Goal: Task Accomplishment & Management: Complete application form

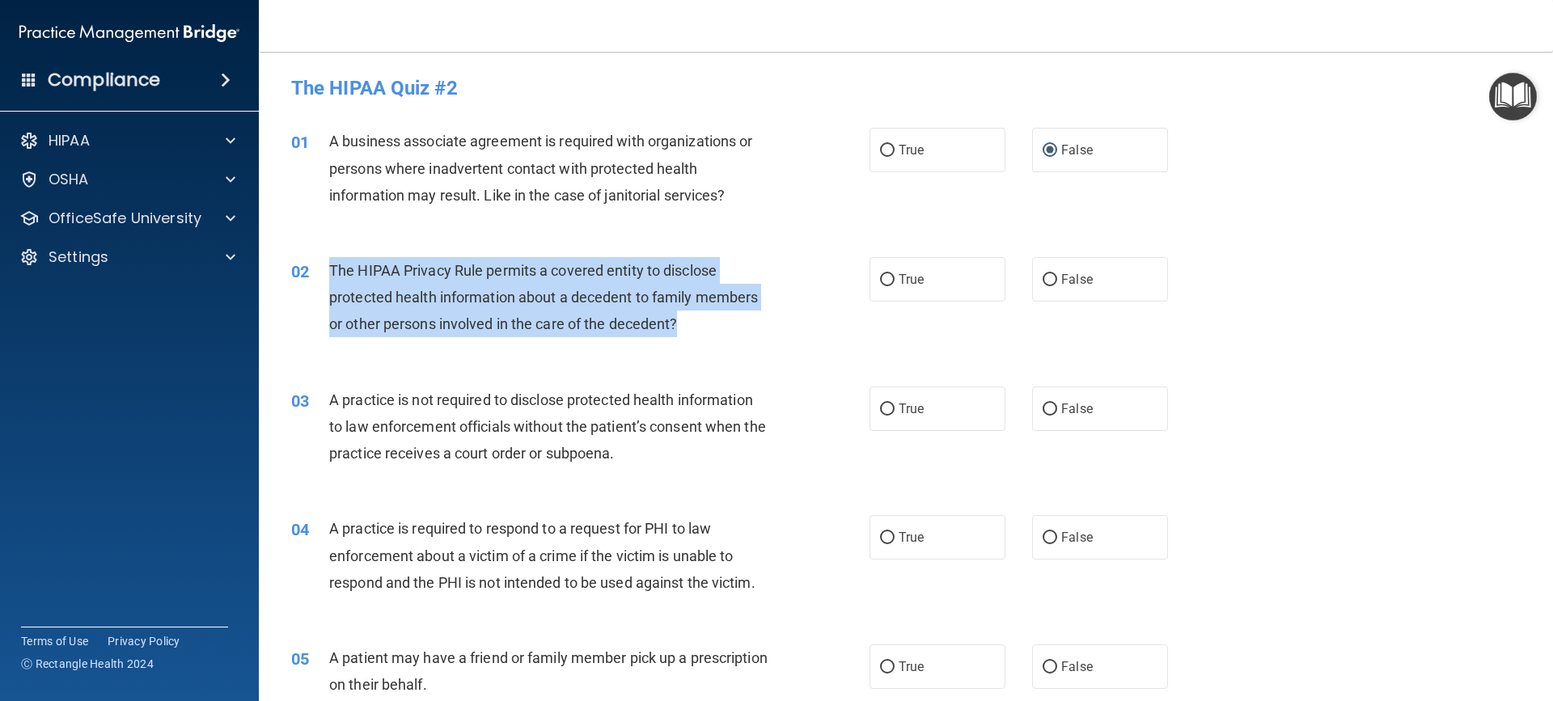
drag, startPoint x: 331, startPoint y: 262, endPoint x: 713, endPoint y: 333, distance: 389.1
click at [713, 333] on div "The HIPAA Privacy Rule permits a covered entity to disclose protected health in…" at bounding box center [555, 297] width 452 height 81
copy span "The HIPAA Privacy Rule permits a covered entity to disclose protected health in…"
click at [883, 275] on input "True" at bounding box center [887, 280] width 15 height 12
radio input "true"
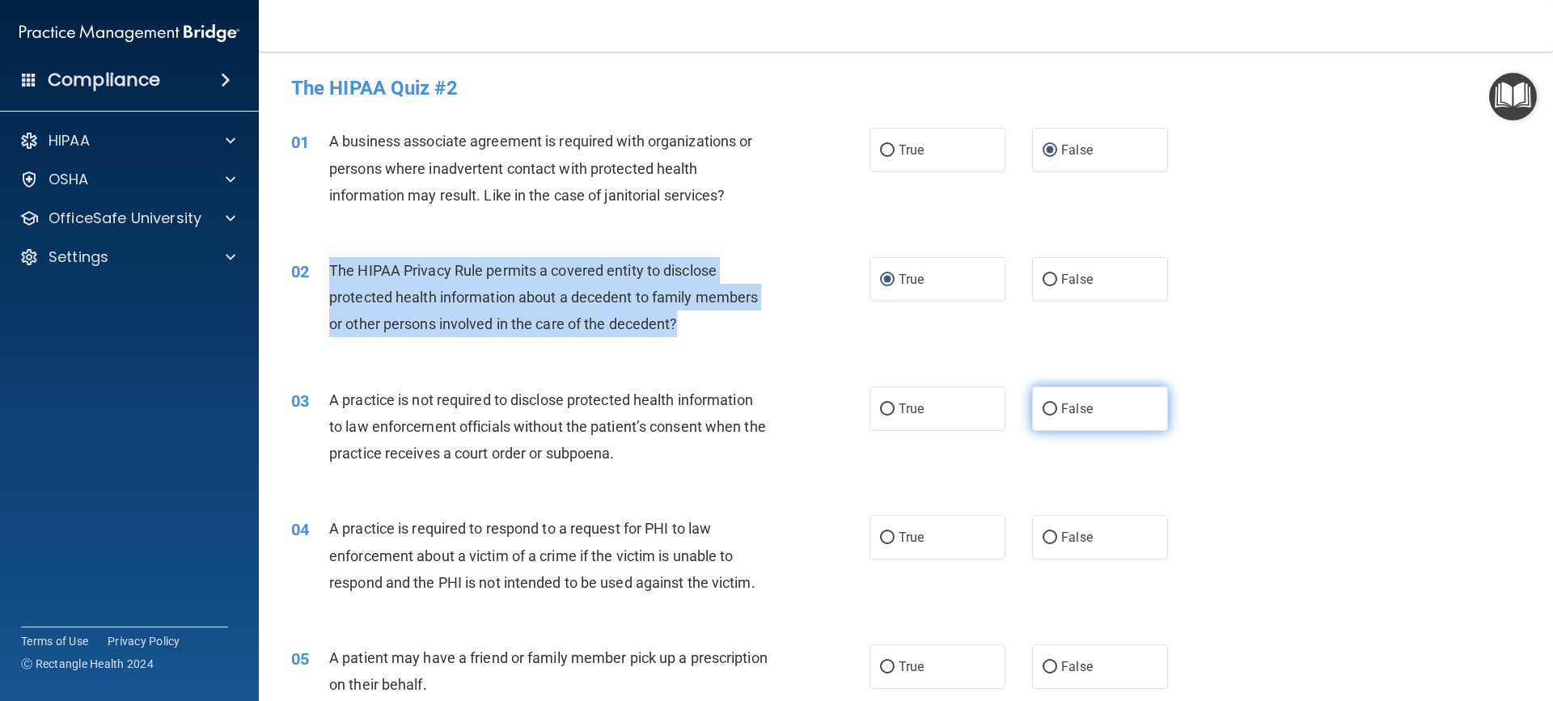
click at [1048, 407] on input "False" at bounding box center [1049, 410] width 15 height 12
radio input "true"
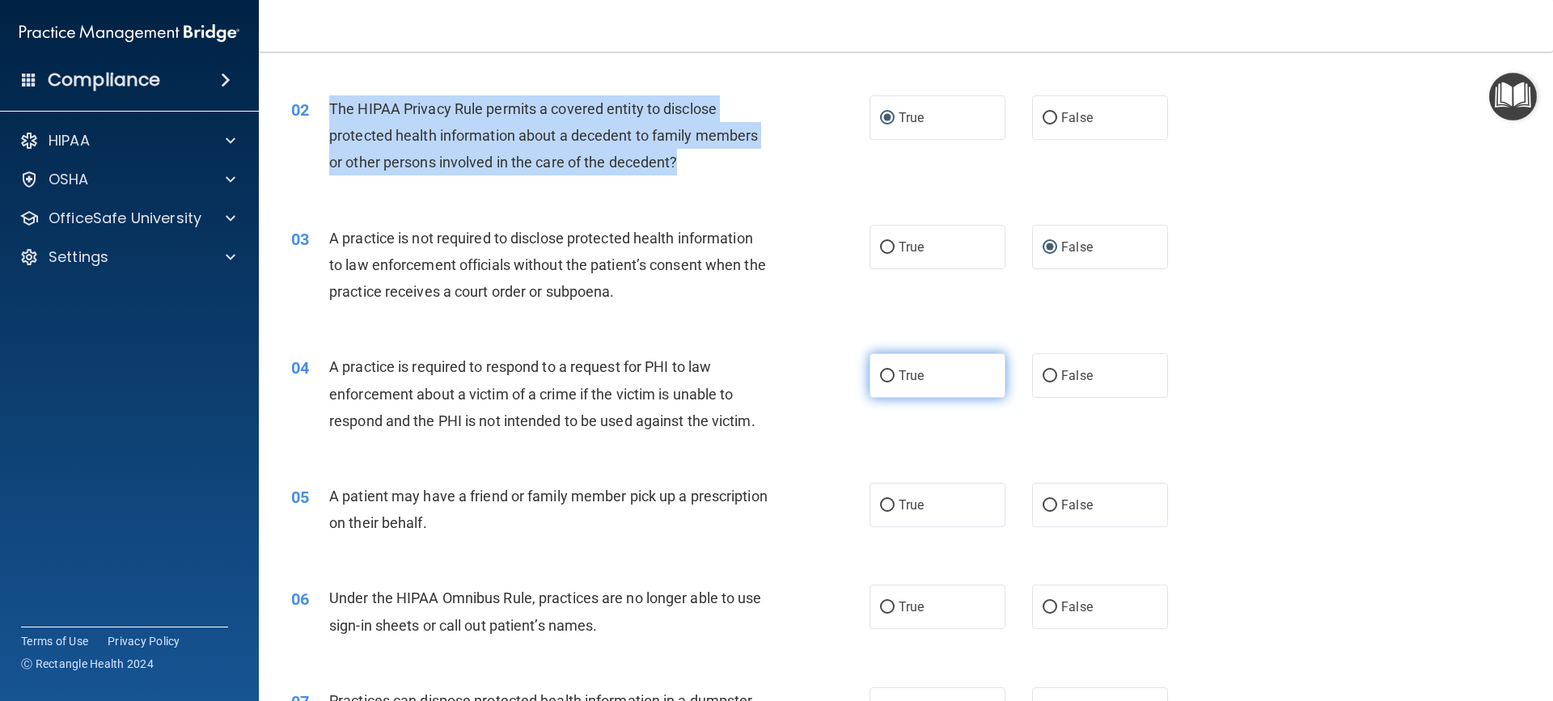
click at [880, 371] on input "True" at bounding box center [887, 376] width 15 height 12
radio input "true"
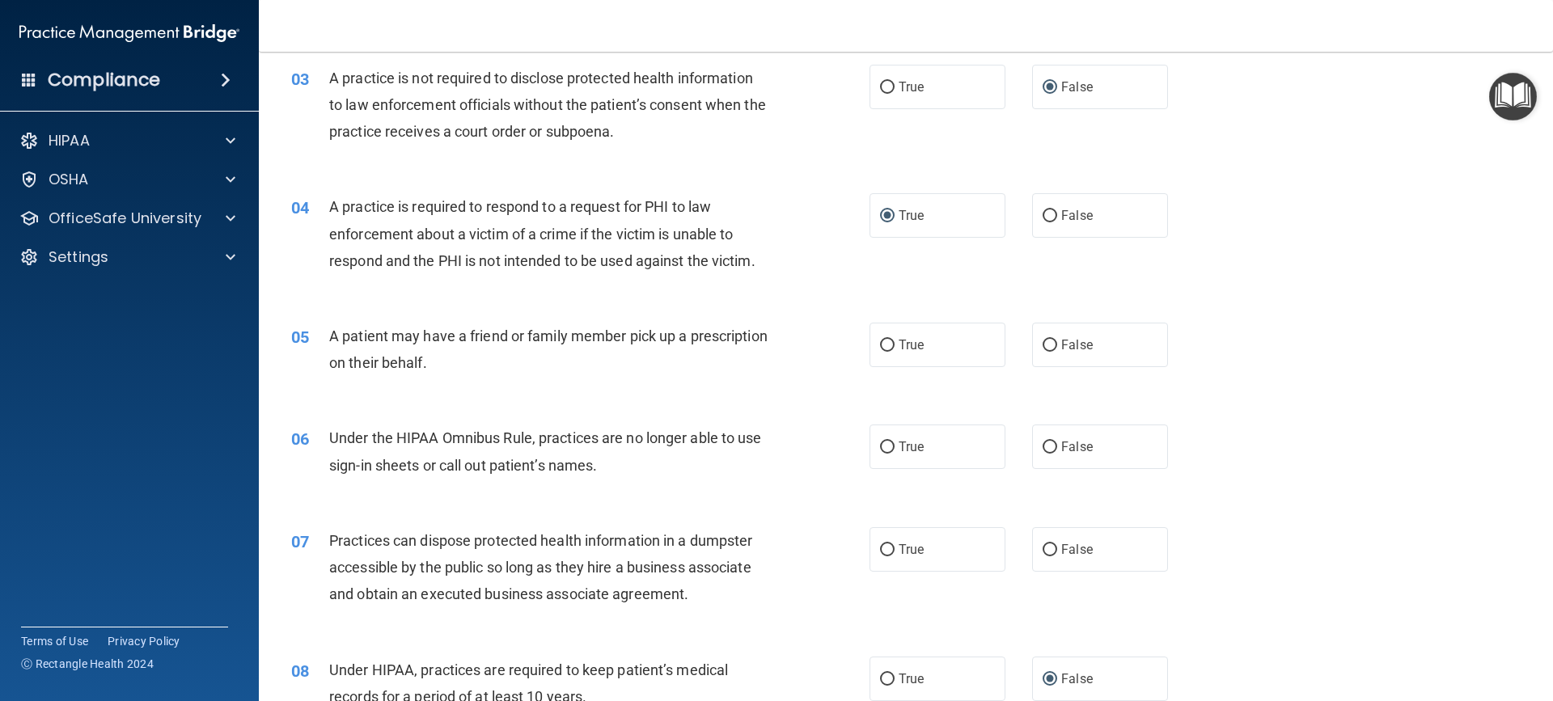
scroll to position [323, 0]
click at [881, 345] on input "True" at bounding box center [887, 344] width 15 height 12
radio input "true"
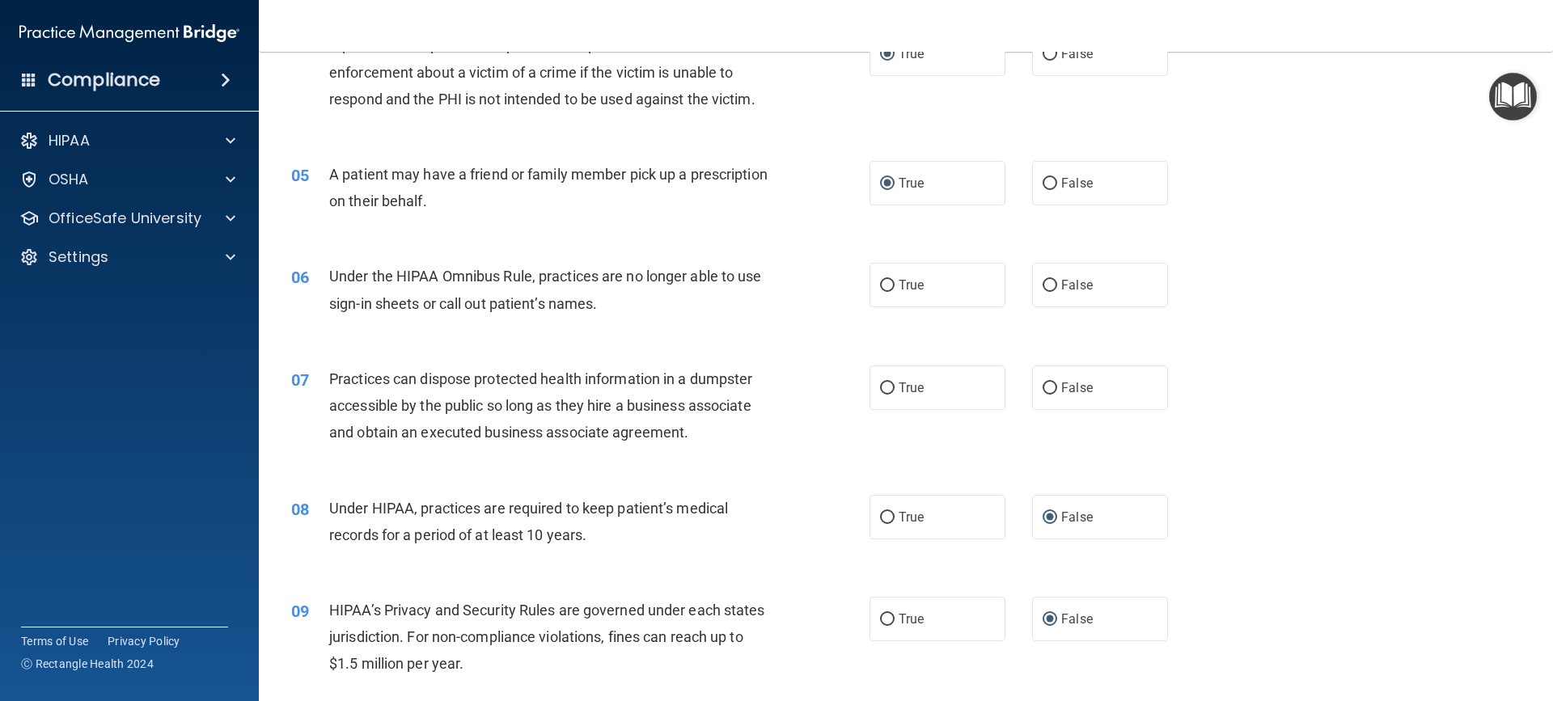
scroll to position [485, 0]
click at [1042, 285] on input "False" at bounding box center [1049, 284] width 15 height 12
radio input "true"
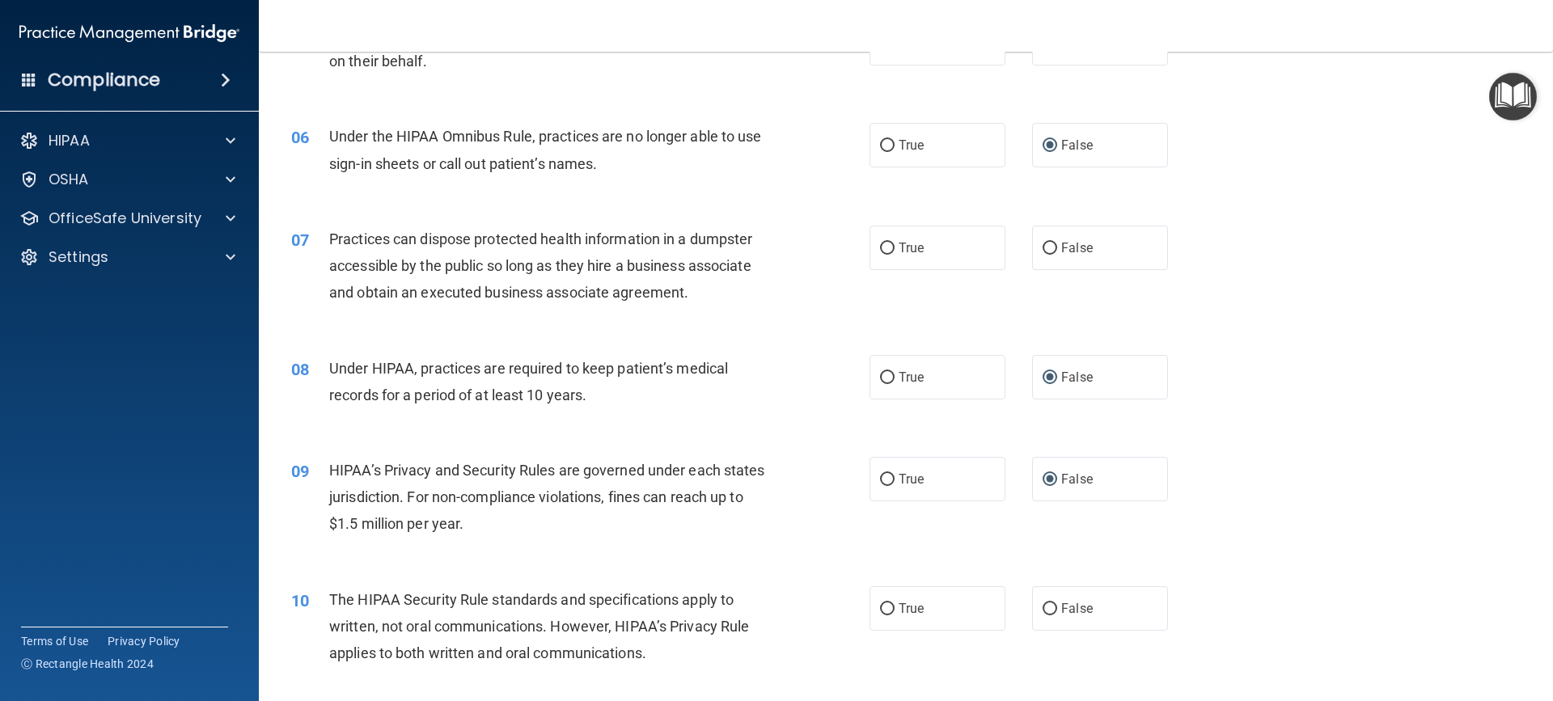
scroll to position [647, 0]
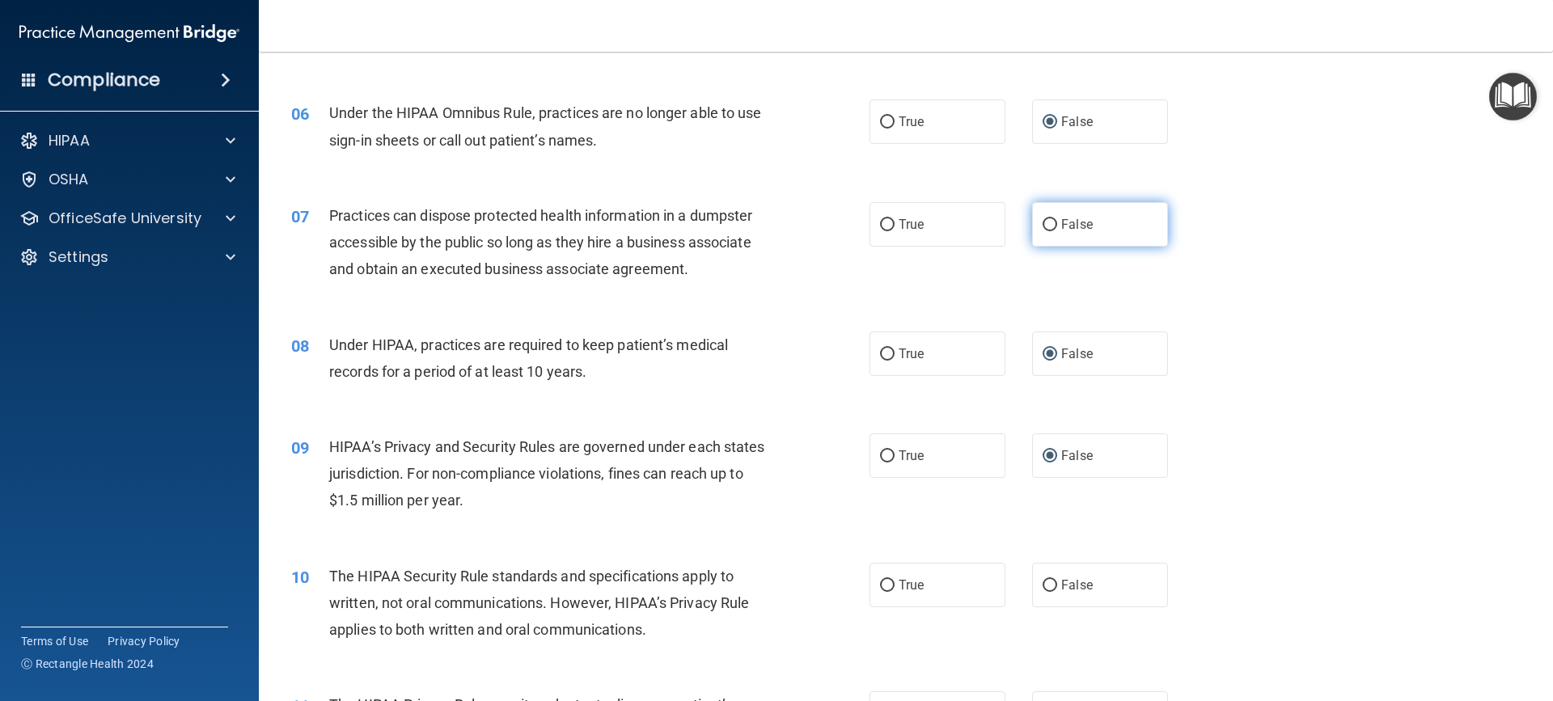
click at [1047, 222] on input "False" at bounding box center [1049, 225] width 15 height 12
radio input "true"
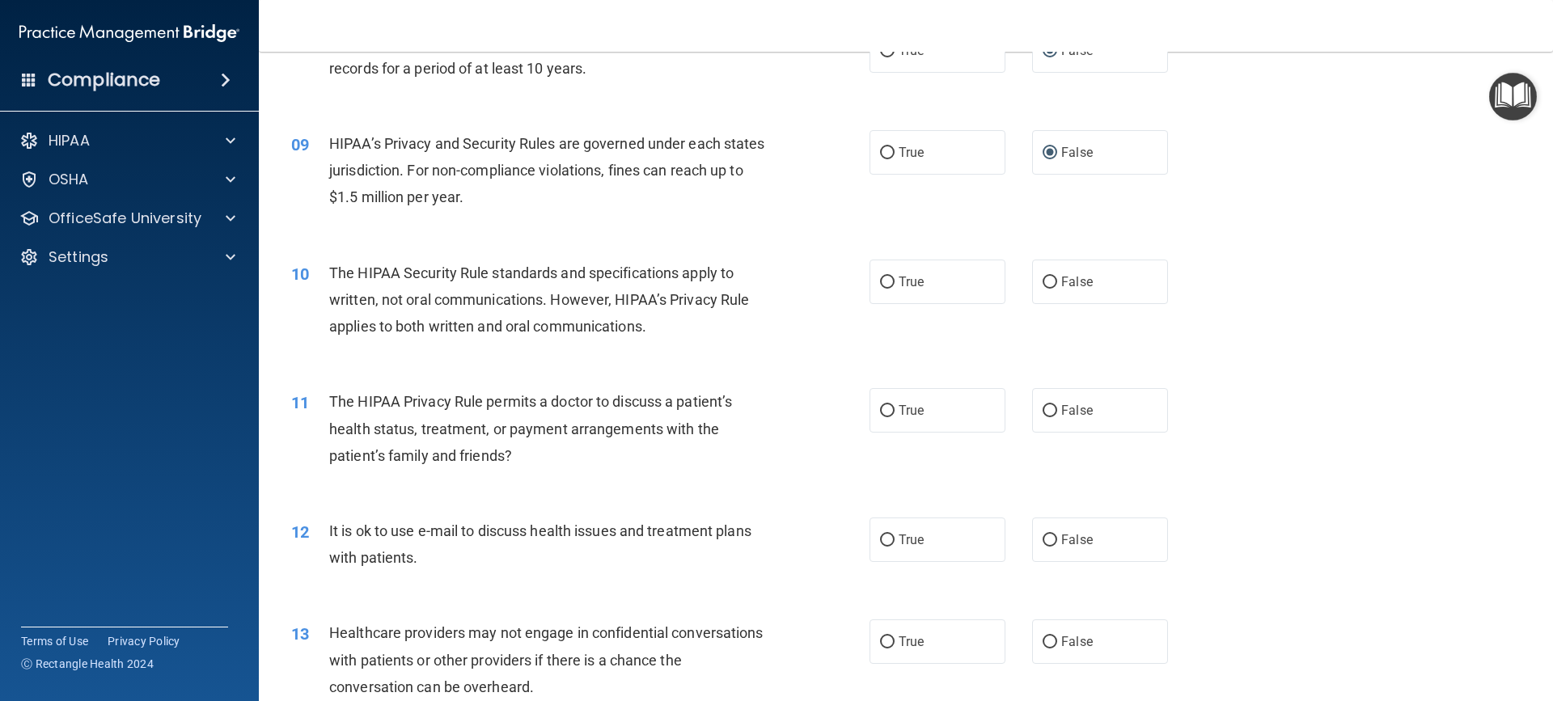
scroll to position [1051, 0]
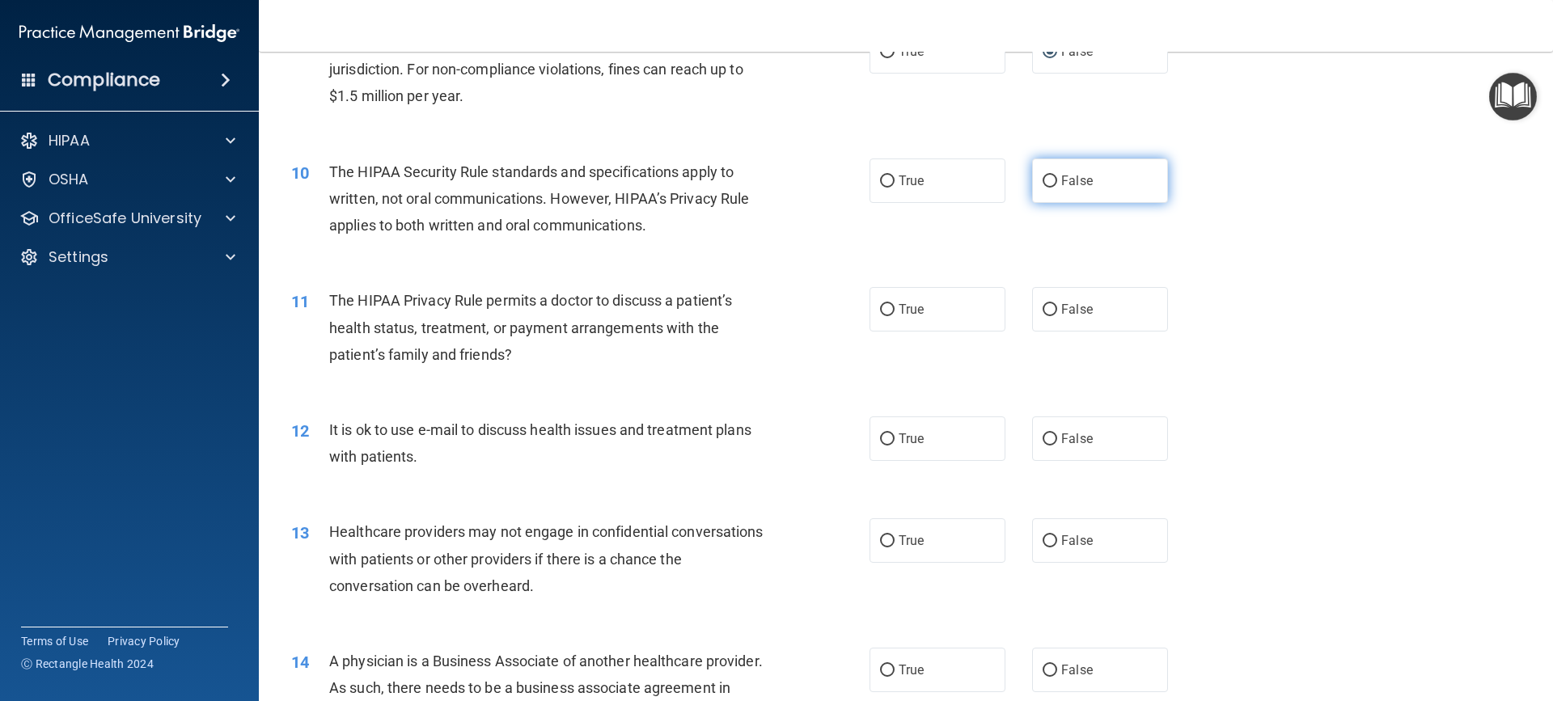
drag, startPoint x: 1045, startPoint y: 183, endPoint x: 1047, endPoint y: 195, distance: 12.4
click at [1047, 185] on input "False" at bounding box center [1049, 181] width 15 height 12
radio input "true"
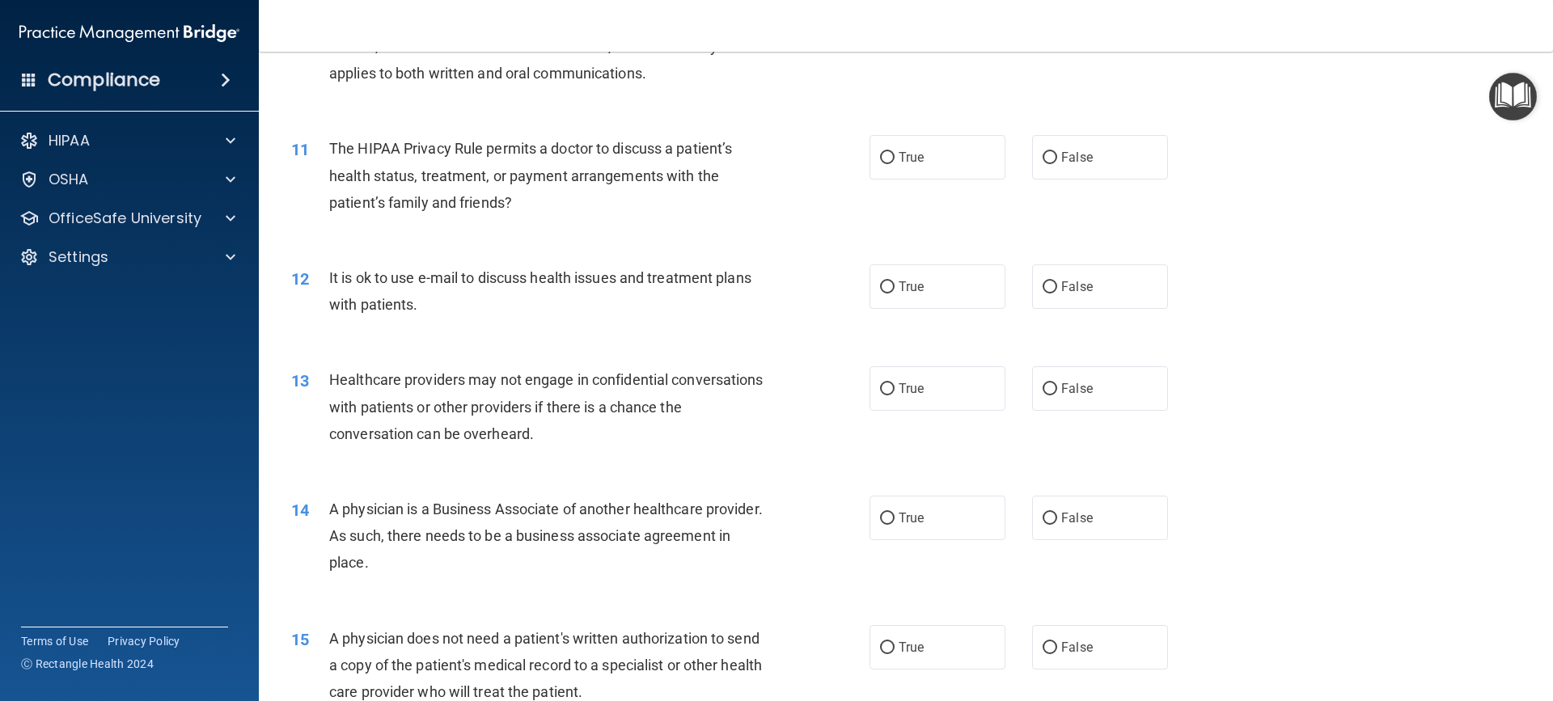
scroll to position [1213, 0]
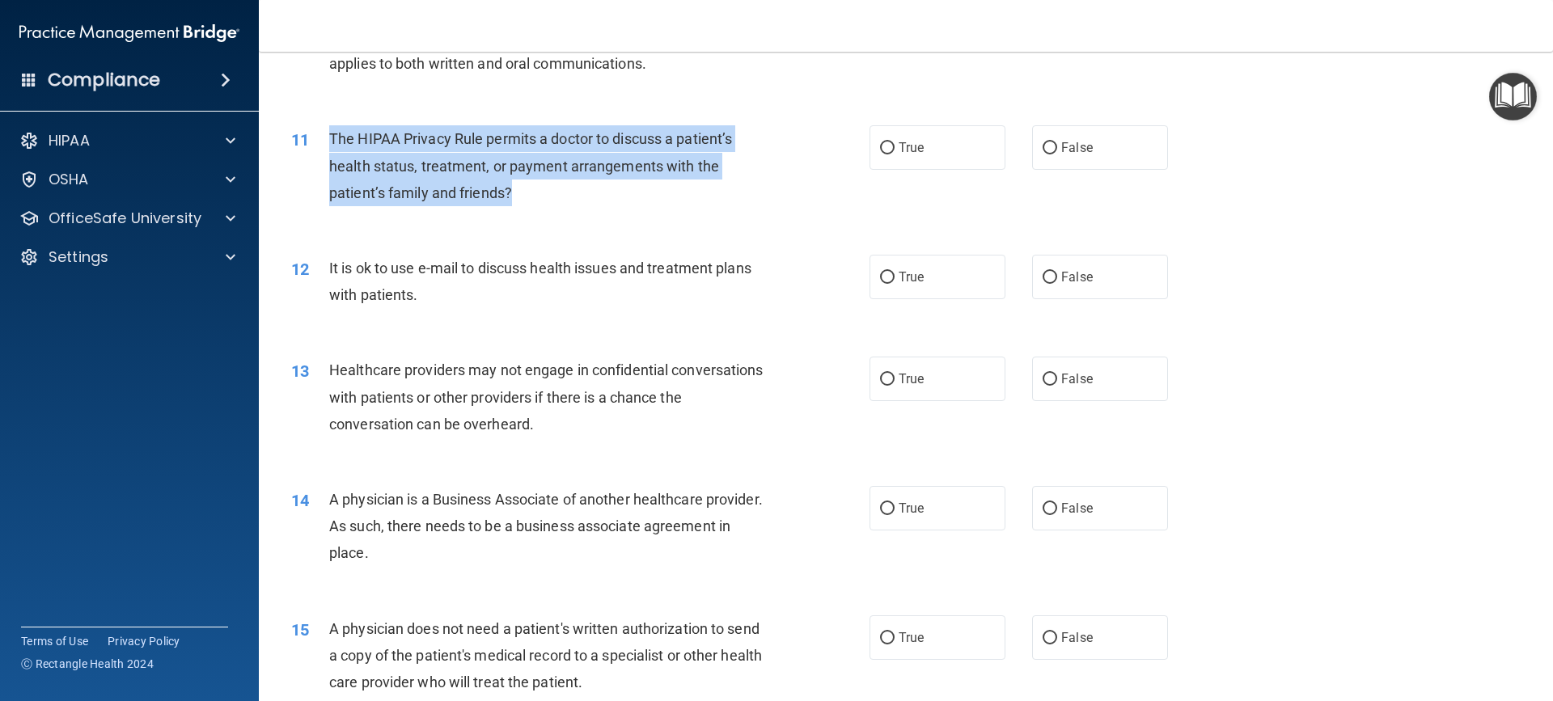
drag, startPoint x: 332, startPoint y: 137, endPoint x: 627, endPoint y: 198, distance: 301.3
click at [627, 198] on div "The HIPAA Privacy Rule permits a doctor to discuss a patient’s health status, t…" at bounding box center [555, 165] width 452 height 81
copy span "The HIPAA Privacy Rule permits a doctor to discuss a patient’s health status, t…"
click at [1042, 144] on input "False" at bounding box center [1049, 148] width 15 height 12
radio input "true"
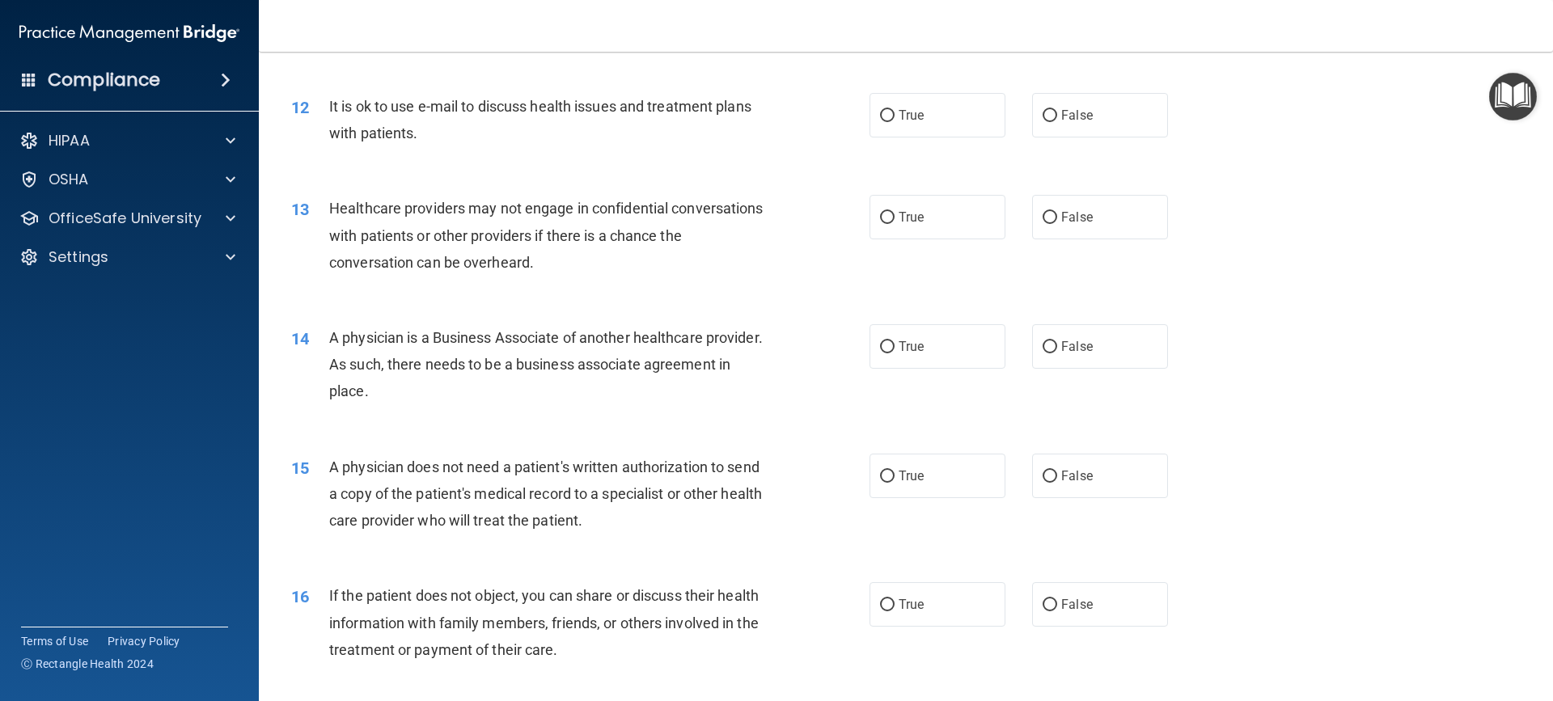
click at [780, 165] on div "12 It is ok to use e-mail to discuss health issues and treatment plans with pat…" at bounding box center [905, 124] width 1253 height 102
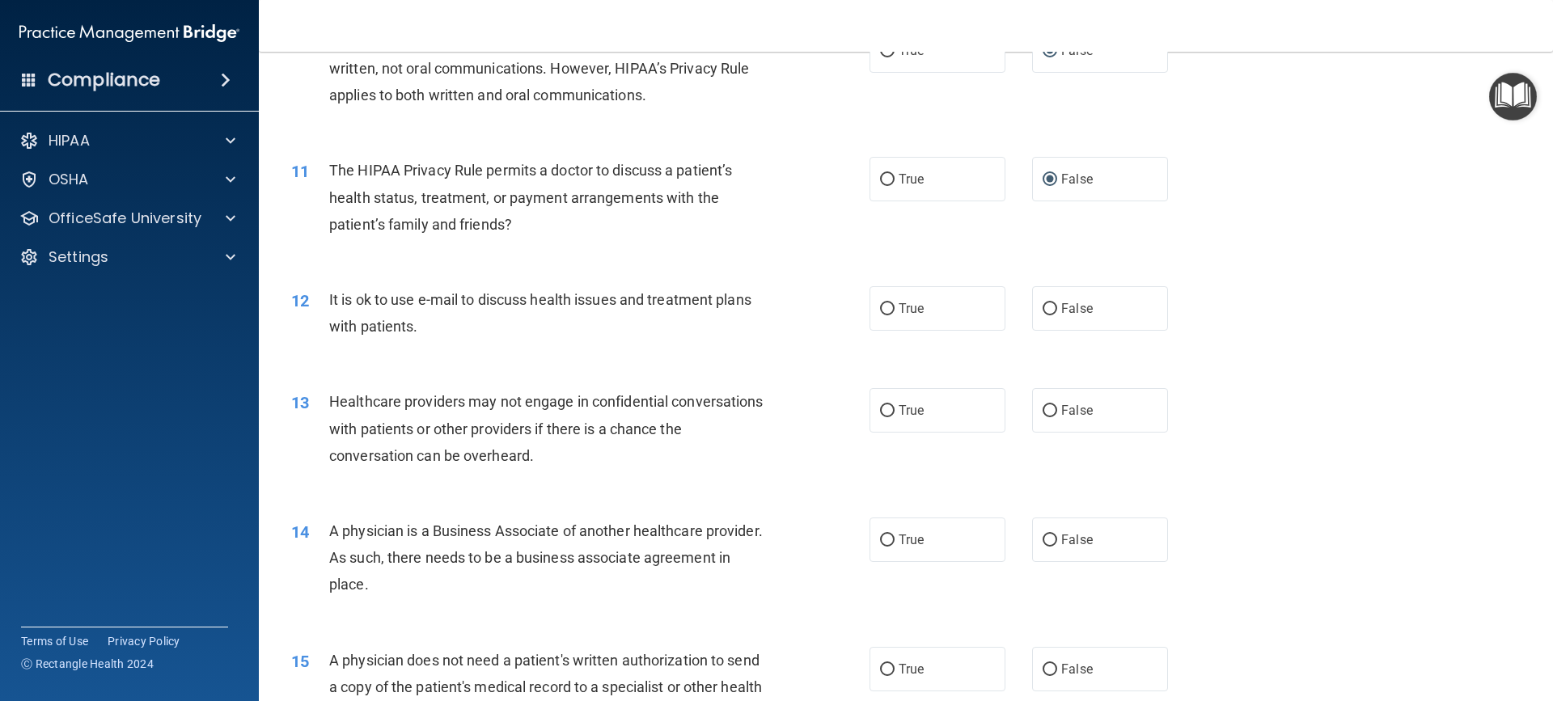
scroll to position [1294, 0]
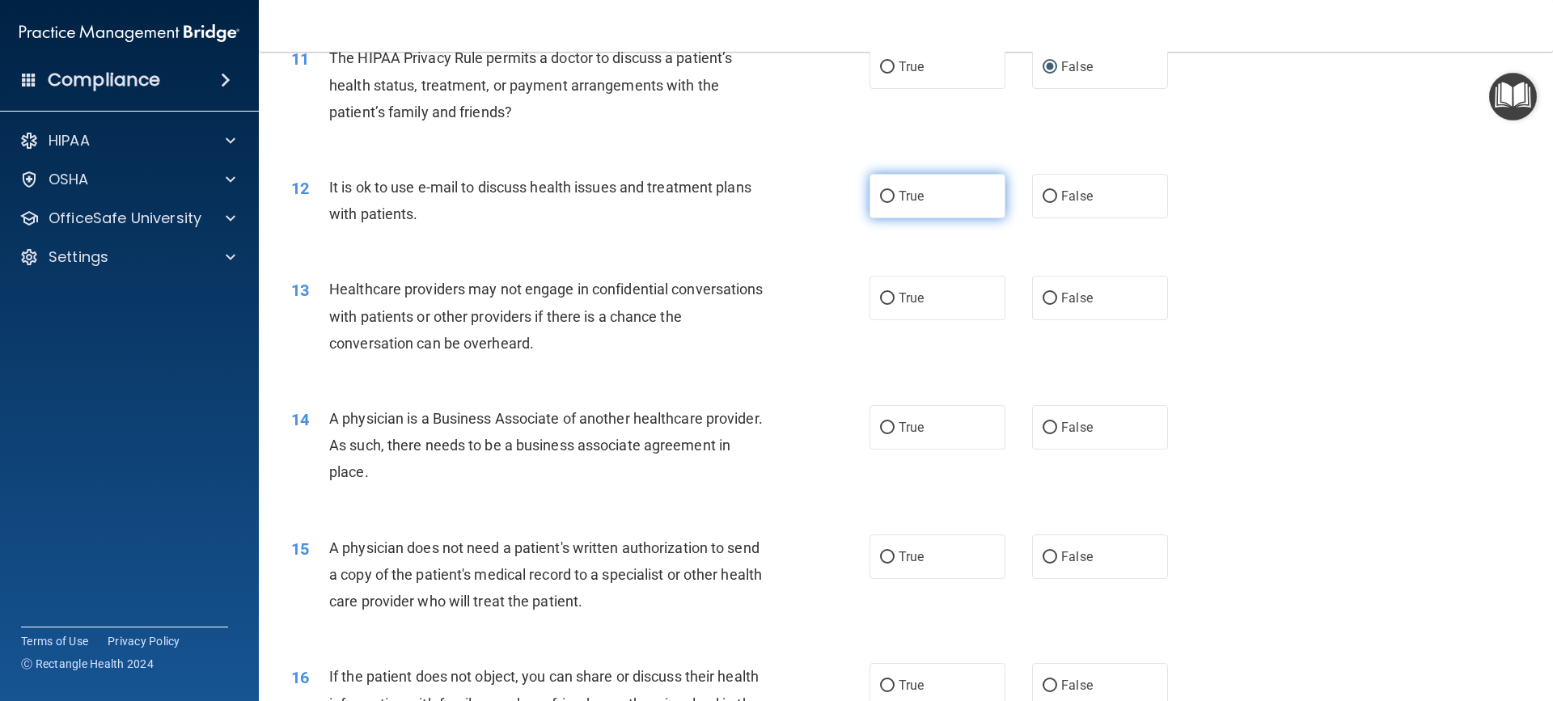
click at [886, 201] on input "True" at bounding box center [887, 197] width 15 height 12
radio input "true"
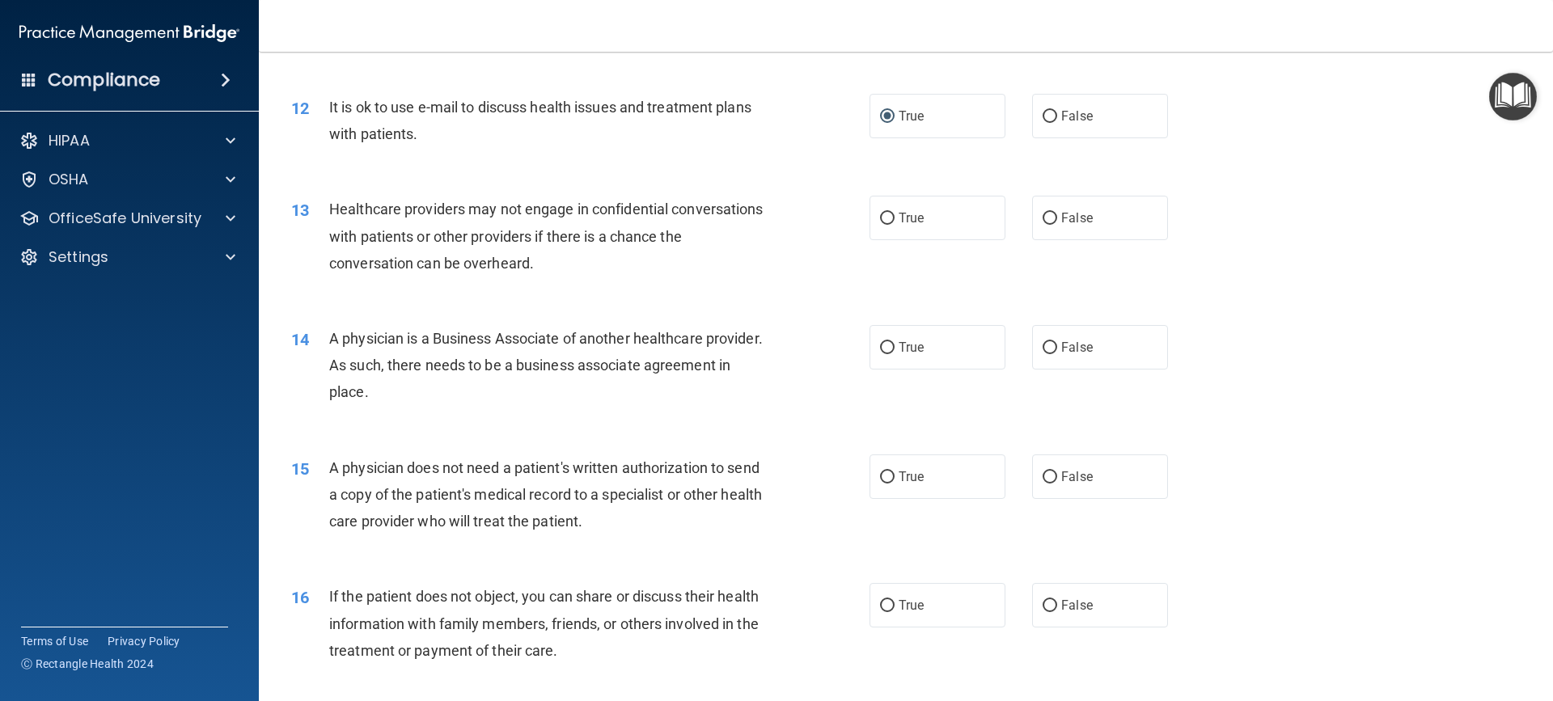
scroll to position [1375, 0]
click at [1053, 212] on label "False" at bounding box center [1100, 217] width 136 height 44
click at [1053, 212] on input "False" at bounding box center [1049, 218] width 15 height 12
radio input "true"
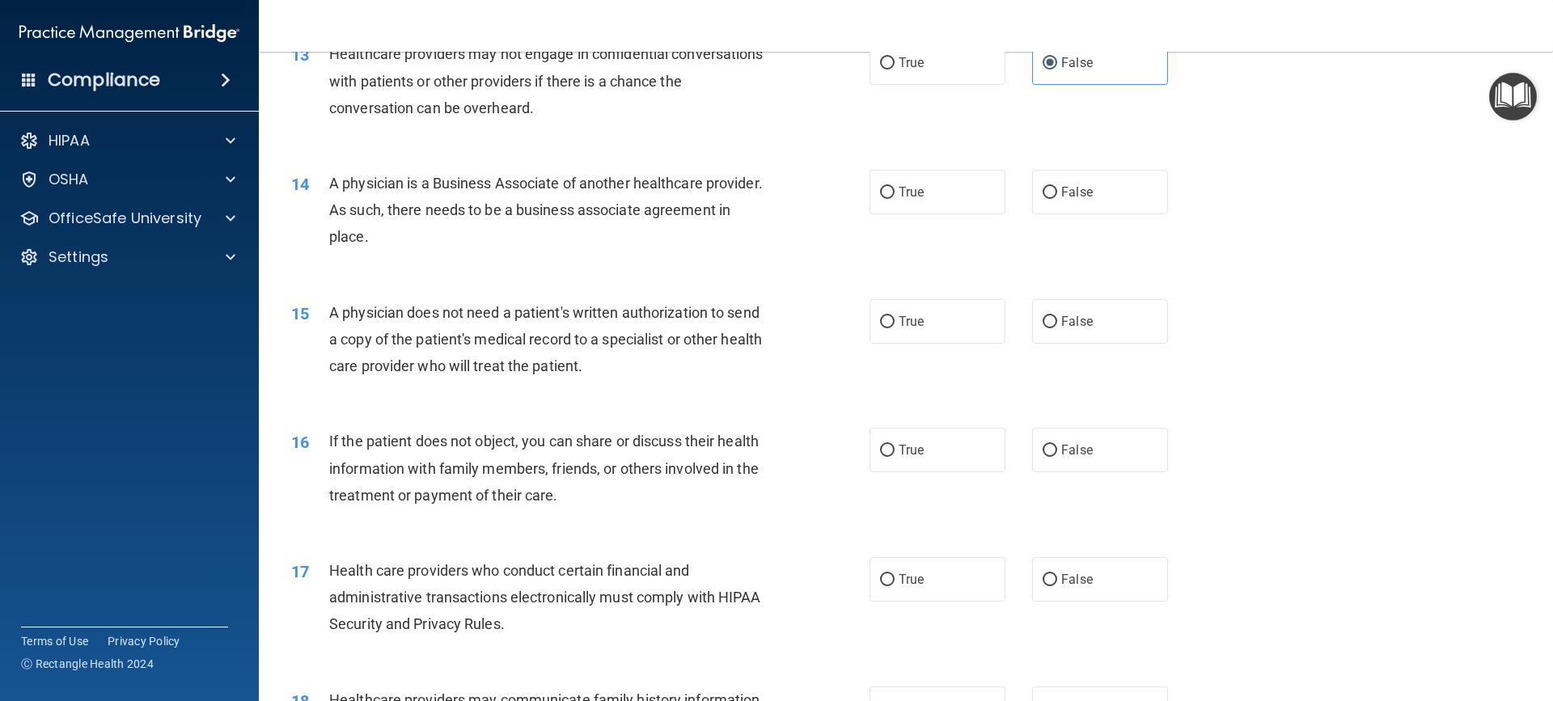
scroll to position [1536, 0]
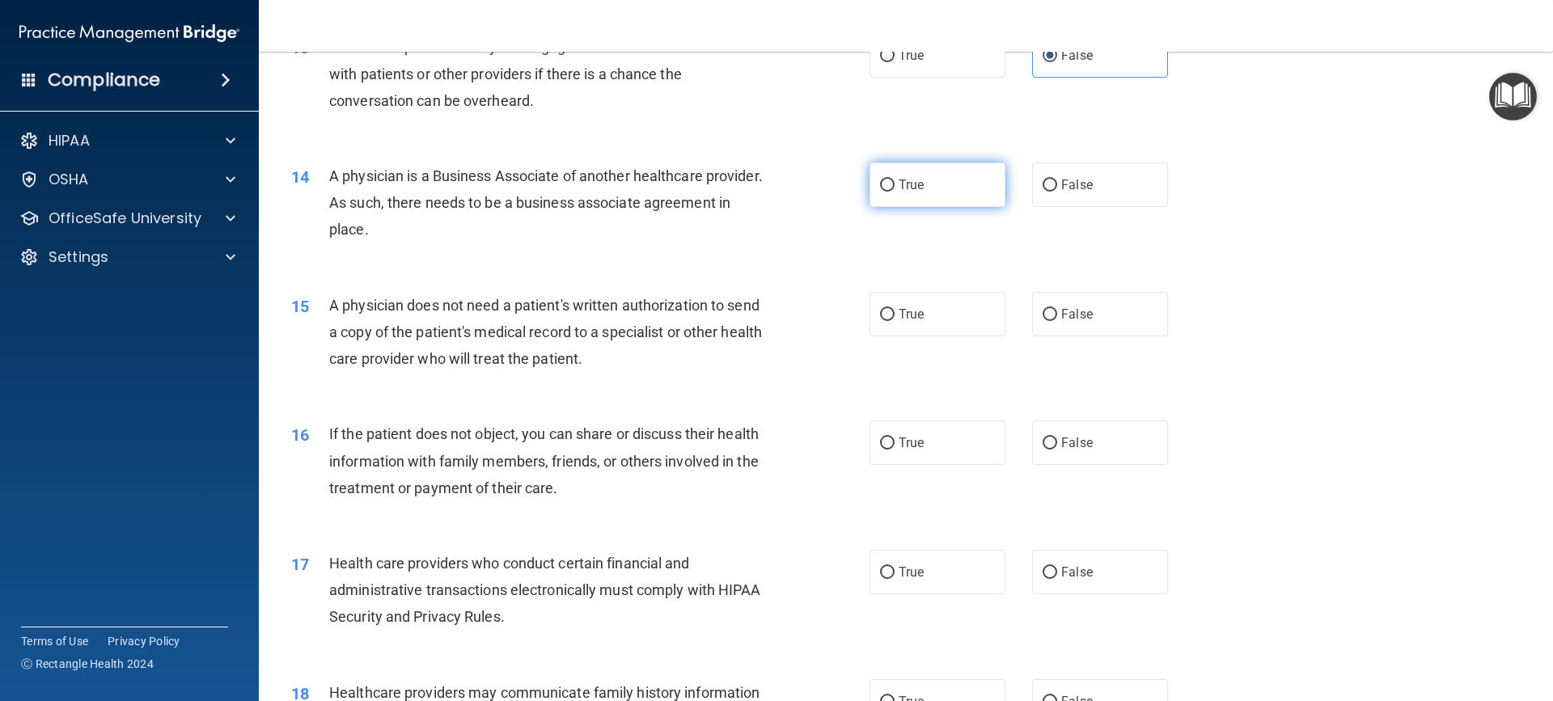
click at [890, 184] on label "True" at bounding box center [937, 185] width 136 height 44
click at [890, 184] on input "True" at bounding box center [887, 186] width 15 height 12
radio input "true"
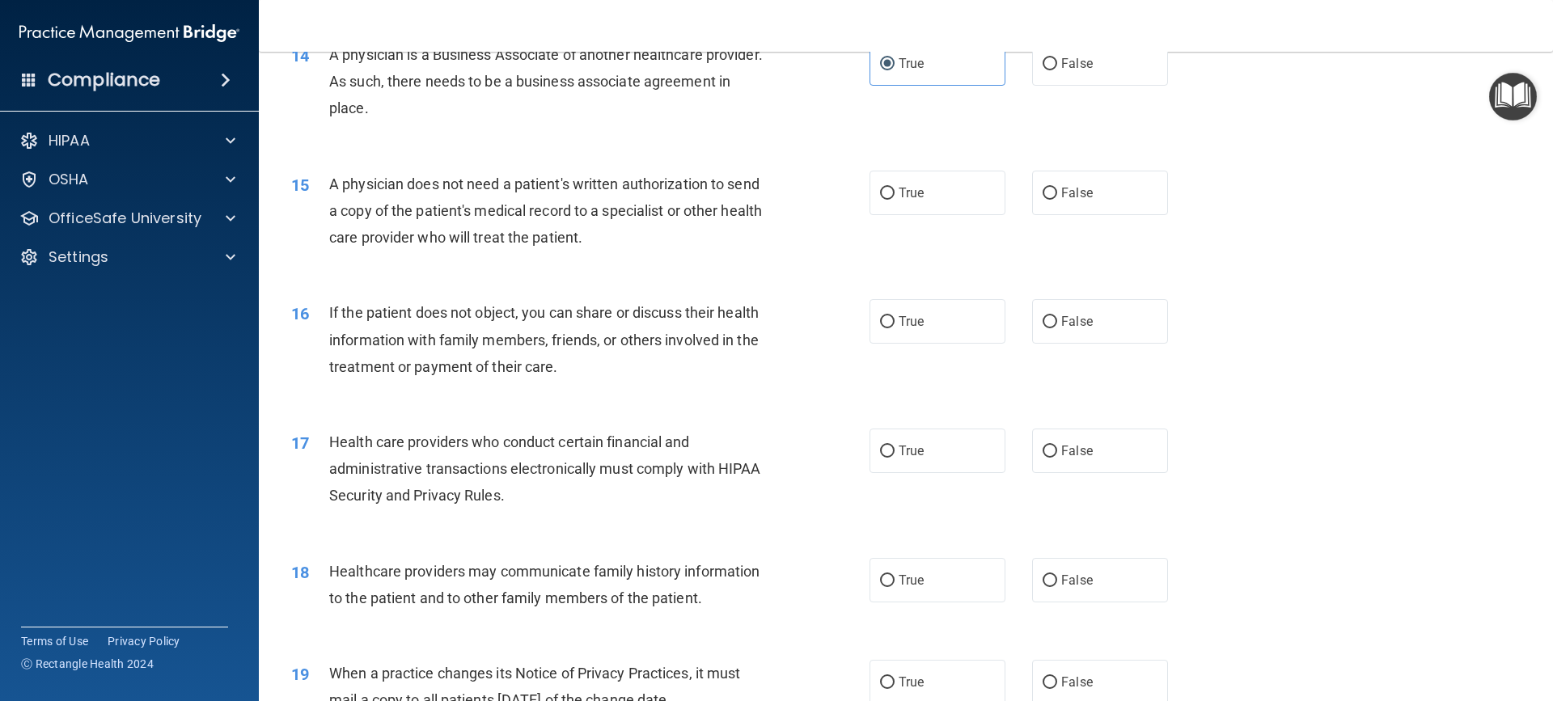
scroll to position [1698, 0]
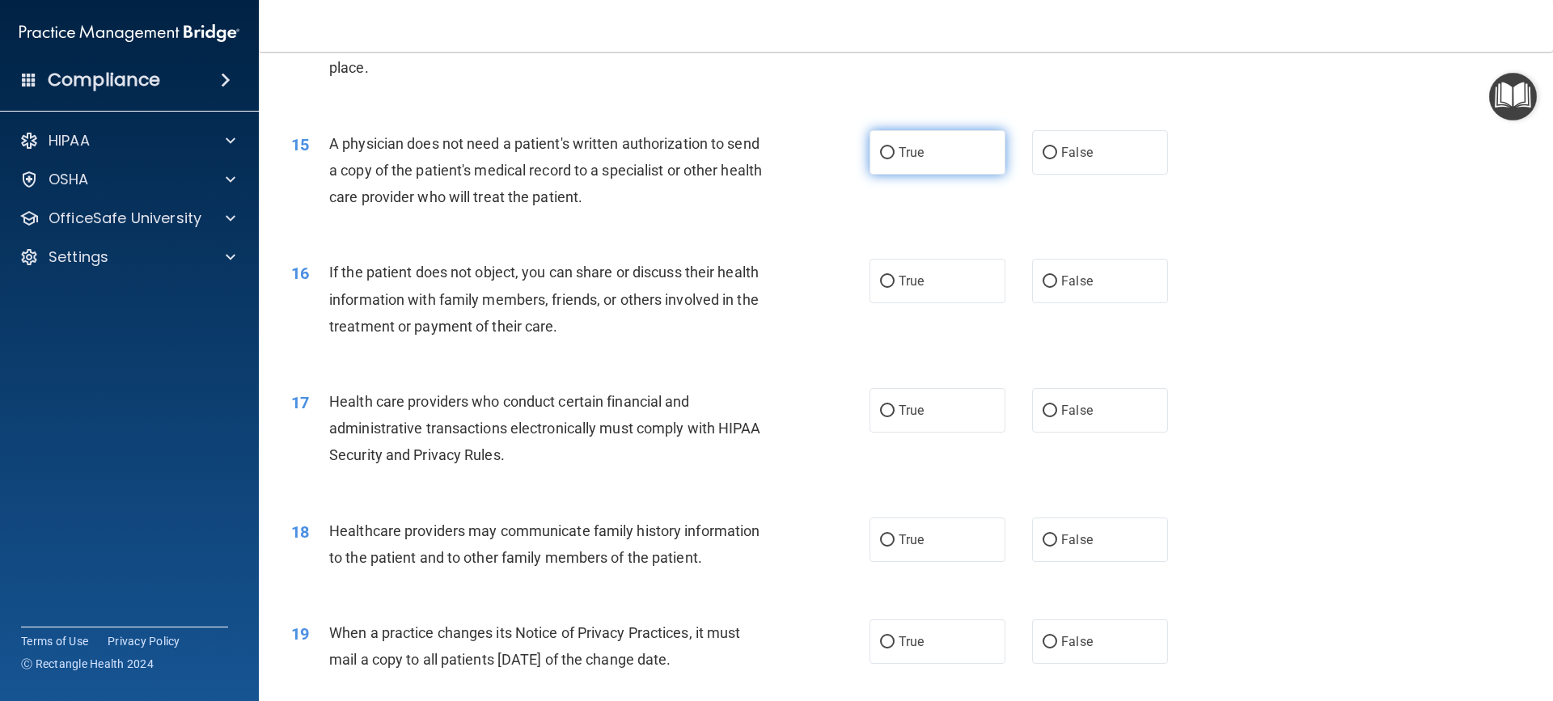
click at [889, 154] on label "True" at bounding box center [937, 152] width 136 height 44
click at [889, 154] on input "True" at bounding box center [887, 153] width 15 height 12
radio input "true"
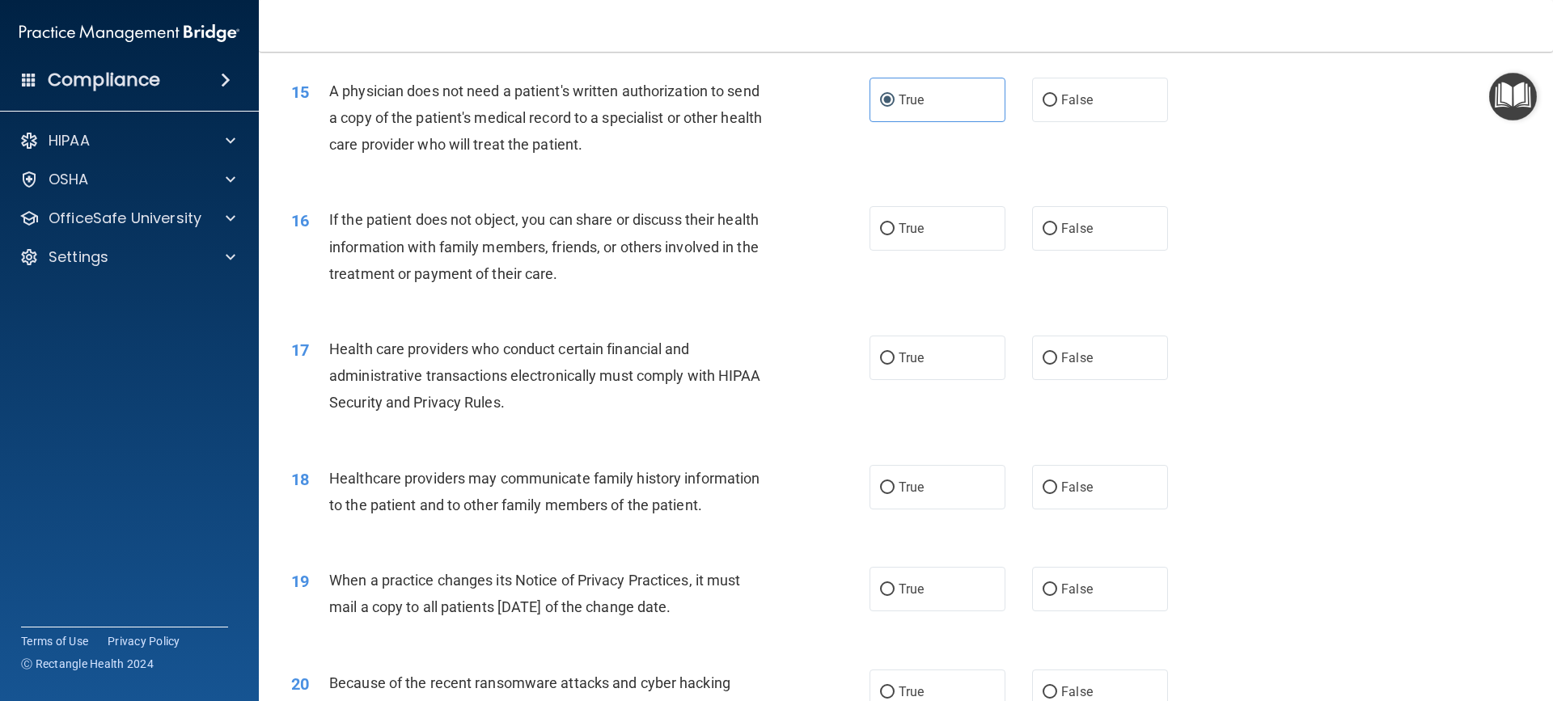
scroll to position [1779, 0]
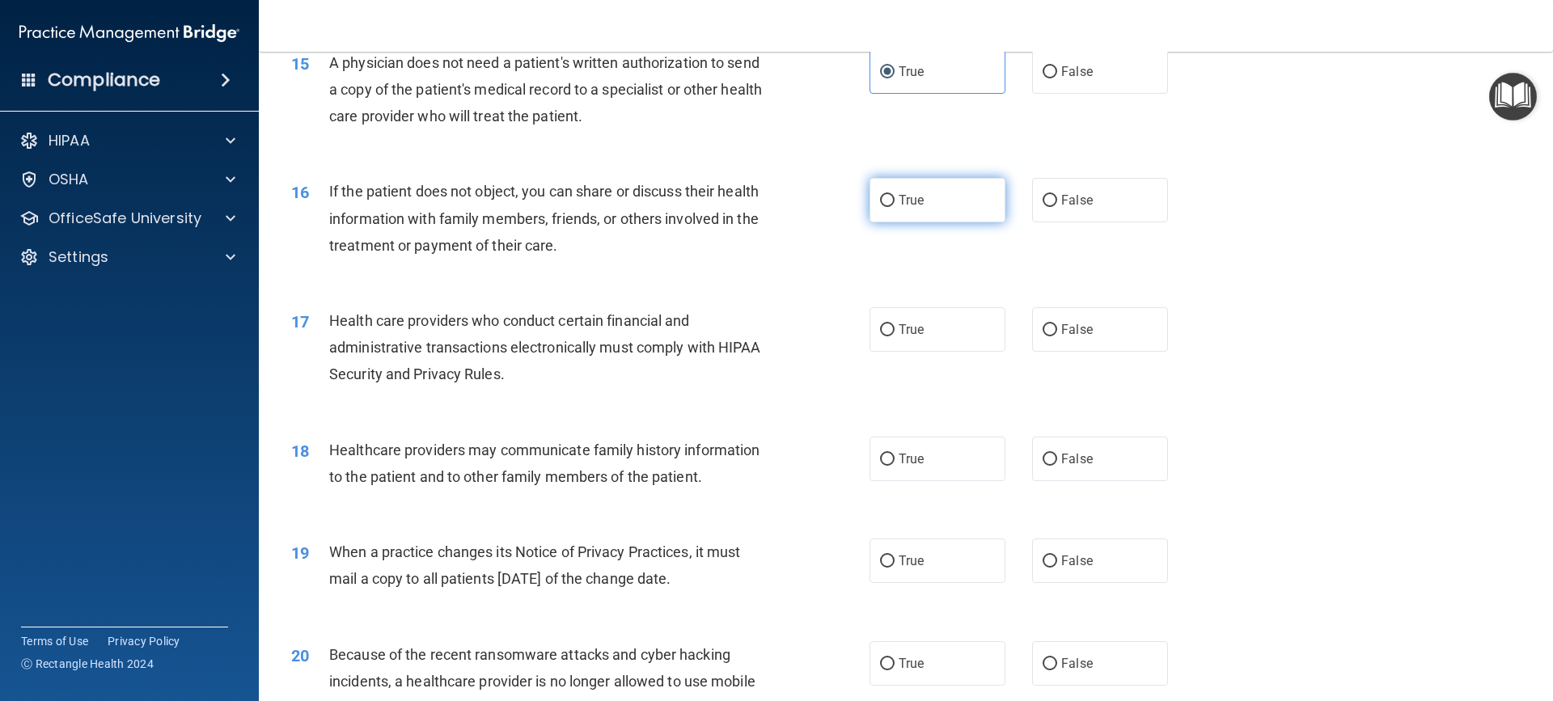
click at [880, 196] on input "True" at bounding box center [887, 201] width 15 height 12
radio input "true"
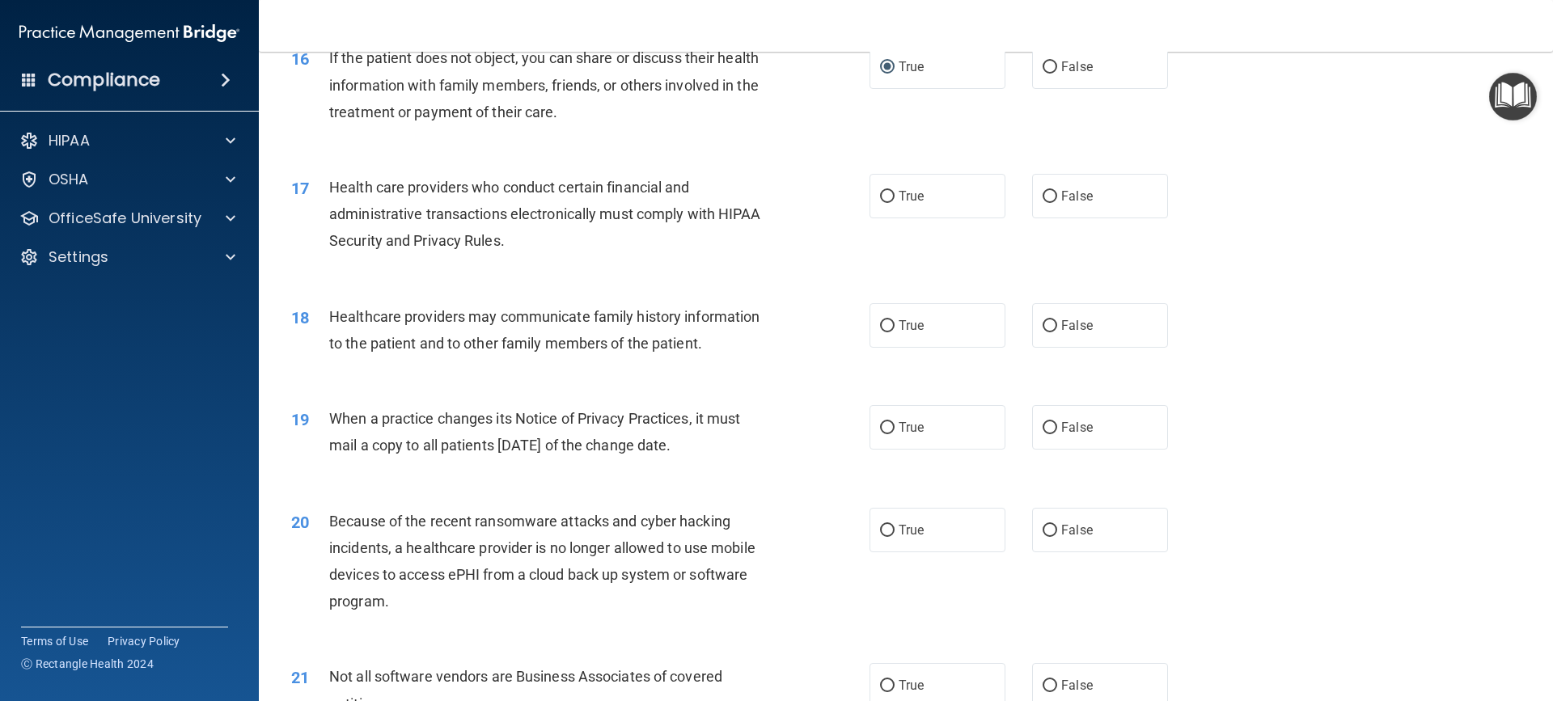
scroll to position [1941, 0]
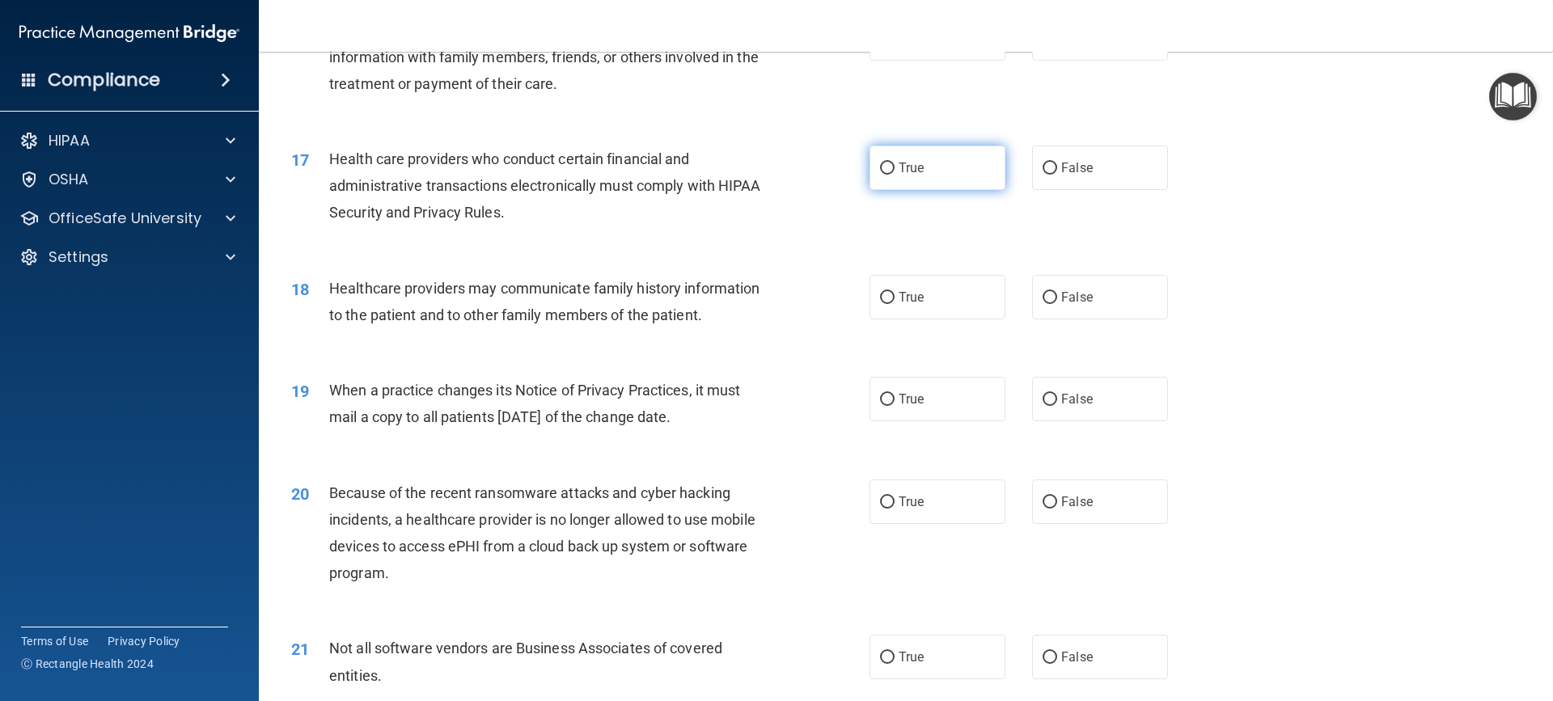
click at [880, 165] on input "True" at bounding box center [887, 169] width 15 height 12
radio input "true"
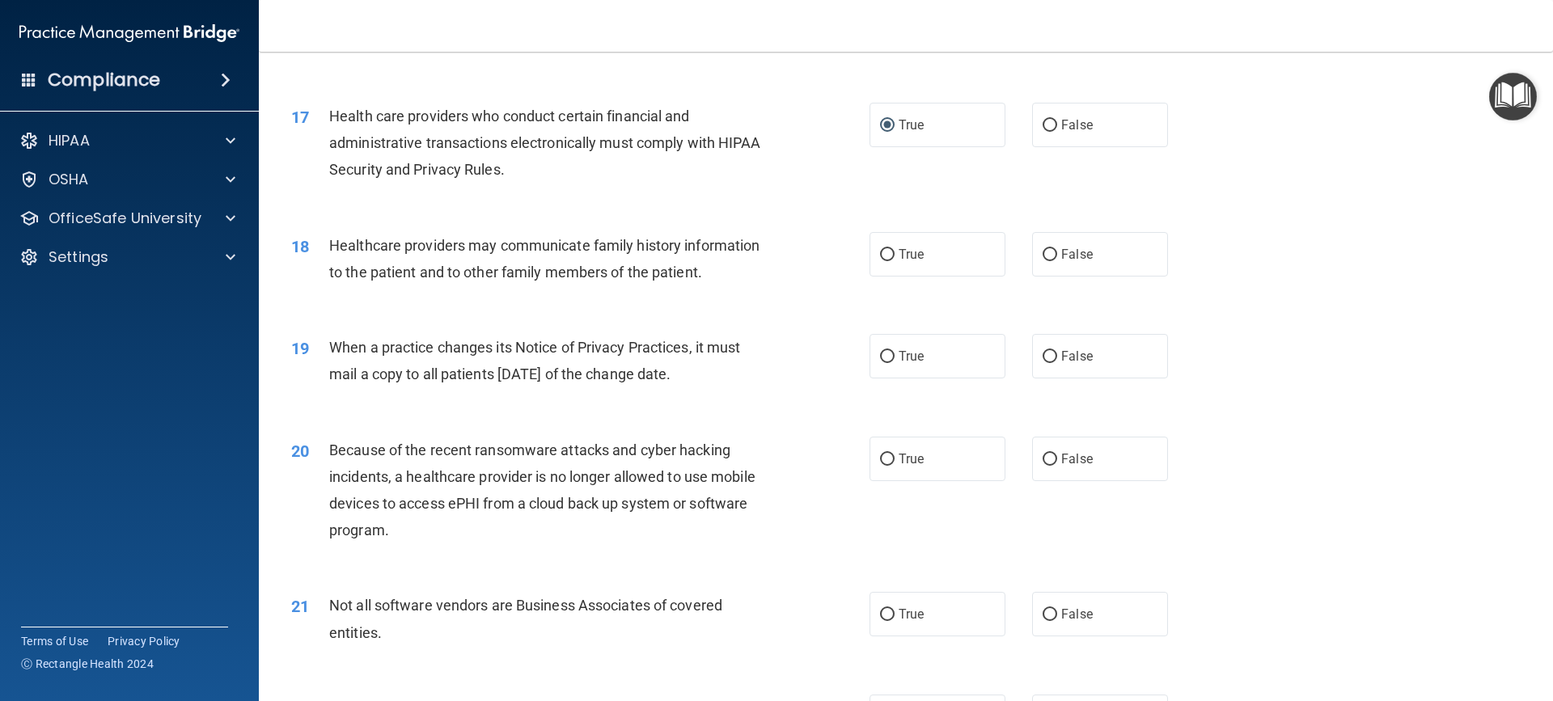
scroll to position [2022, 0]
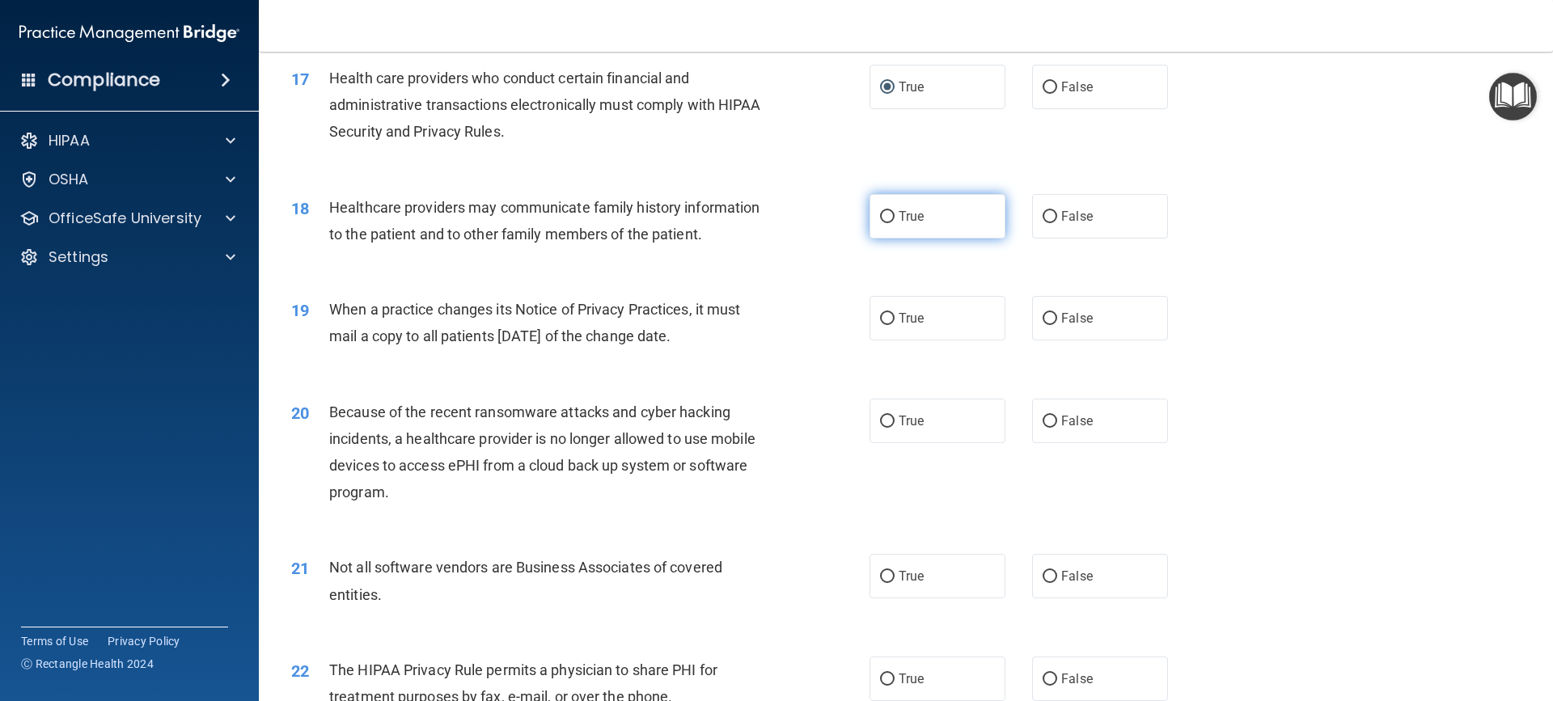
click at [880, 218] on input "True" at bounding box center [887, 217] width 15 height 12
radio input "true"
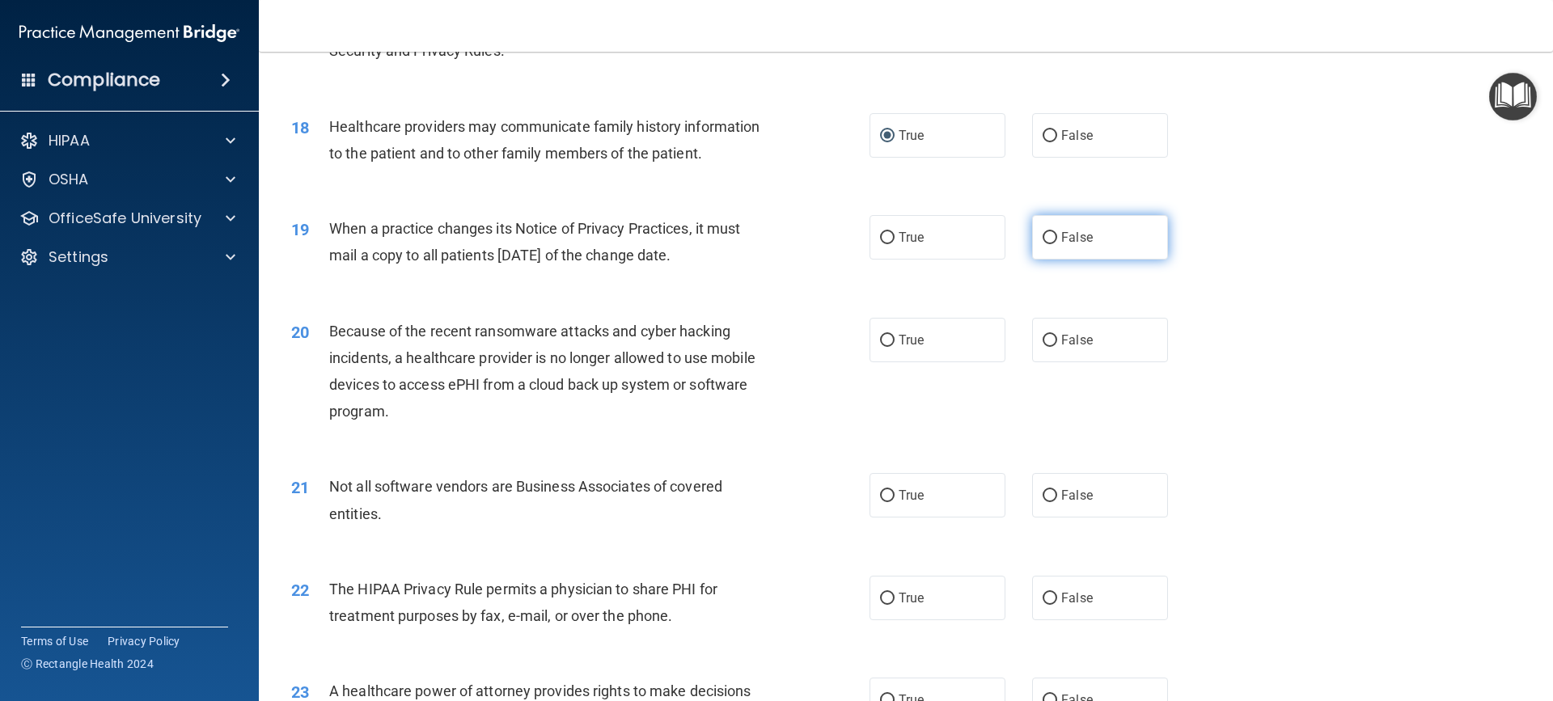
click at [1042, 232] on input "False" at bounding box center [1049, 238] width 15 height 12
radio input "true"
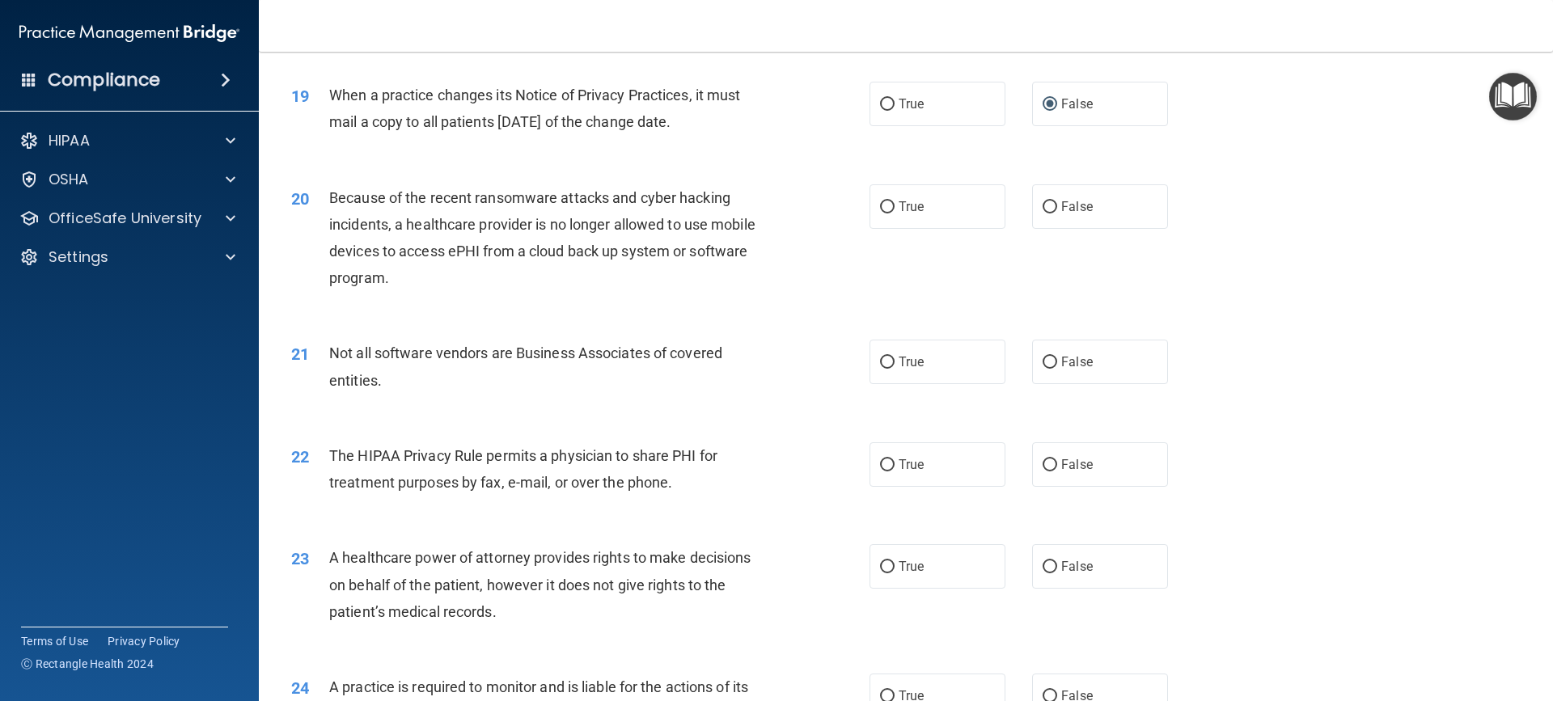
scroll to position [2264, 0]
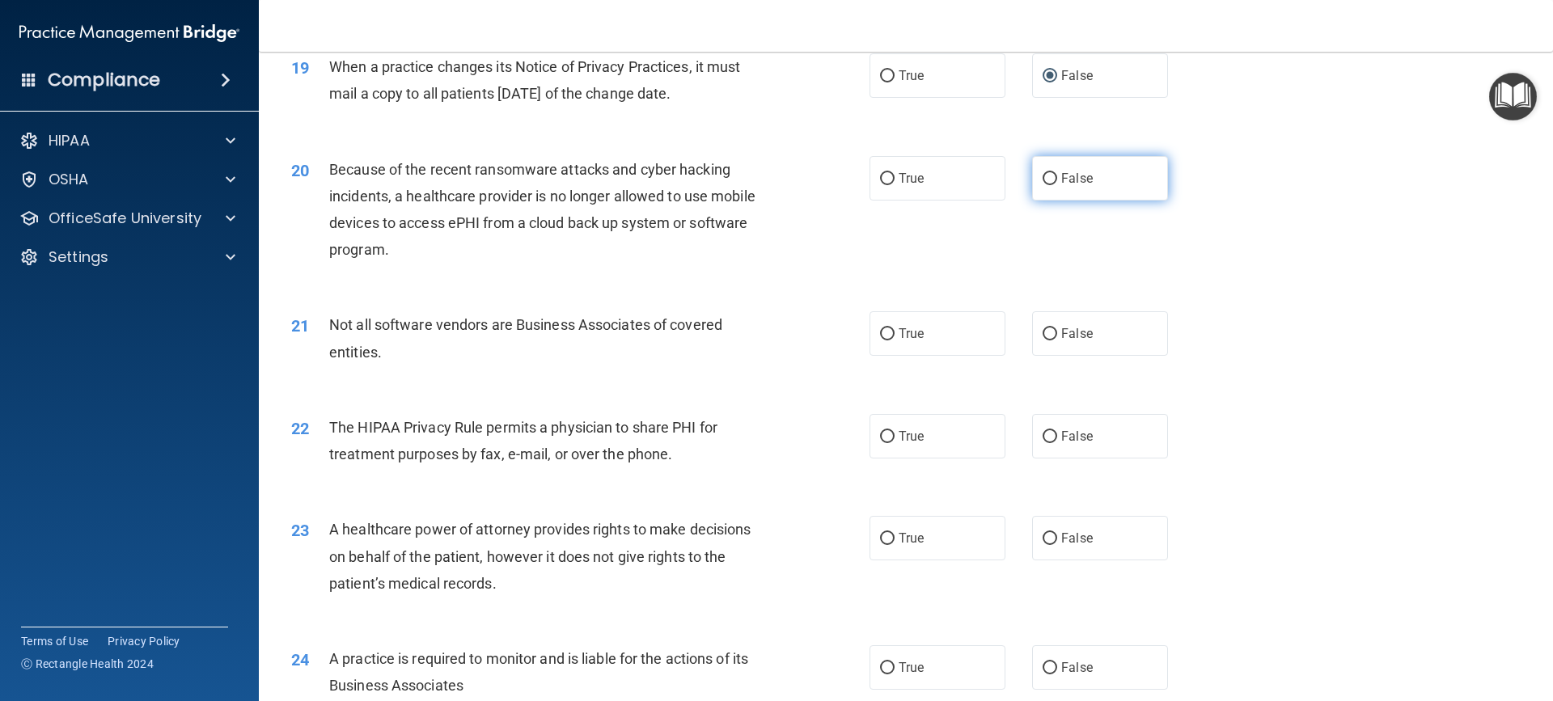
click at [1061, 176] on span "False" at bounding box center [1077, 178] width 32 height 15
click at [1054, 176] on input "False" at bounding box center [1049, 179] width 15 height 12
radio input "true"
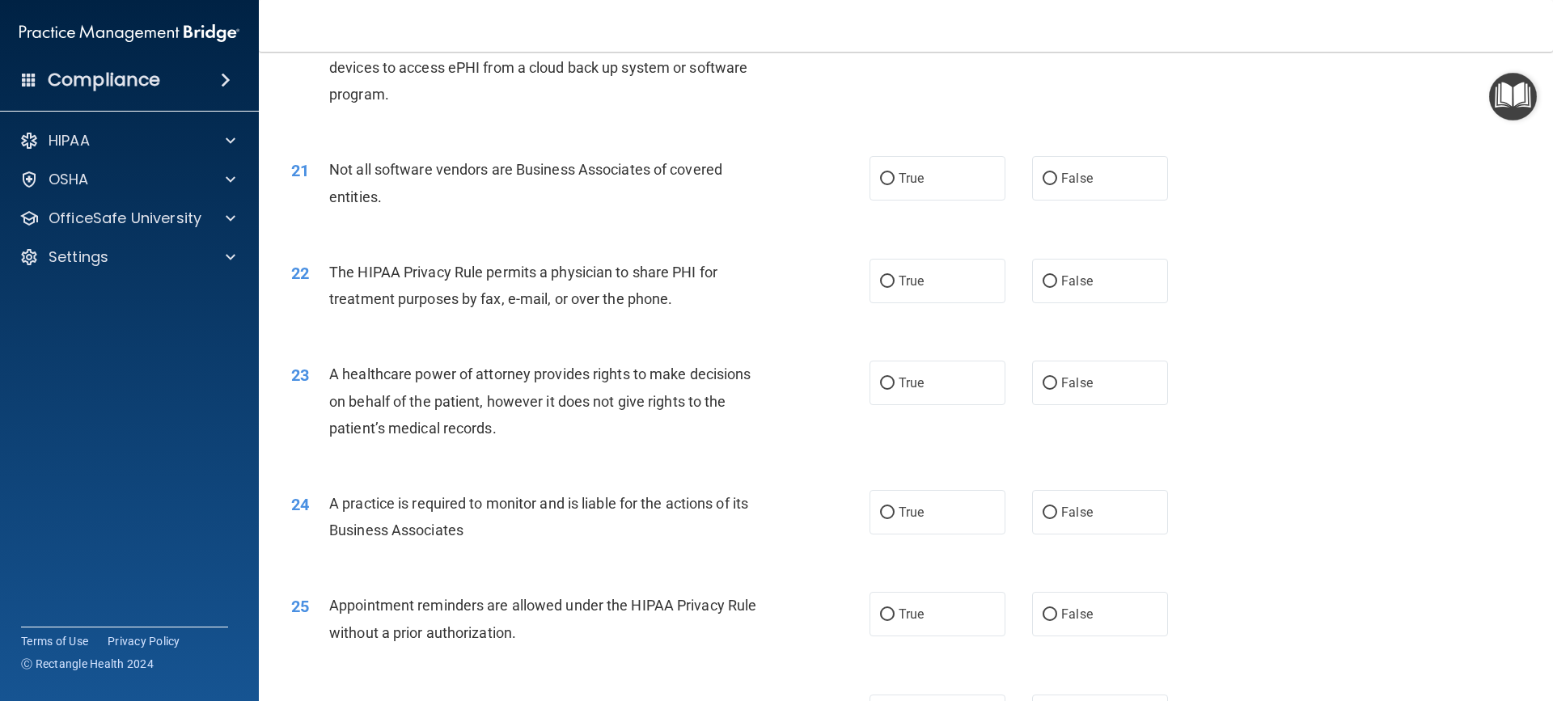
scroll to position [2426, 0]
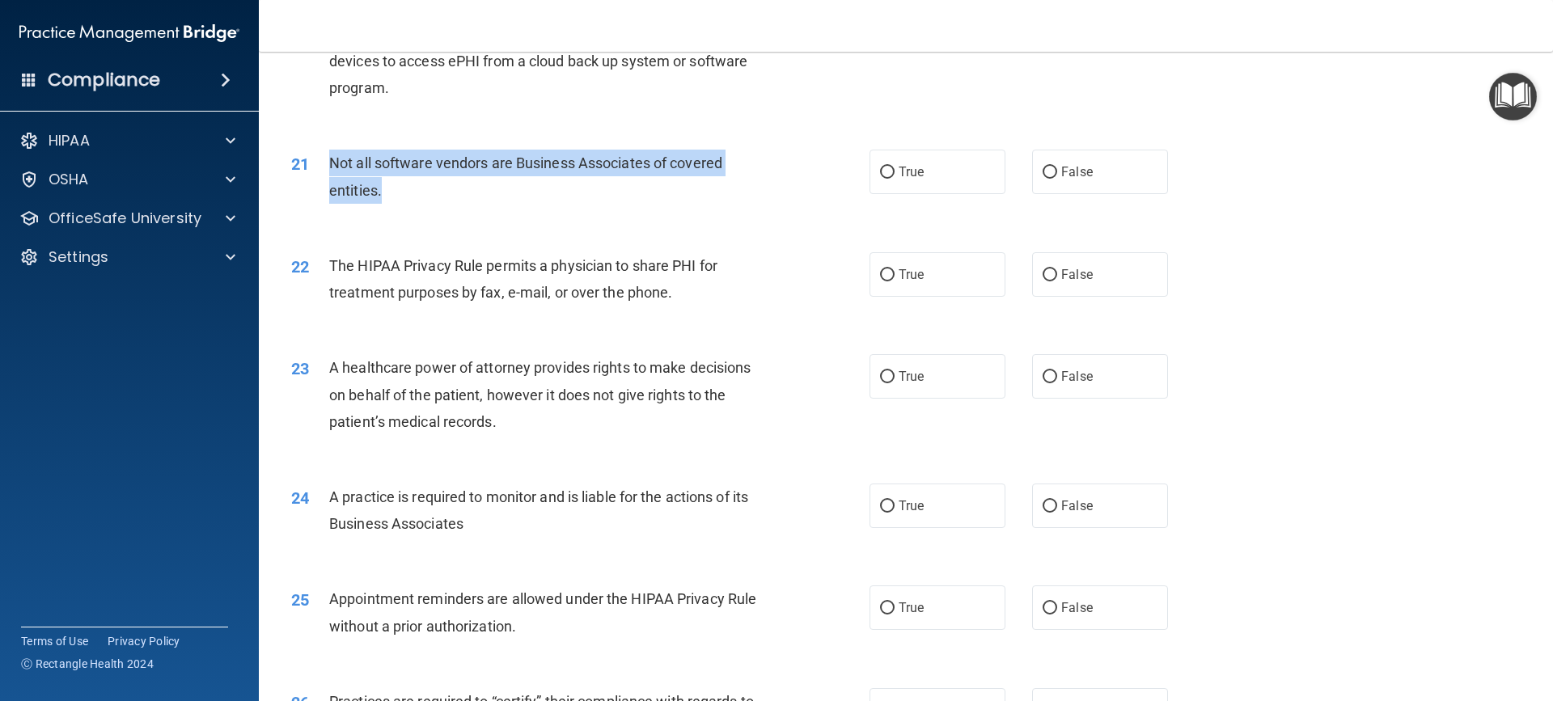
drag, startPoint x: 332, startPoint y: 159, endPoint x: 555, endPoint y: 190, distance: 225.4
click at [555, 190] on div "Not all software vendors are Business Associates of covered entities." at bounding box center [555, 176] width 452 height 53
copy span "Not all software vendors are Business Associates of covered entities."
click at [880, 174] on input "True" at bounding box center [887, 173] width 15 height 12
radio input "true"
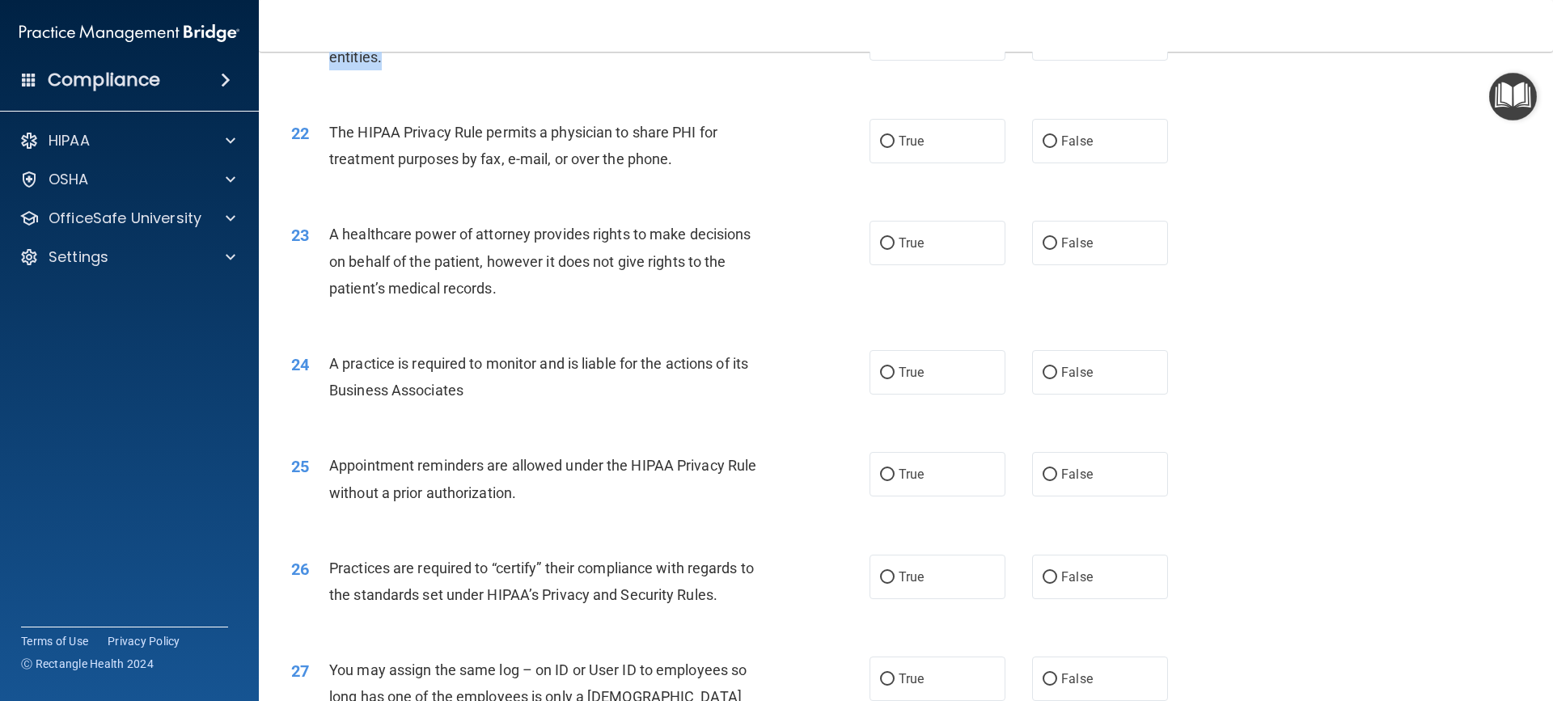
scroll to position [2588, 0]
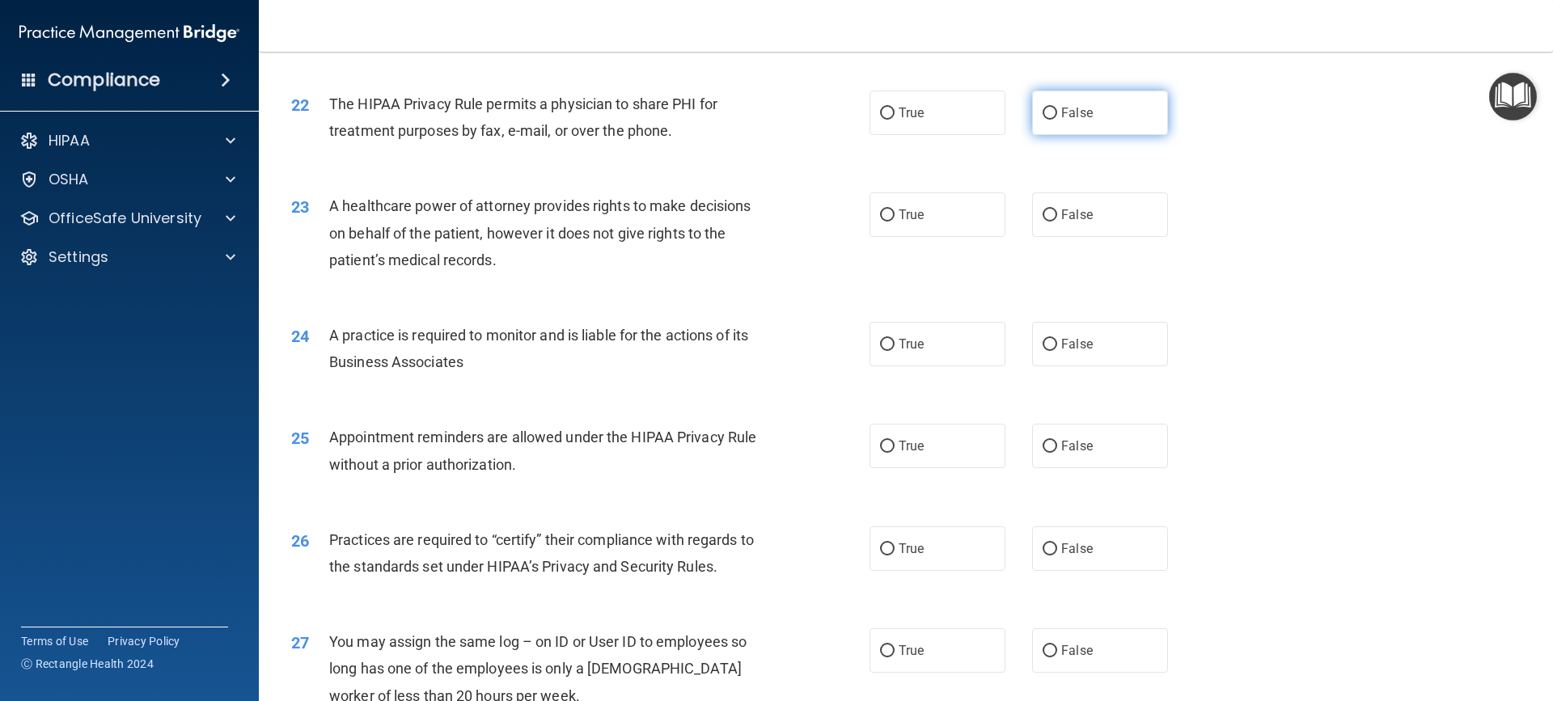
click at [1042, 119] on input "False" at bounding box center [1049, 114] width 15 height 12
radio input "true"
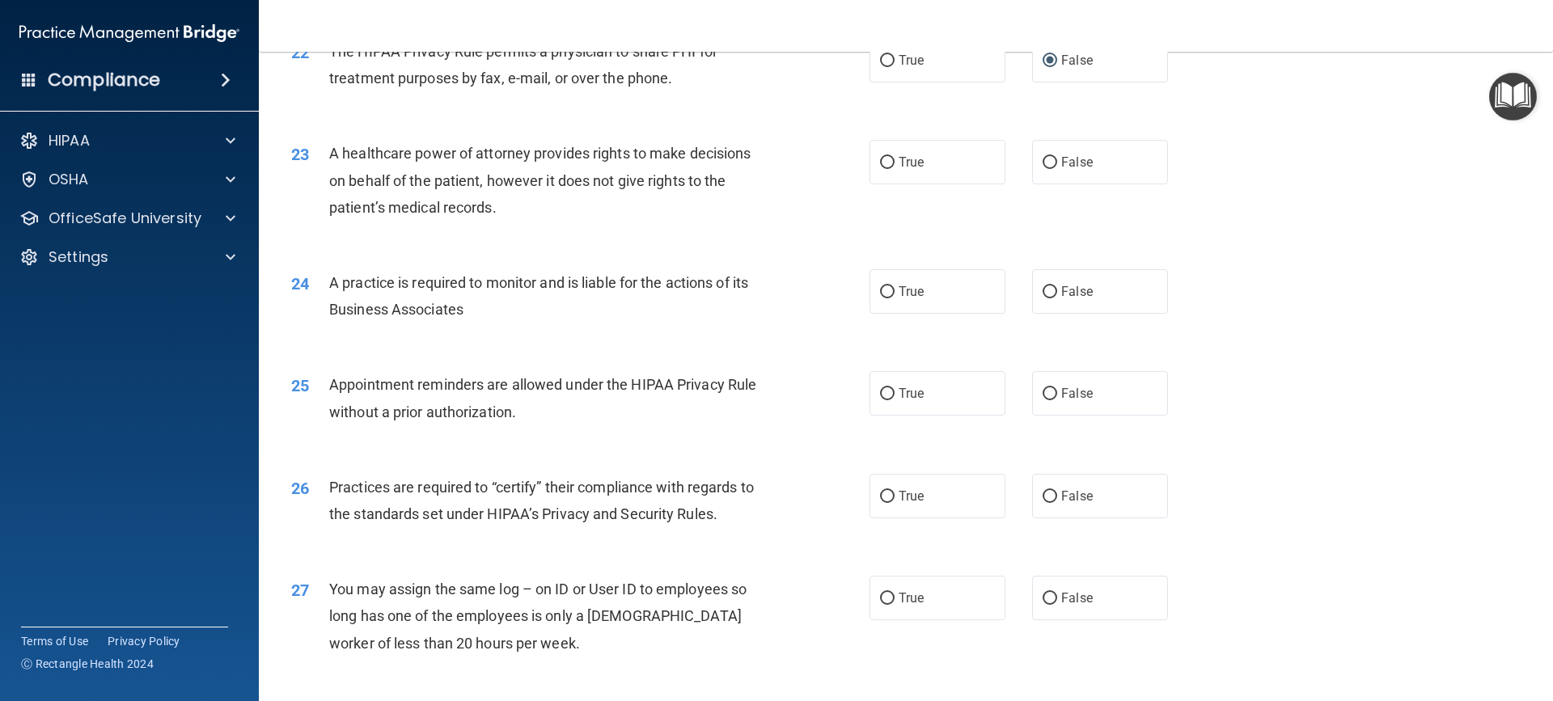
scroll to position [2669, 0]
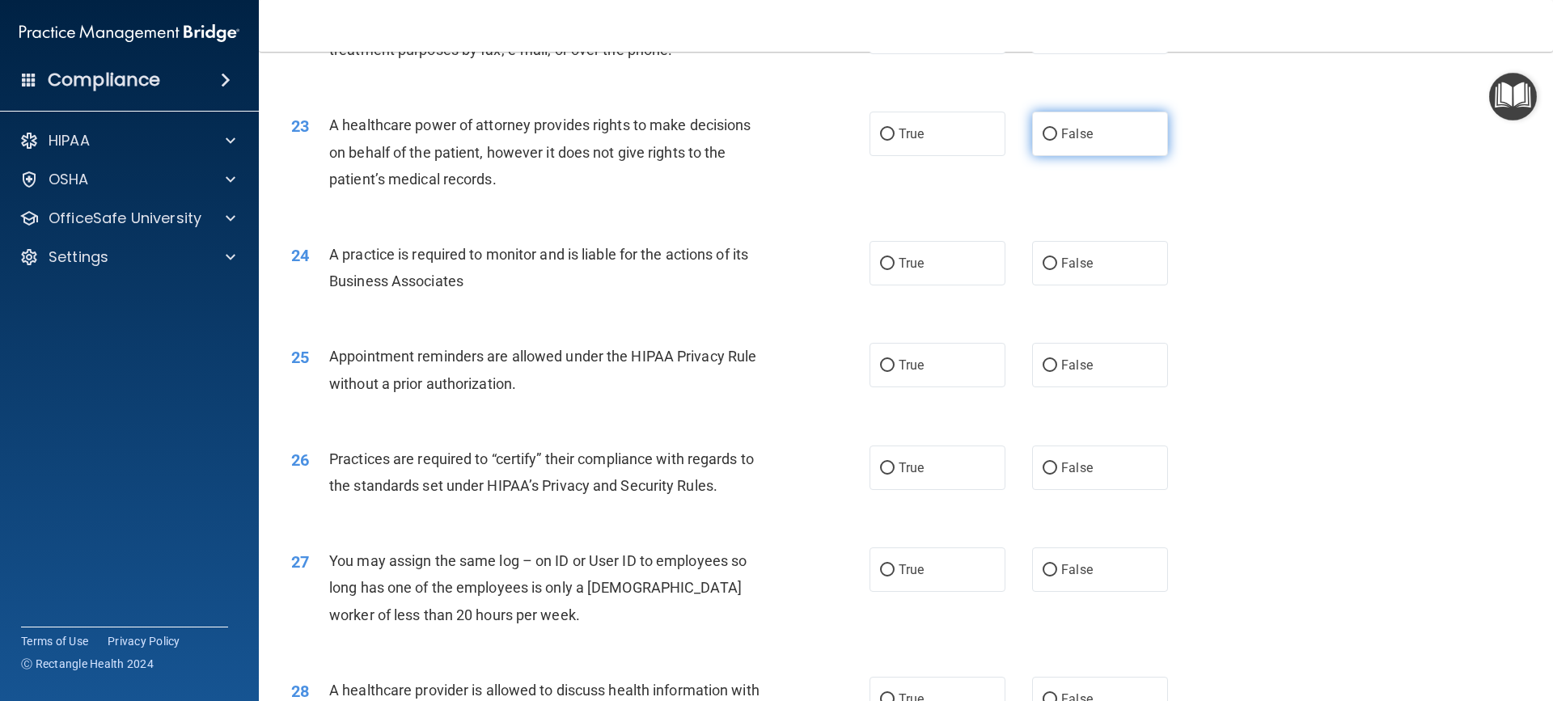
click at [1048, 134] on input "False" at bounding box center [1049, 135] width 15 height 12
radio input "true"
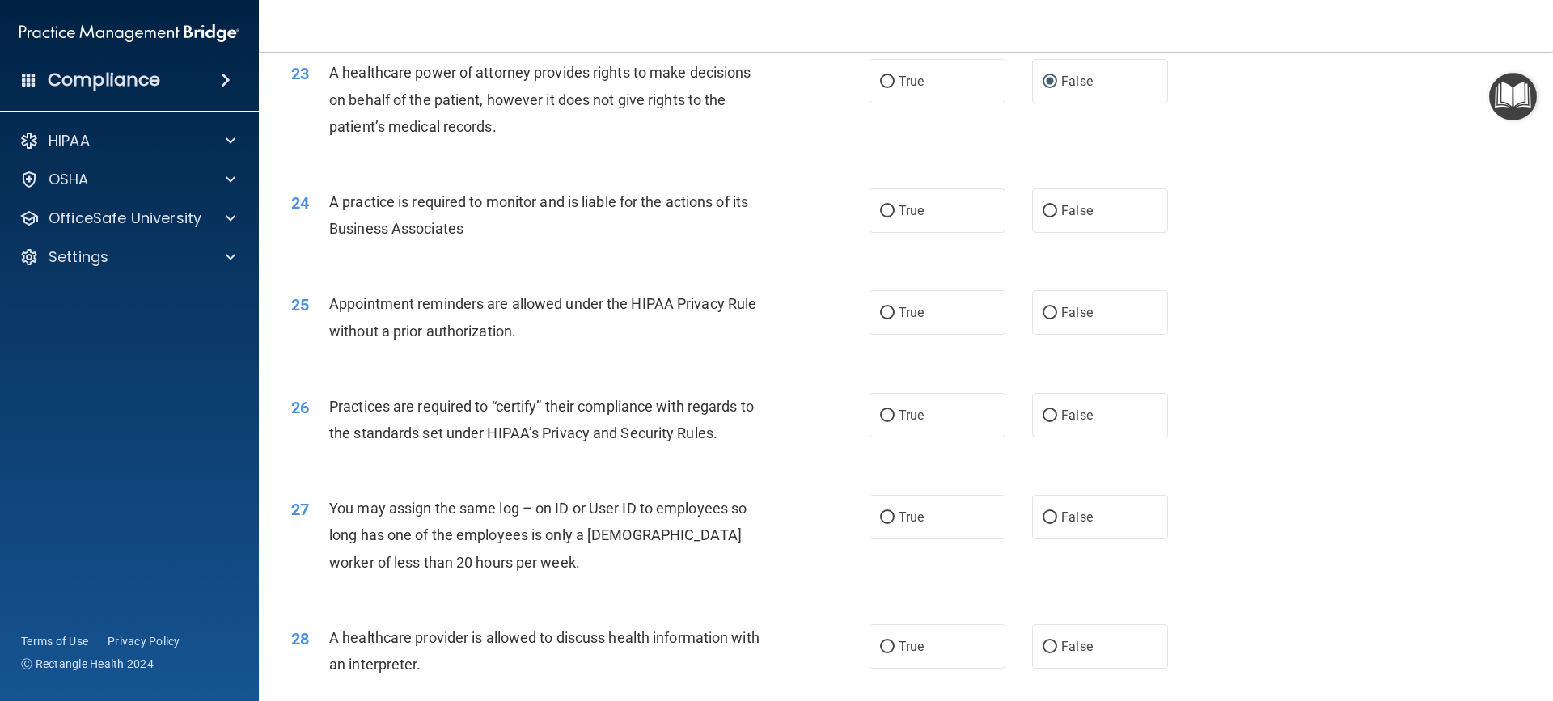
scroll to position [2750, 0]
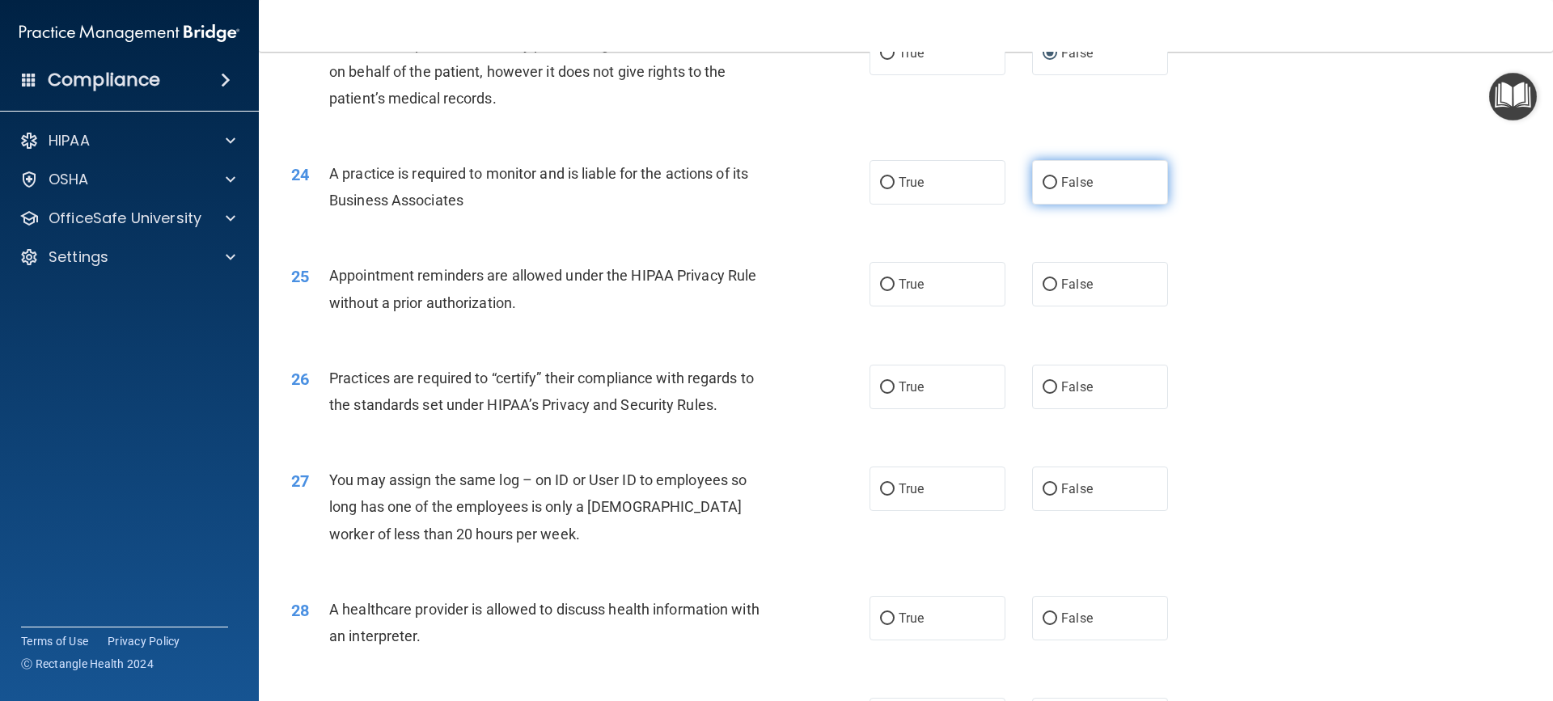
click at [1042, 180] on input "False" at bounding box center [1049, 183] width 15 height 12
radio input "true"
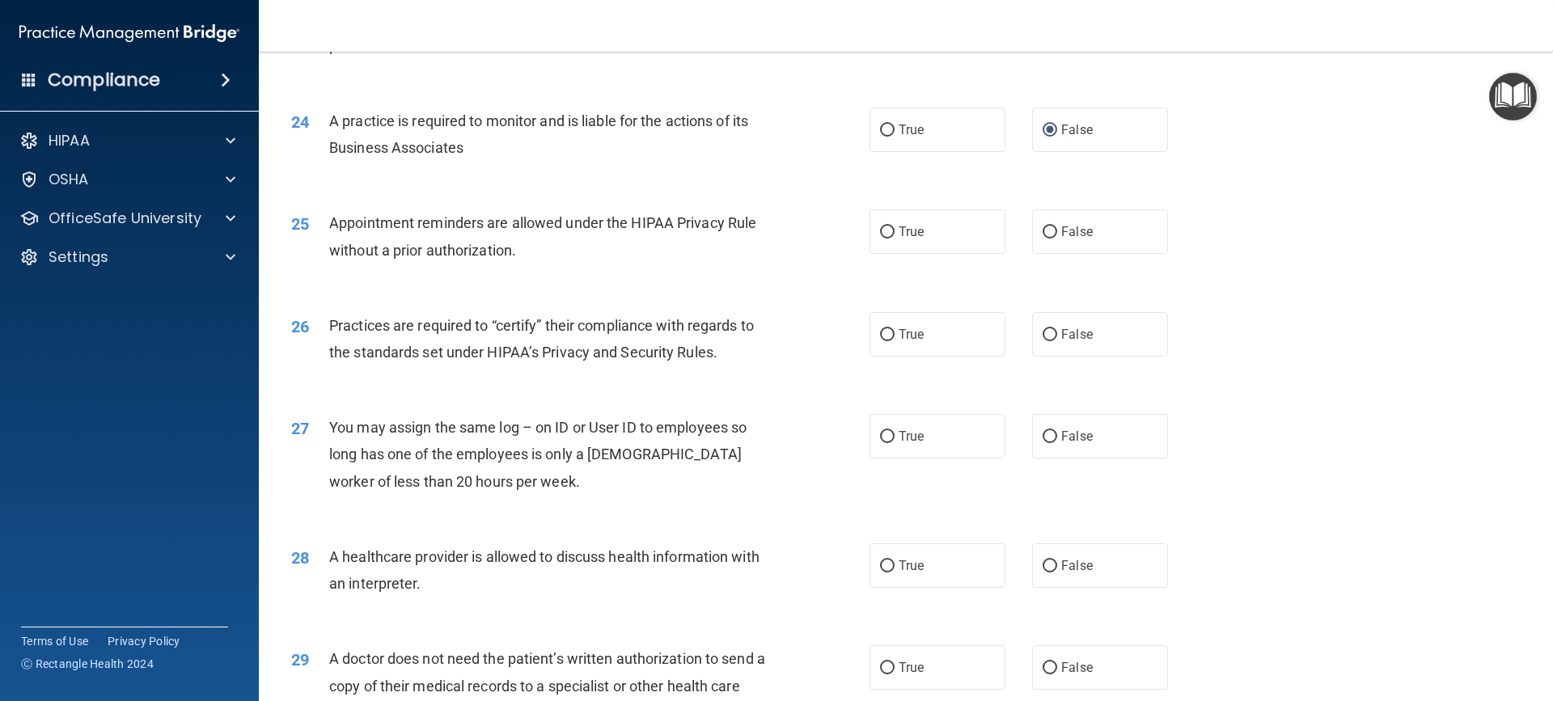
scroll to position [2830, 0]
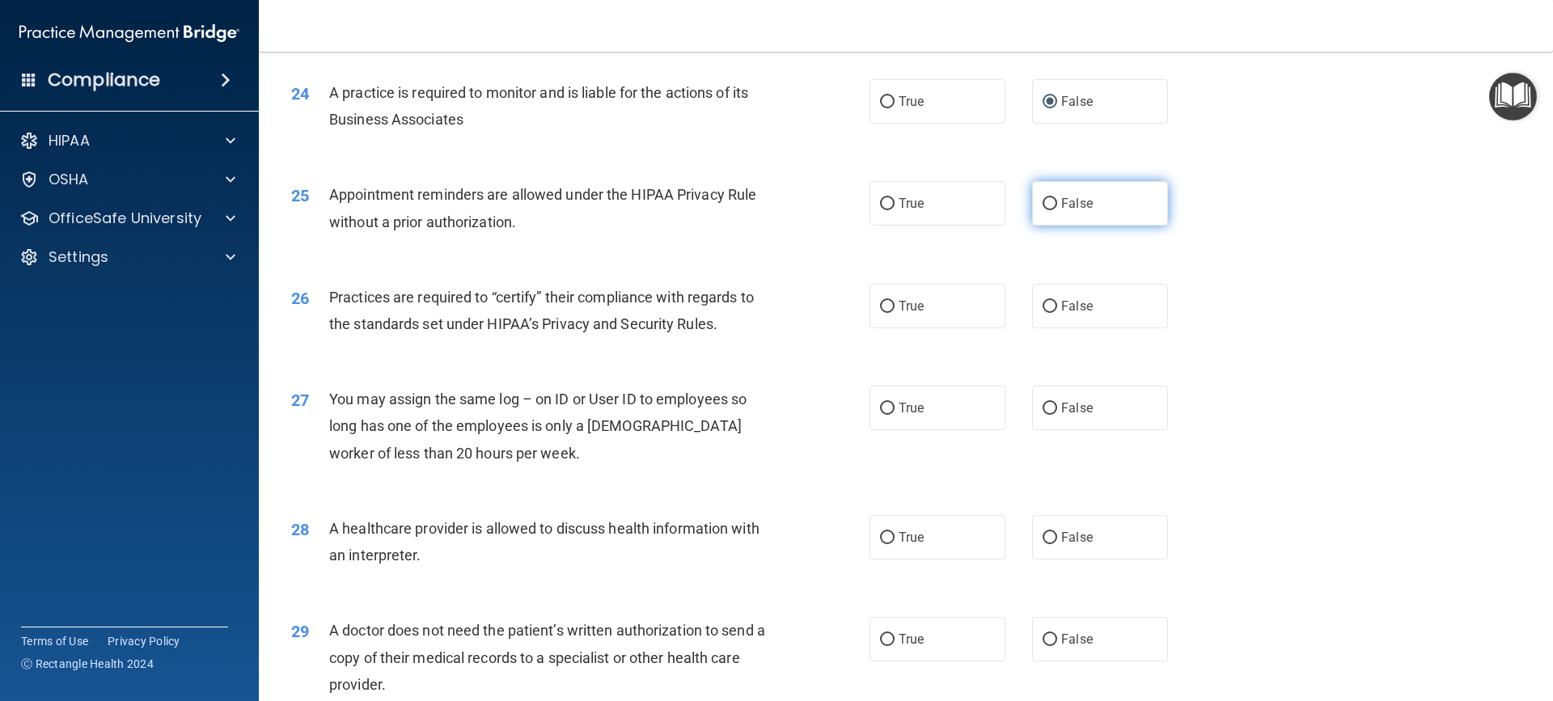
click at [1046, 205] on input "False" at bounding box center [1049, 204] width 15 height 12
radio input "true"
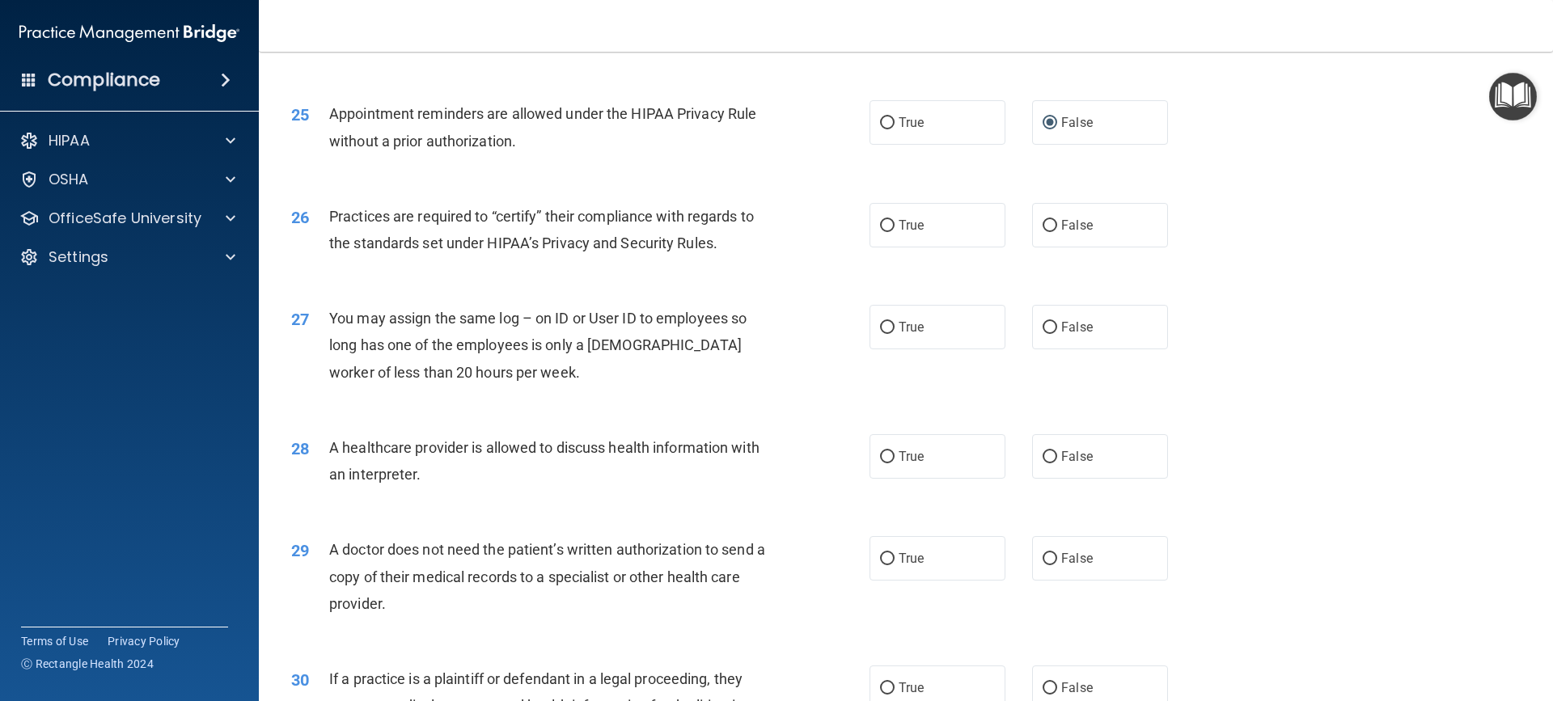
scroll to position [2992, 0]
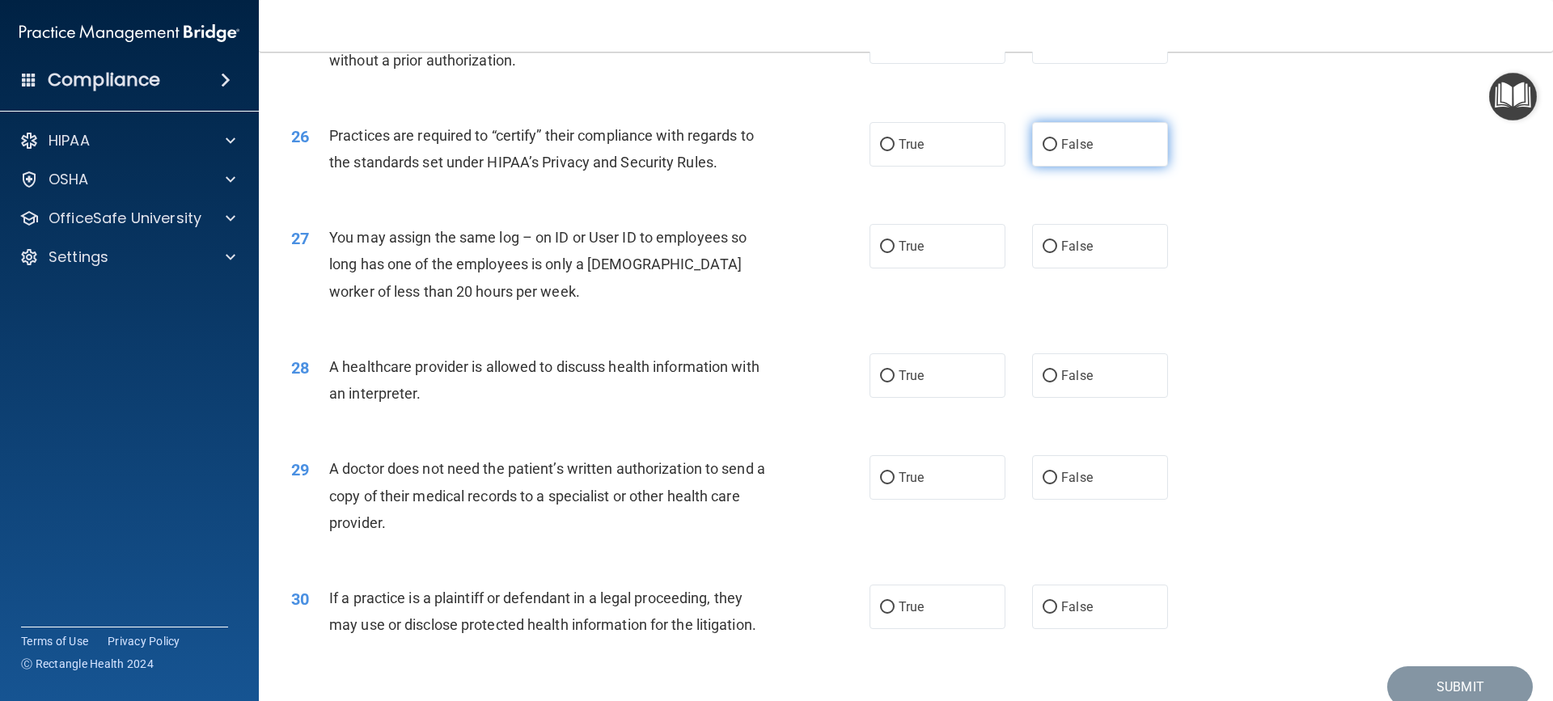
click at [1043, 141] on input "False" at bounding box center [1049, 145] width 15 height 12
radio input "true"
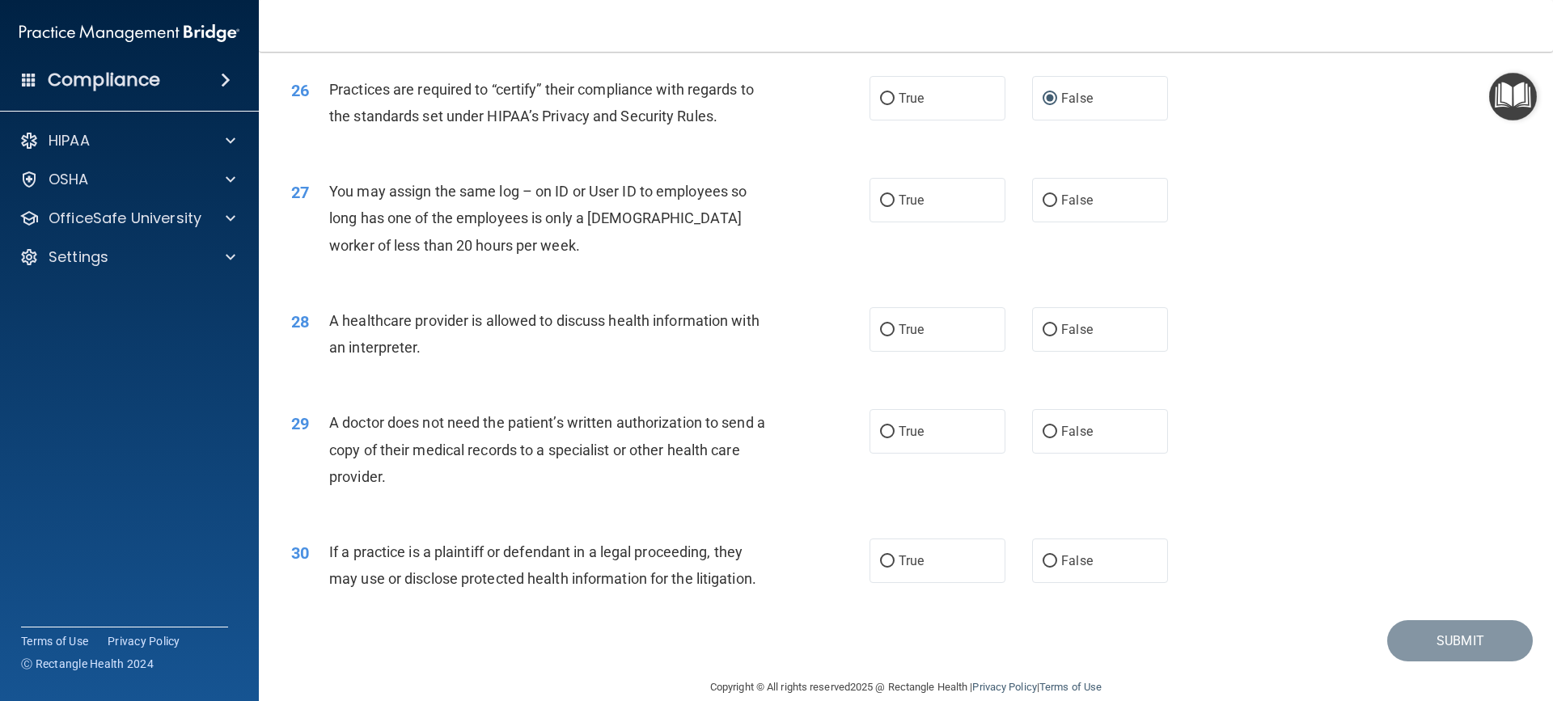
scroll to position [3063, 0]
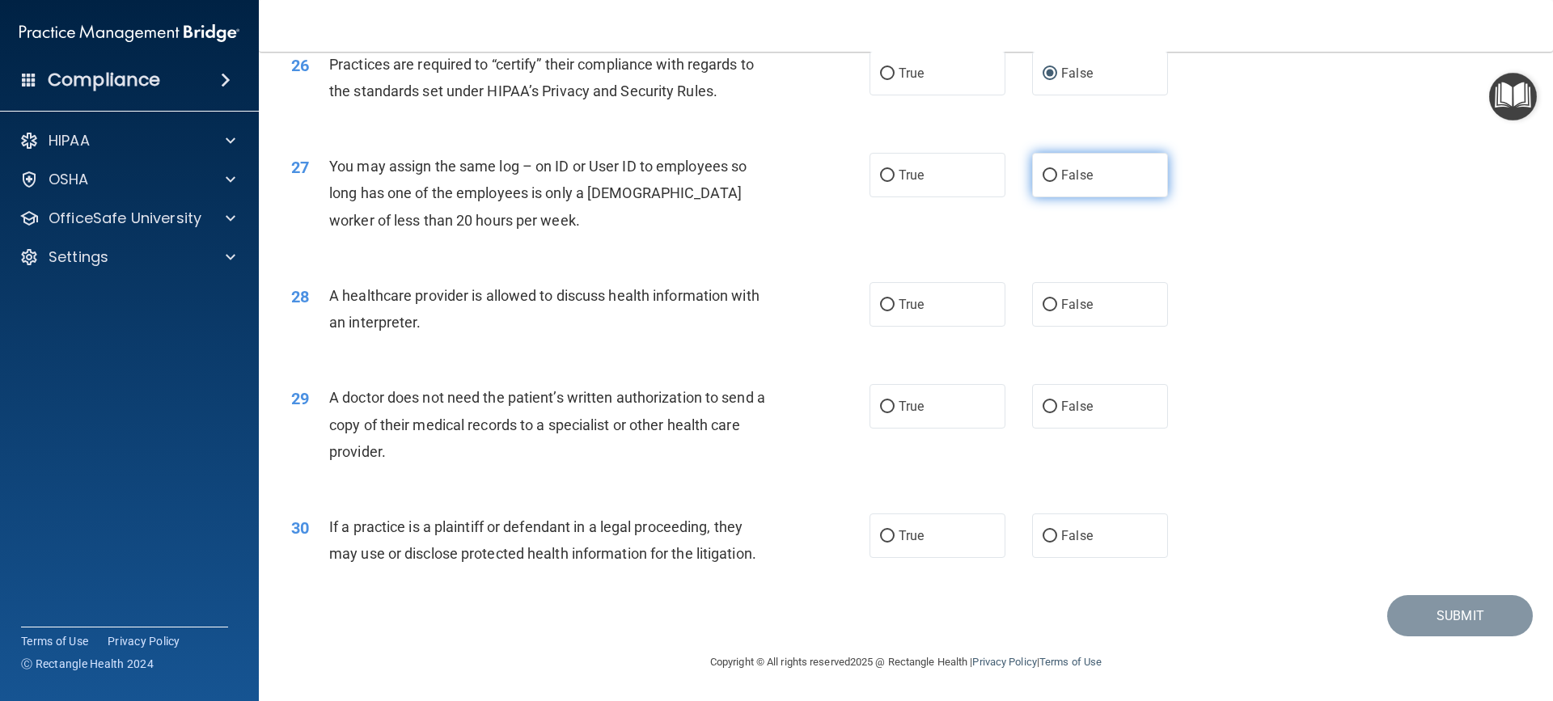
click at [1032, 172] on label "False" at bounding box center [1100, 175] width 136 height 44
click at [1042, 172] on input "False" at bounding box center [1049, 176] width 15 height 12
radio input "true"
click at [882, 299] on input "True" at bounding box center [887, 305] width 15 height 12
radio input "true"
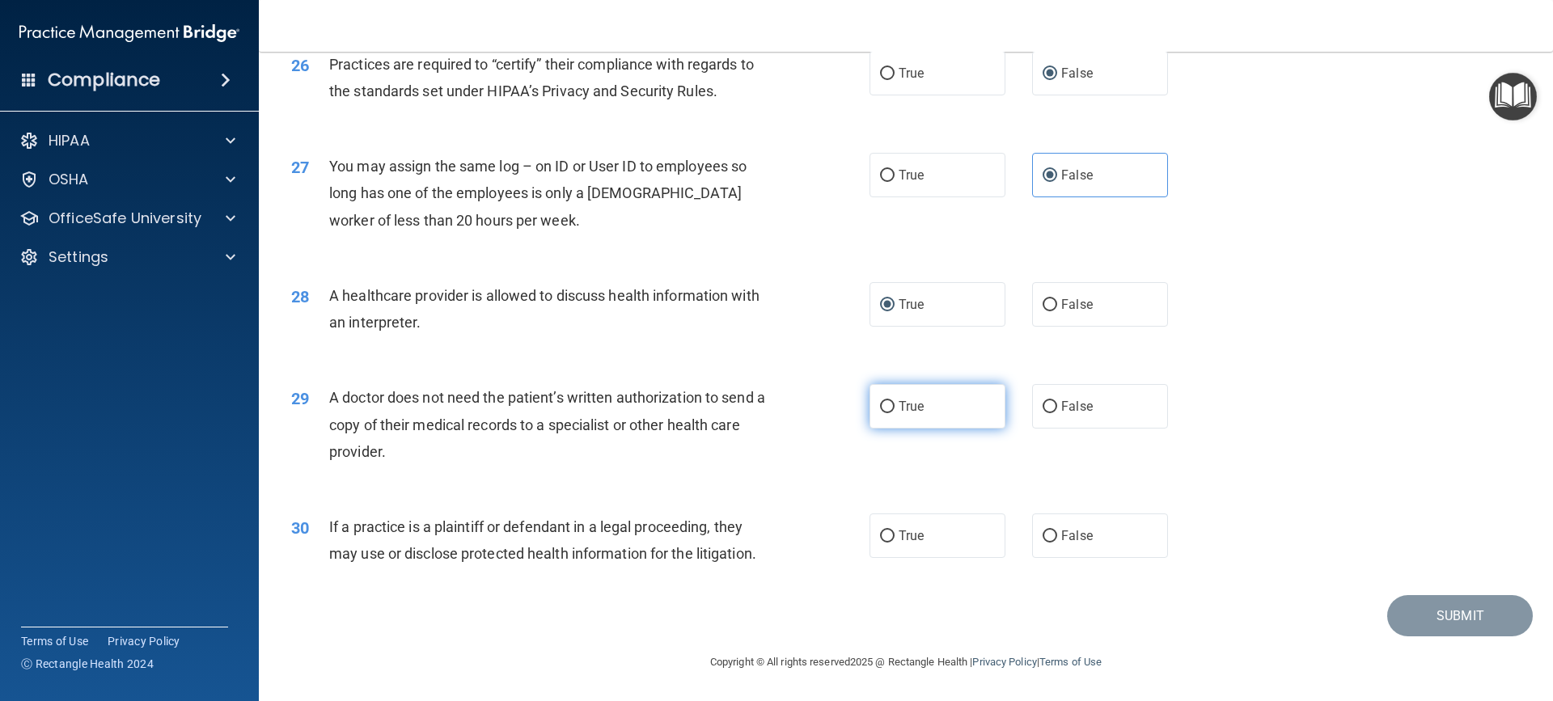
click at [880, 404] on input "True" at bounding box center [887, 407] width 15 height 12
radio input "true"
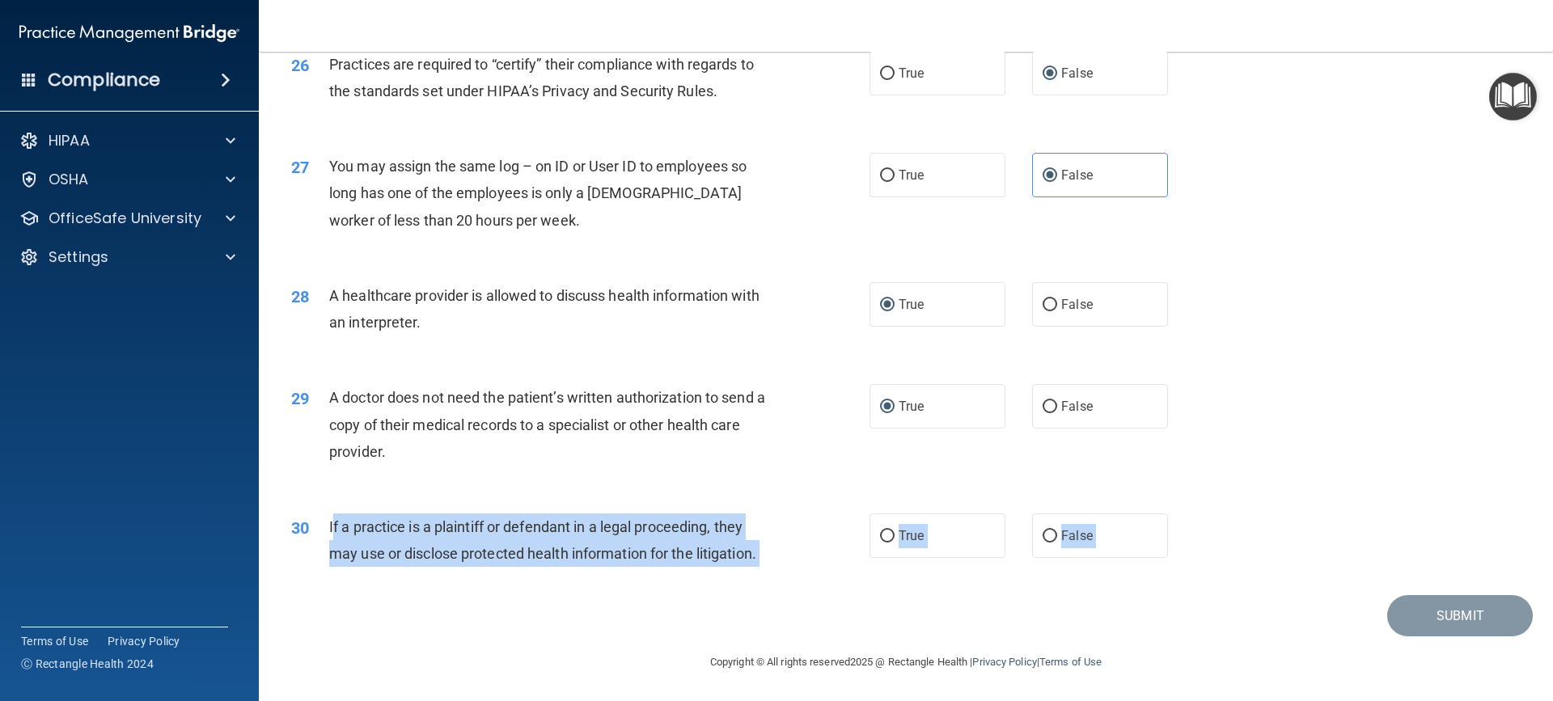
drag, startPoint x: 331, startPoint y: 525, endPoint x: 444, endPoint y: 538, distance: 114.0
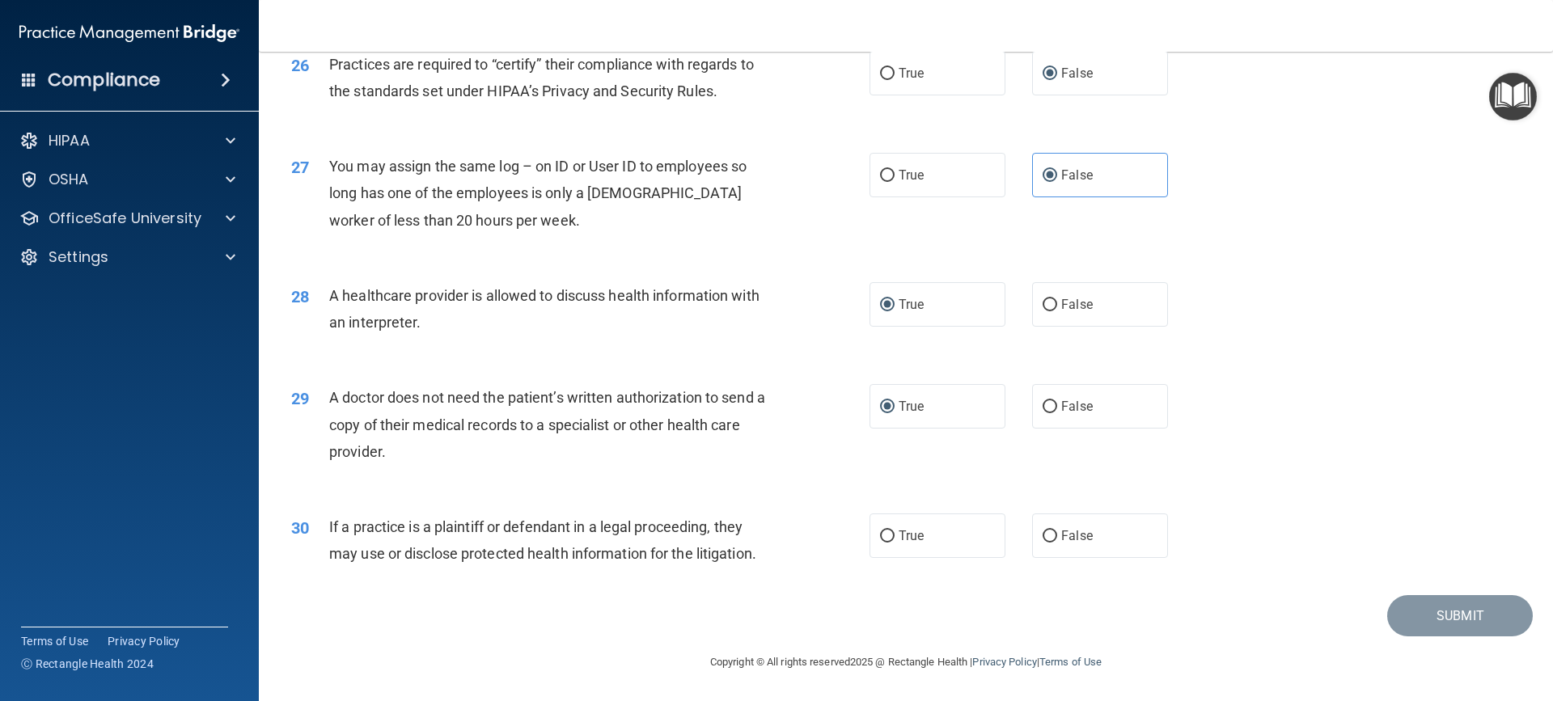
click at [335, 503] on div "30 If a practice is a plaintiff or defendant in a legal proceeding, they may us…" at bounding box center [905, 544] width 1253 height 102
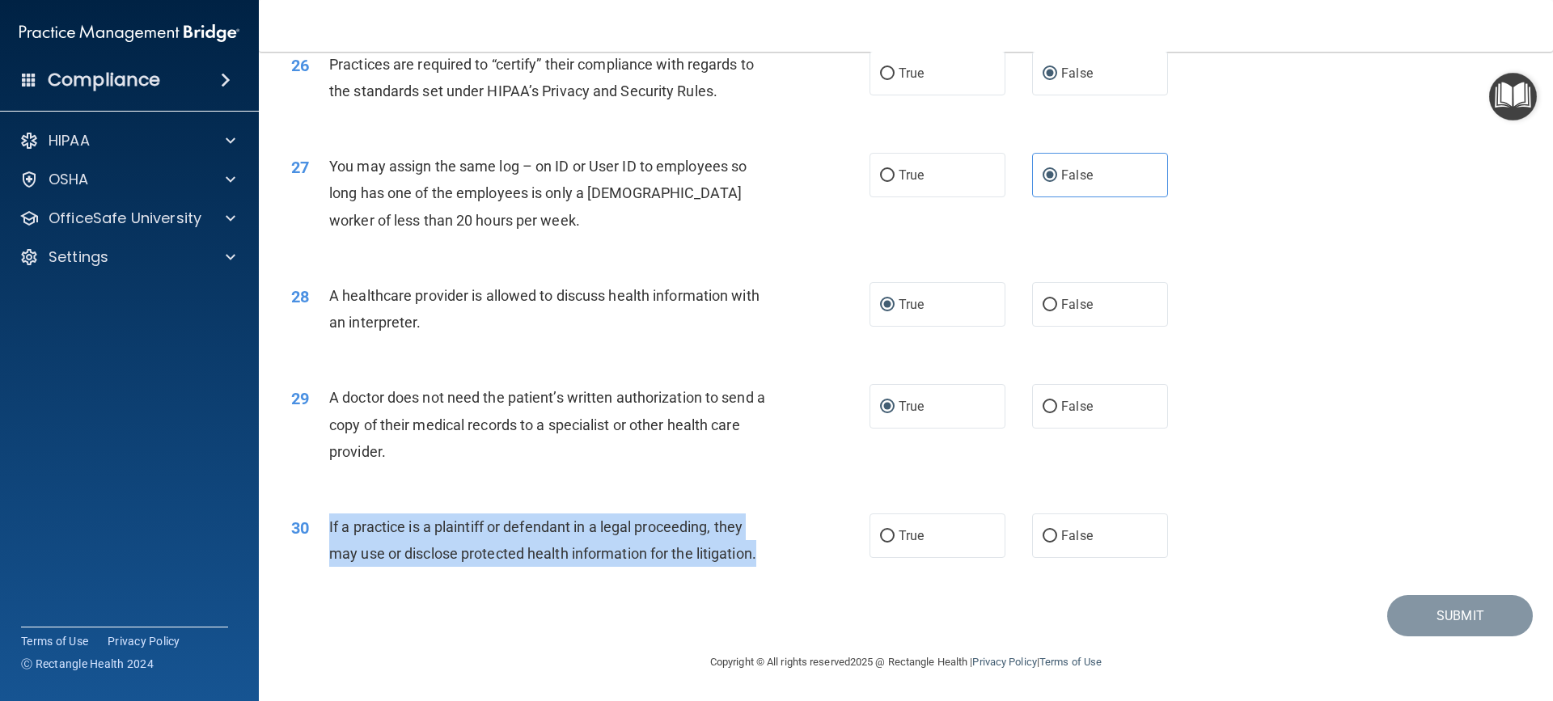
drag, startPoint x: 328, startPoint y: 522, endPoint x: 587, endPoint y: 530, distance: 259.7
click at [744, 553] on div "30 If a practice is a plaintiff or defendant in a legal proceeding, they may us…" at bounding box center [580, 544] width 627 height 61
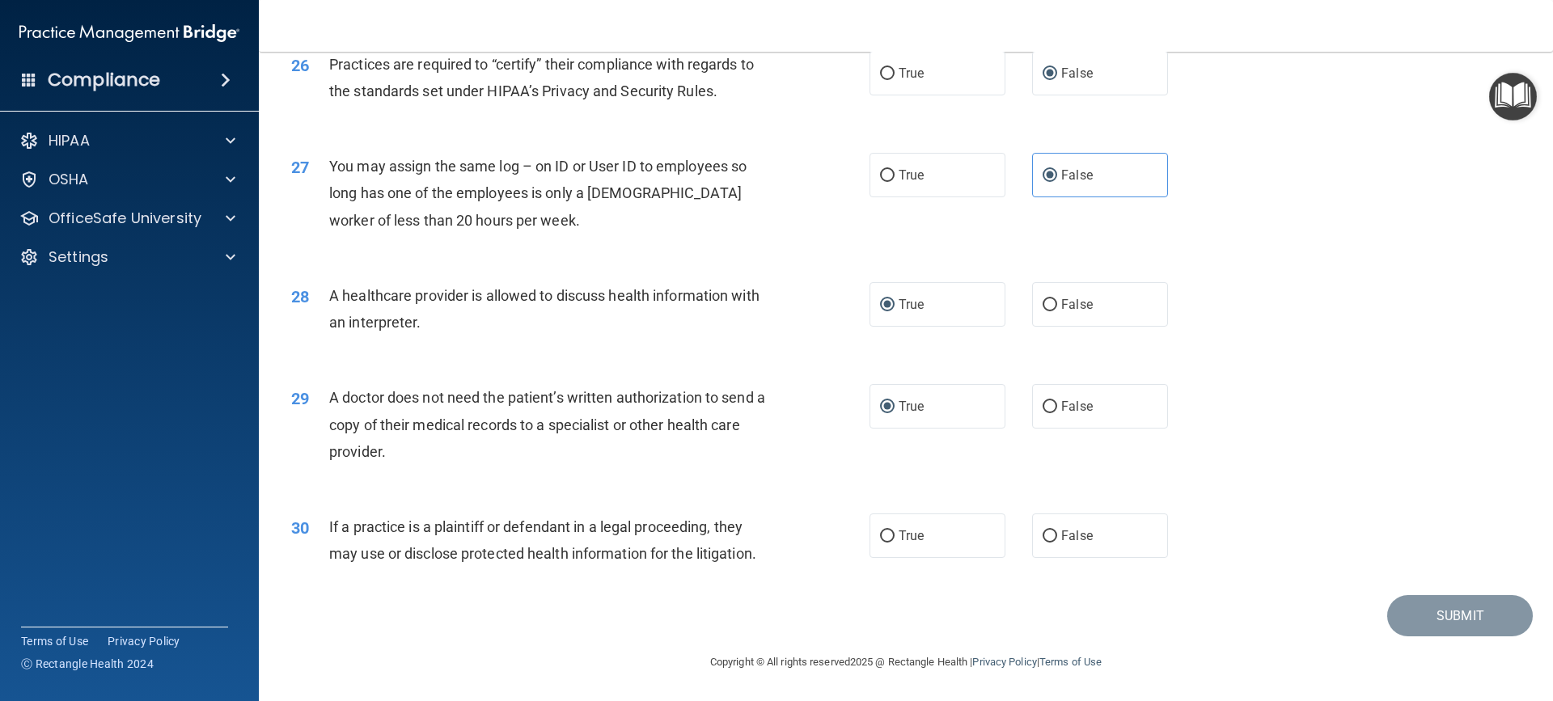
drag, startPoint x: 586, startPoint y: 528, endPoint x: 271, endPoint y: 518, distance: 315.5
click at [414, 580] on div "30 If a practice is a plaintiff or defendant in a legal proceeding, they may us…" at bounding box center [905, 544] width 1253 height 102
click at [332, 521] on span "If a practice is a plaintiff or defendant in a legal proceeding, they may use o…" at bounding box center [542, 540] width 427 height 44
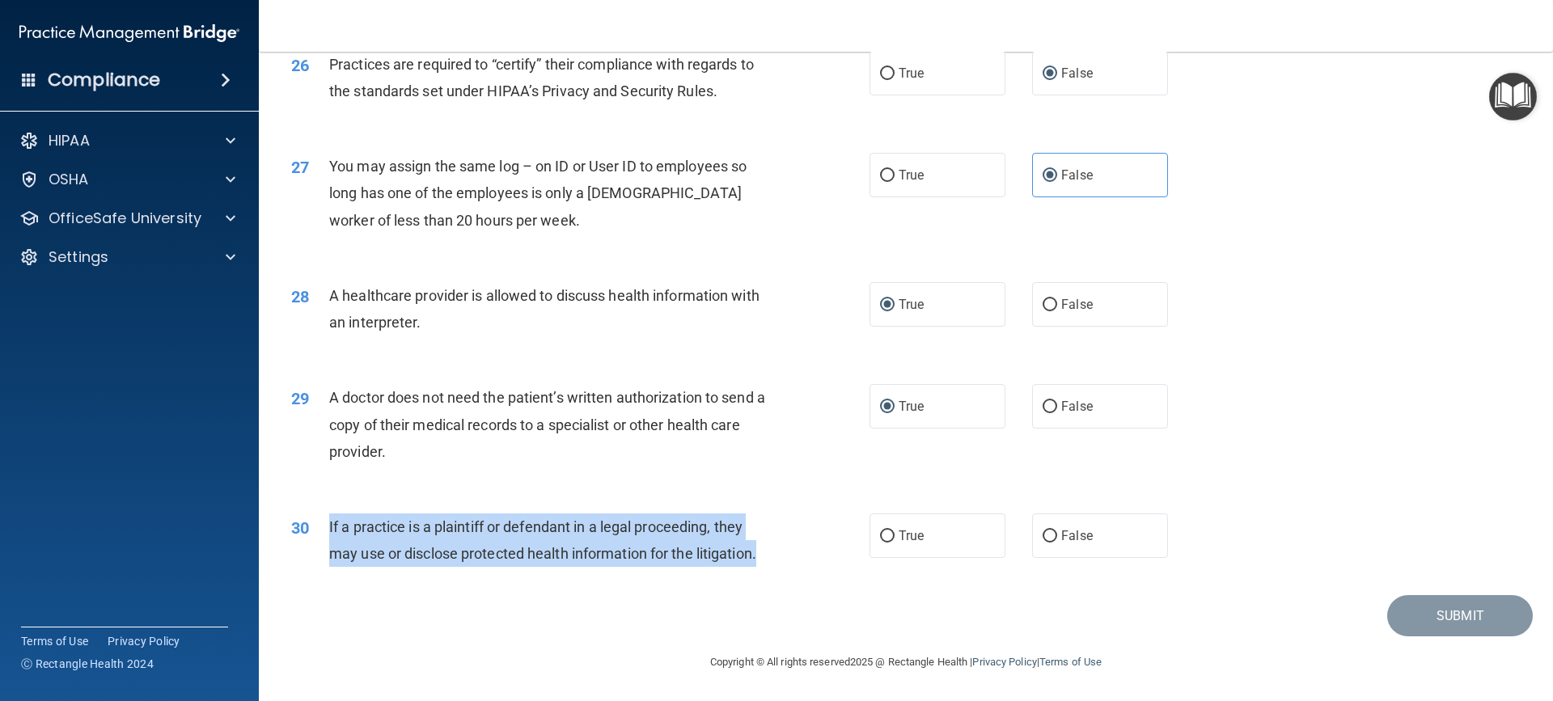
drag, startPoint x: 329, startPoint y: 526, endPoint x: 762, endPoint y: 555, distance: 433.6
click at [762, 555] on div "If a practice is a plaintiff or defendant in a legal proceeding, they may use o…" at bounding box center [555, 540] width 452 height 53
copy span "If a practice is a plaintiff or defendant in a legal proceeding, they may use o…"
click at [881, 530] on input "True" at bounding box center [887, 536] width 15 height 12
radio input "true"
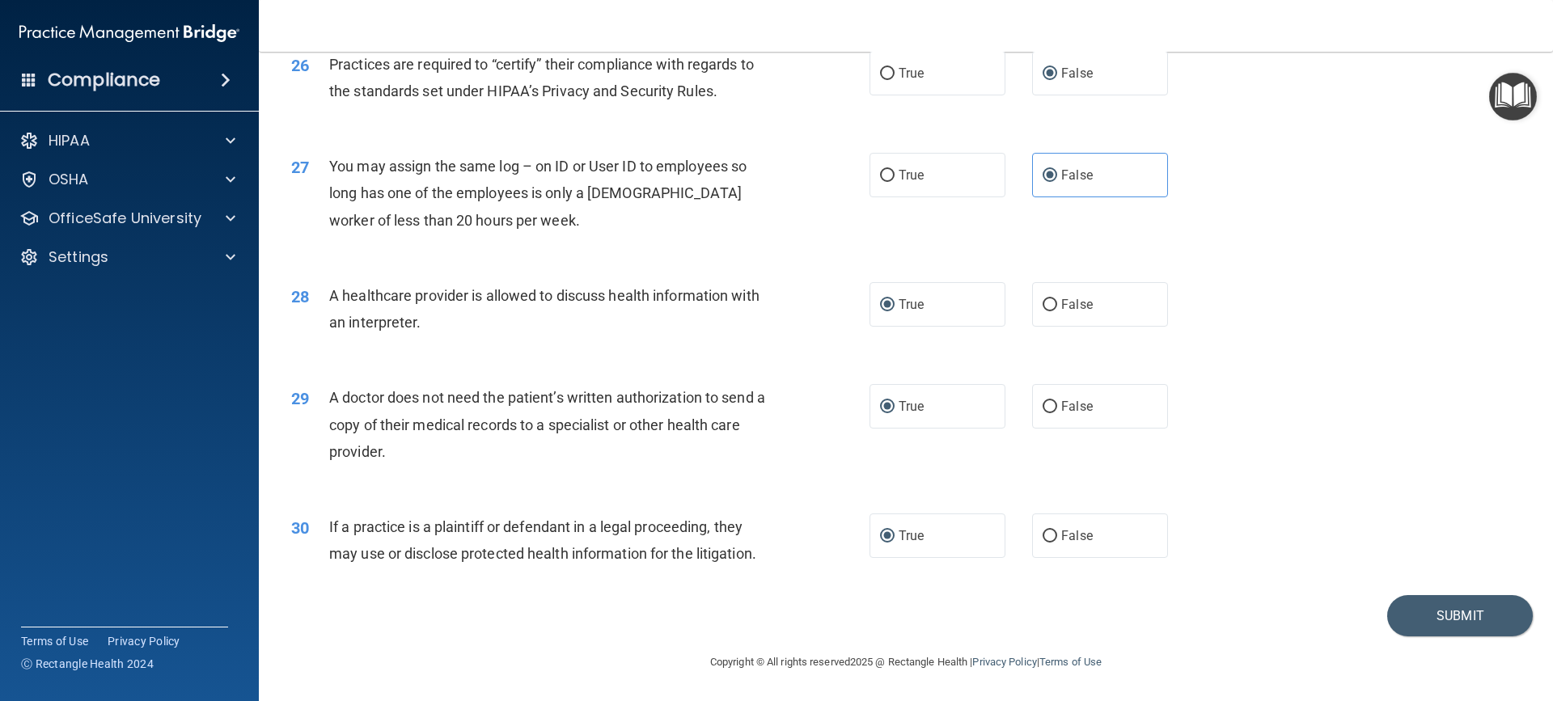
click at [823, 598] on div "Submit" at bounding box center [905, 615] width 1253 height 41
click at [1431, 610] on button "Submit" at bounding box center [1460, 615] width 146 height 41
click at [1423, 608] on button "Submit" at bounding box center [1460, 615] width 146 height 41
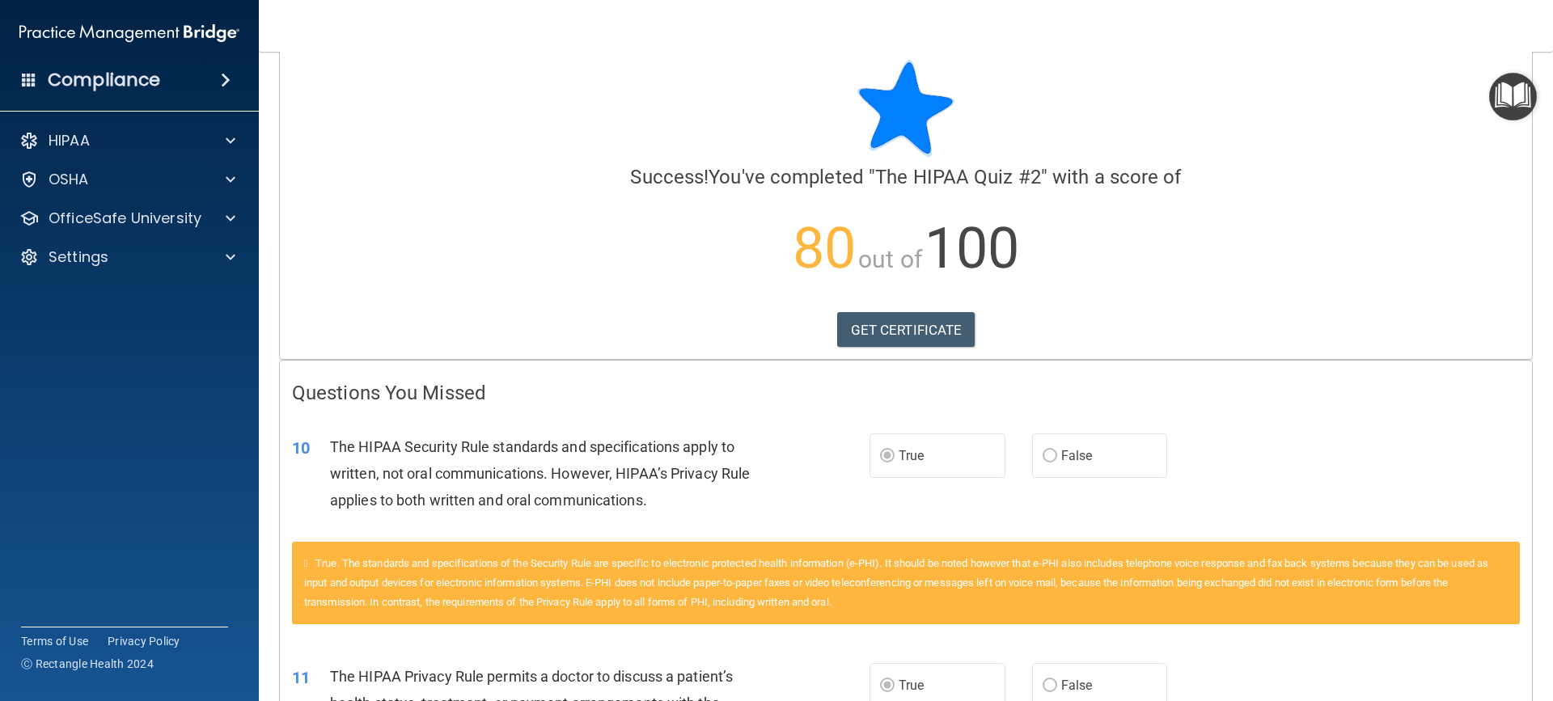
scroll to position [81, 0]
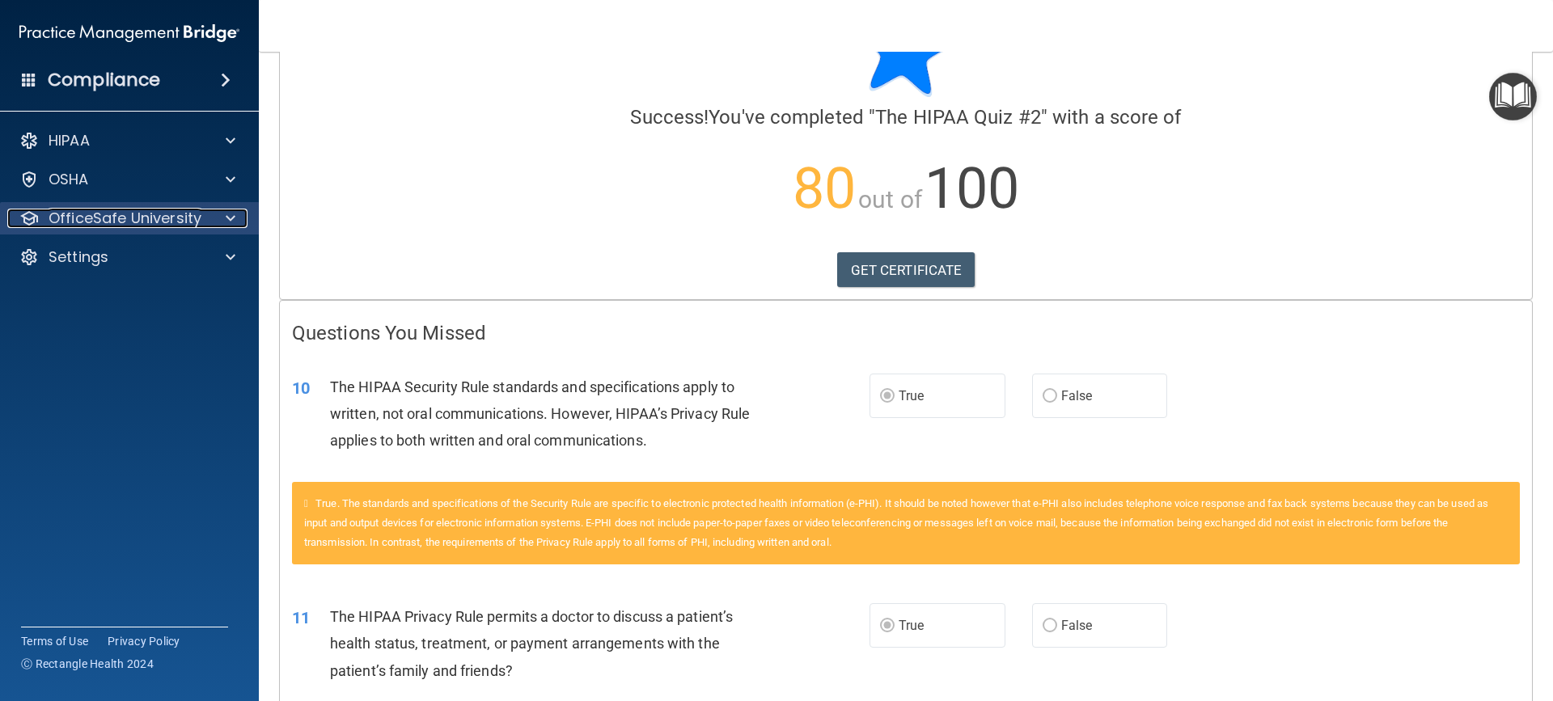
click at [183, 213] on p "OfficeSafe University" at bounding box center [125, 218] width 153 height 19
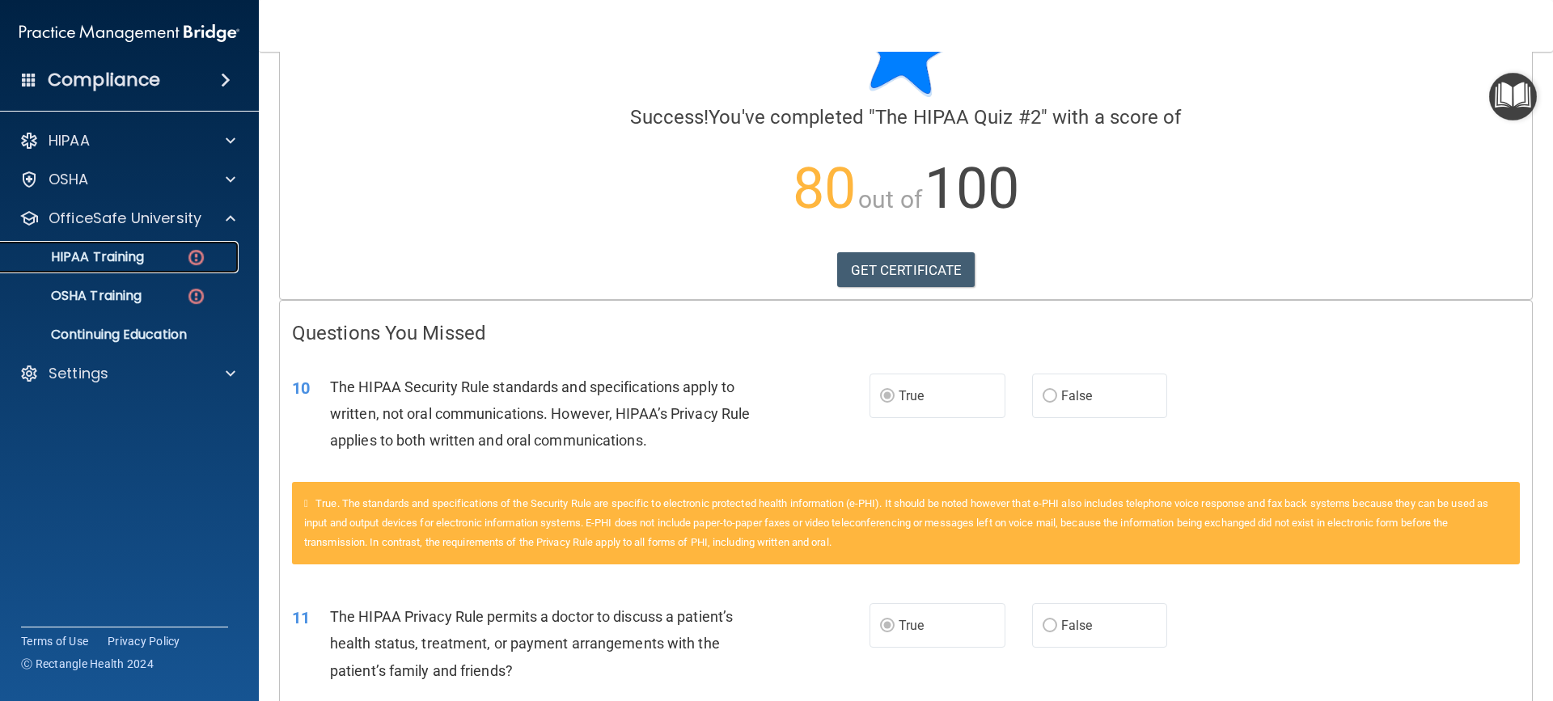
click at [194, 258] on img at bounding box center [196, 257] width 20 height 20
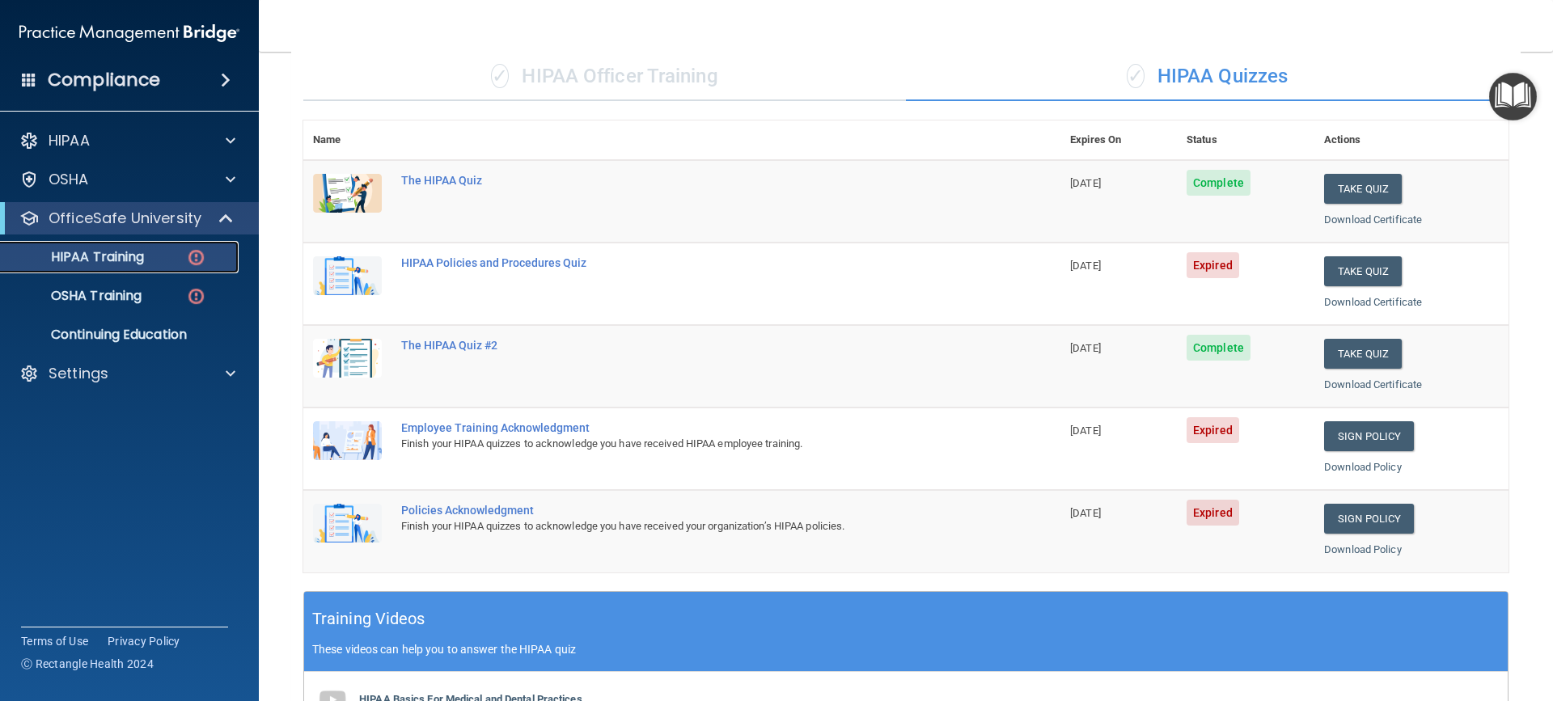
scroll to position [81, 0]
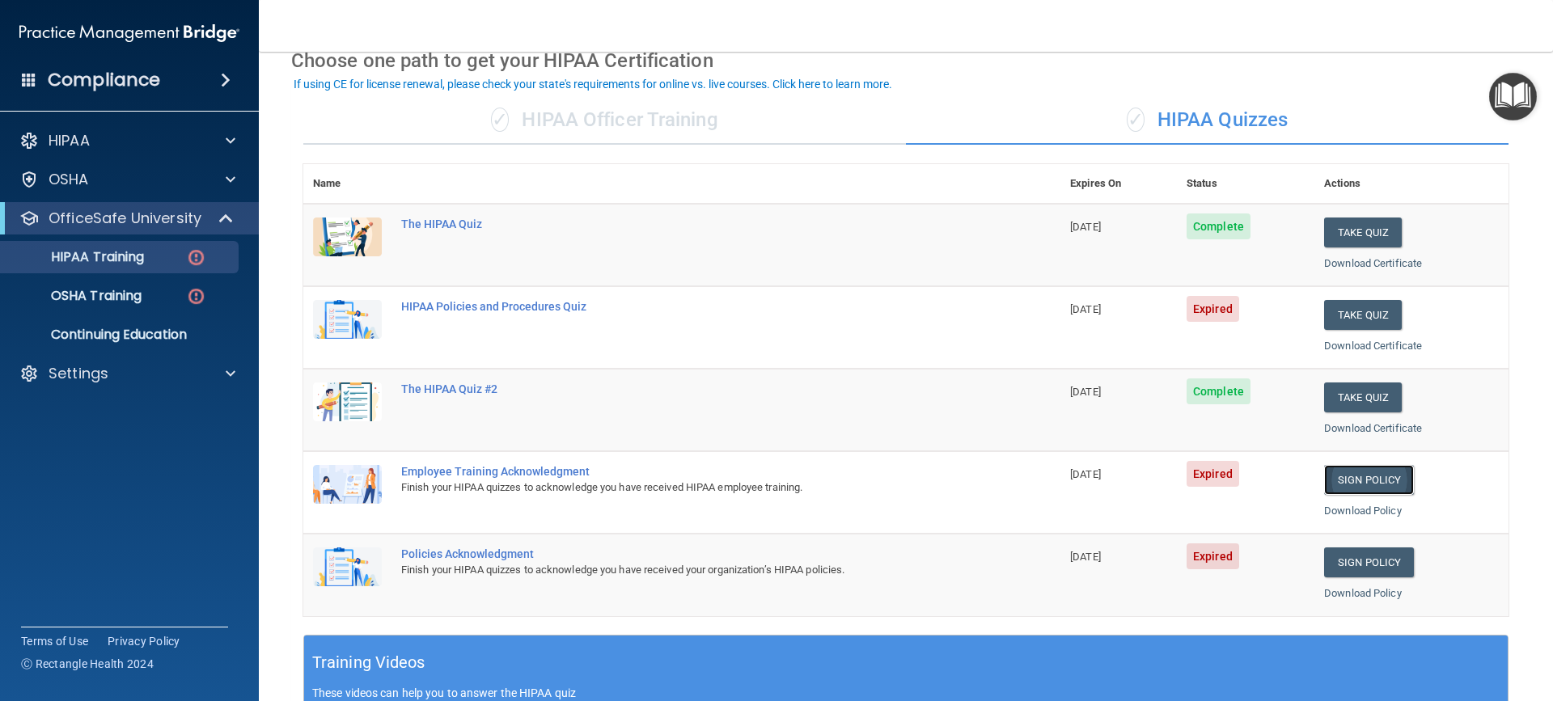
click at [1351, 480] on link "Sign Policy" at bounding box center [1369, 480] width 90 height 30
click at [141, 249] on p "HIPAA Training" at bounding box center [77, 257] width 133 height 16
click at [150, 302] on div "OSHA Training" at bounding box center [121, 296] width 221 height 16
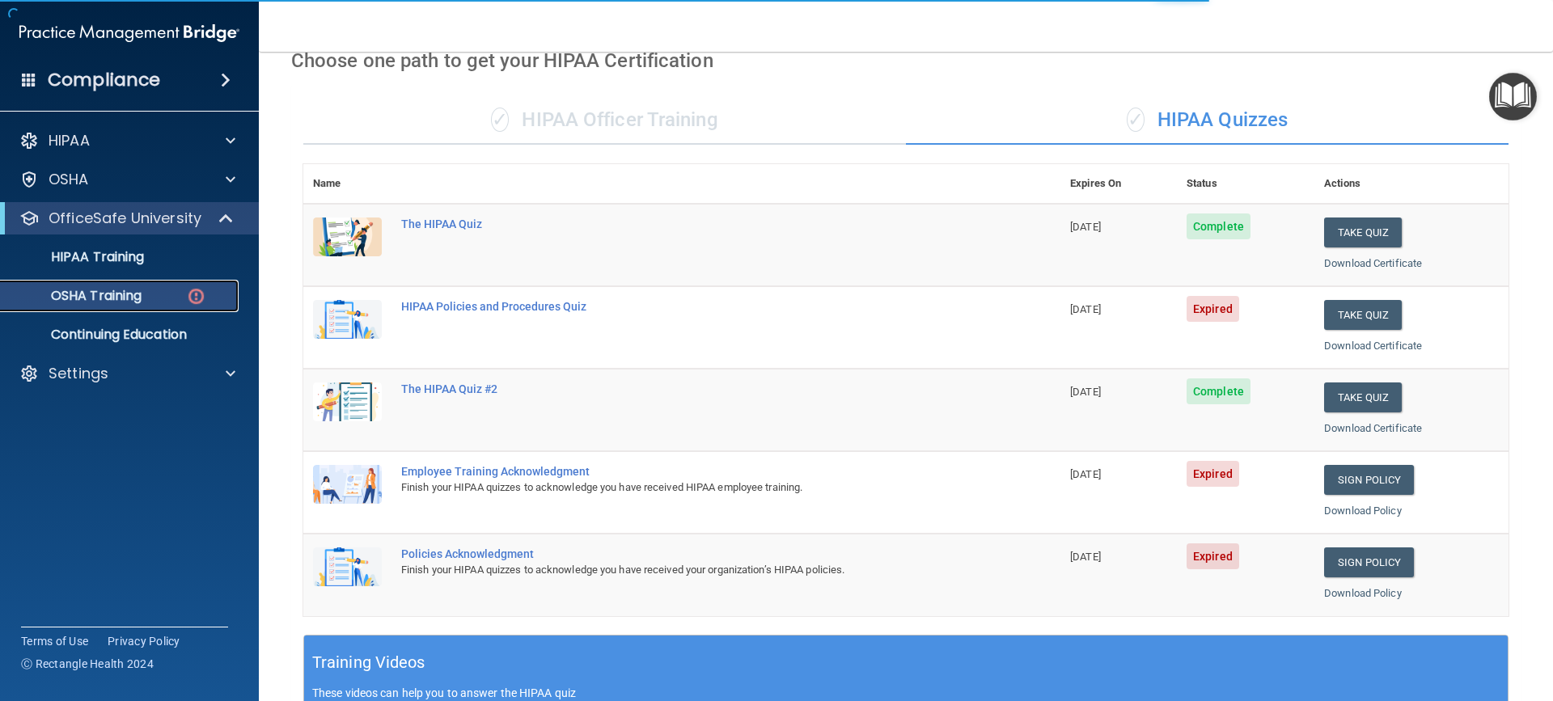
scroll to position [43, 0]
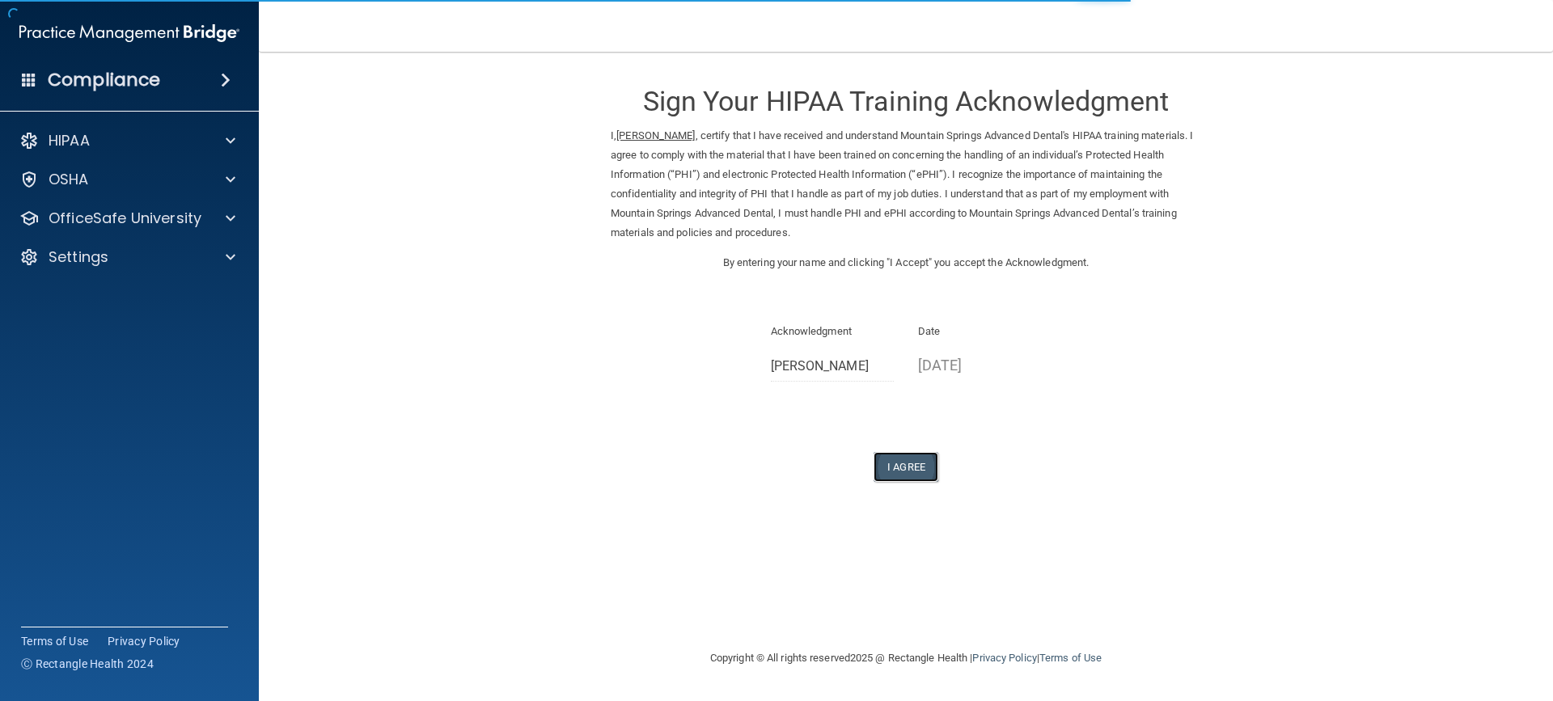
click at [902, 477] on button "I Agree" at bounding box center [905, 467] width 65 height 30
click at [902, 470] on button "I Agree" at bounding box center [905, 467] width 65 height 30
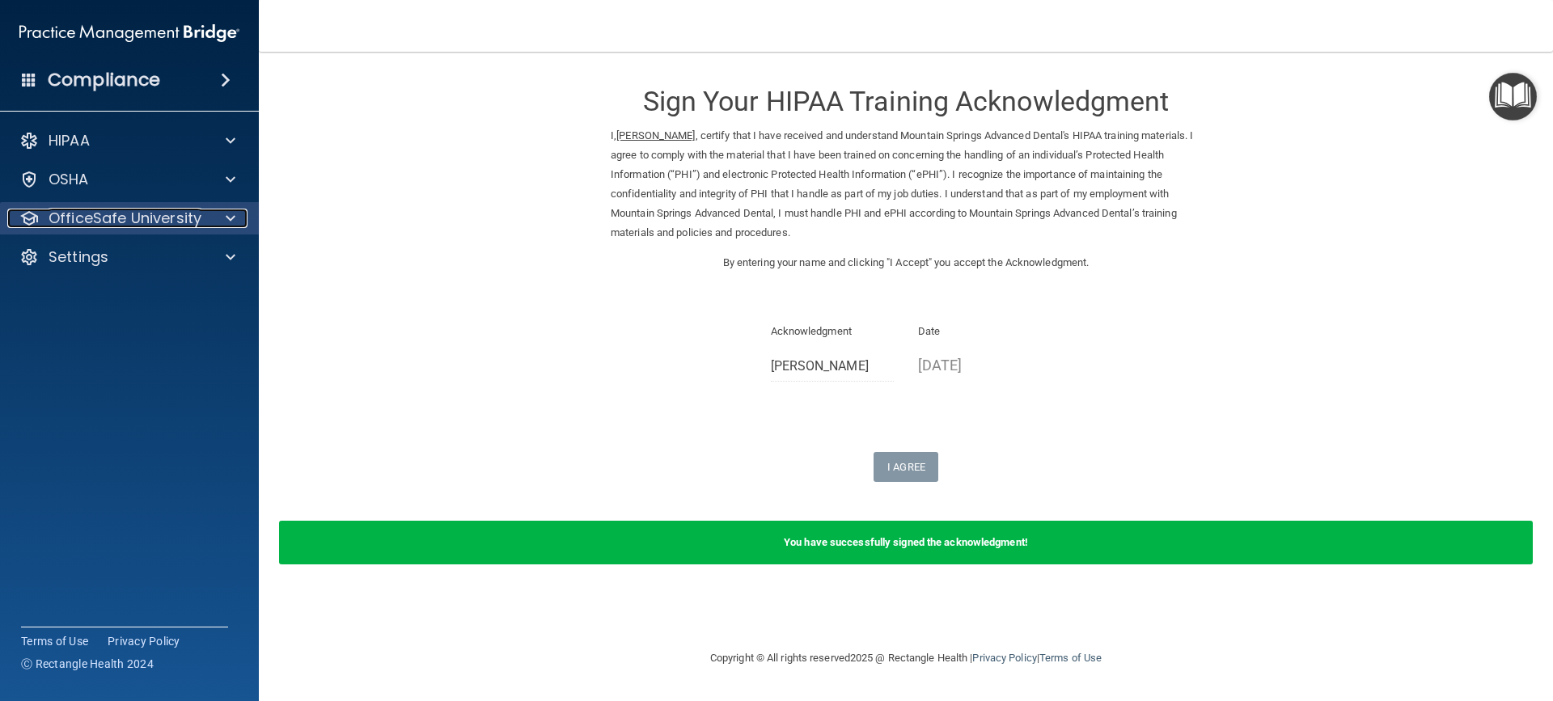
click at [123, 227] on p "OfficeSafe University" at bounding box center [125, 218] width 153 height 19
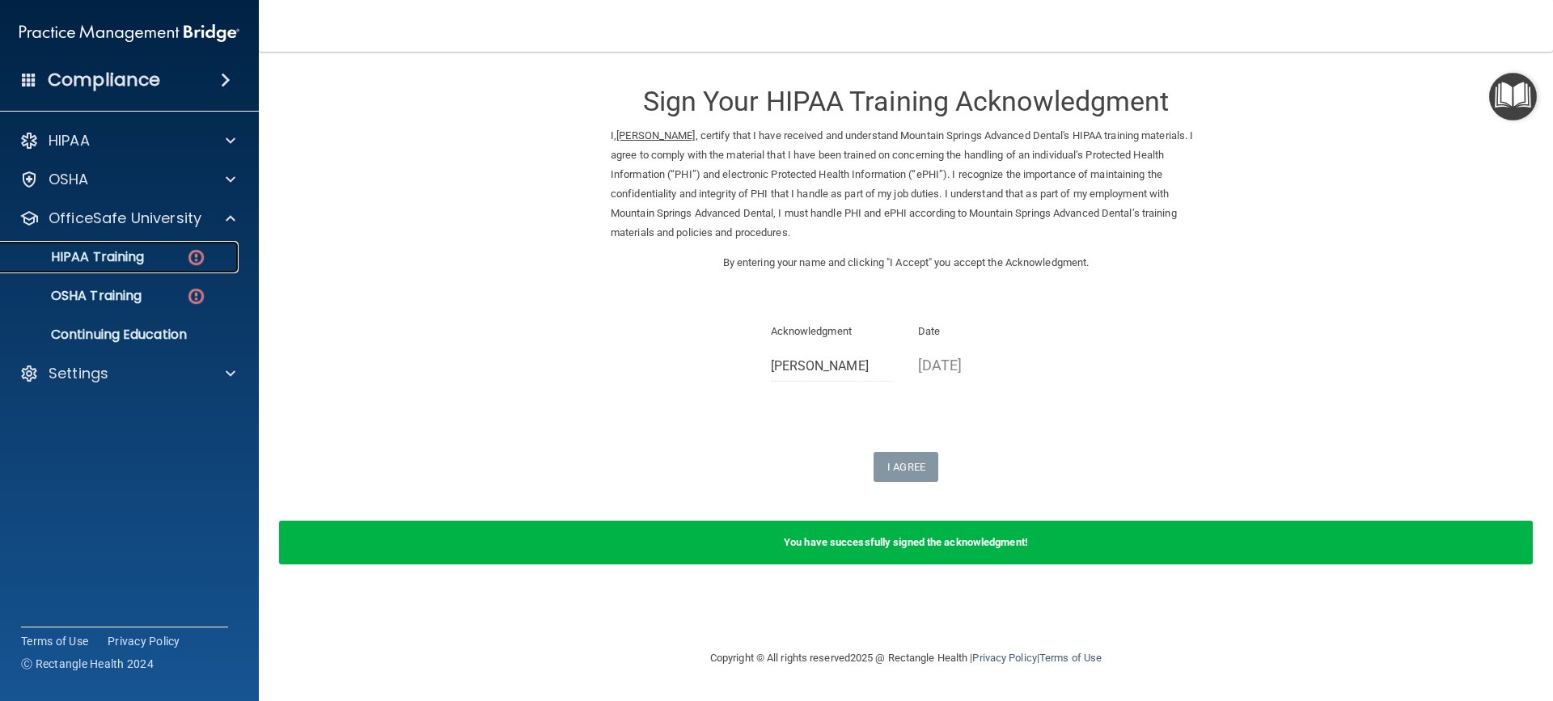
click at [200, 260] on img at bounding box center [196, 257] width 20 height 20
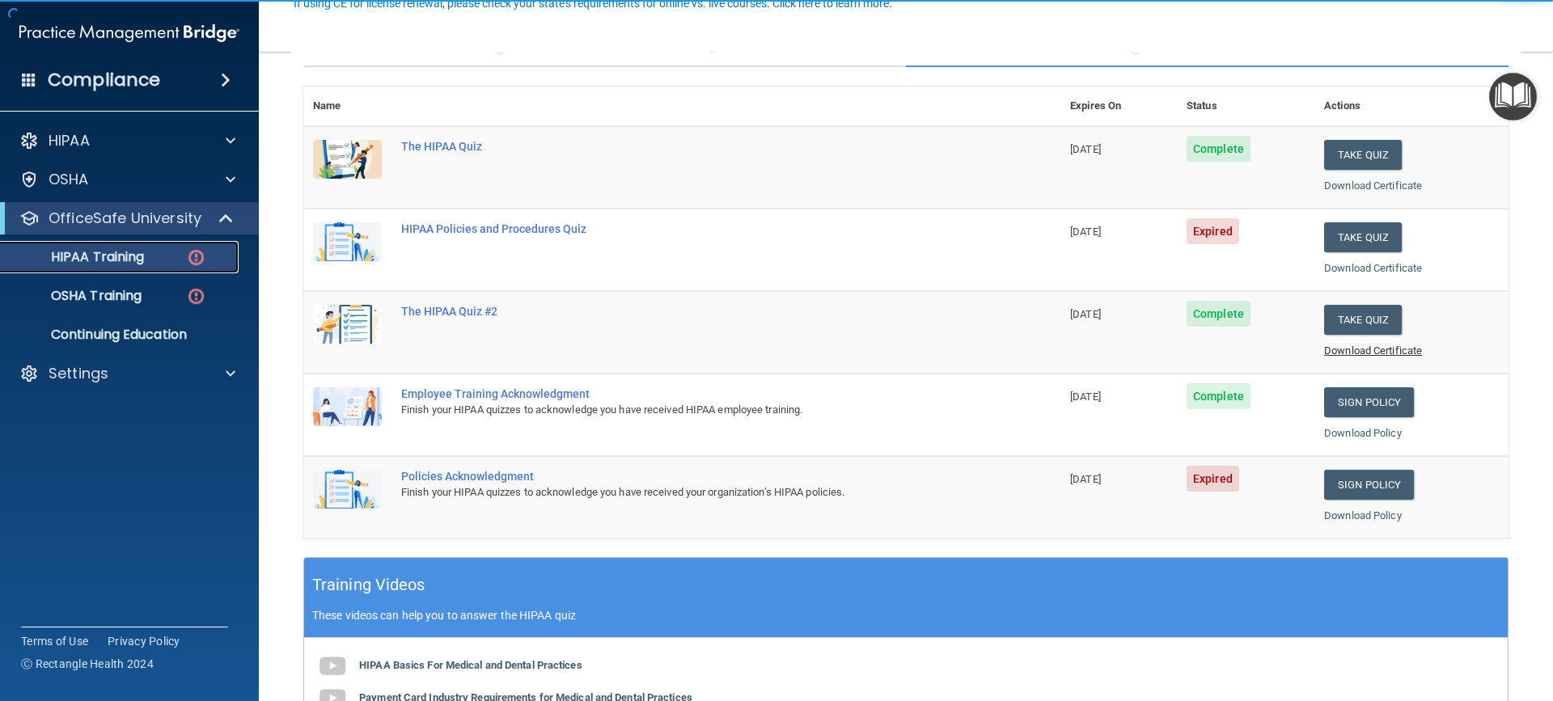
scroll to position [162, 0]
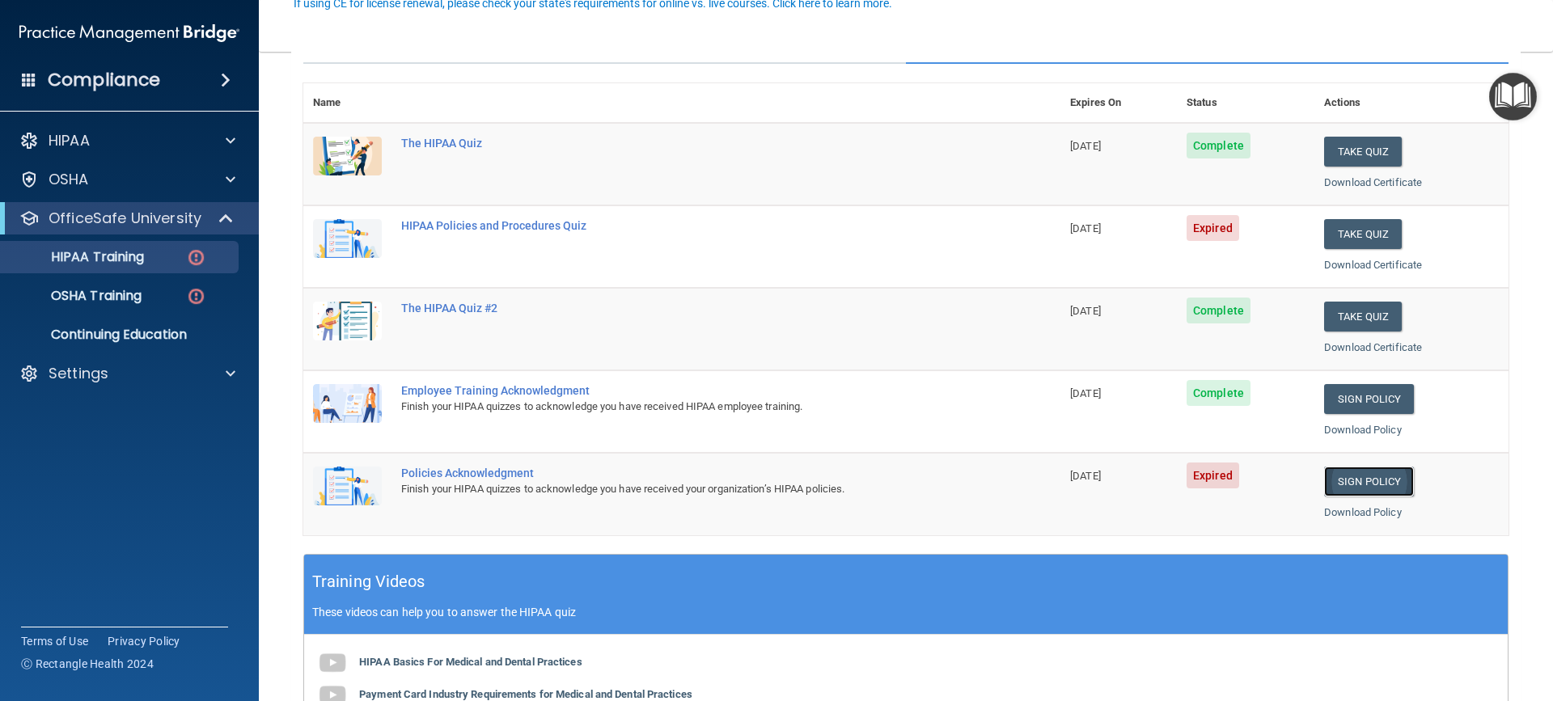
click at [1353, 478] on link "Sign Policy" at bounding box center [1369, 482] width 90 height 30
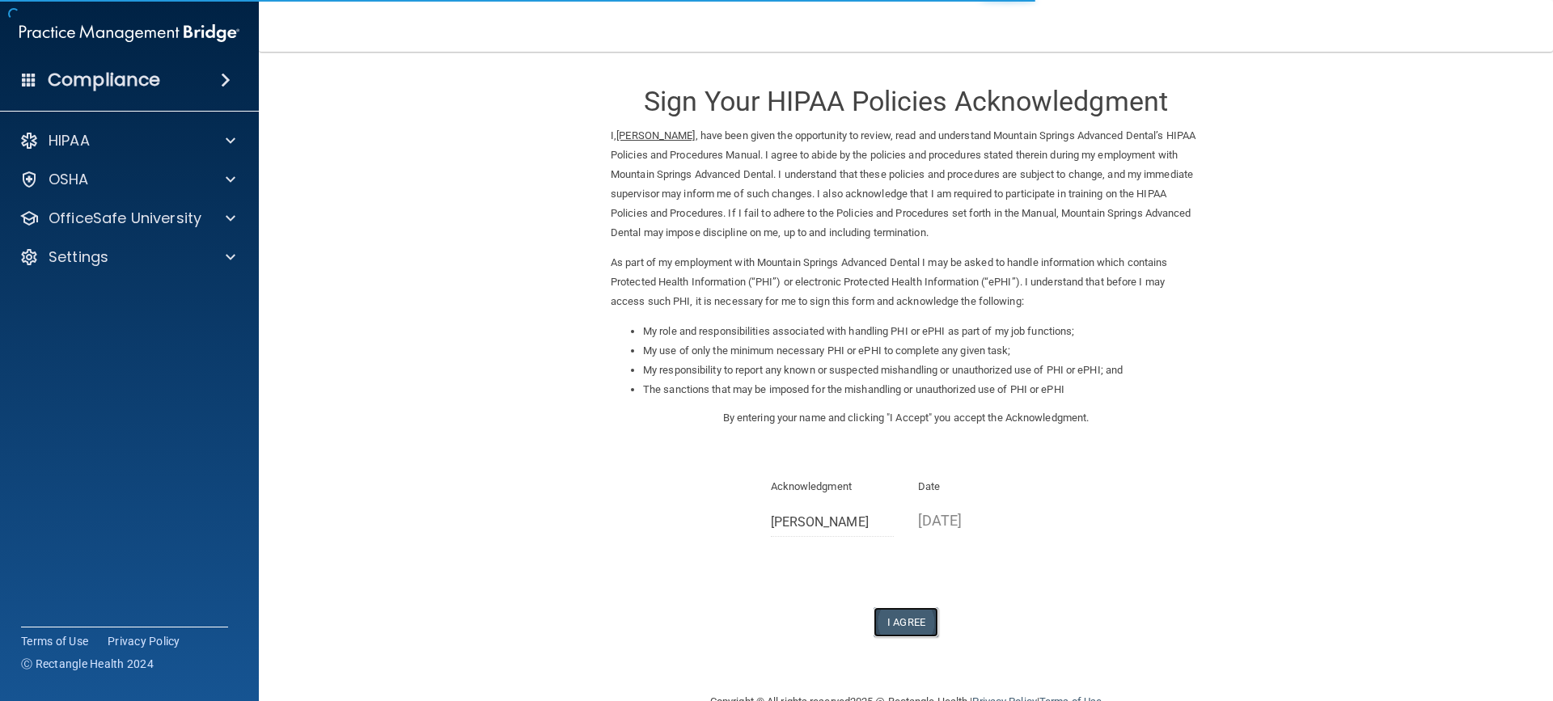
click at [910, 615] on button "I Agree" at bounding box center [905, 622] width 65 height 30
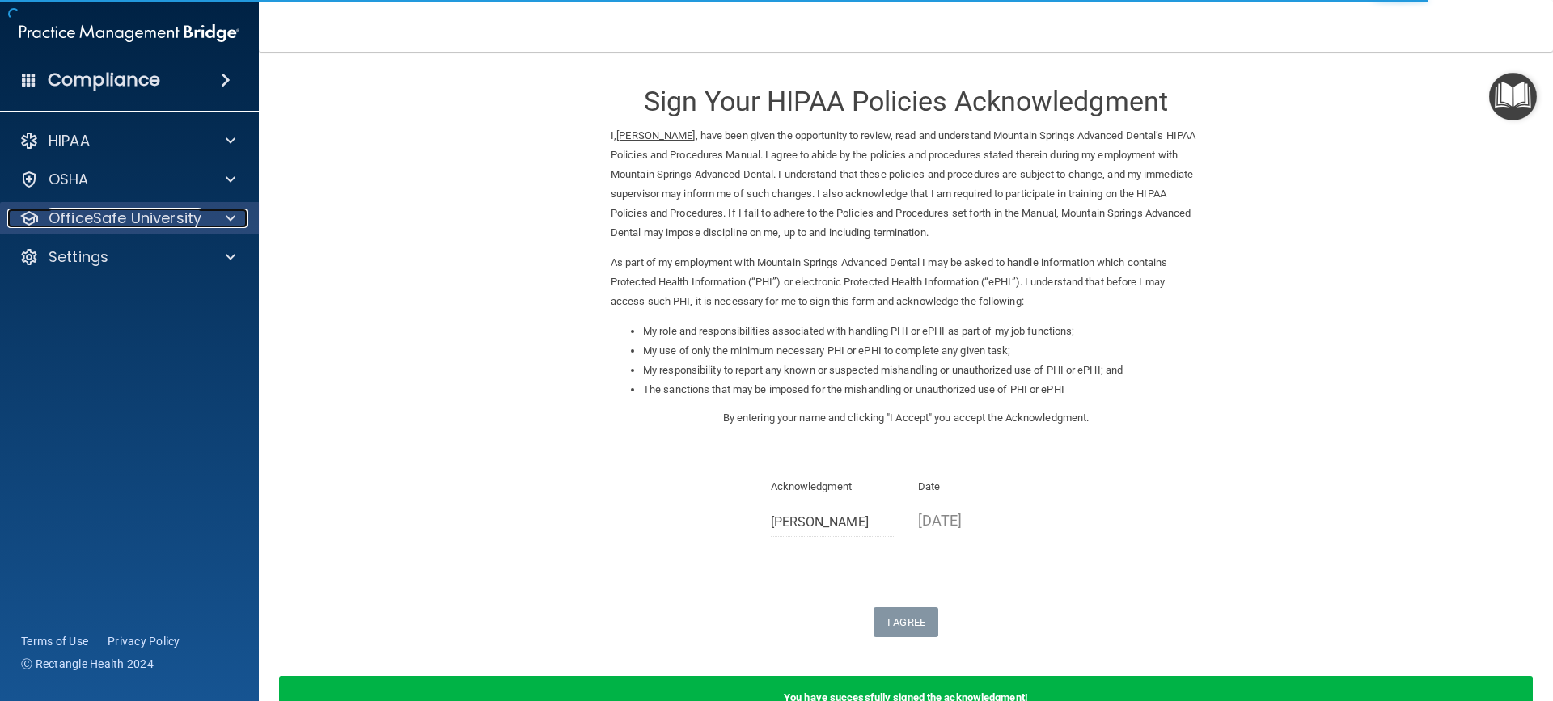
click at [54, 215] on p "OfficeSafe University" at bounding box center [125, 218] width 153 height 19
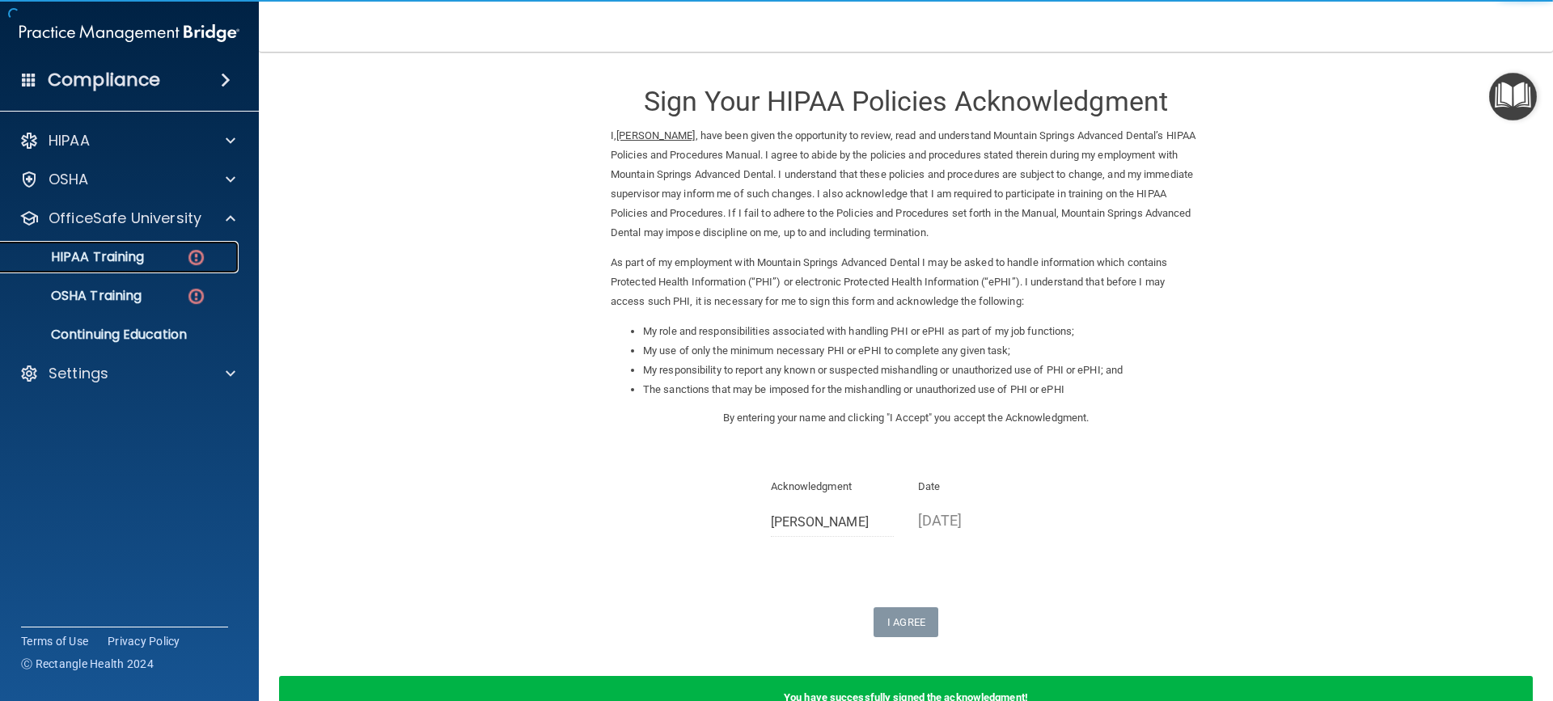
click at [100, 262] on p "HIPAA Training" at bounding box center [77, 257] width 133 height 16
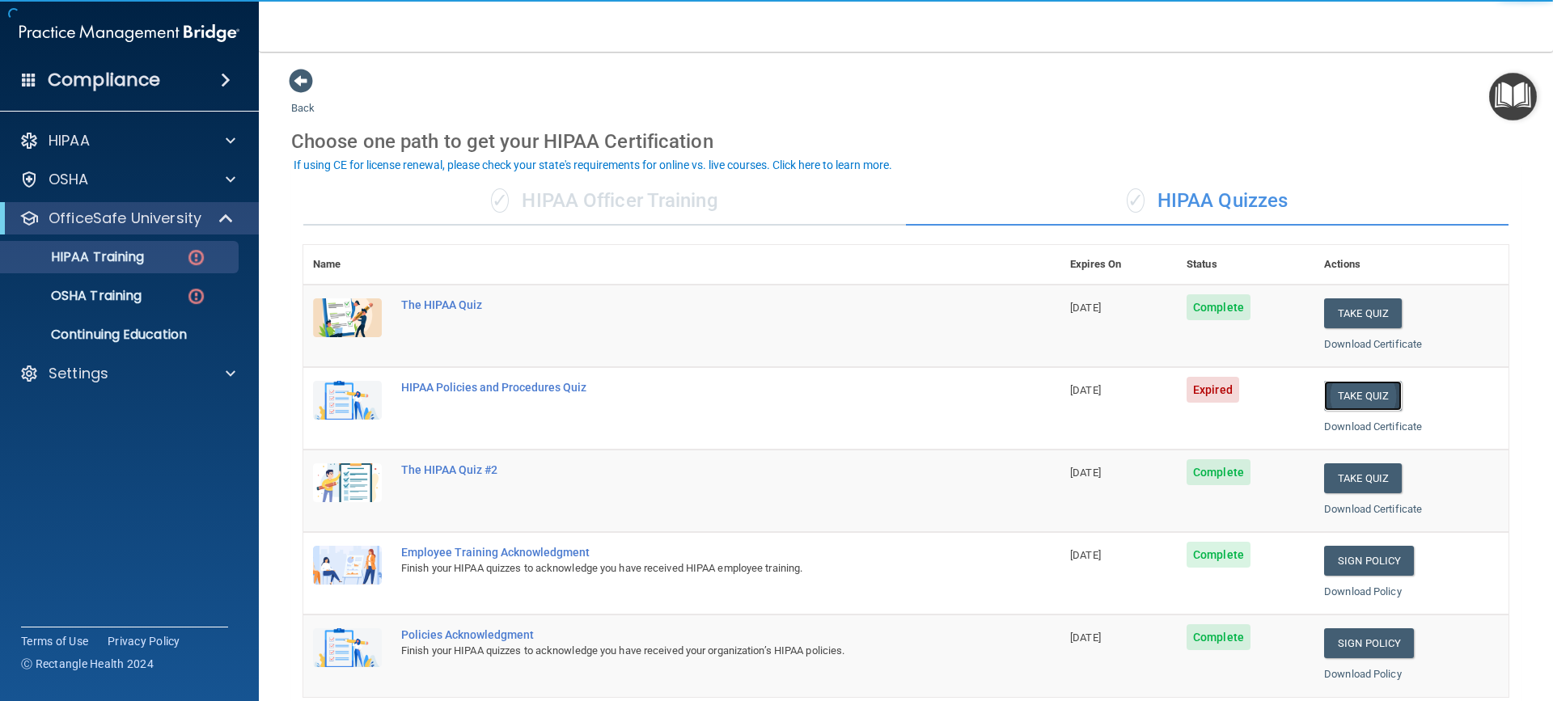
click at [1353, 391] on button "Take Quiz" at bounding box center [1363, 396] width 78 height 30
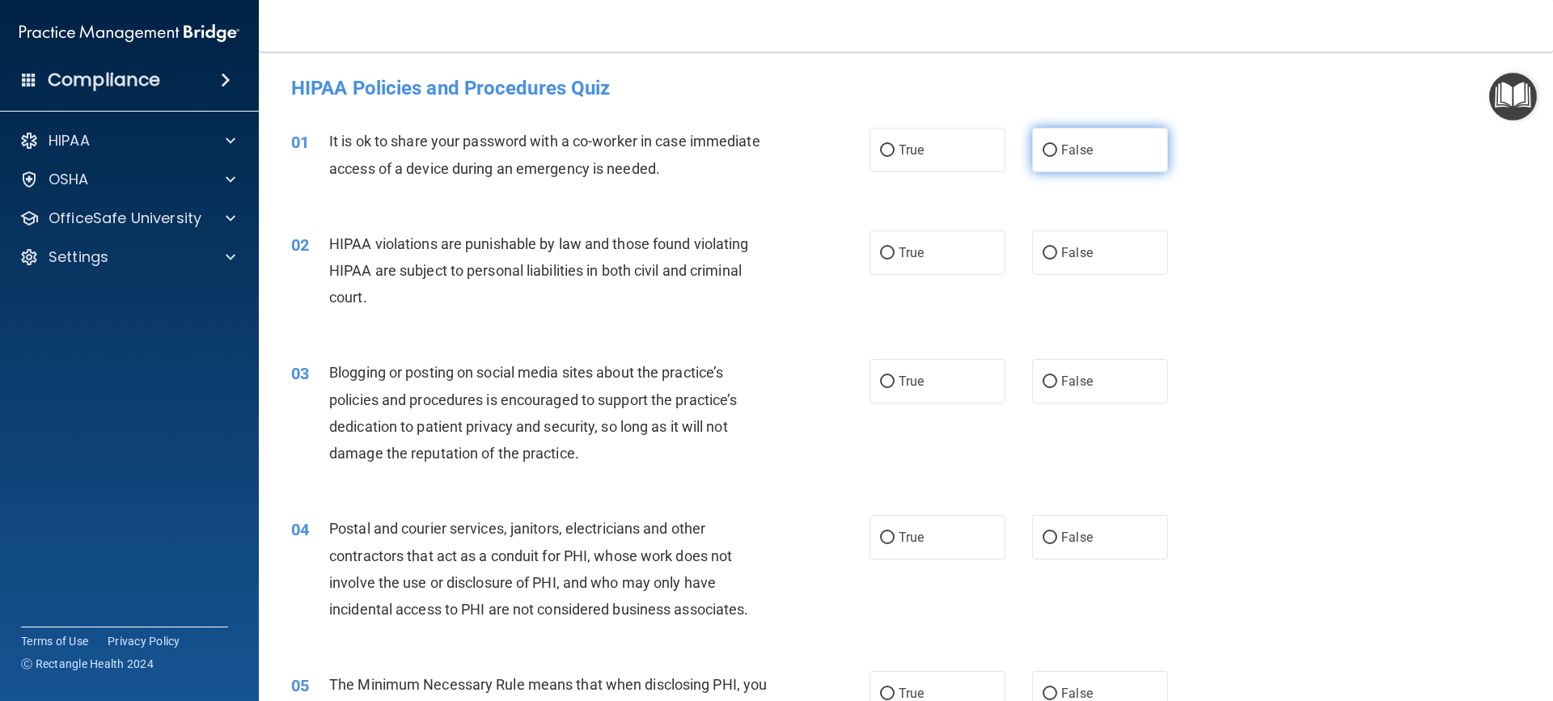
click at [1035, 159] on label "False" at bounding box center [1100, 150] width 136 height 44
click at [1042, 157] on input "False" at bounding box center [1049, 151] width 15 height 12
radio input "true"
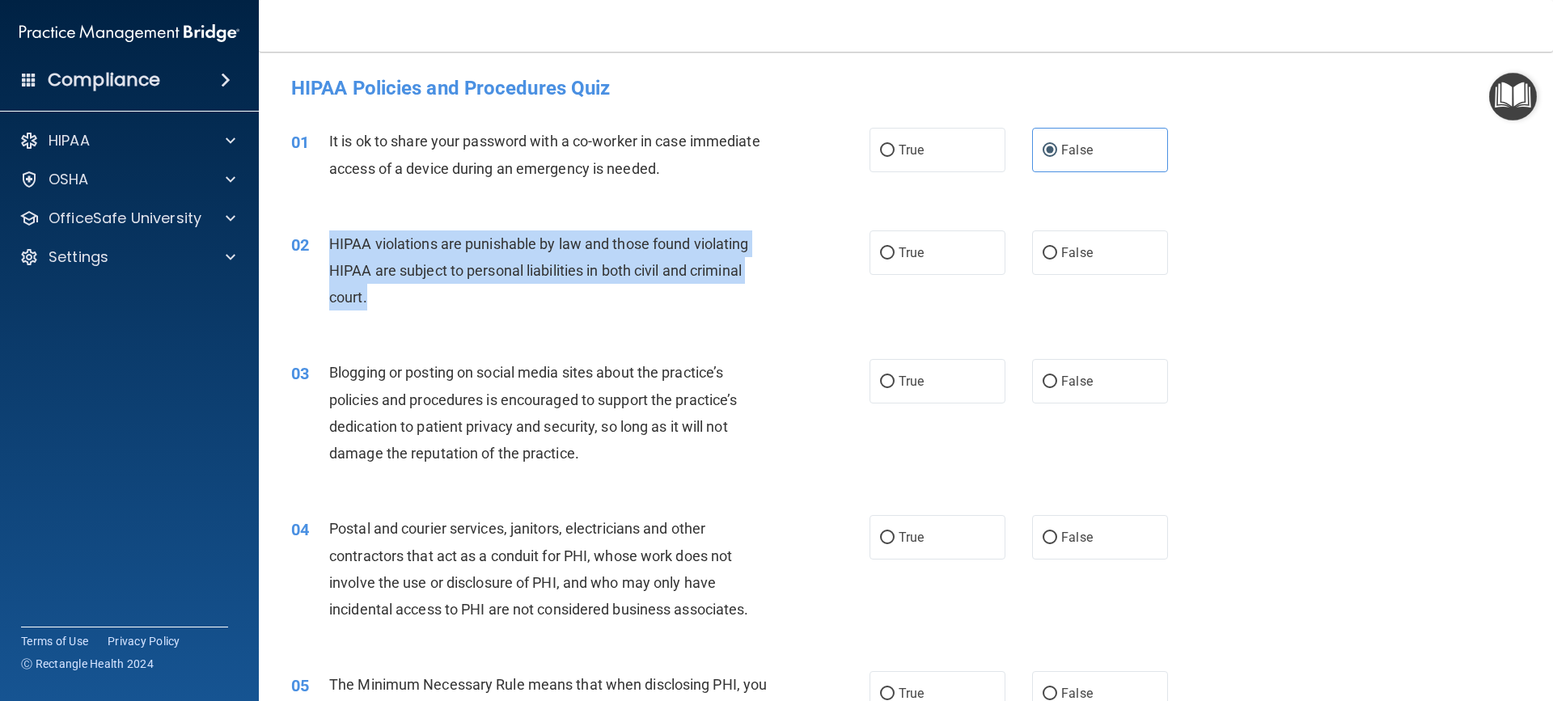
drag, startPoint x: 328, startPoint y: 242, endPoint x: 708, endPoint y: 290, distance: 383.9
click at [708, 290] on div "02 HIPAA violations are punishable by law and those found violating HIPAA are s…" at bounding box center [580, 274] width 627 height 89
copy div "HIPAA violations are punishable by law and those found violating HIPAA are subj…"
click at [880, 252] on input "True" at bounding box center [887, 253] width 15 height 12
radio input "true"
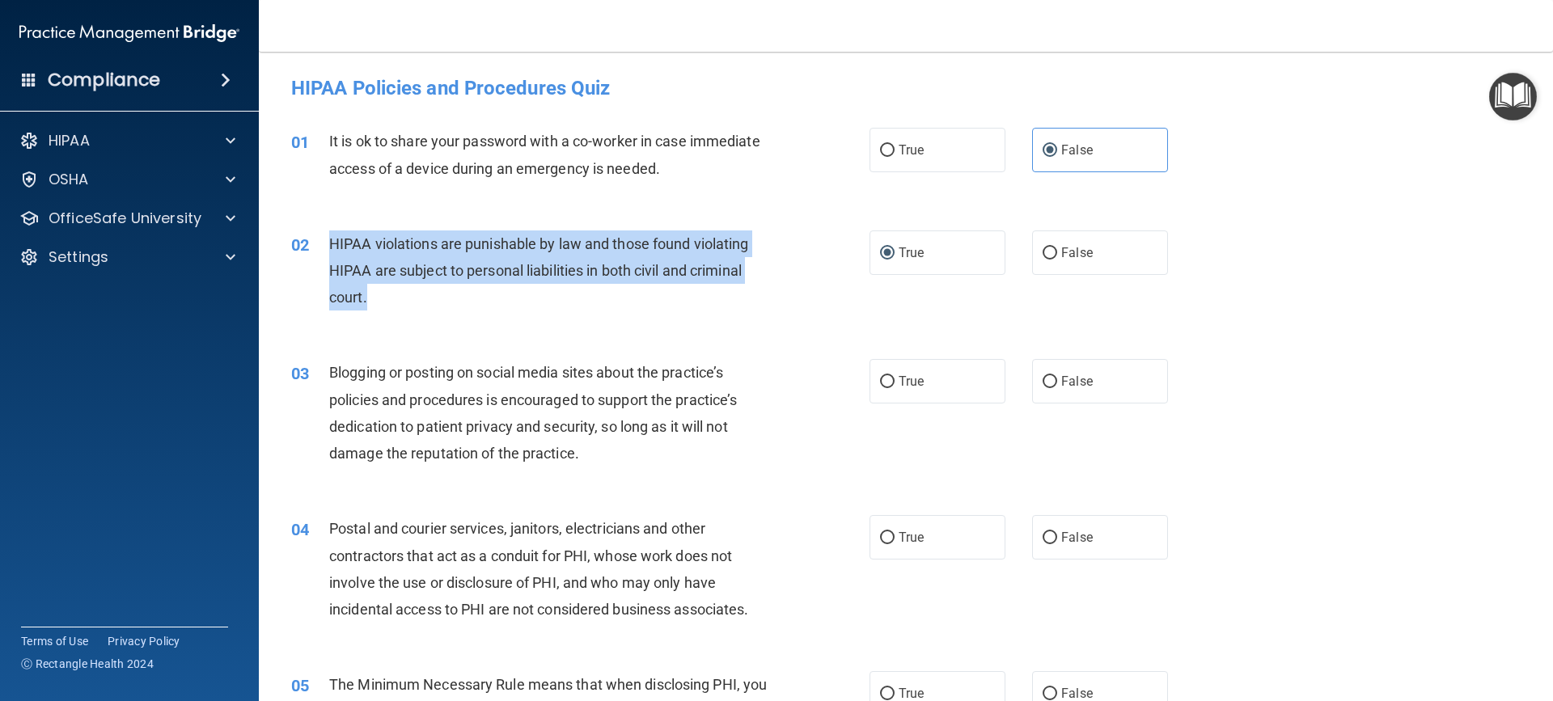
click at [792, 306] on div "02 HIPAA violations are punishable by law and those found violating HIPAA are s…" at bounding box center [580, 274] width 627 height 89
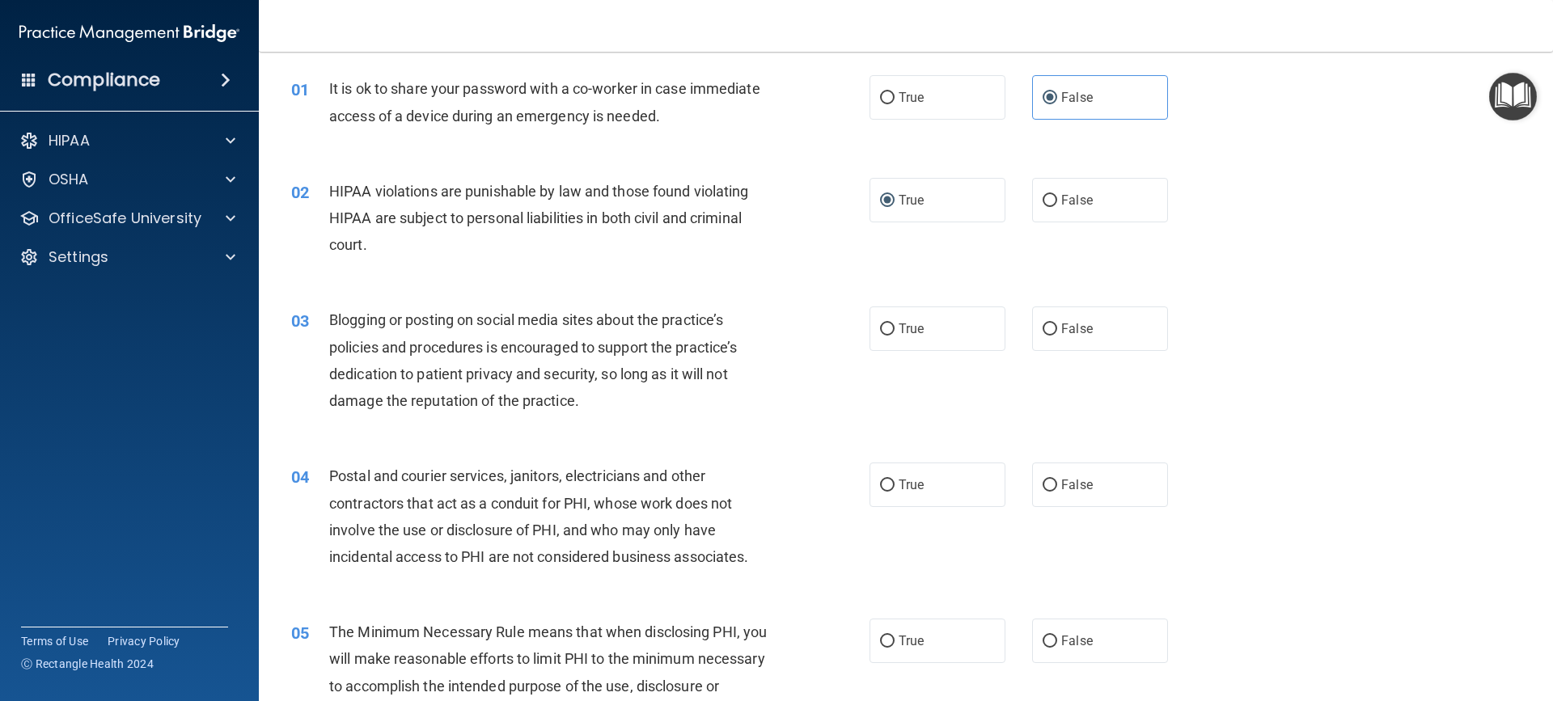
scroll to position [81, 0]
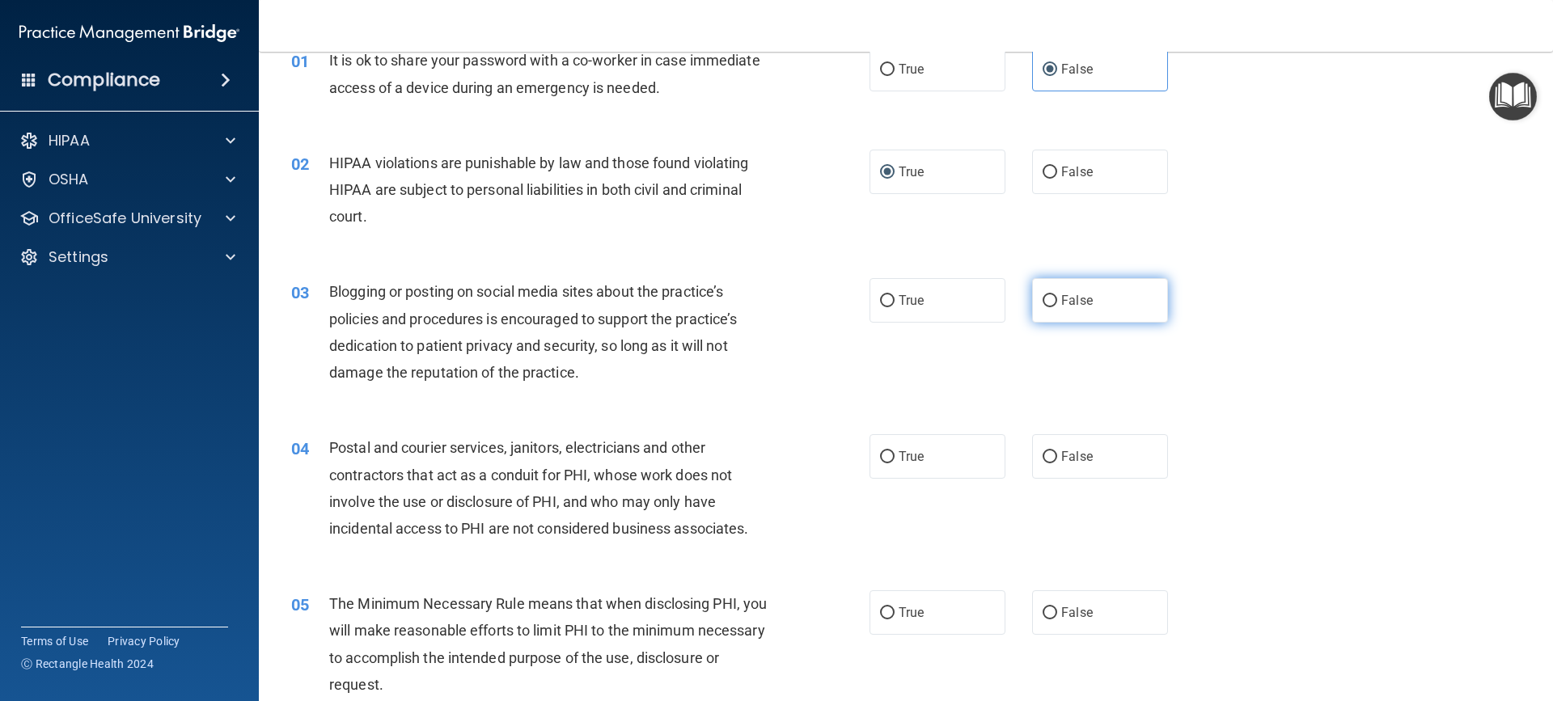
click at [1051, 301] on label "False" at bounding box center [1100, 300] width 136 height 44
click at [1051, 301] on input "False" at bounding box center [1049, 301] width 15 height 12
radio input "true"
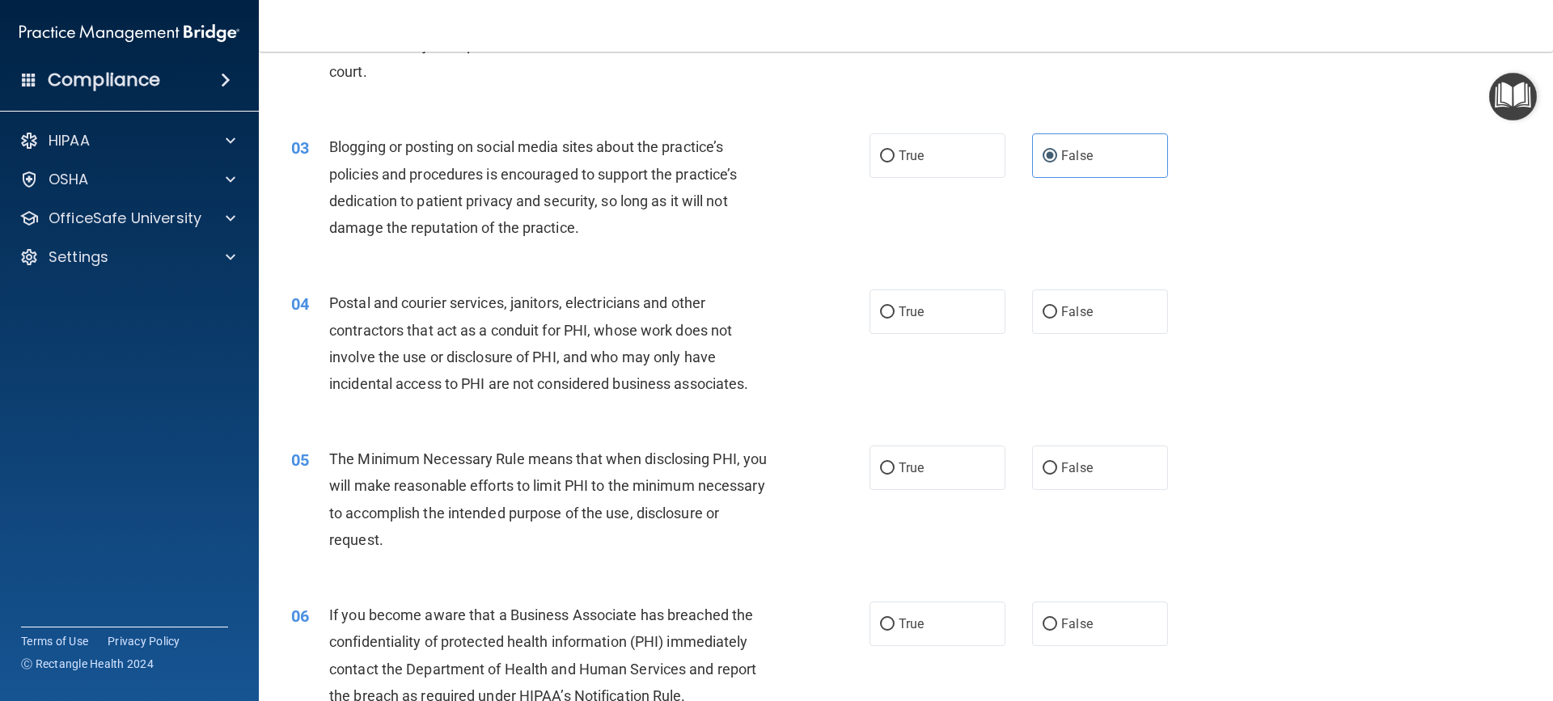
scroll to position [243, 0]
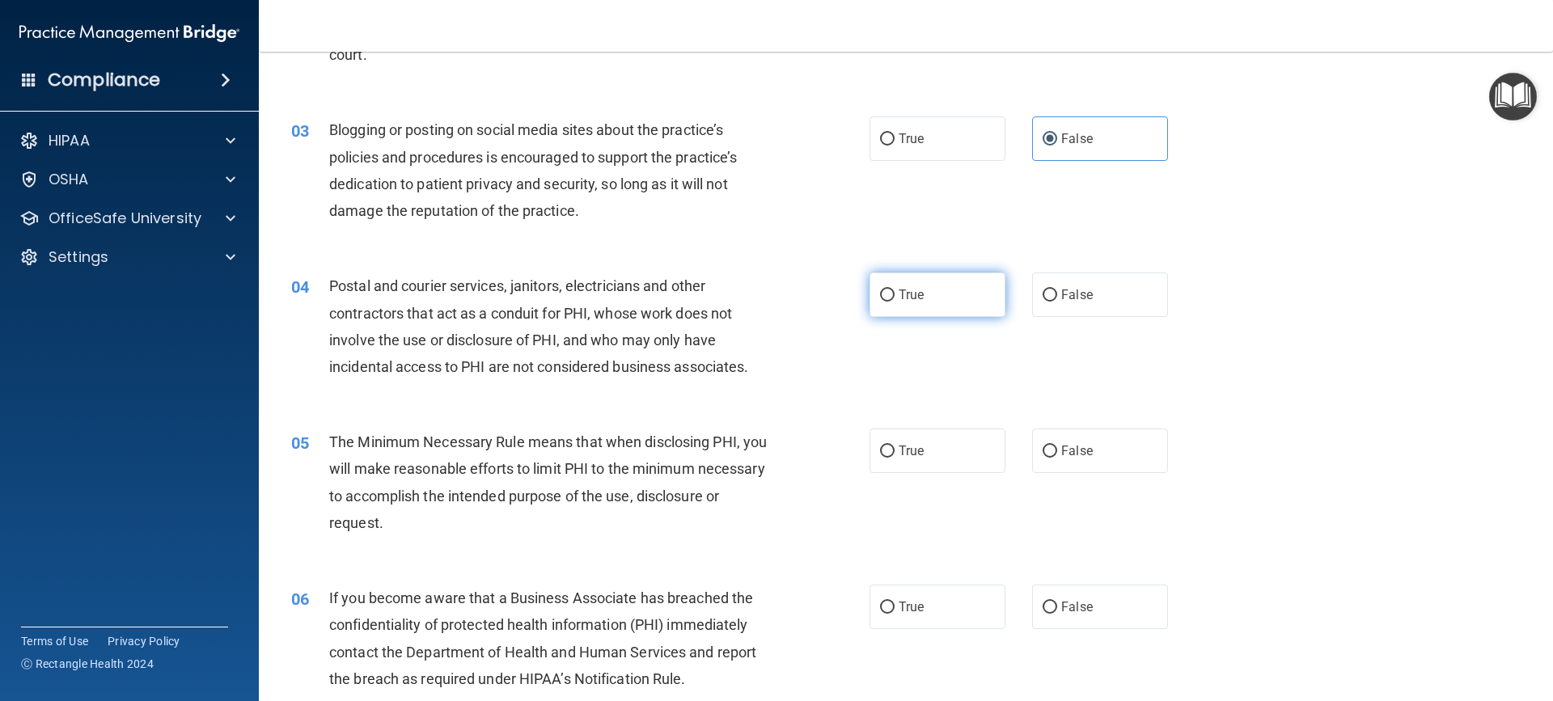
click at [884, 290] on input "True" at bounding box center [887, 296] width 15 height 12
radio input "true"
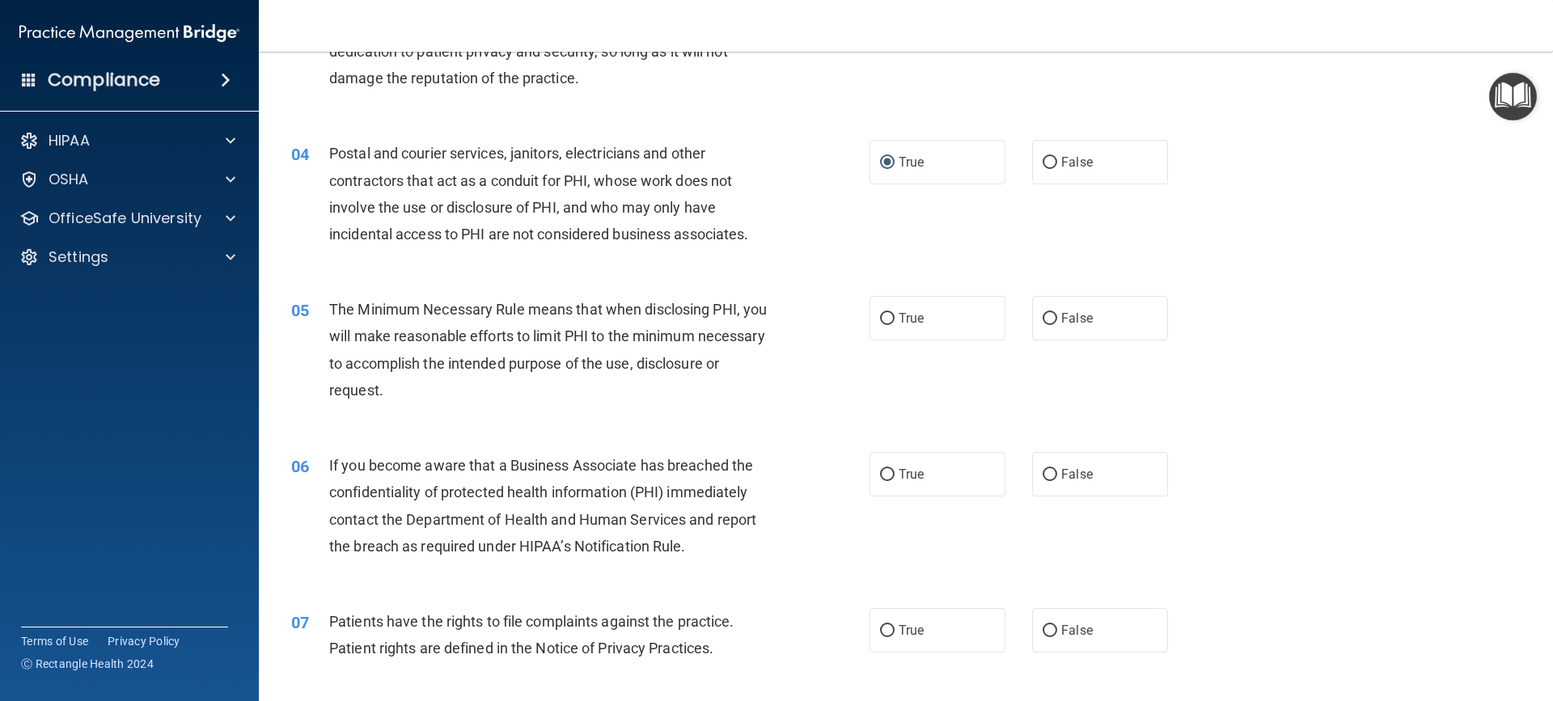
scroll to position [404, 0]
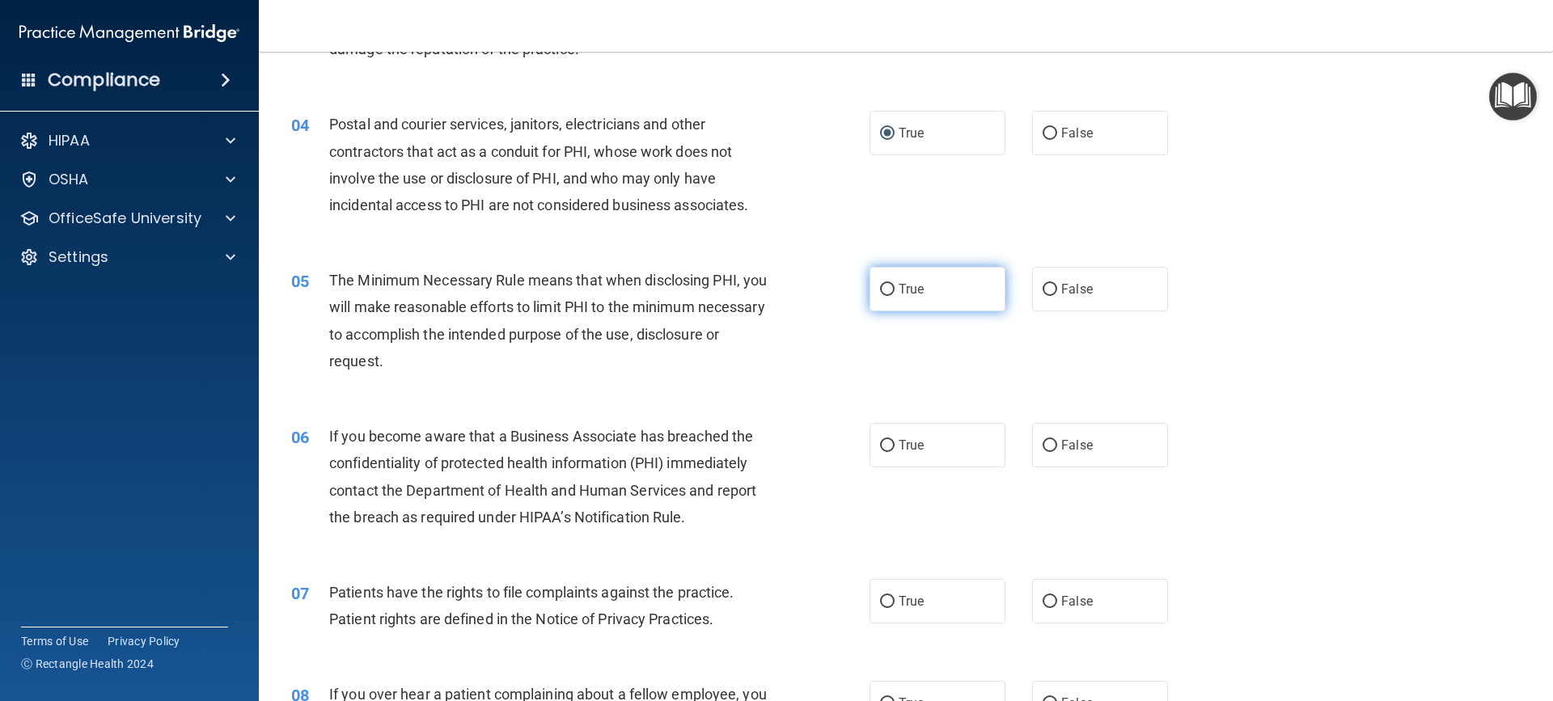
click at [879, 281] on label "True" at bounding box center [937, 289] width 136 height 44
click at [880, 284] on input "True" at bounding box center [887, 290] width 15 height 12
radio input "true"
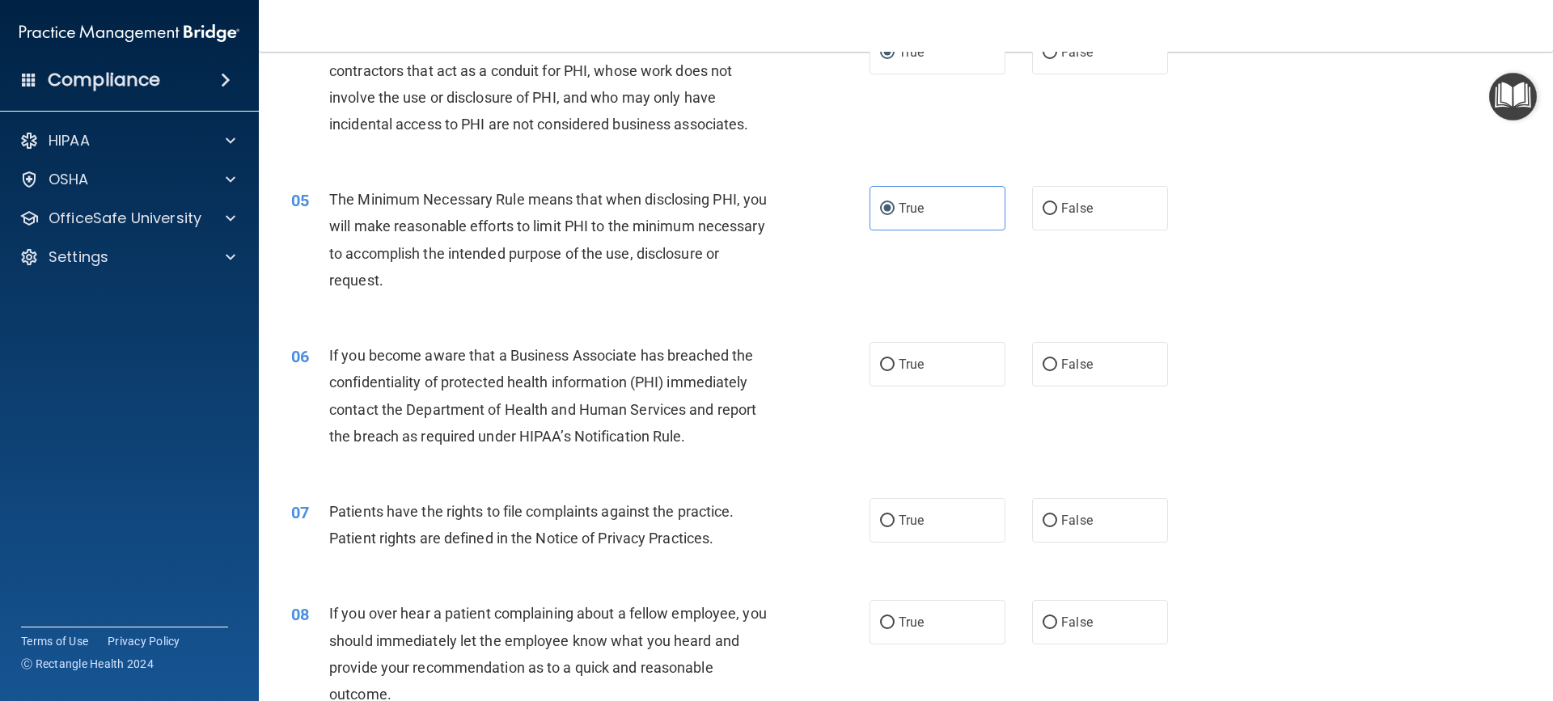
scroll to position [566, 0]
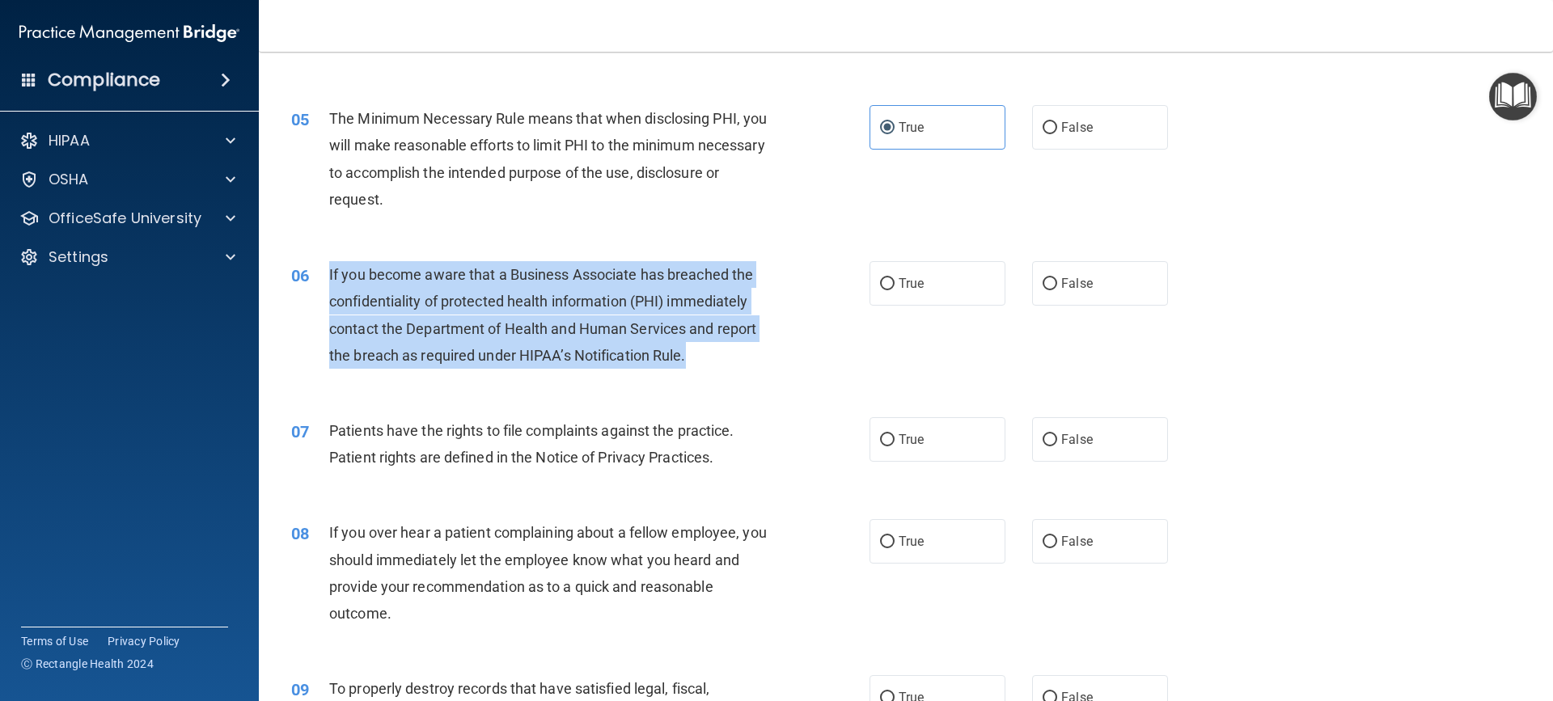
drag, startPoint x: 328, startPoint y: 272, endPoint x: 698, endPoint y: 369, distance: 382.9
click at [698, 369] on div "06 If you become aware that a Business Associate has breached the confidentiali…" at bounding box center [580, 319] width 627 height 116
copy div "If you become aware that a Business Associate has breached the confidentiality …"
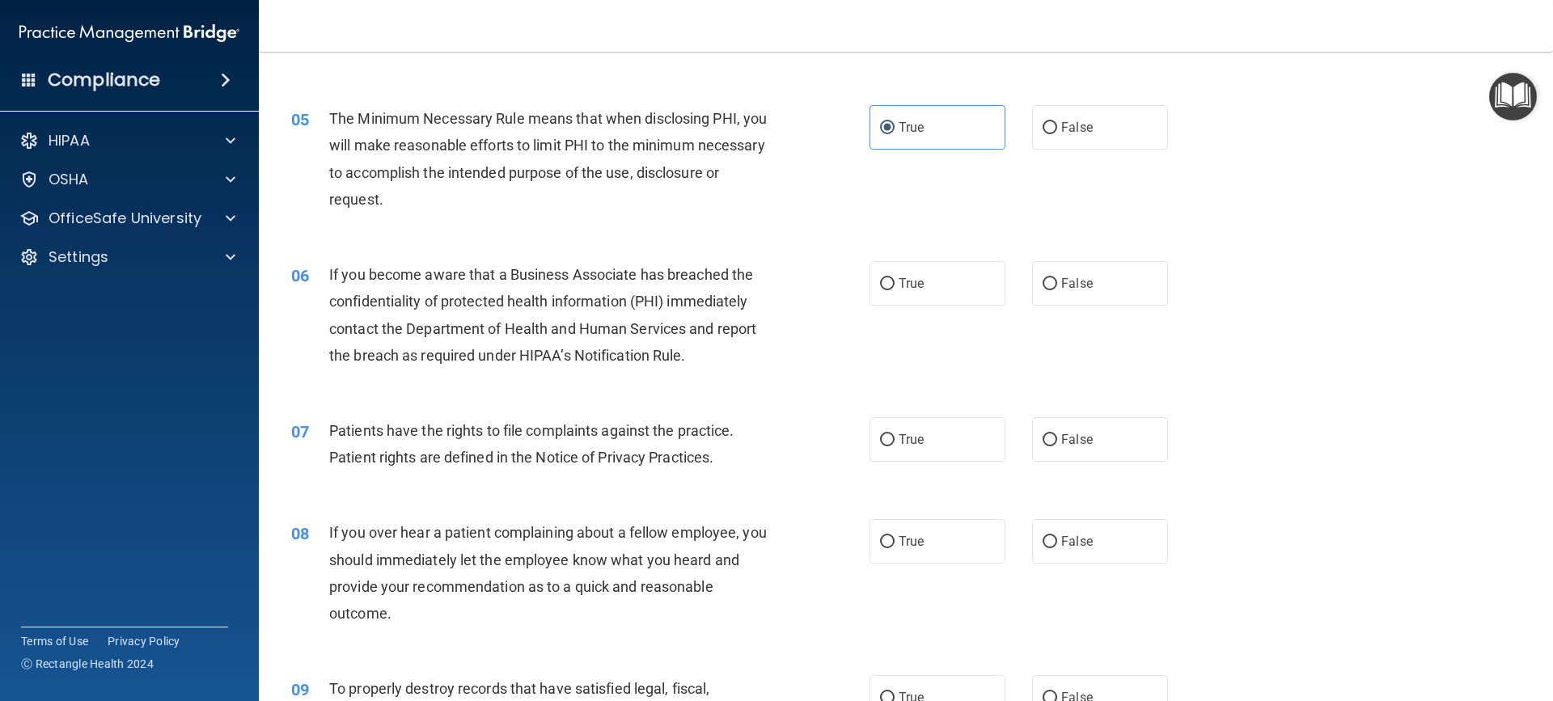
click at [773, 379] on div "06 If you become aware that a Business Associate has breached the confidentiali…" at bounding box center [905, 319] width 1253 height 156
click at [928, 290] on label "True" at bounding box center [937, 283] width 136 height 44
click at [894, 290] on input "True" at bounding box center [887, 284] width 15 height 12
radio input "true"
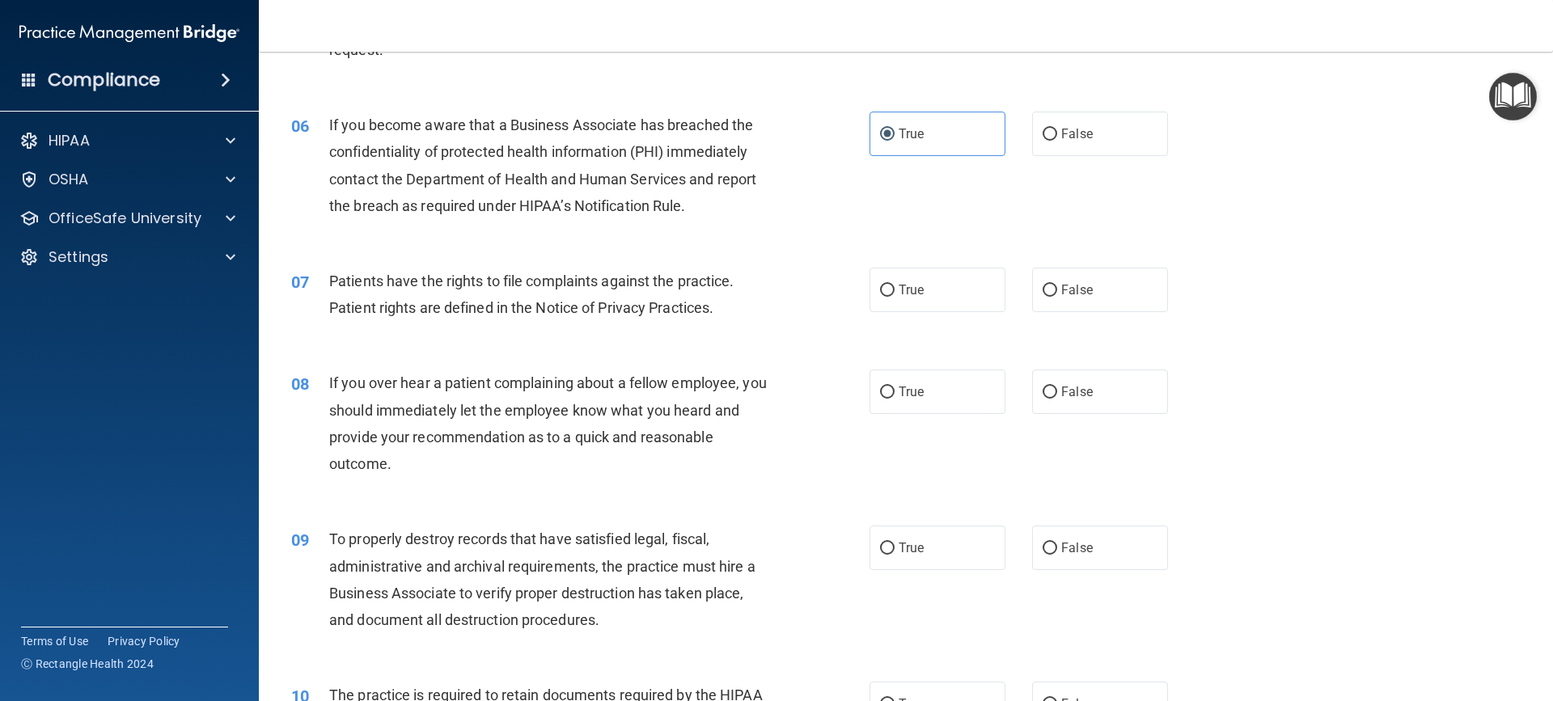
scroll to position [728, 0]
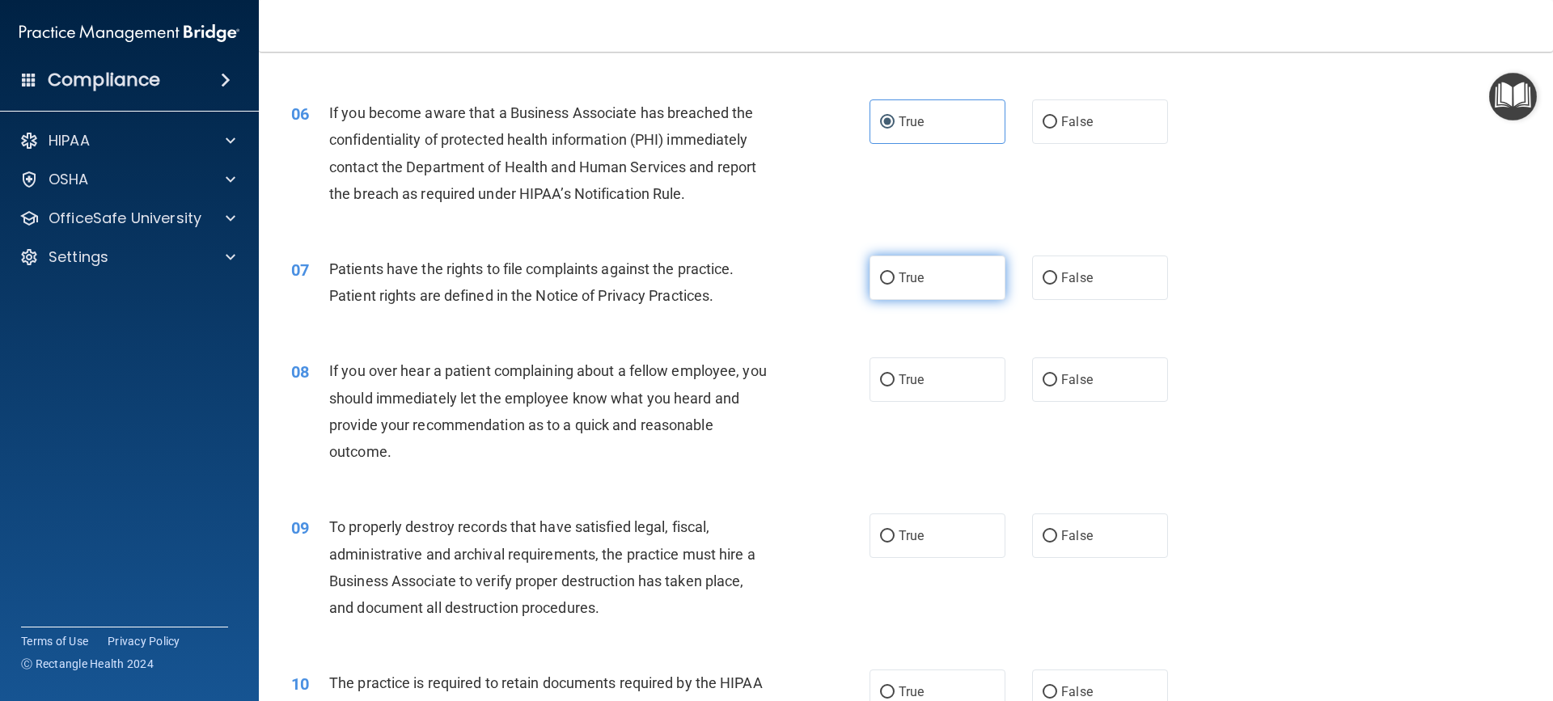
click at [912, 277] on span "True" at bounding box center [910, 277] width 25 height 15
click at [894, 277] on input "True" at bounding box center [887, 279] width 15 height 12
radio input "true"
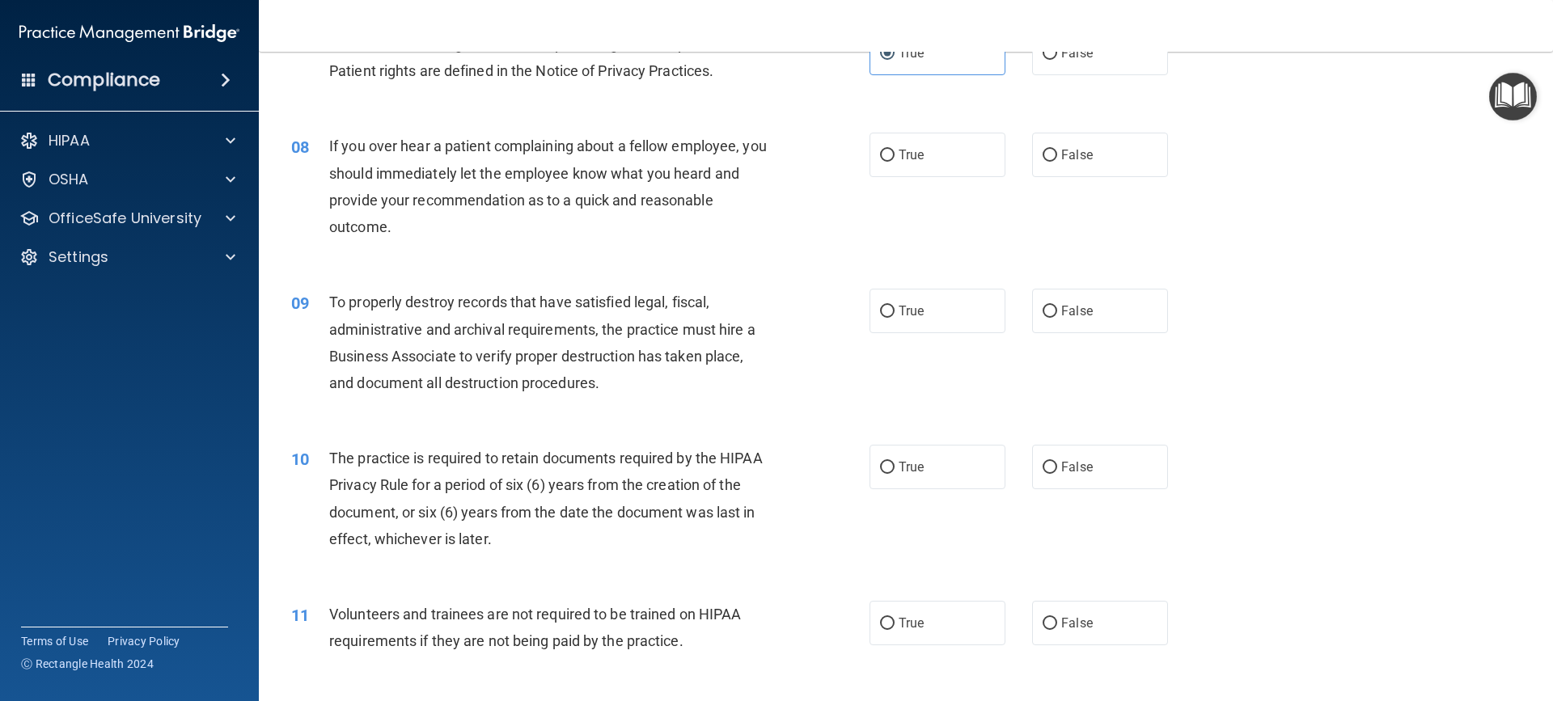
scroll to position [970, 0]
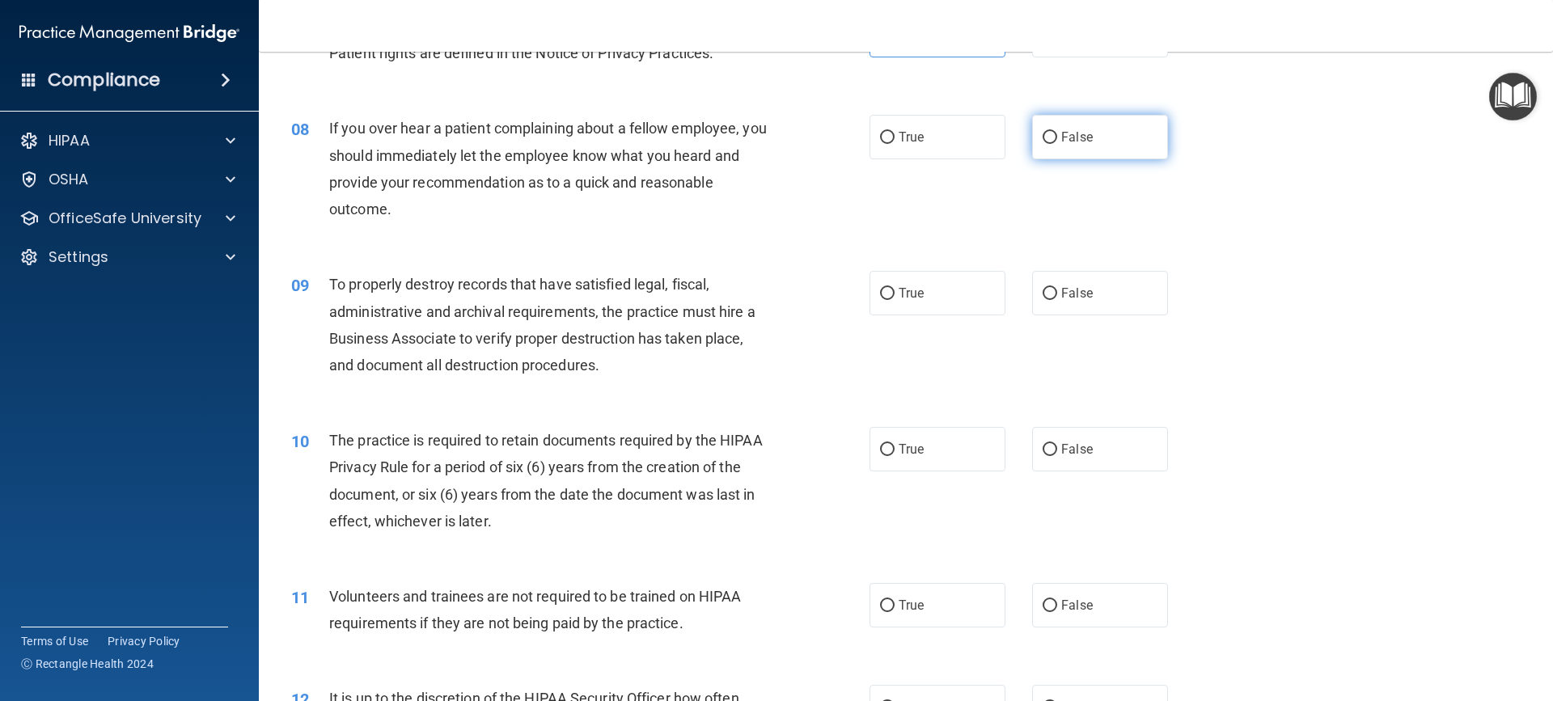
click at [1050, 134] on label "False" at bounding box center [1100, 137] width 136 height 44
click at [1050, 134] on input "False" at bounding box center [1049, 138] width 15 height 12
radio input "true"
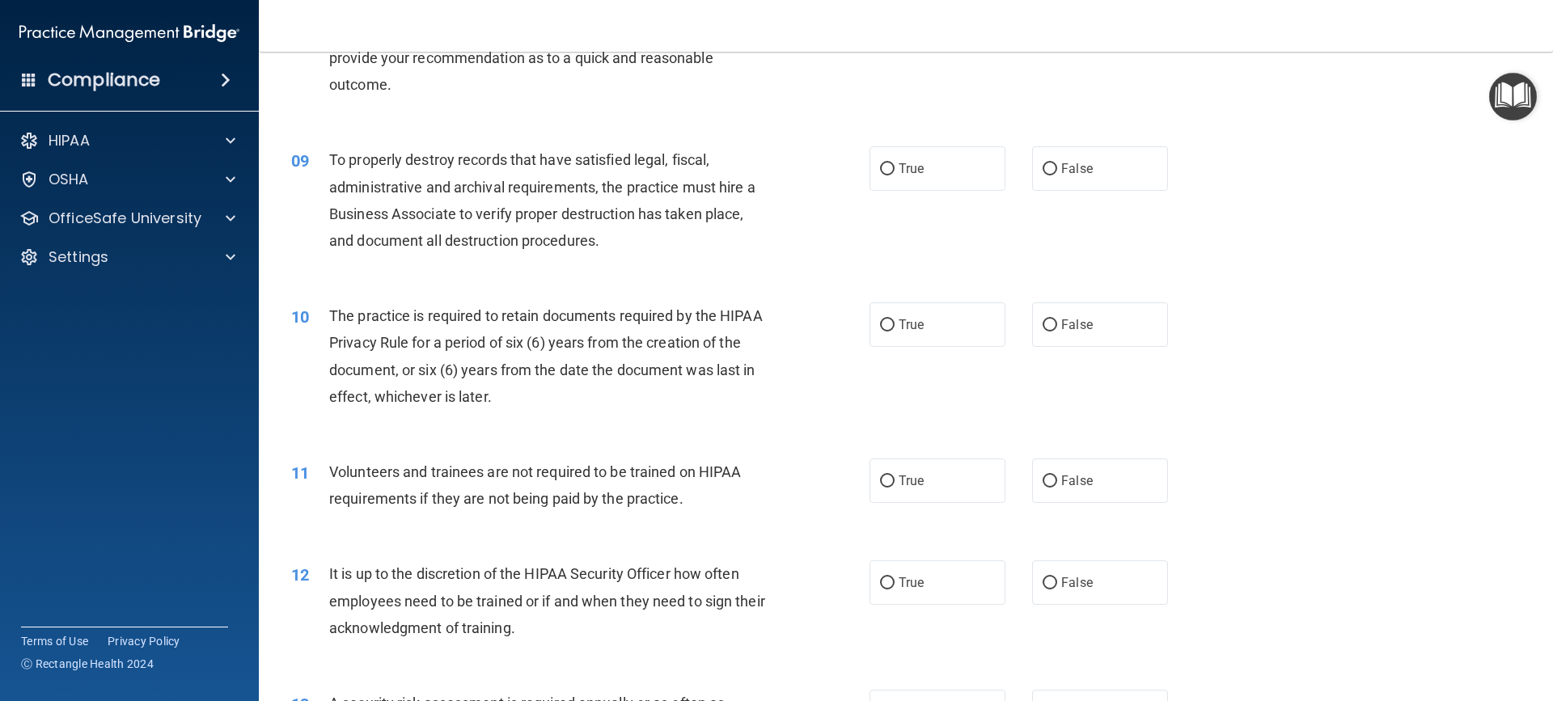
scroll to position [1132, 0]
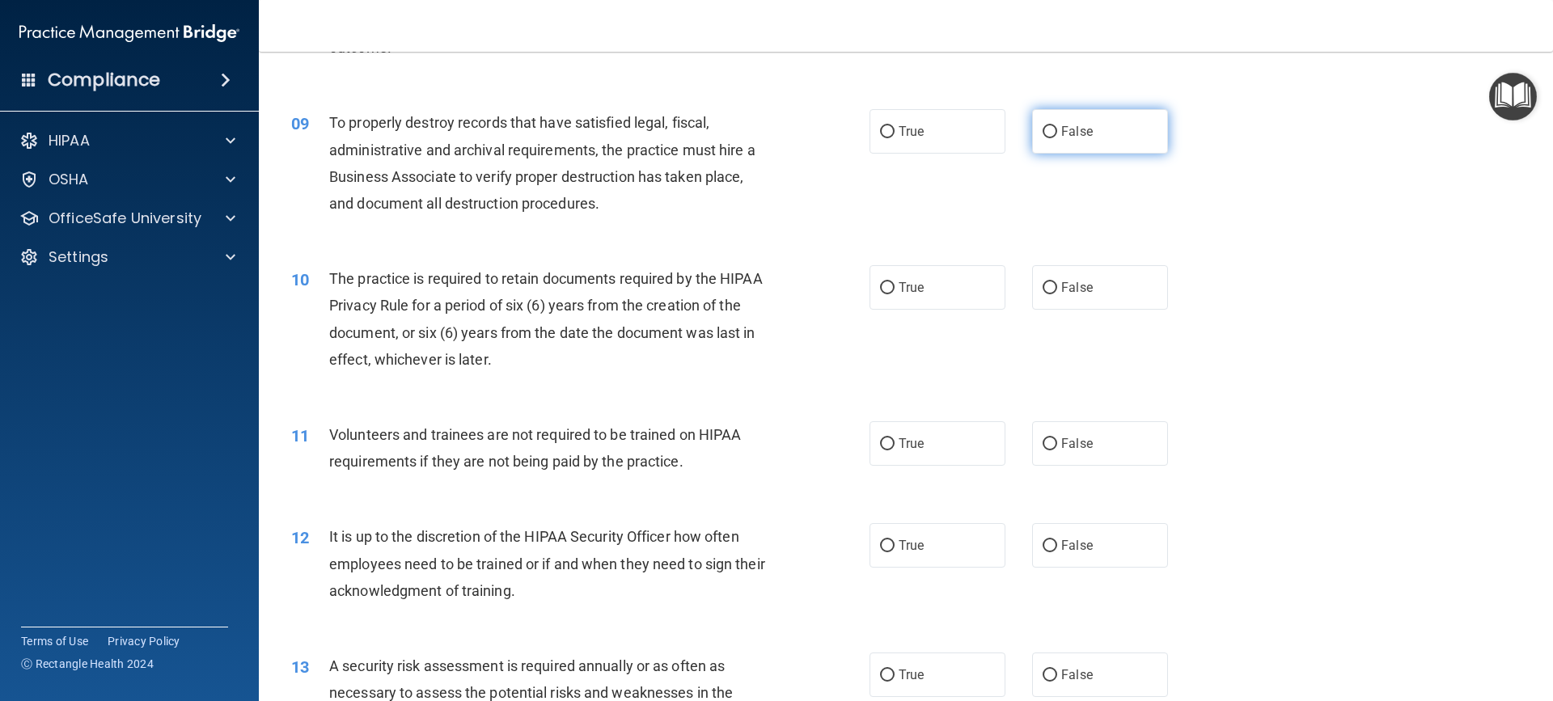
click at [1043, 134] on input "False" at bounding box center [1049, 132] width 15 height 12
radio input "true"
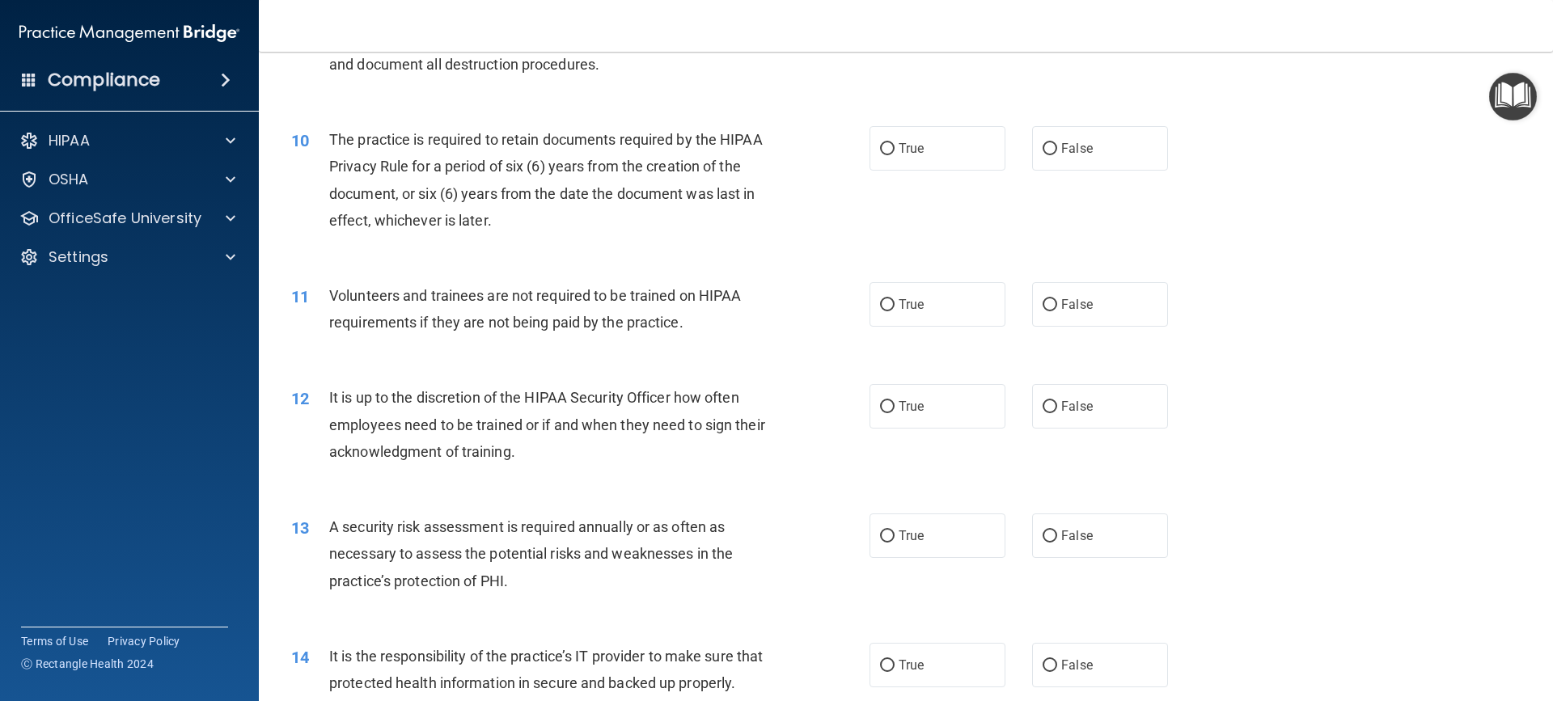
scroll to position [1294, 0]
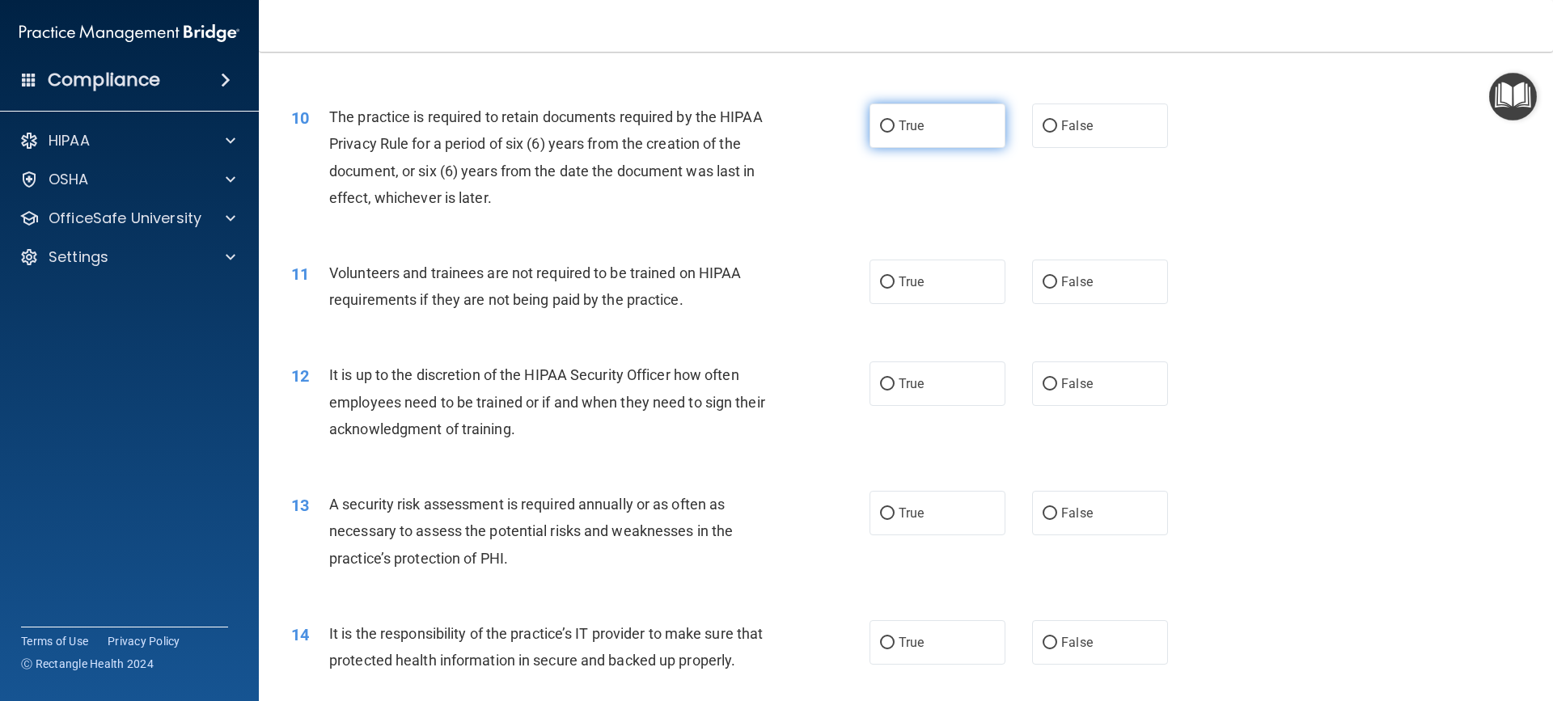
click at [902, 120] on span "True" at bounding box center [910, 125] width 25 height 15
click at [894, 120] on input "True" at bounding box center [887, 126] width 15 height 12
radio input "true"
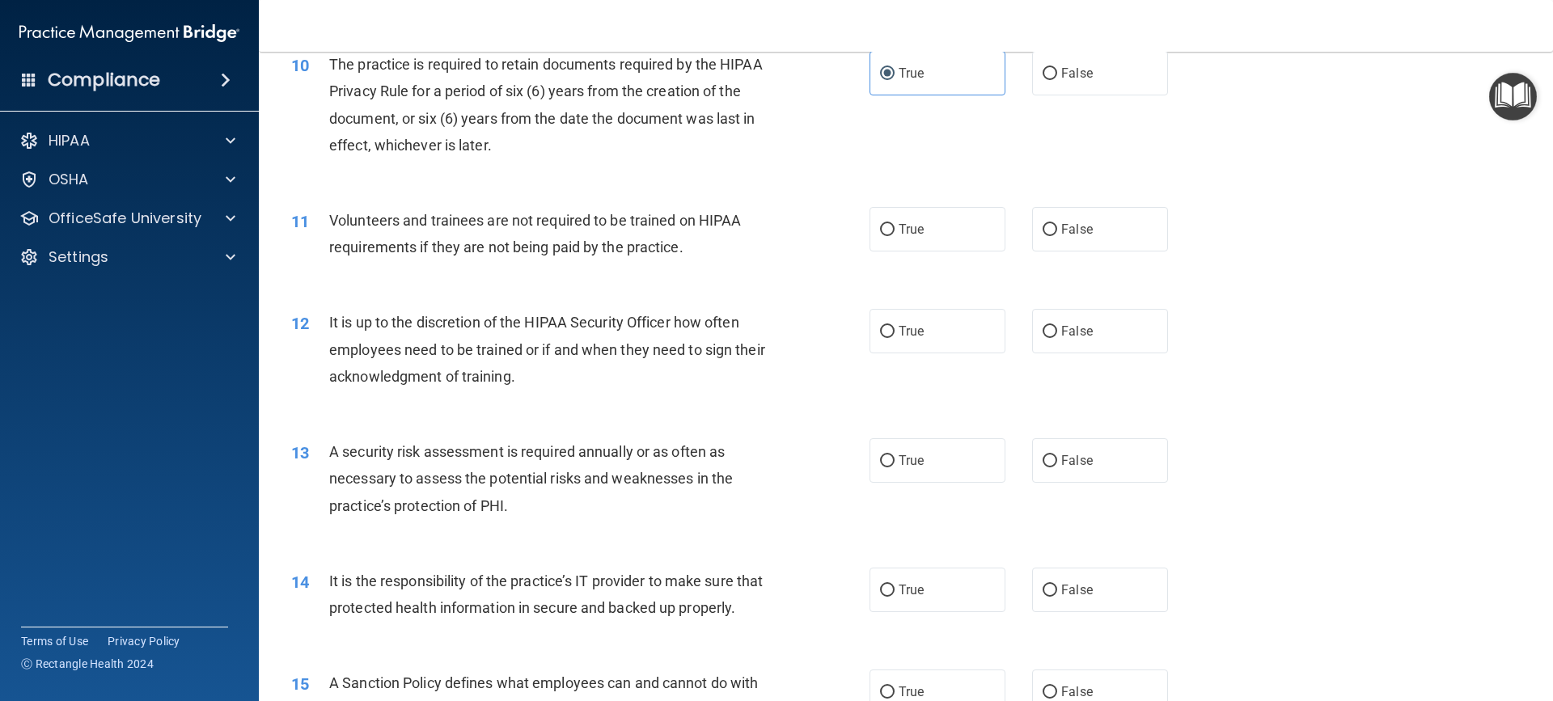
scroll to position [1375, 0]
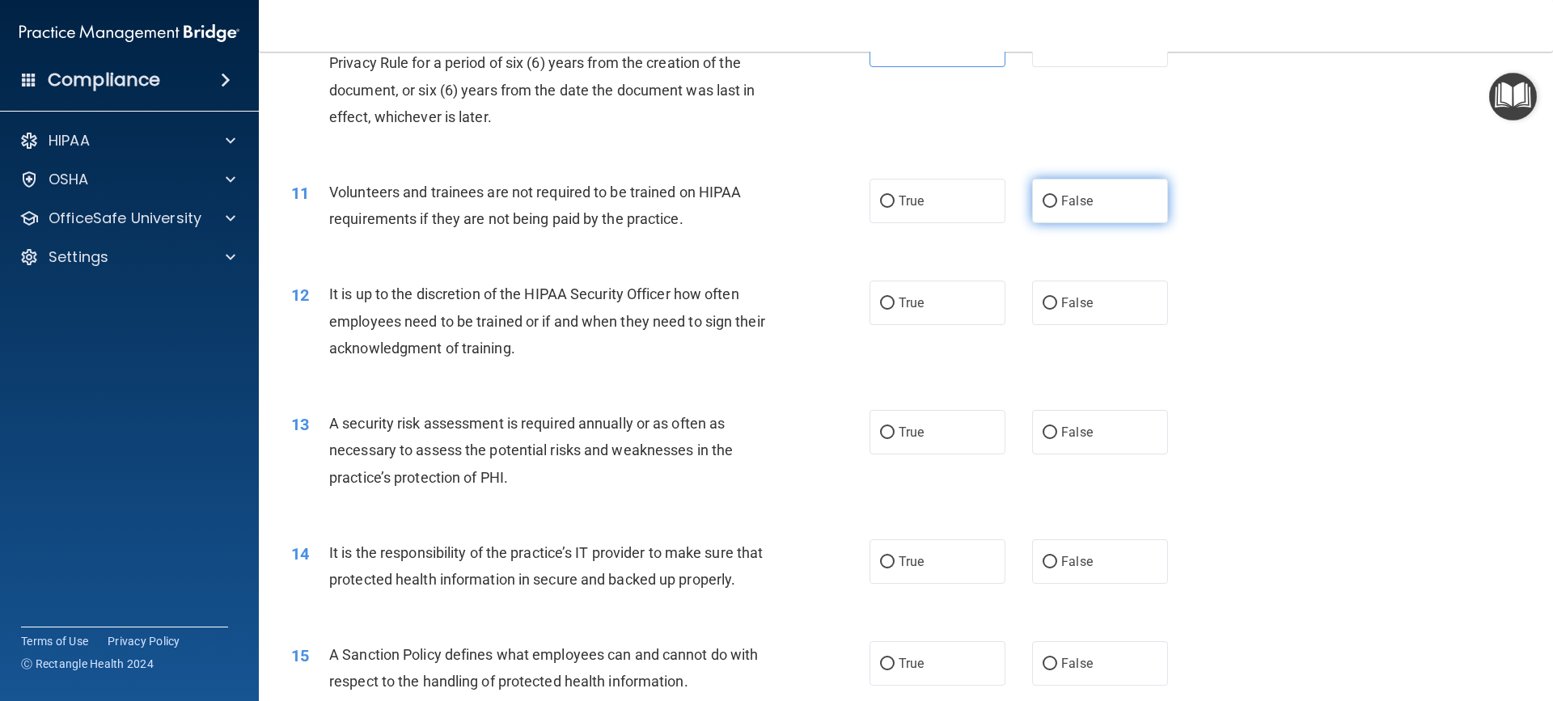
click at [1096, 209] on label "False" at bounding box center [1100, 201] width 136 height 44
click at [1057, 208] on input "False" at bounding box center [1049, 202] width 15 height 12
radio input "true"
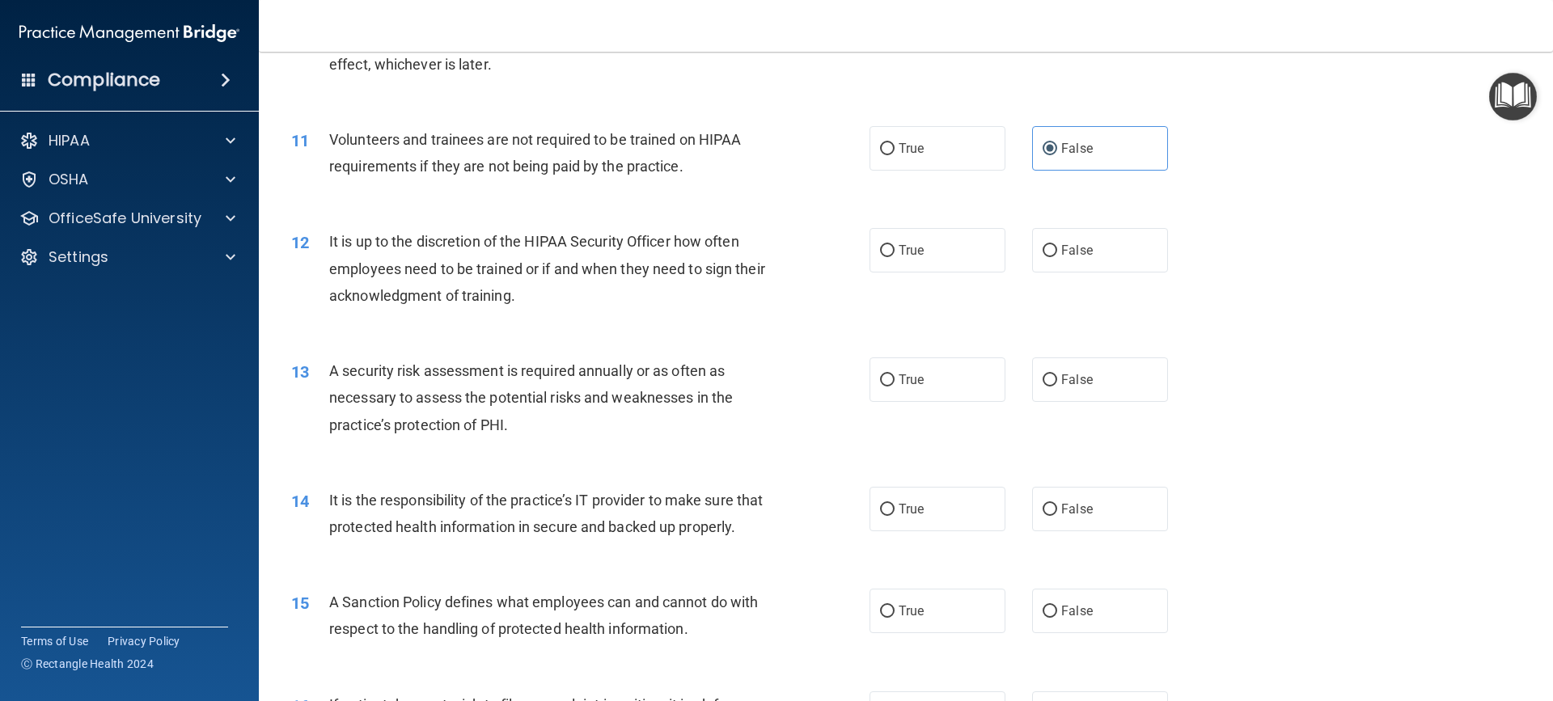
scroll to position [1456, 0]
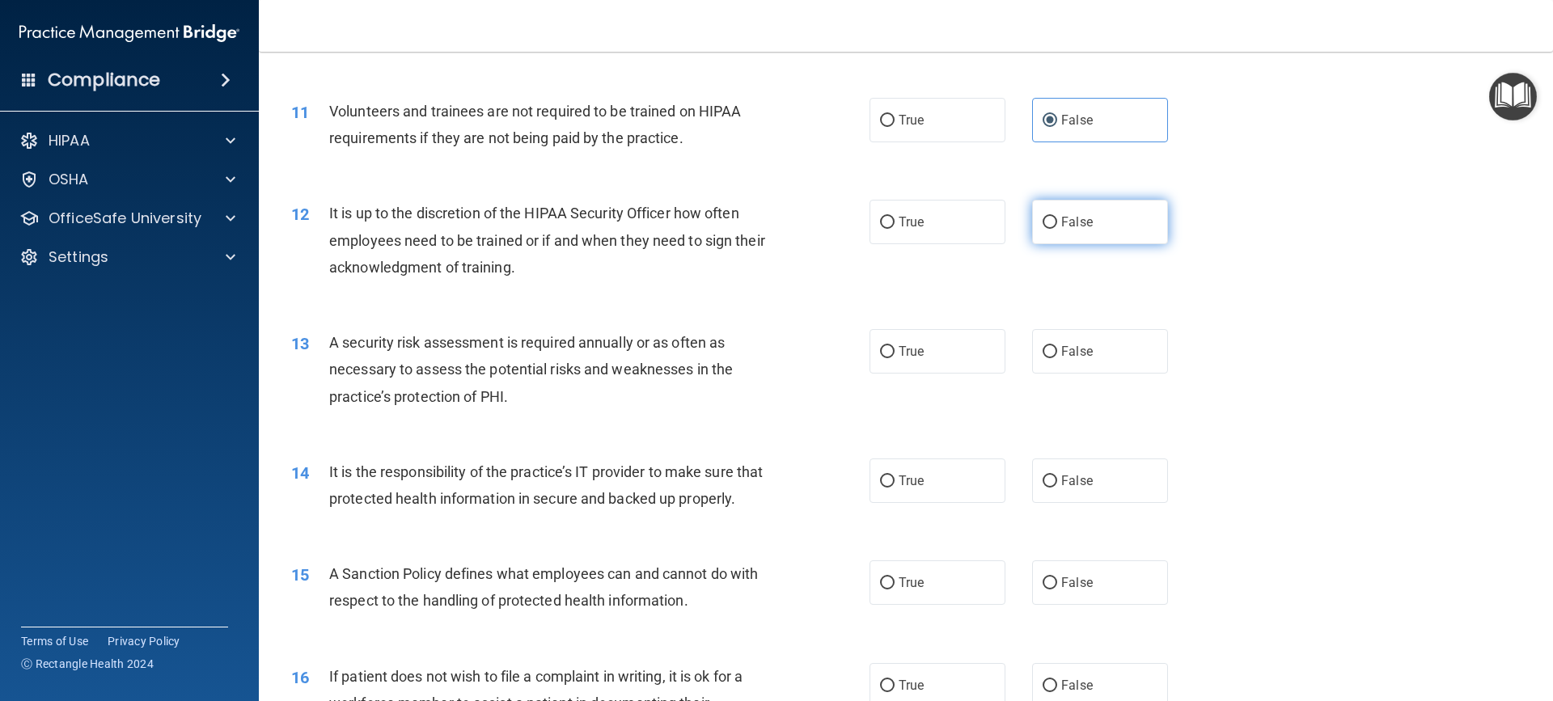
click at [1089, 216] on label "False" at bounding box center [1100, 222] width 136 height 44
click at [1057, 217] on input "False" at bounding box center [1049, 223] width 15 height 12
radio input "true"
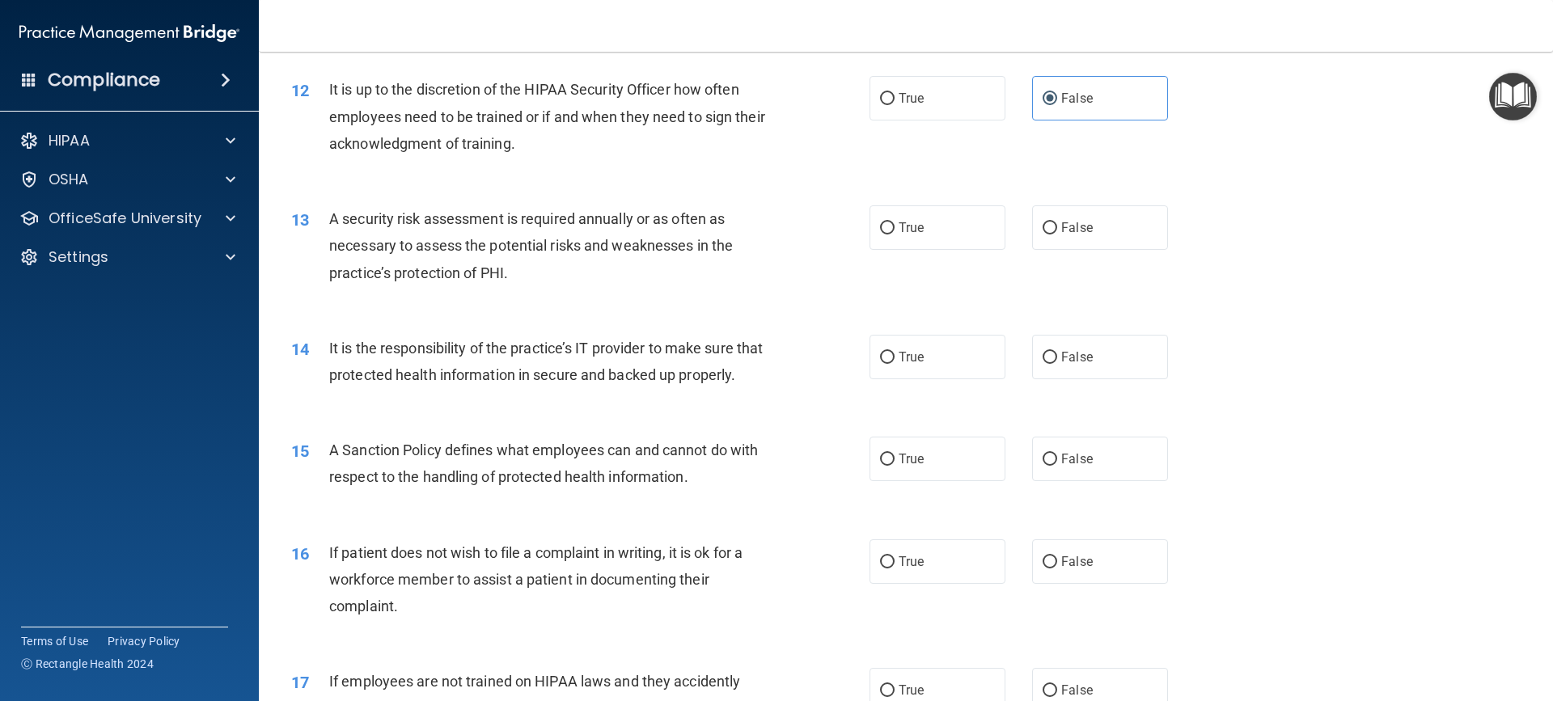
scroll to position [1617, 0]
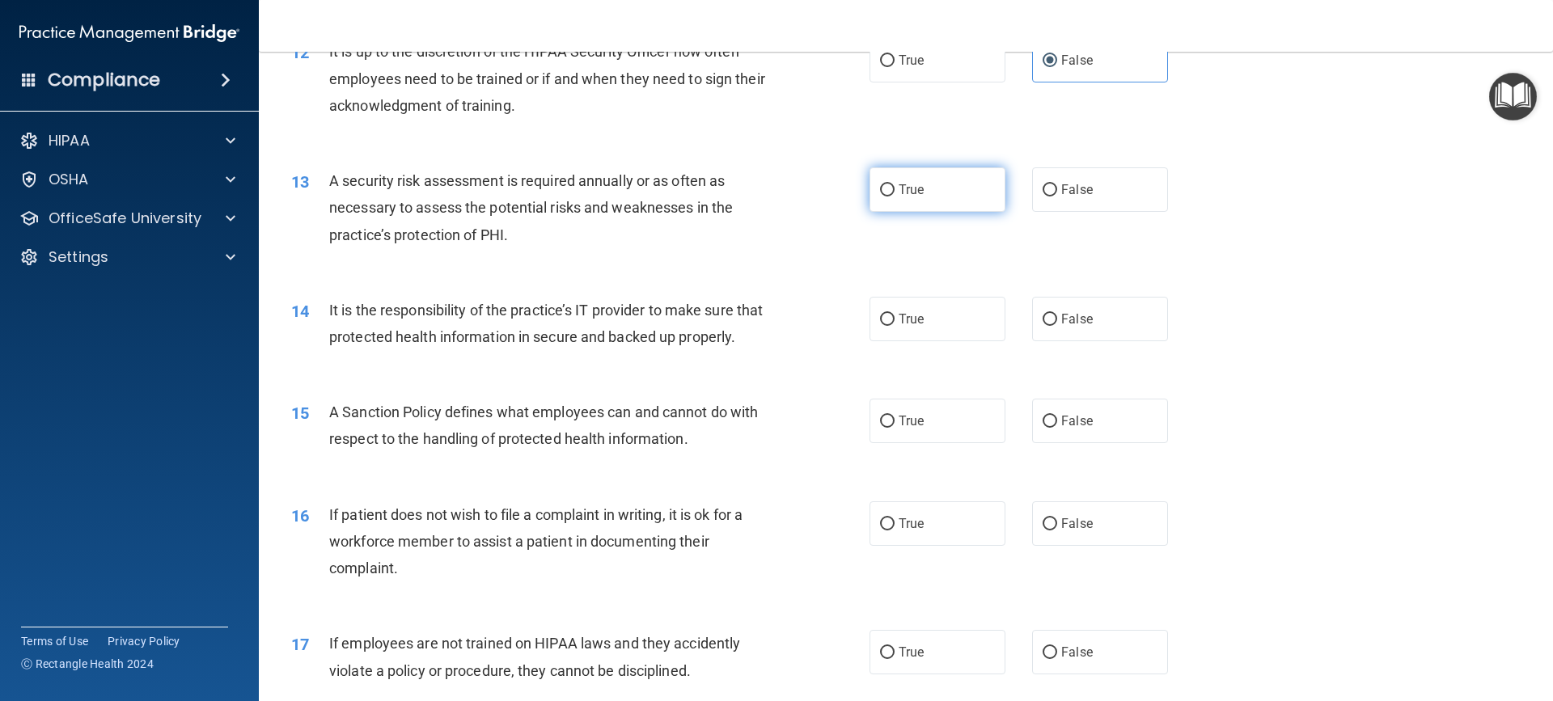
click at [911, 181] on label "True" at bounding box center [937, 189] width 136 height 44
click at [894, 184] on input "True" at bounding box center [887, 190] width 15 height 12
radio input "true"
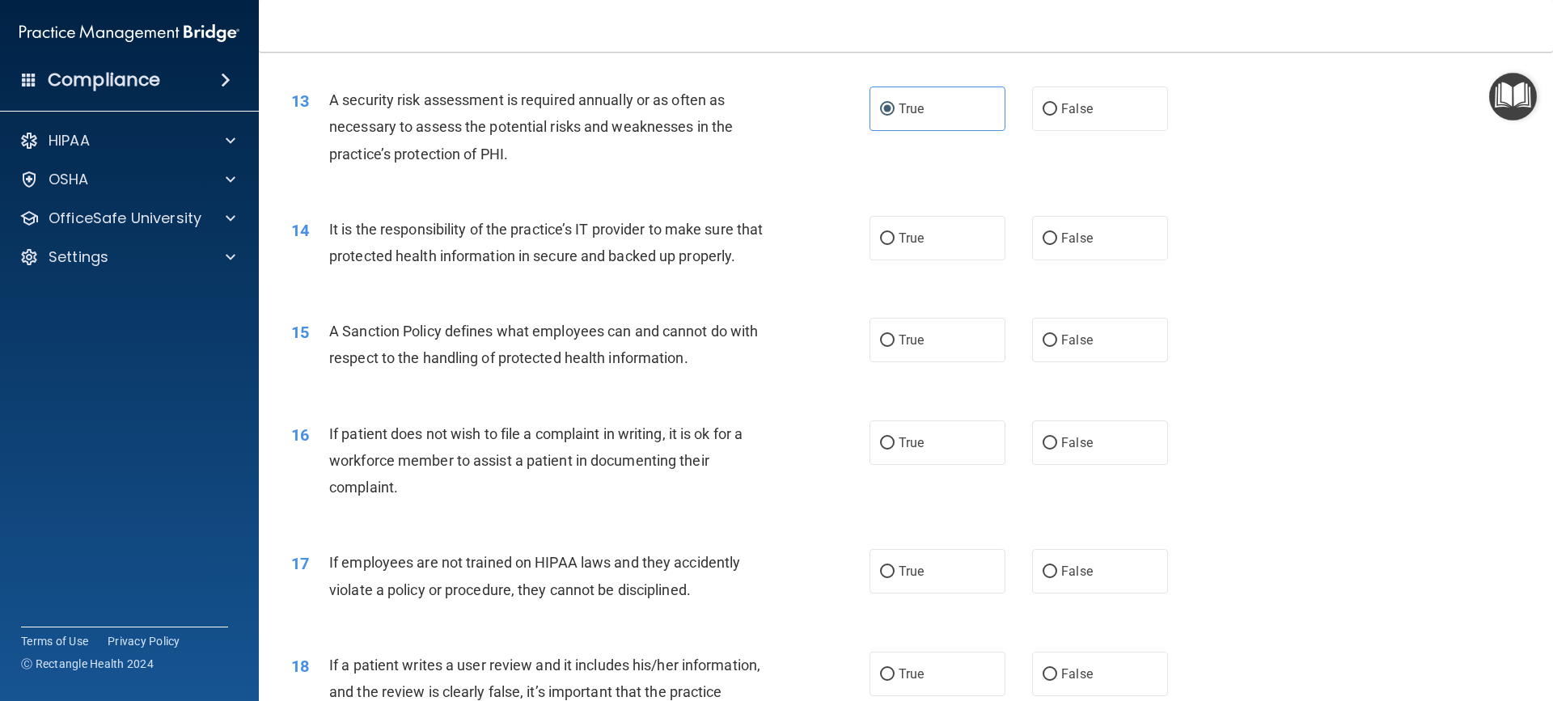
scroll to position [1779, 0]
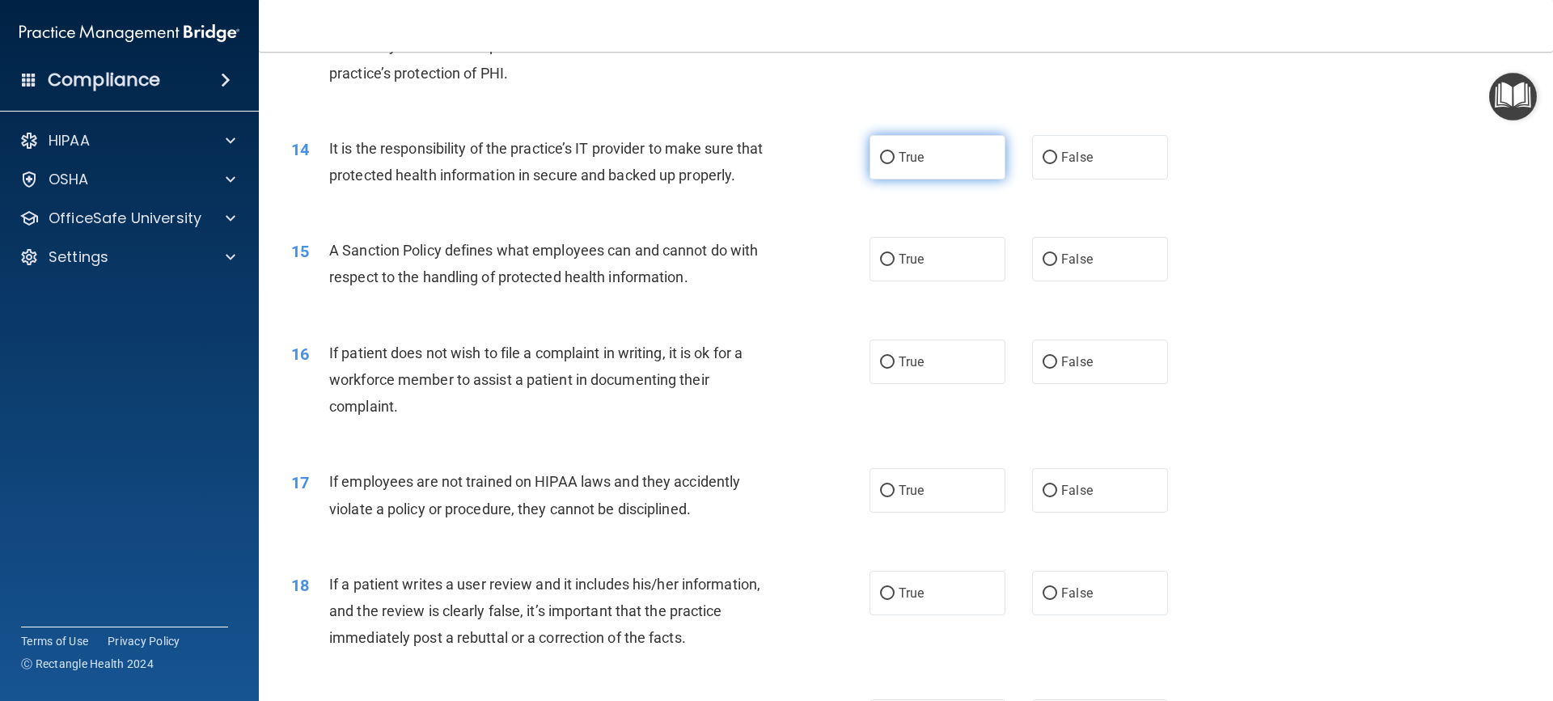
click at [898, 151] on span "True" at bounding box center [910, 157] width 25 height 15
click at [894, 152] on input "True" at bounding box center [887, 158] width 15 height 12
radio input "true"
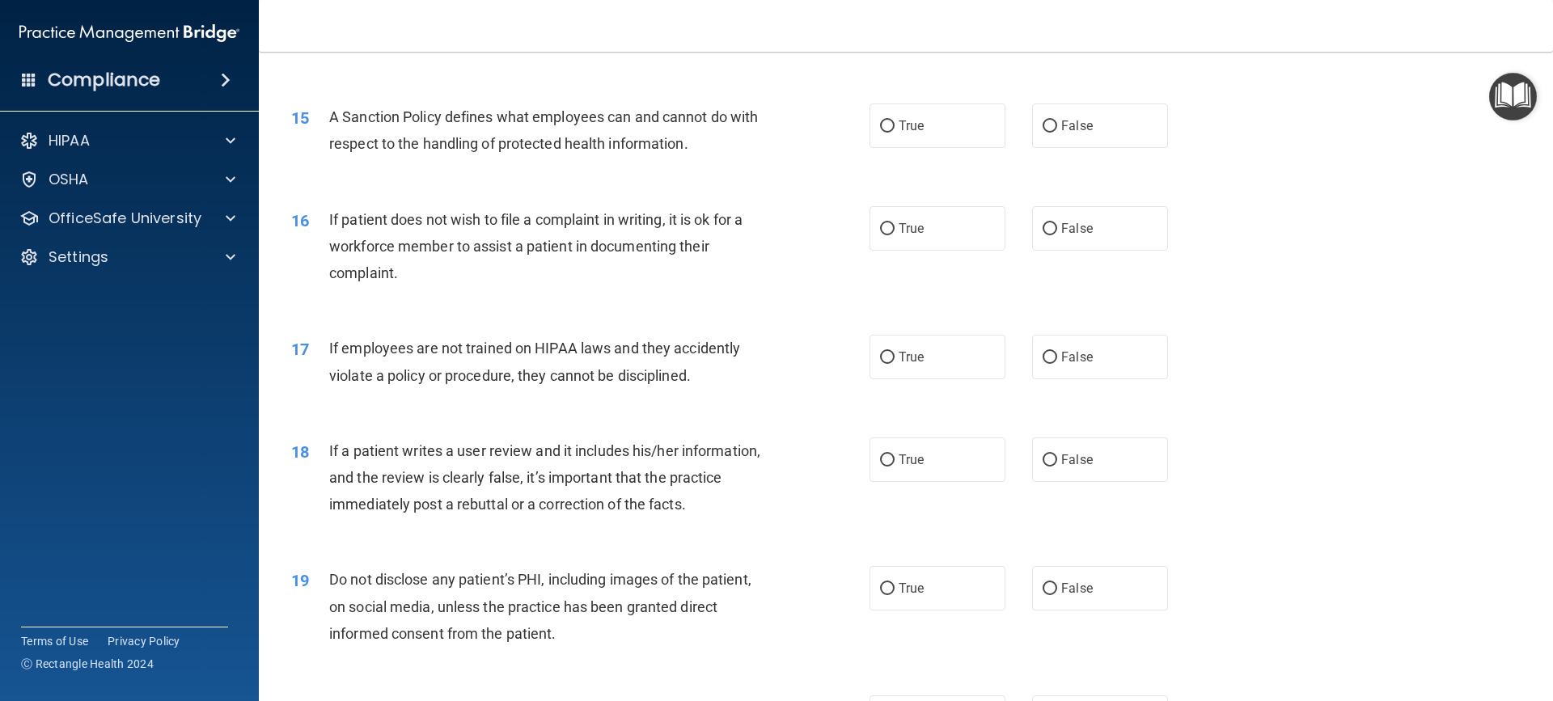
scroll to position [1941, 0]
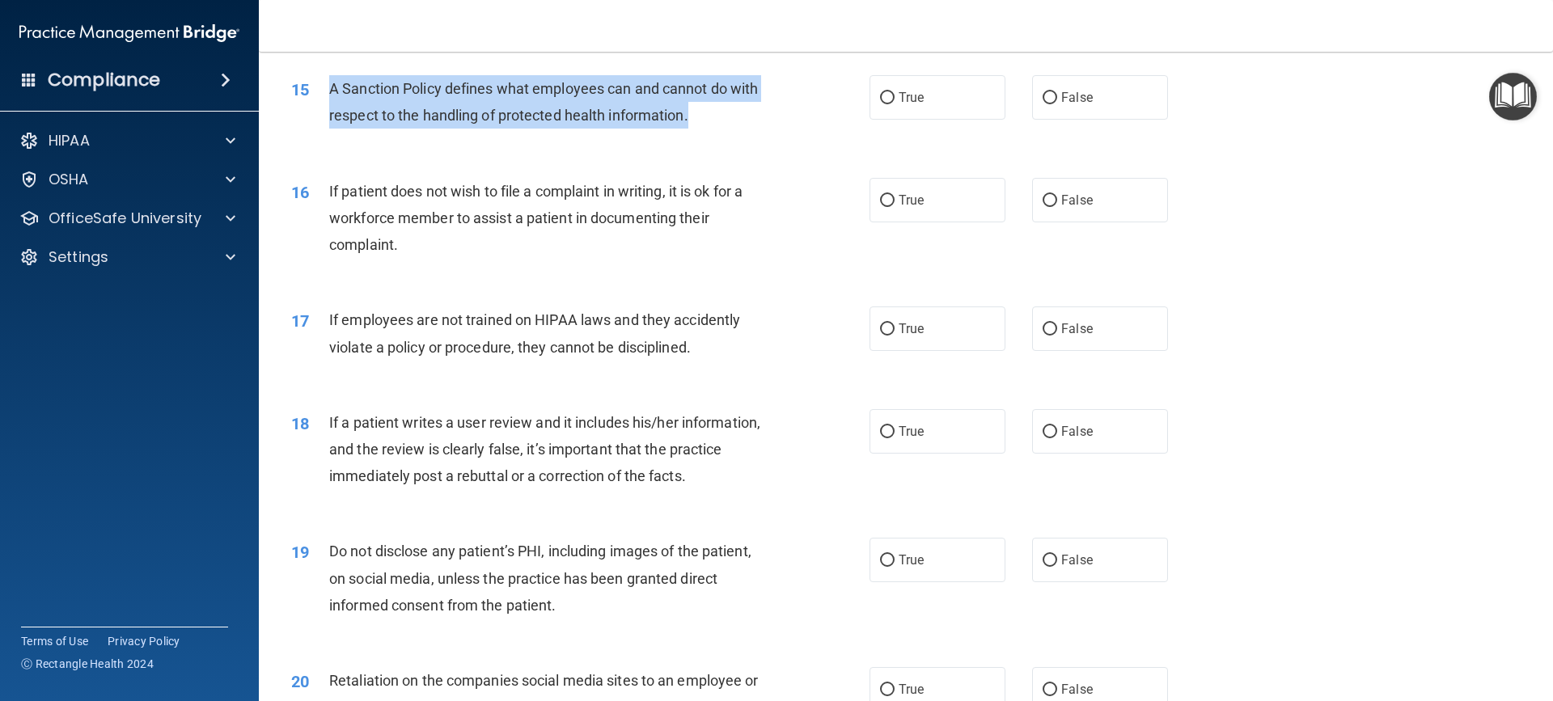
drag, startPoint x: 328, startPoint y: 111, endPoint x: 708, endPoint y: 144, distance: 380.7
click at [708, 129] on div "A Sanction Policy defines what employees can and cannot do with respect to the …" at bounding box center [555, 101] width 452 height 53
copy span "A Sanction Policy defines what employees can and cannot do with respect to the …"
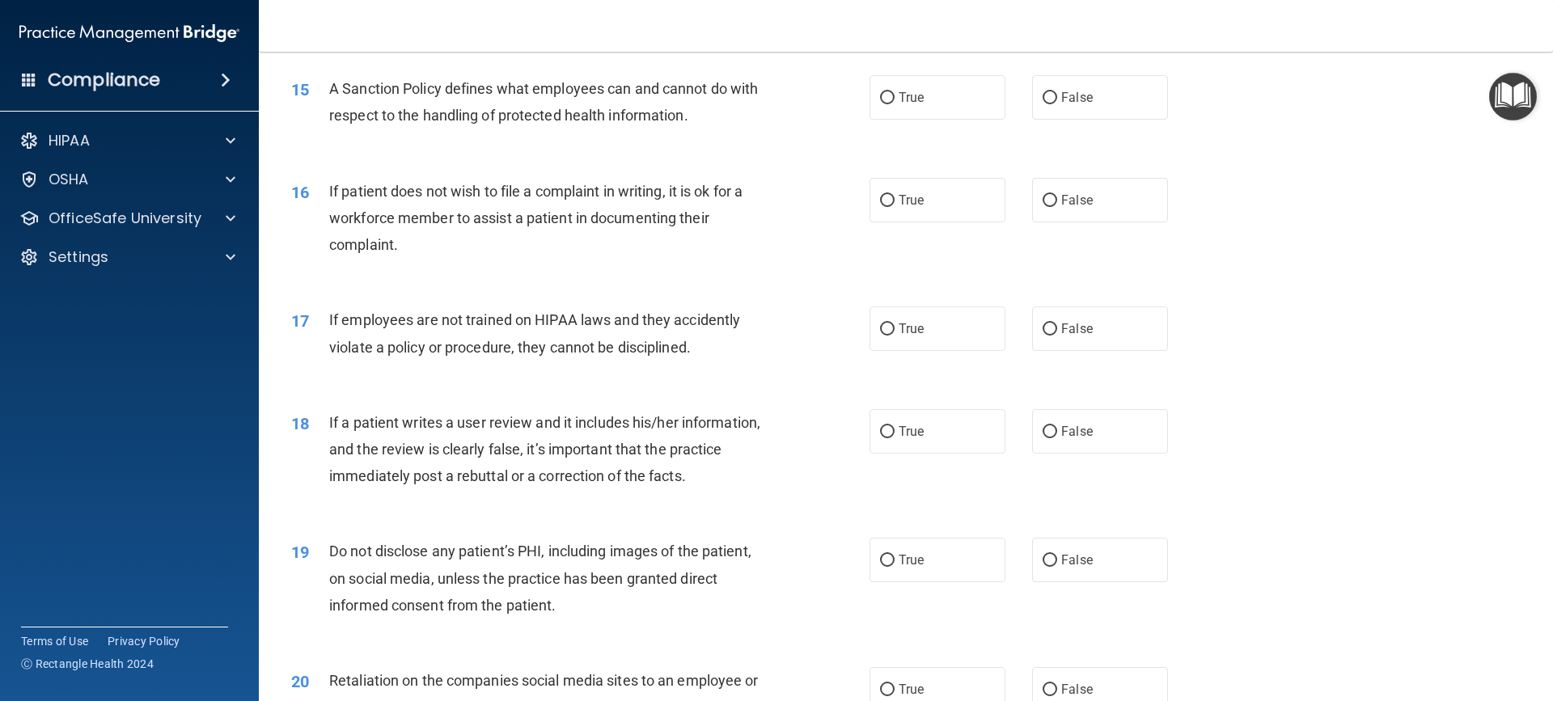
click at [479, 157] on div "15 A Sanction Policy defines what employees can and cannot do with respect to t…" at bounding box center [905, 106] width 1253 height 102
click at [1094, 120] on label "False" at bounding box center [1100, 97] width 136 height 44
click at [1057, 104] on input "False" at bounding box center [1049, 98] width 15 height 12
radio input "true"
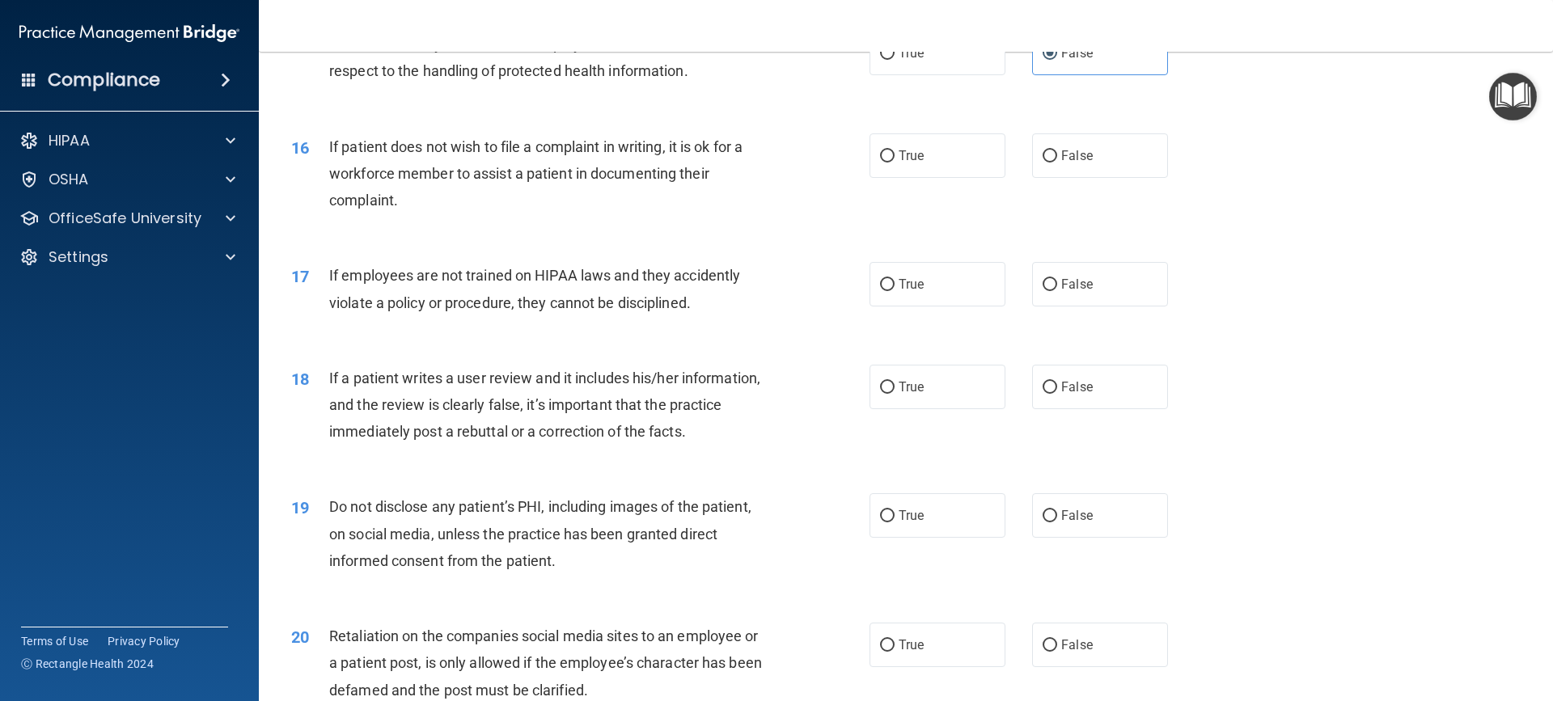
scroll to position [2022, 0]
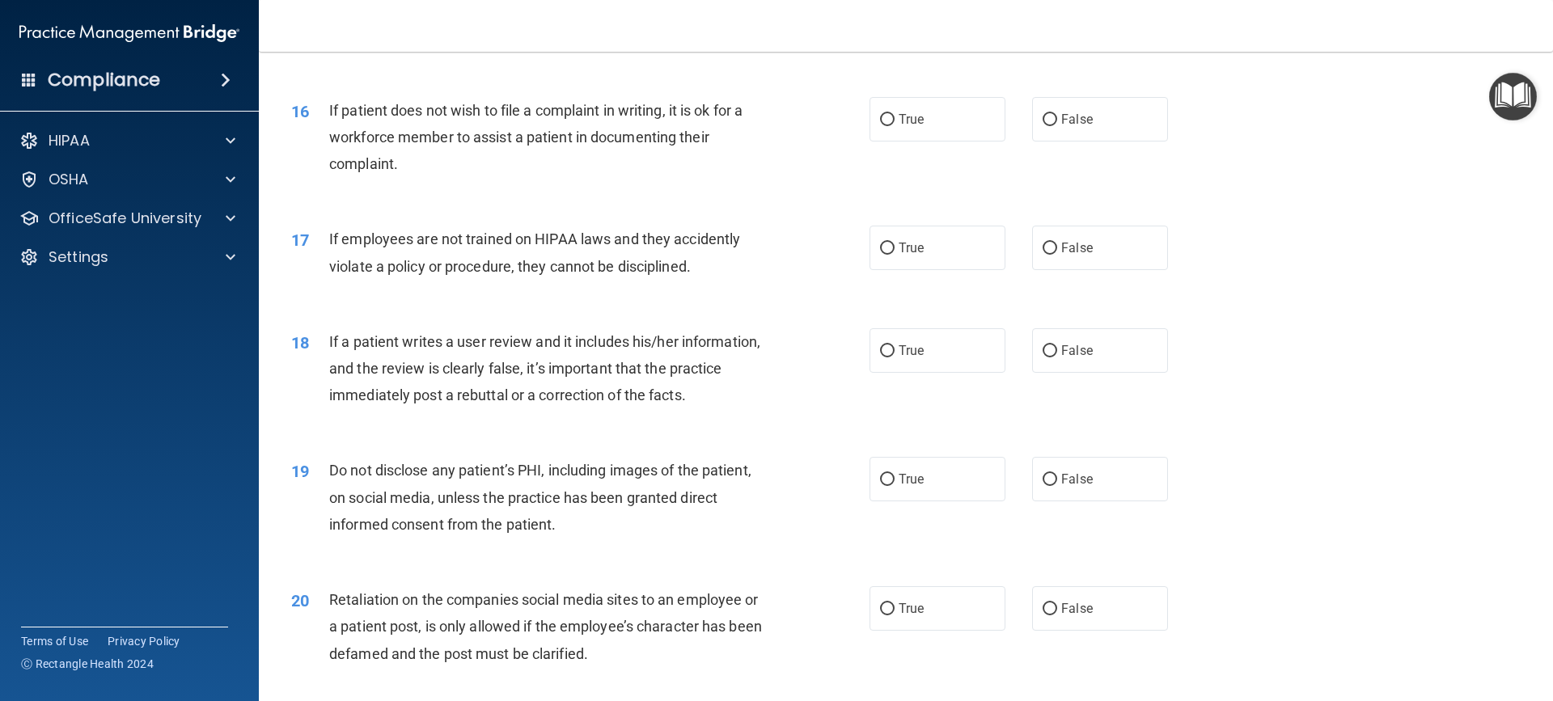
drag, startPoint x: 1057, startPoint y: 136, endPoint x: 993, endPoint y: 181, distance: 78.3
click at [1057, 138] on label "False" at bounding box center [1100, 119] width 136 height 44
click at [1057, 126] on input "False" at bounding box center [1049, 120] width 15 height 12
radio input "true"
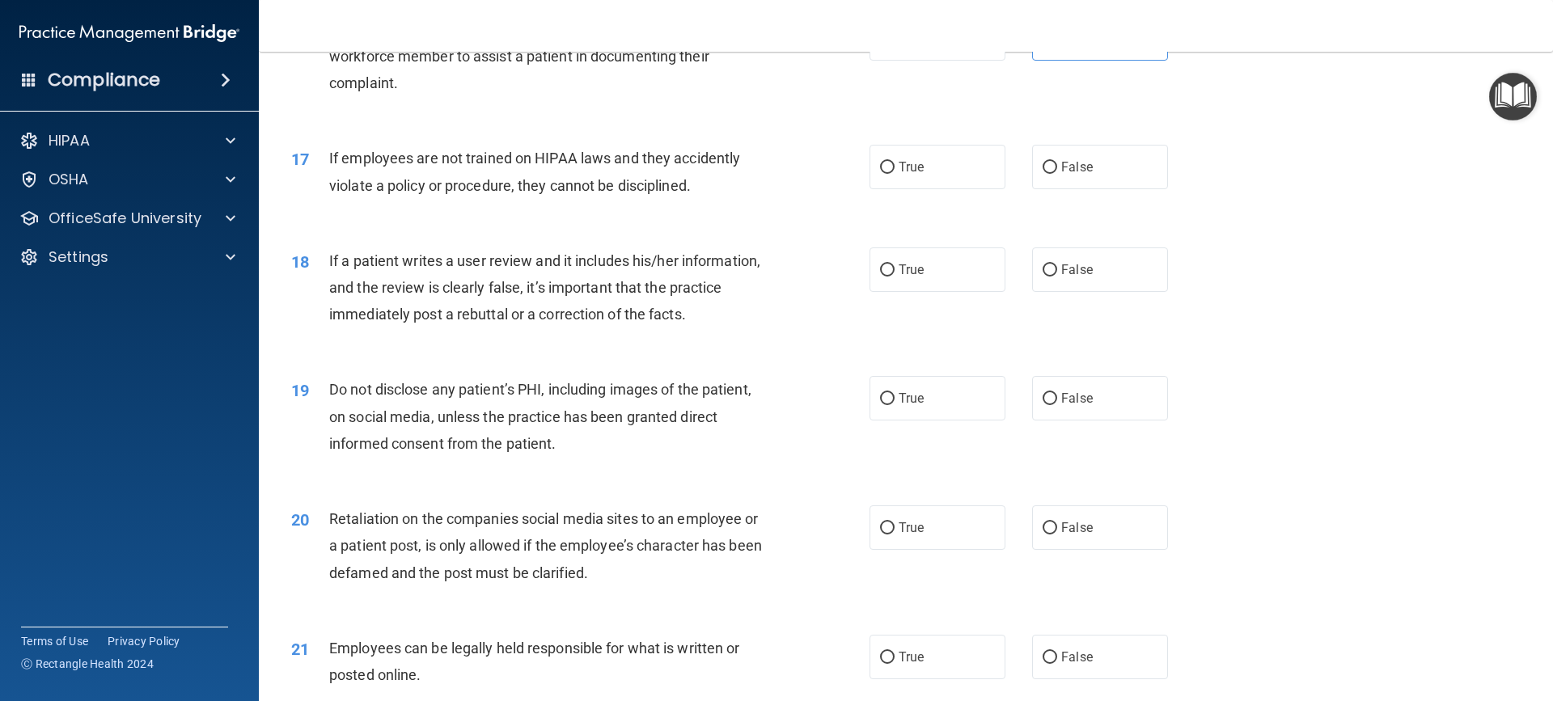
scroll to position [2183, 0]
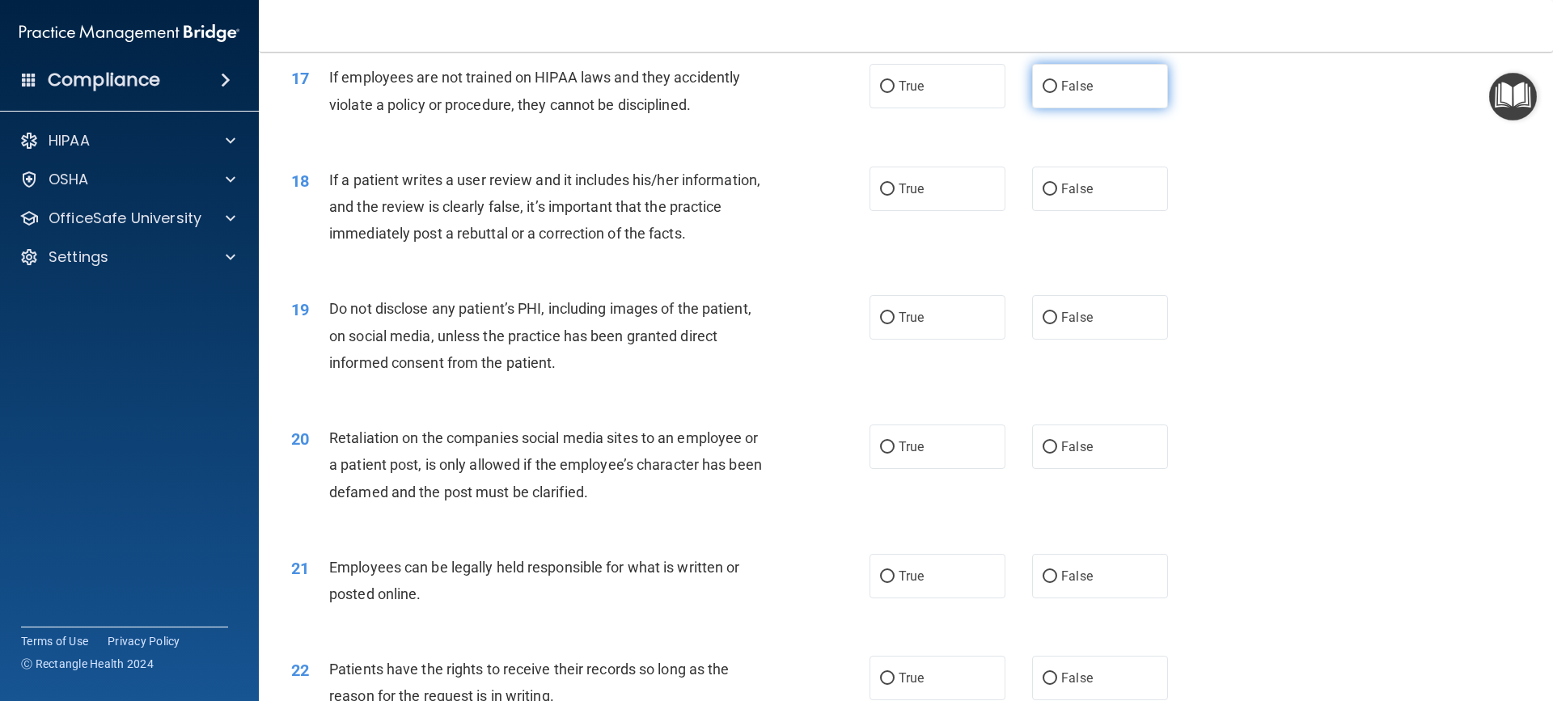
click at [1046, 93] on input "False" at bounding box center [1049, 87] width 15 height 12
radio input "true"
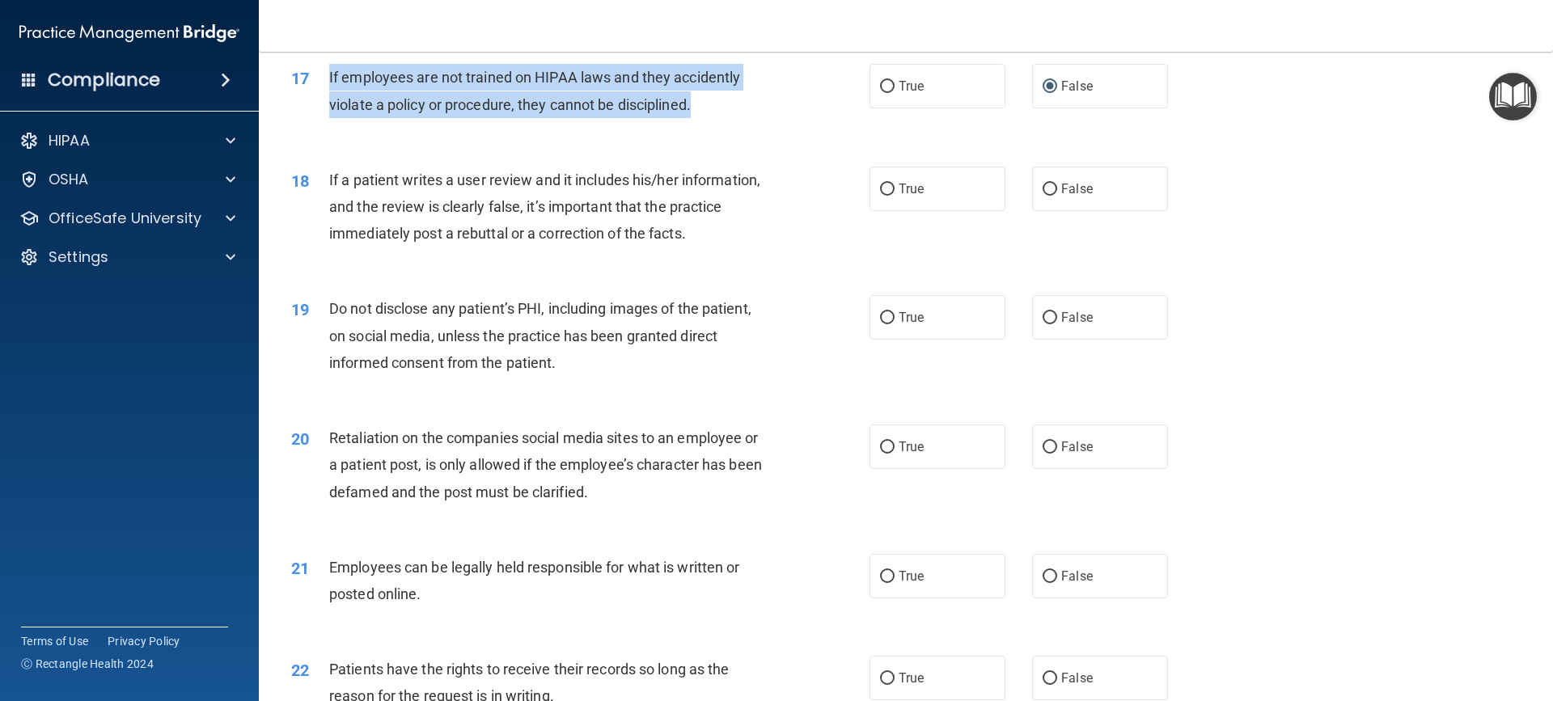
drag, startPoint x: 328, startPoint y: 101, endPoint x: 708, endPoint y: 145, distance: 381.8
click at [708, 125] on div "17 If employees are not trained on HIPAA laws and they accidently violate a pol…" at bounding box center [580, 94] width 627 height 61
copy span "If employees are not trained on HIPAA laws and they accidently violate a policy…"
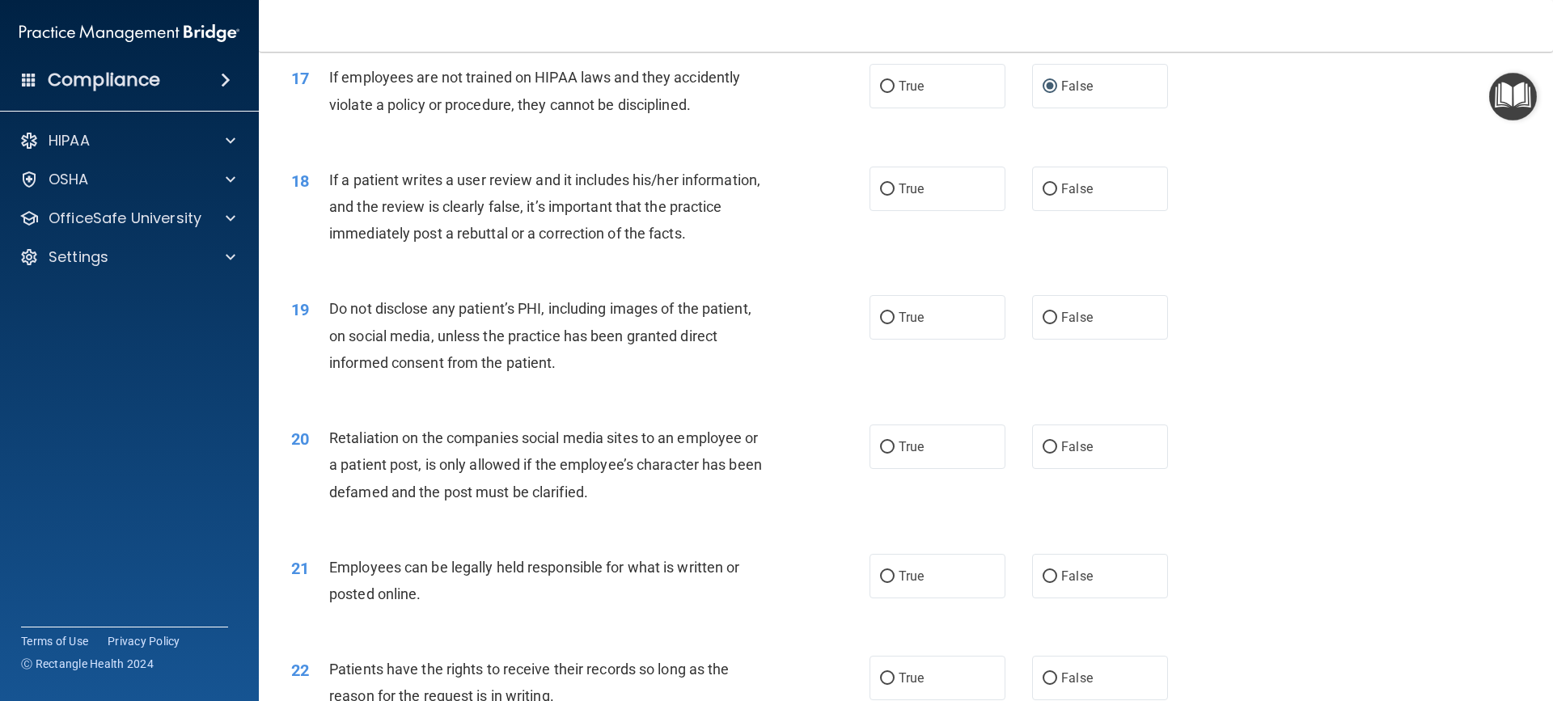
click at [375, 256] on div "18 If a patient writes a user review and it includes his/her information, and t…" at bounding box center [580, 211] width 627 height 89
click at [881, 196] on input "True" at bounding box center [887, 190] width 15 height 12
radio input "true"
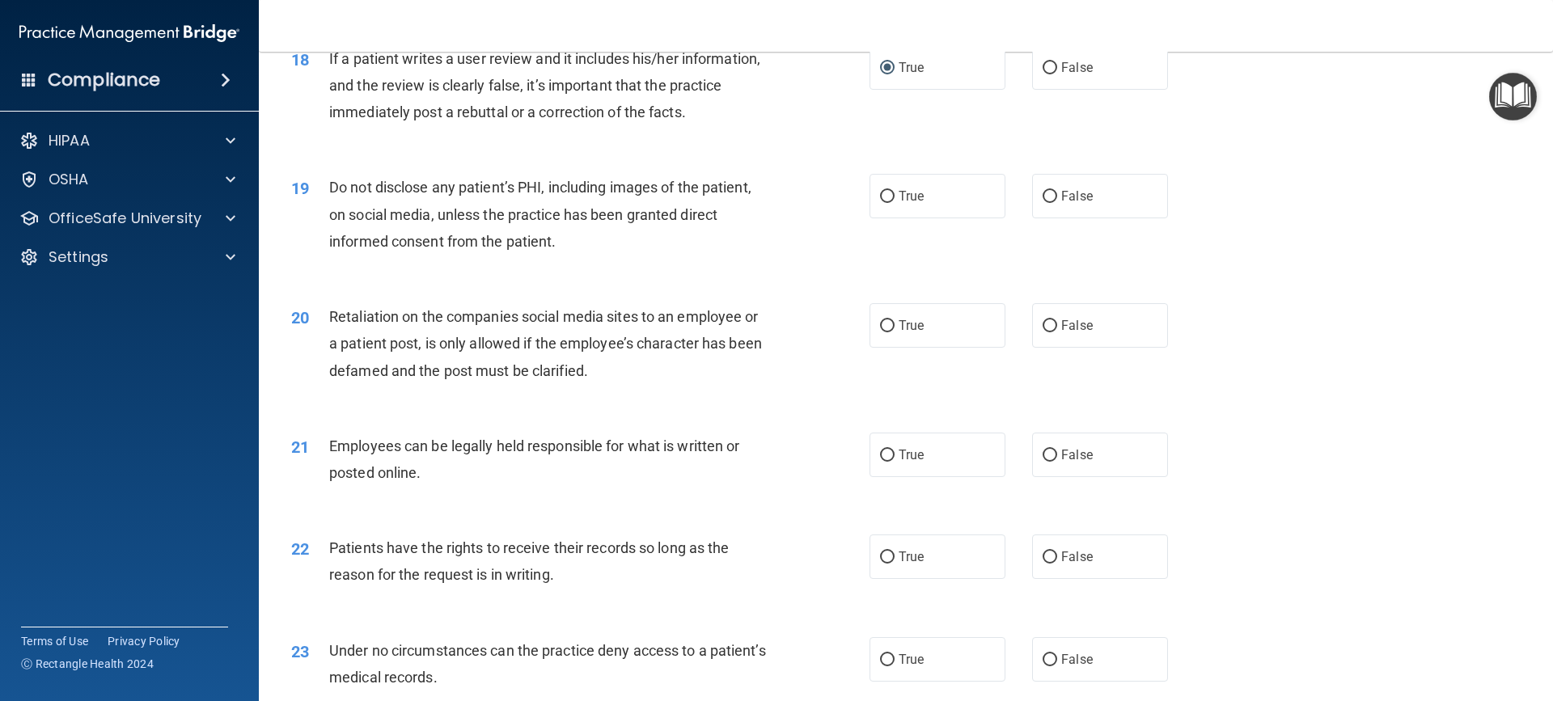
scroll to position [2345, 0]
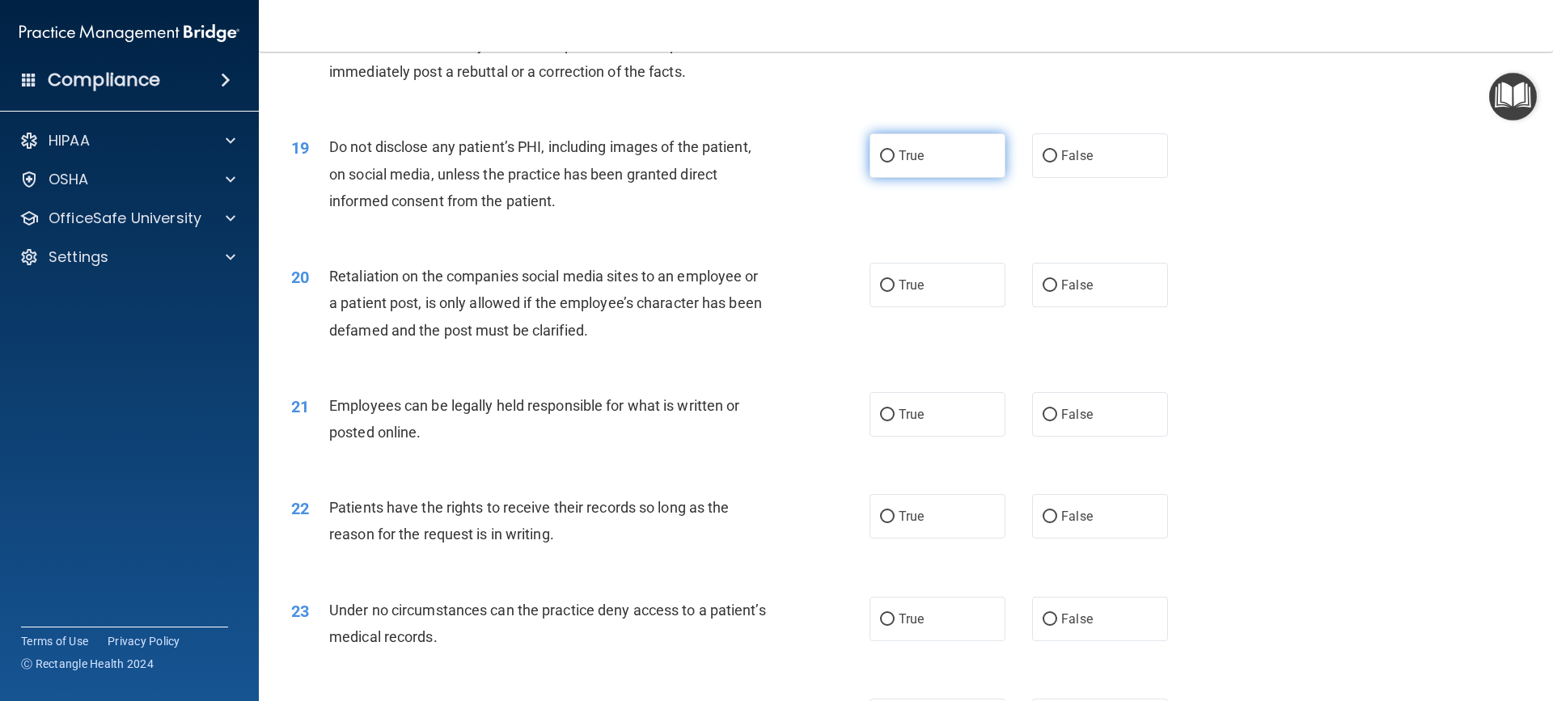
click at [880, 163] on input "True" at bounding box center [887, 156] width 15 height 12
radio input "true"
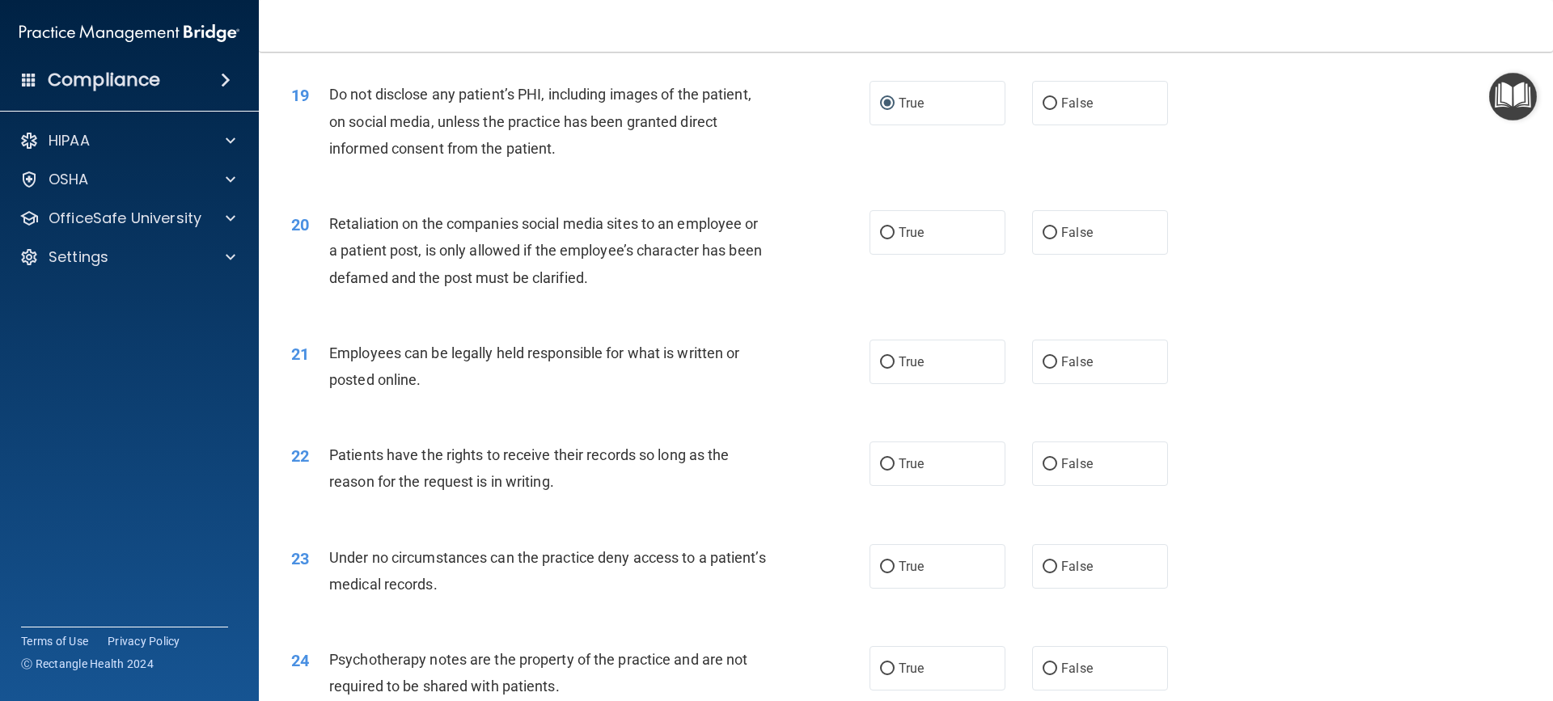
scroll to position [2426, 0]
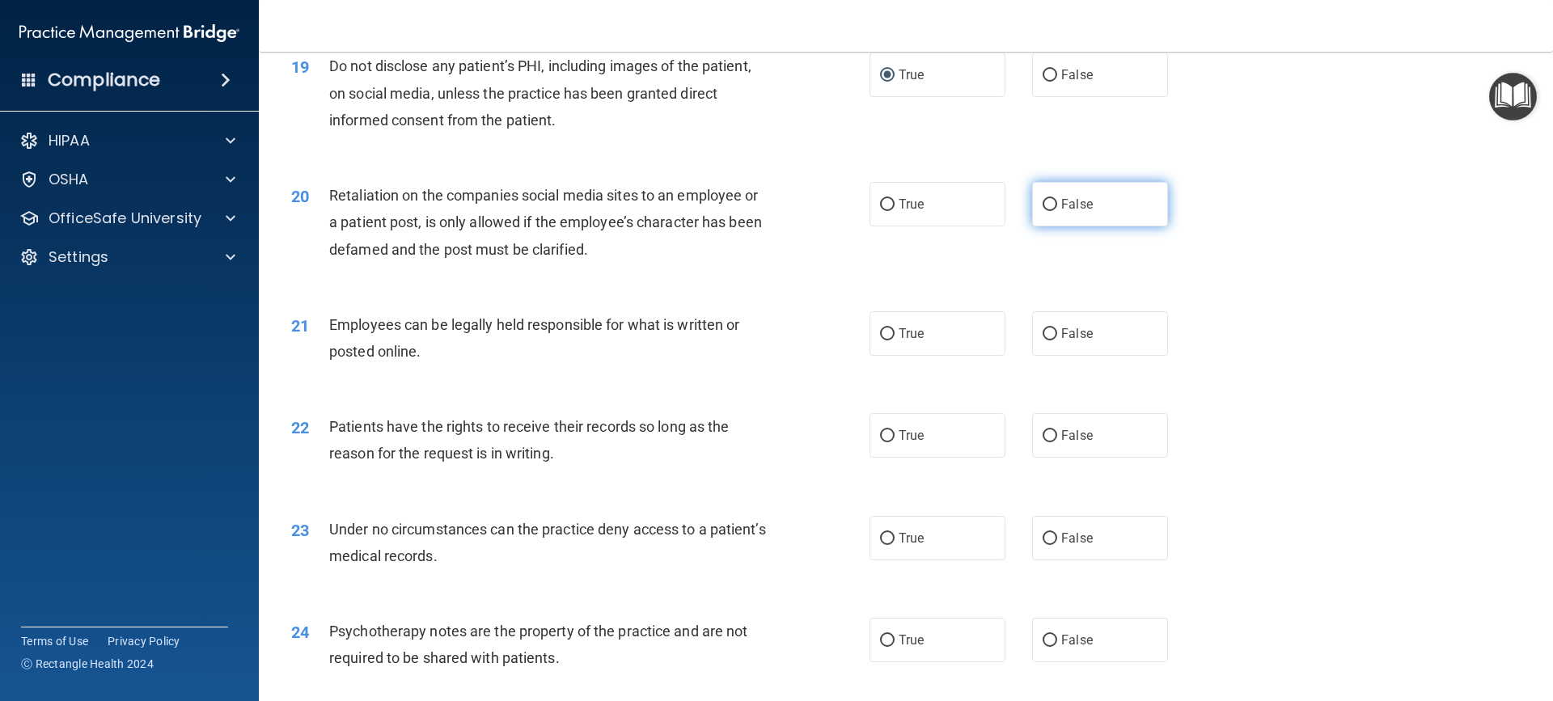
click at [1042, 211] on input "False" at bounding box center [1049, 205] width 15 height 12
radio input "true"
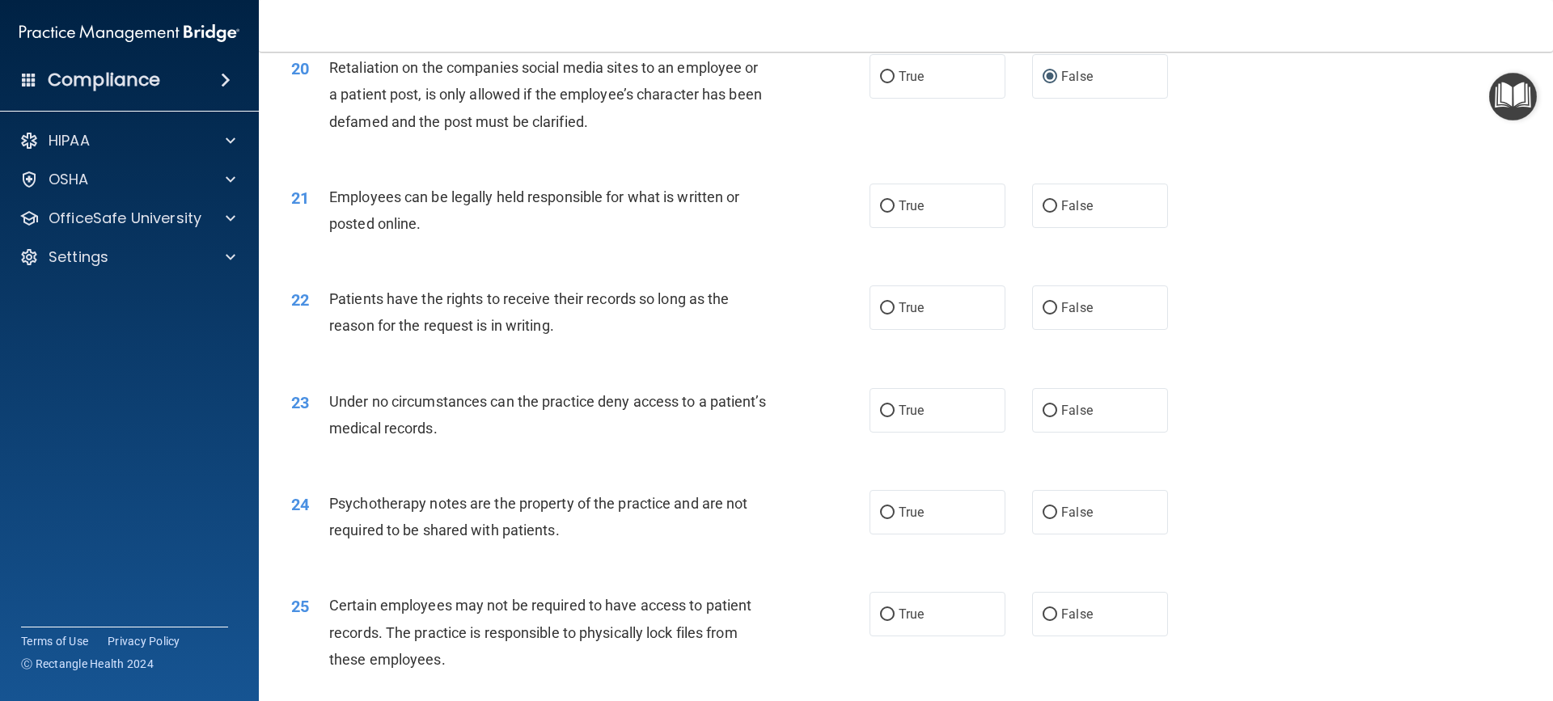
scroll to position [2588, 0]
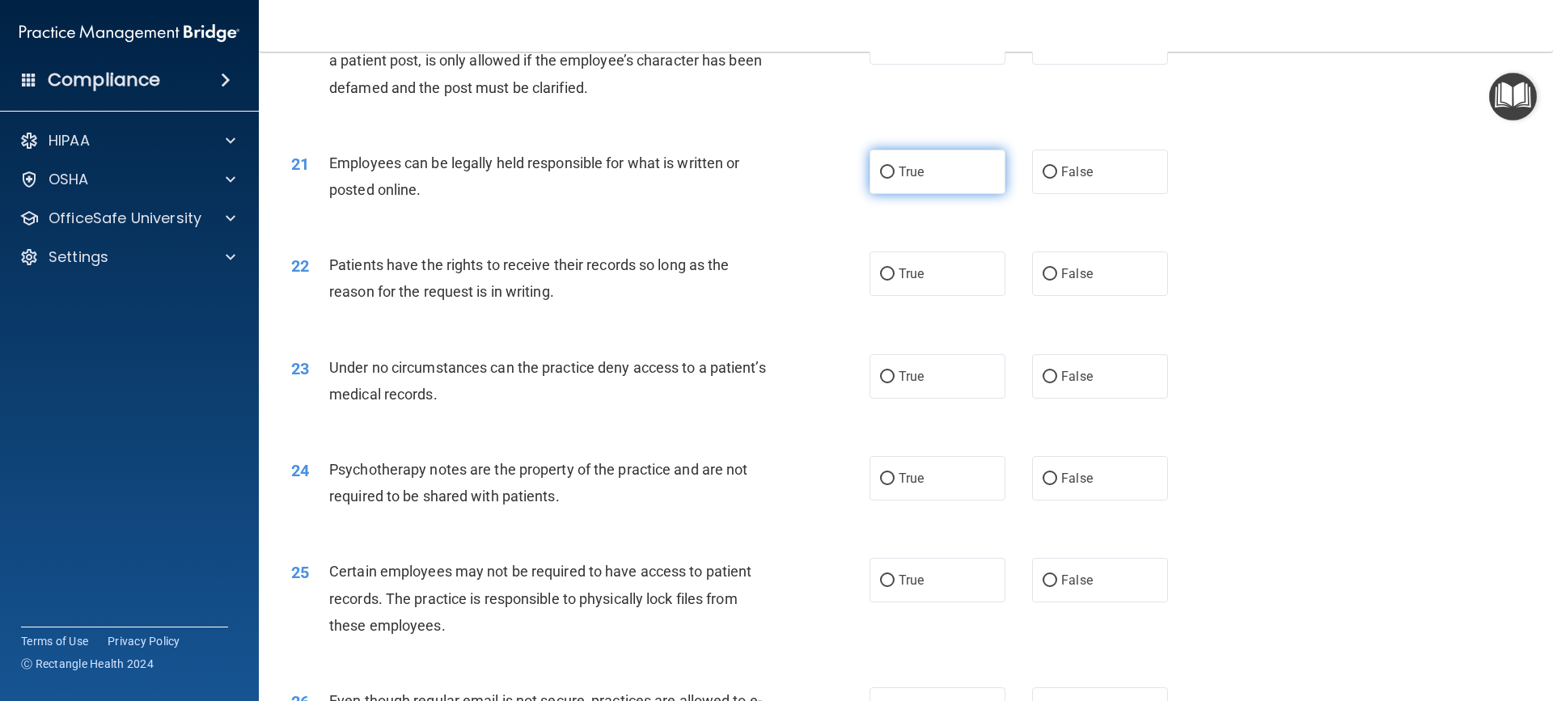
click at [970, 194] on label "True" at bounding box center [937, 172] width 136 height 44
click at [894, 179] on input "True" at bounding box center [887, 173] width 15 height 12
radio input "true"
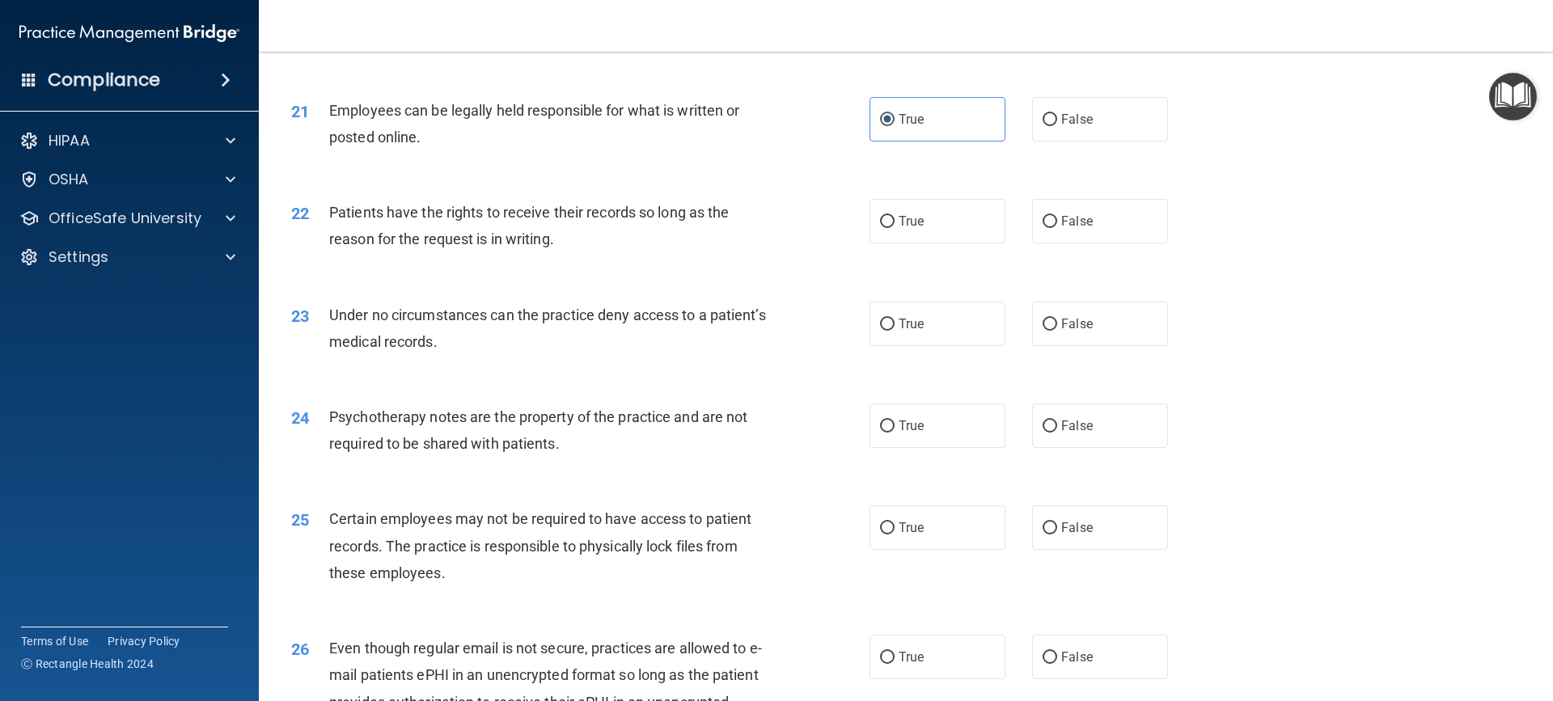
scroll to position [2669, 0]
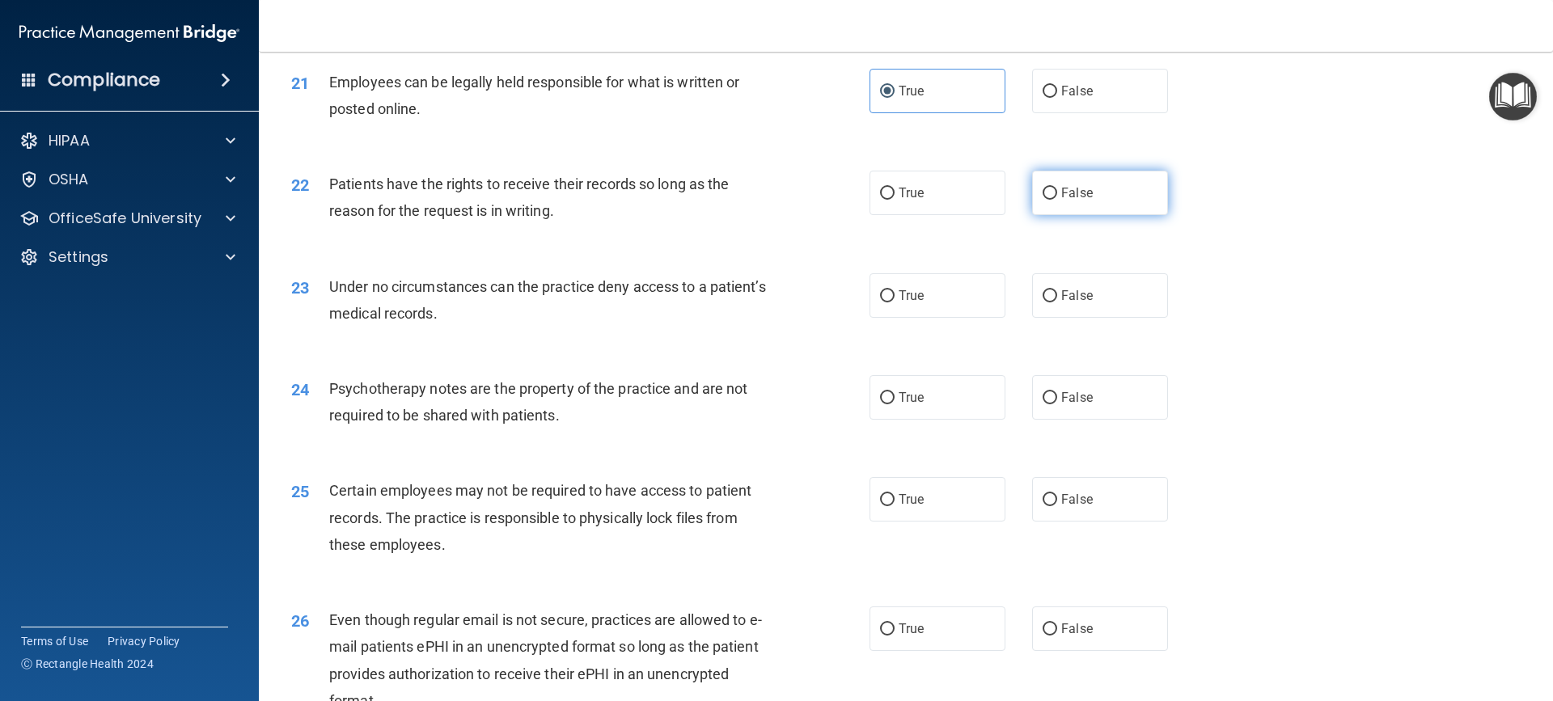
click at [1055, 208] on label "False" at bounding box center [1100, 193] width 136 height 44
click at [1055, 200] on input "False" at bounding box center [1049, 194] width 15 height 12
radio input "true"
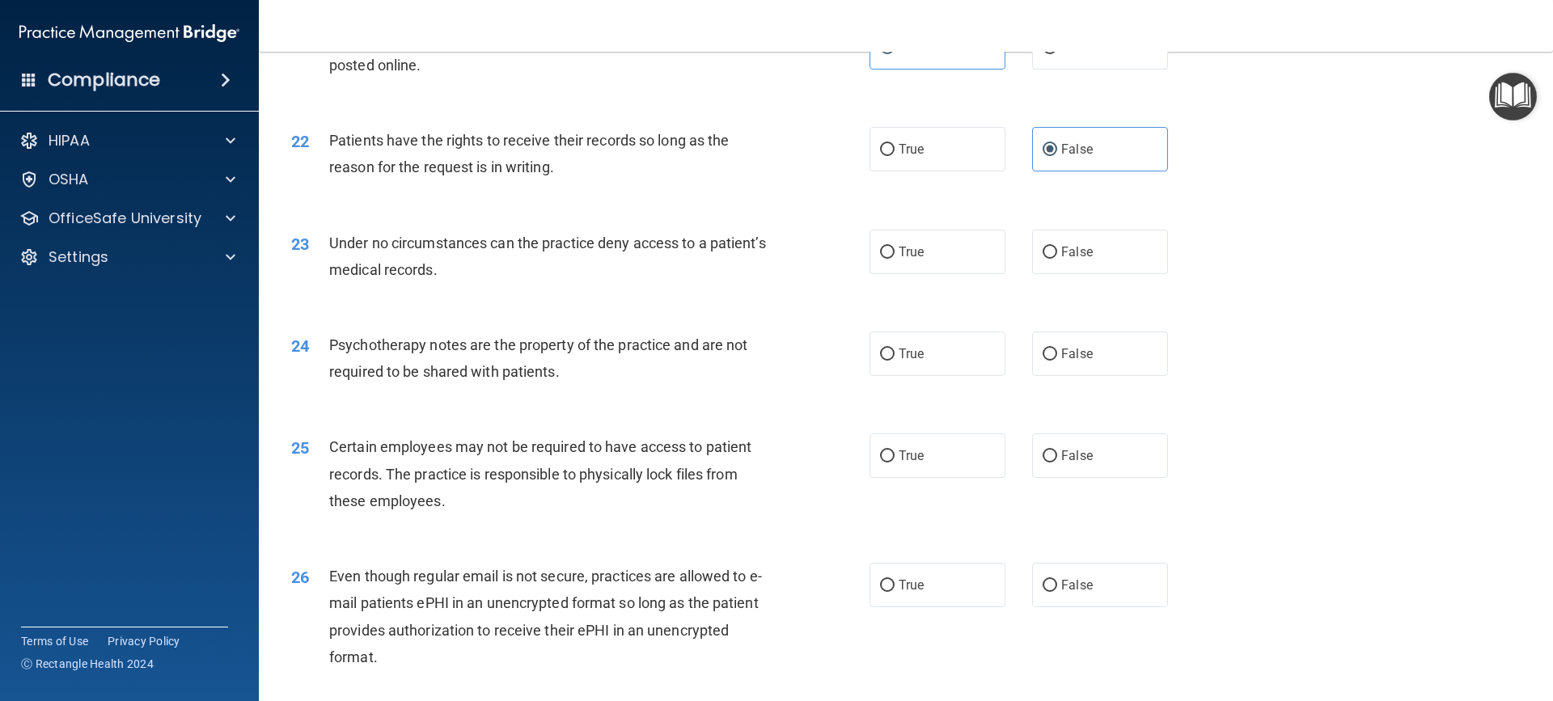
scroll to position [2750, 0]
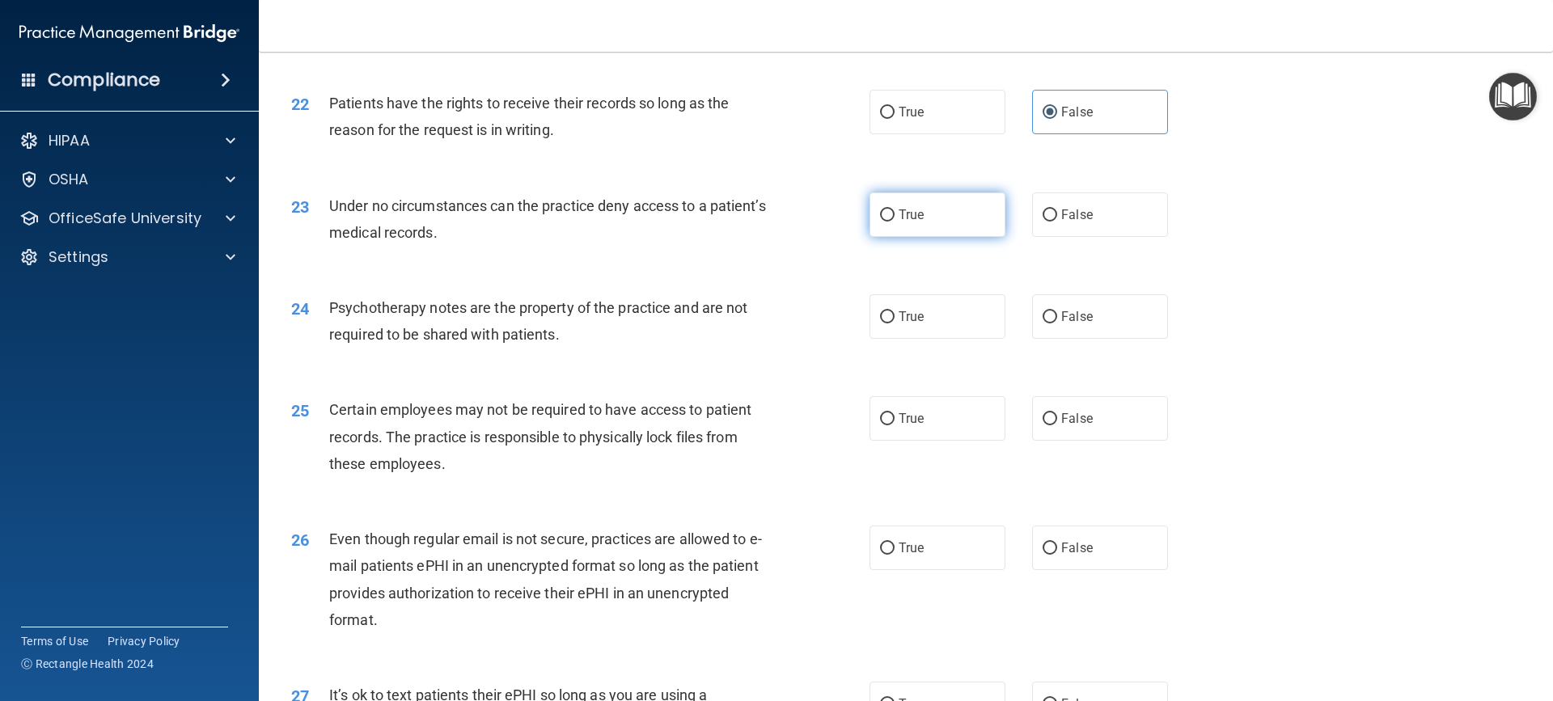
click at [904, 222] on span "True" at bounding box center [910, 214] width 25 height 15
click at [894, 222] on input "True" at bounding box center [887, 215] width 15 height 12
radio input "true"
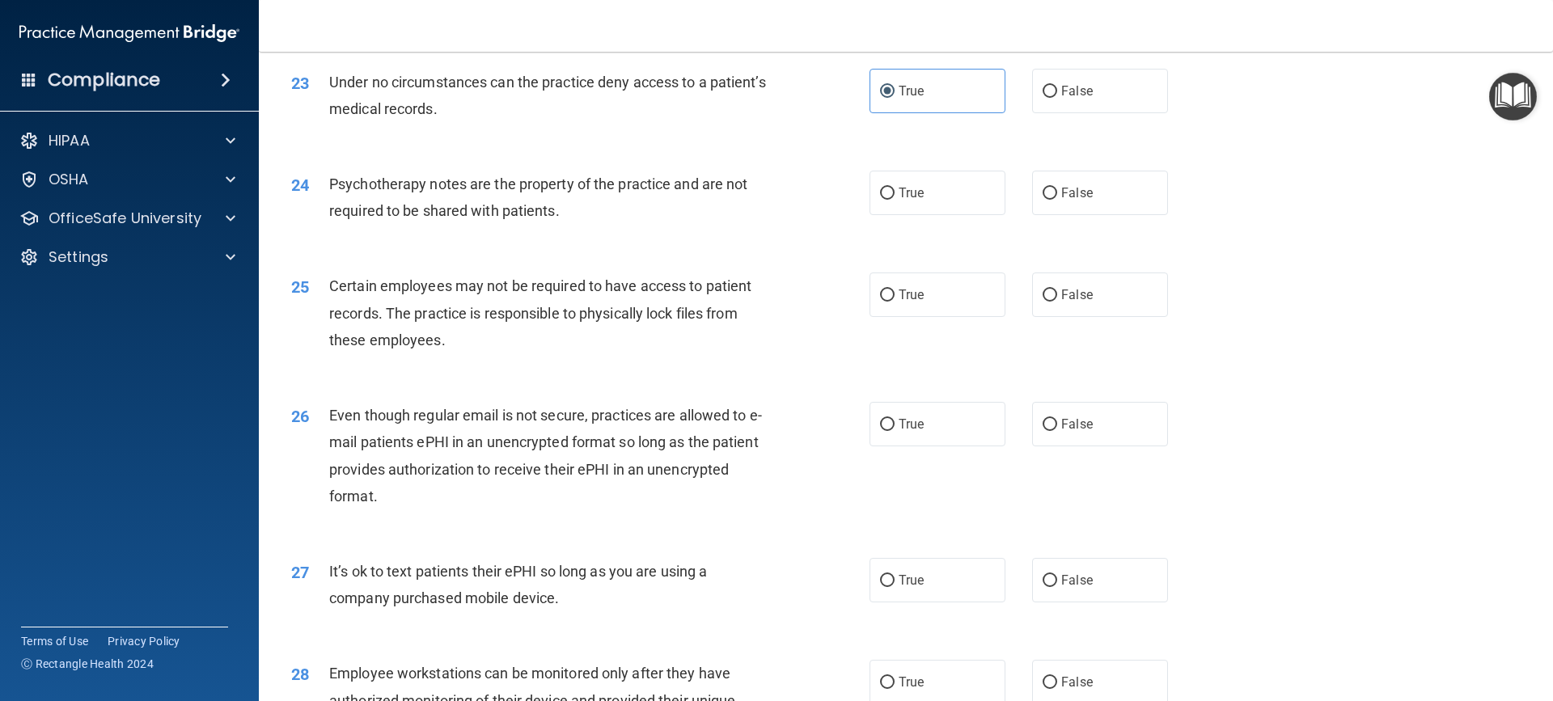
scroll to position [2911, 0]
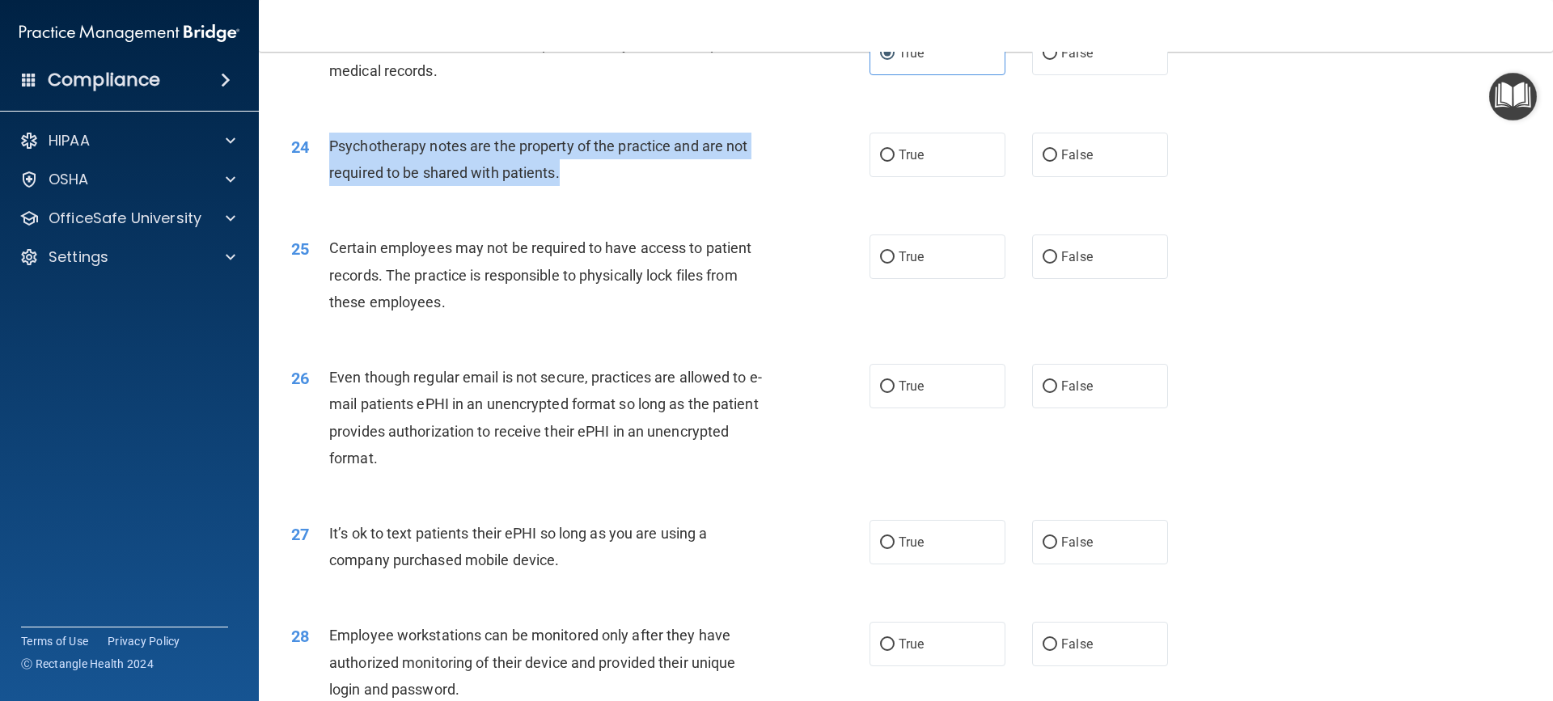
drag, startPoint x: 328, startPoint y: 170, endPoint x: 768, endPoint y: 192, distance: 440.5
click at [768, 186] on div "Psychotherapy notes are the property of the practice and are not required to be…" at bounding box center [555, 159] width 452 height 53
copy span "Psychotherapy notes are the property of the practice and are not required to be…"
click at [1042, 162] on input "False" at bounding box center [1049, 156] width 15 height 12
radio input "true"
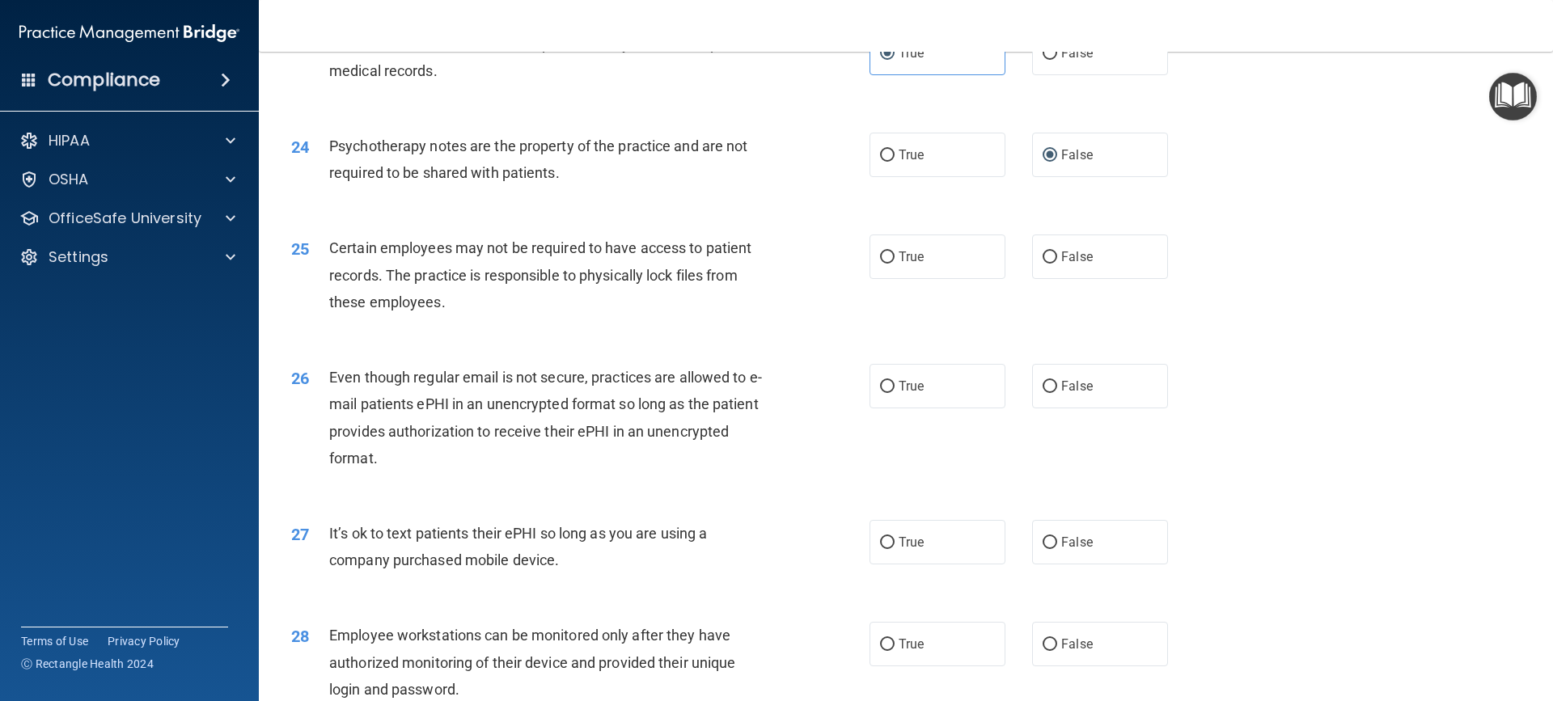
drag, startPoint x: 733, startPoint y: 340, endPoint x: 729, endPoint y: 331, distance: 10.2
click at [733, 315] on div "Certain employees may not be required to have access to patient records. The pr…" at bounding box center [555, 275] width 452 height 81
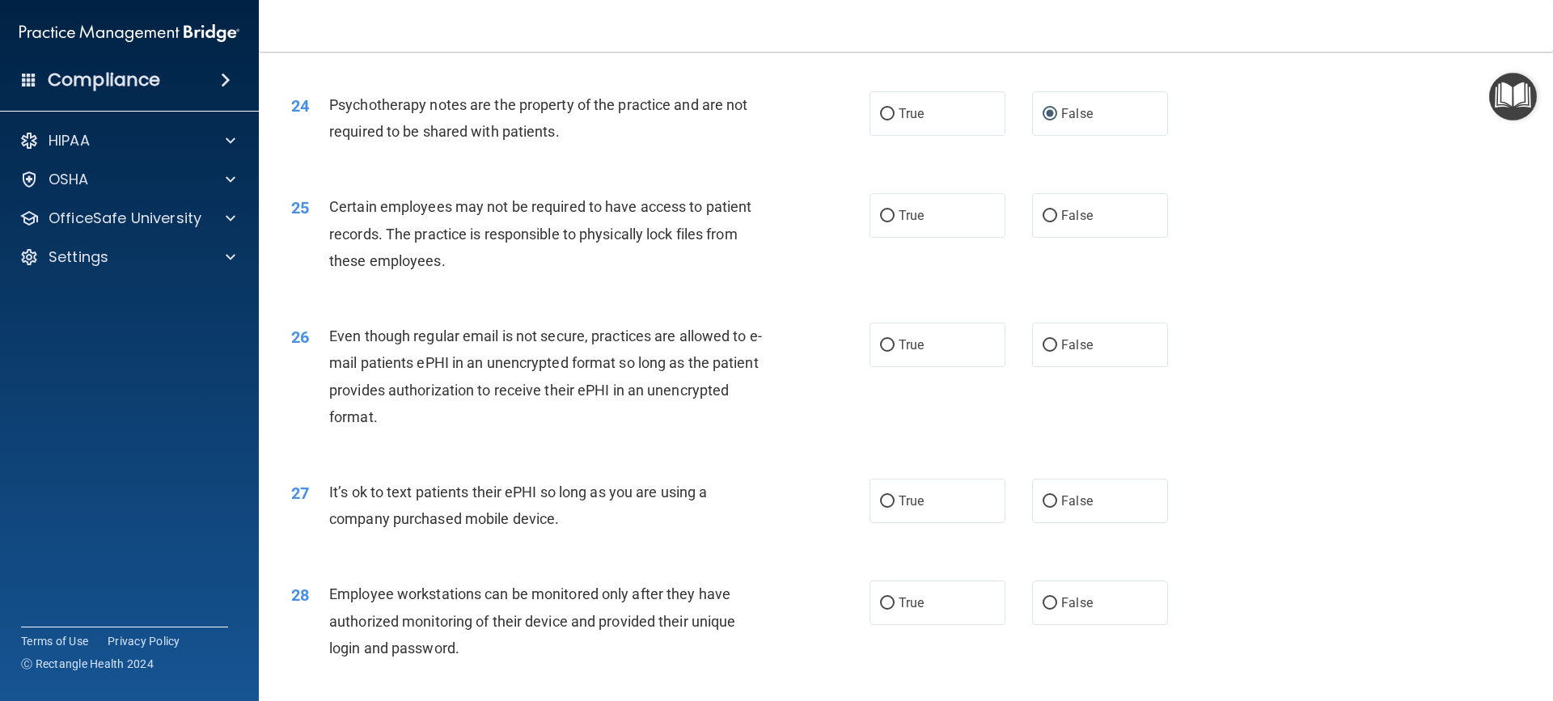
scroll to position [2992, 0]
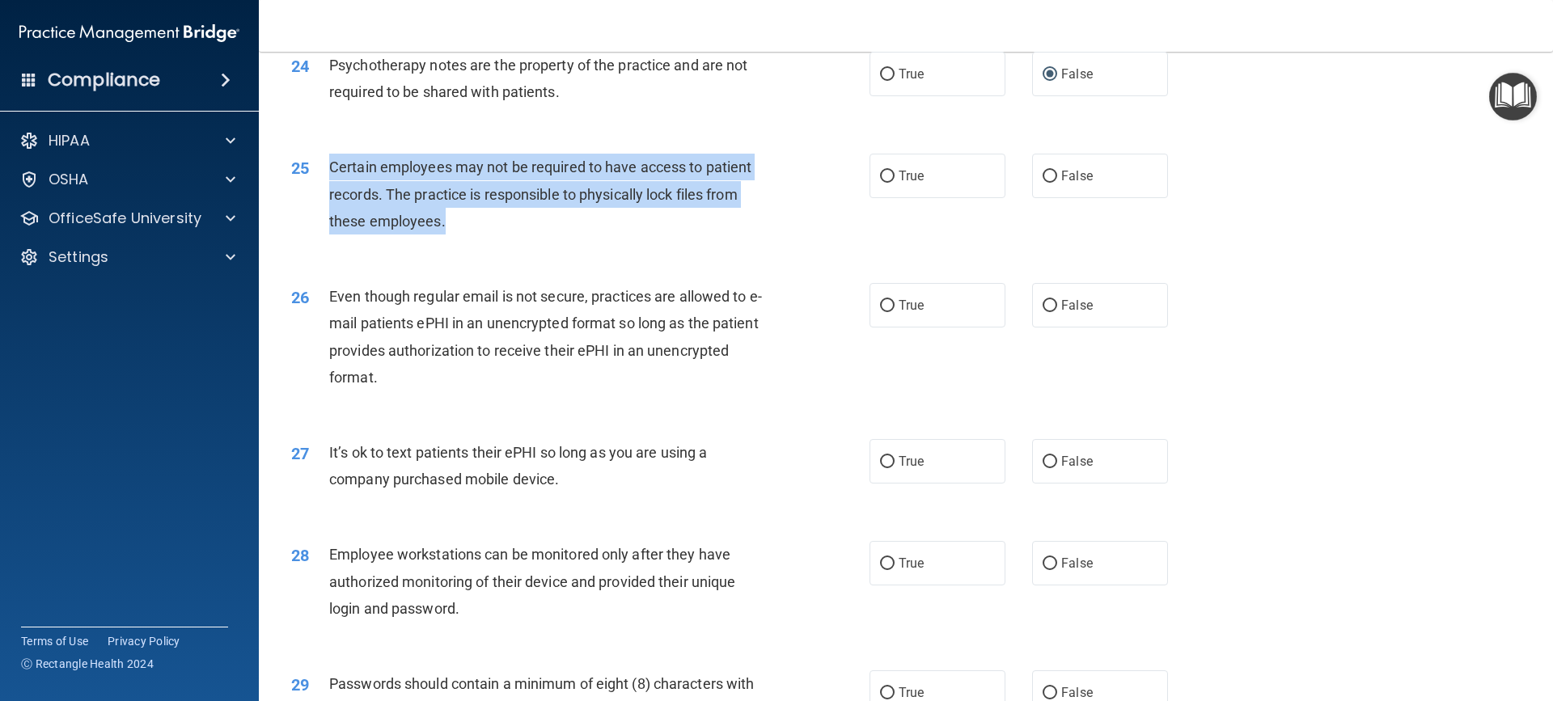
drag, startPoint x: 374, startPoint y: 196, endPoint x: 772, endPoint y: 244, distance: 400.8
click at [772, 235] on div "Certain employees may not be required to have access to patient records. The pr…" at bounding box center [555, 194] width 452 height 81
copy span "Certain employees may not be required to have access to patient records. The pr…"
click at [880, 183] on input "True" at bounding box center [887, 177] width 15 height 12
radio input "true"
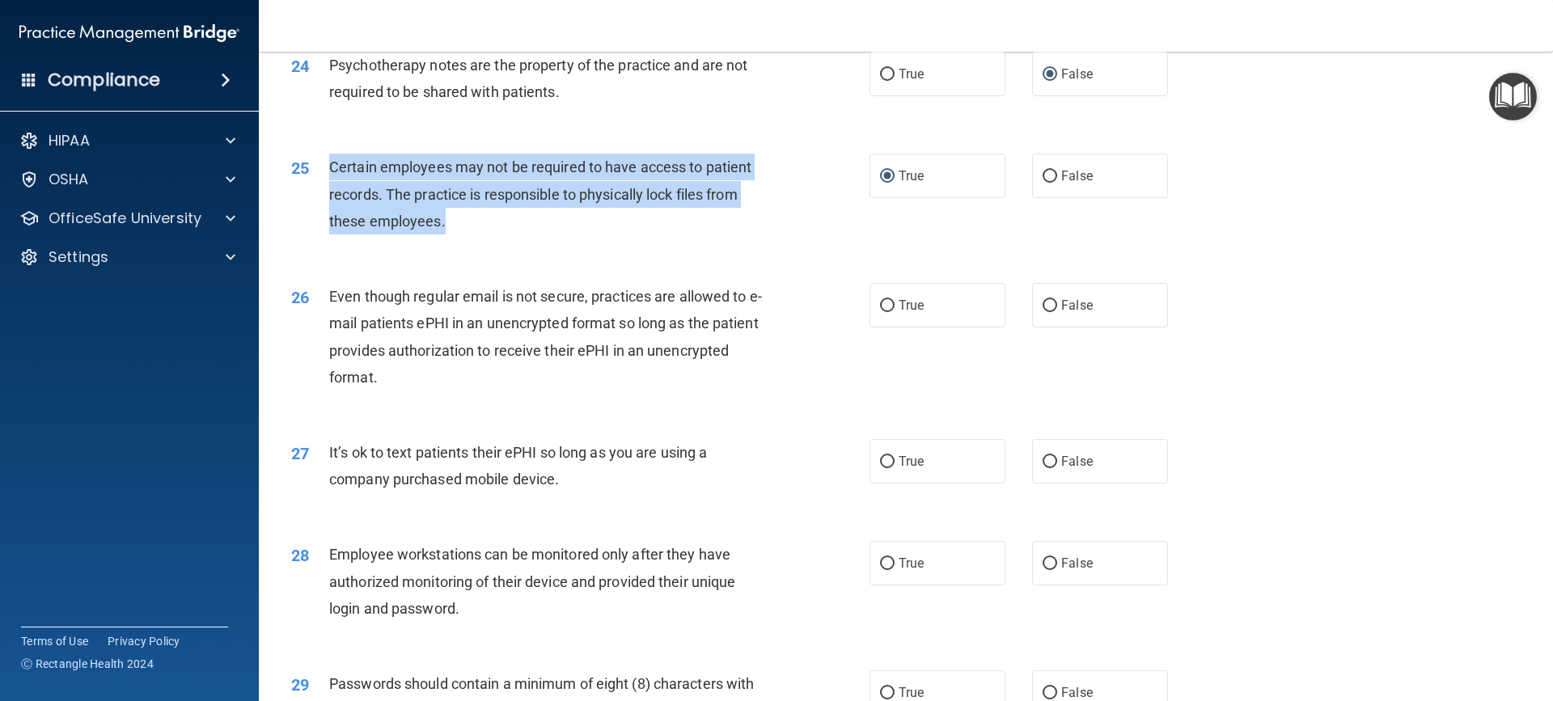
click at [721, 235] on div "Certain employees may not be required to have access to patient records. The pr…" at bounding box center [555, 194] width 452 height 81
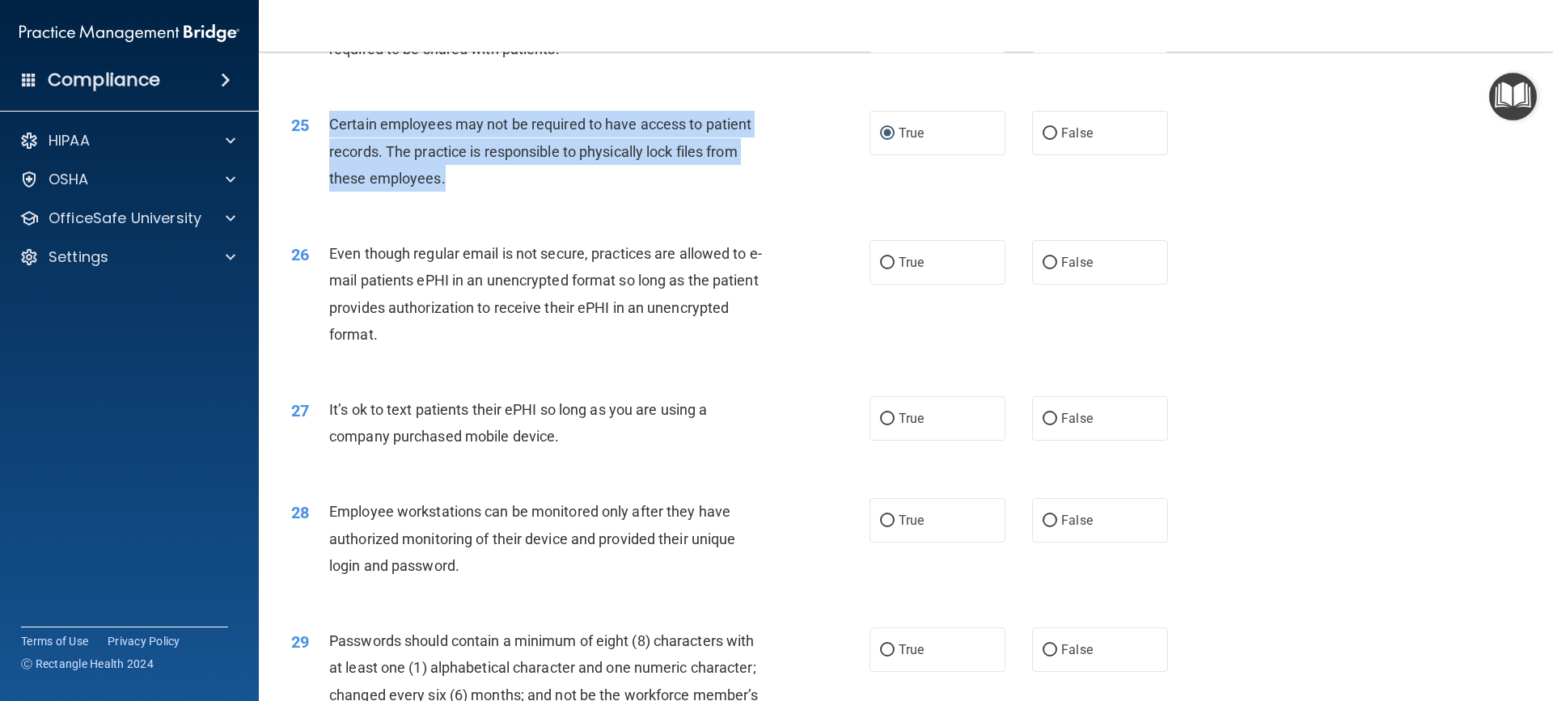
scroll to position [3154, 0]
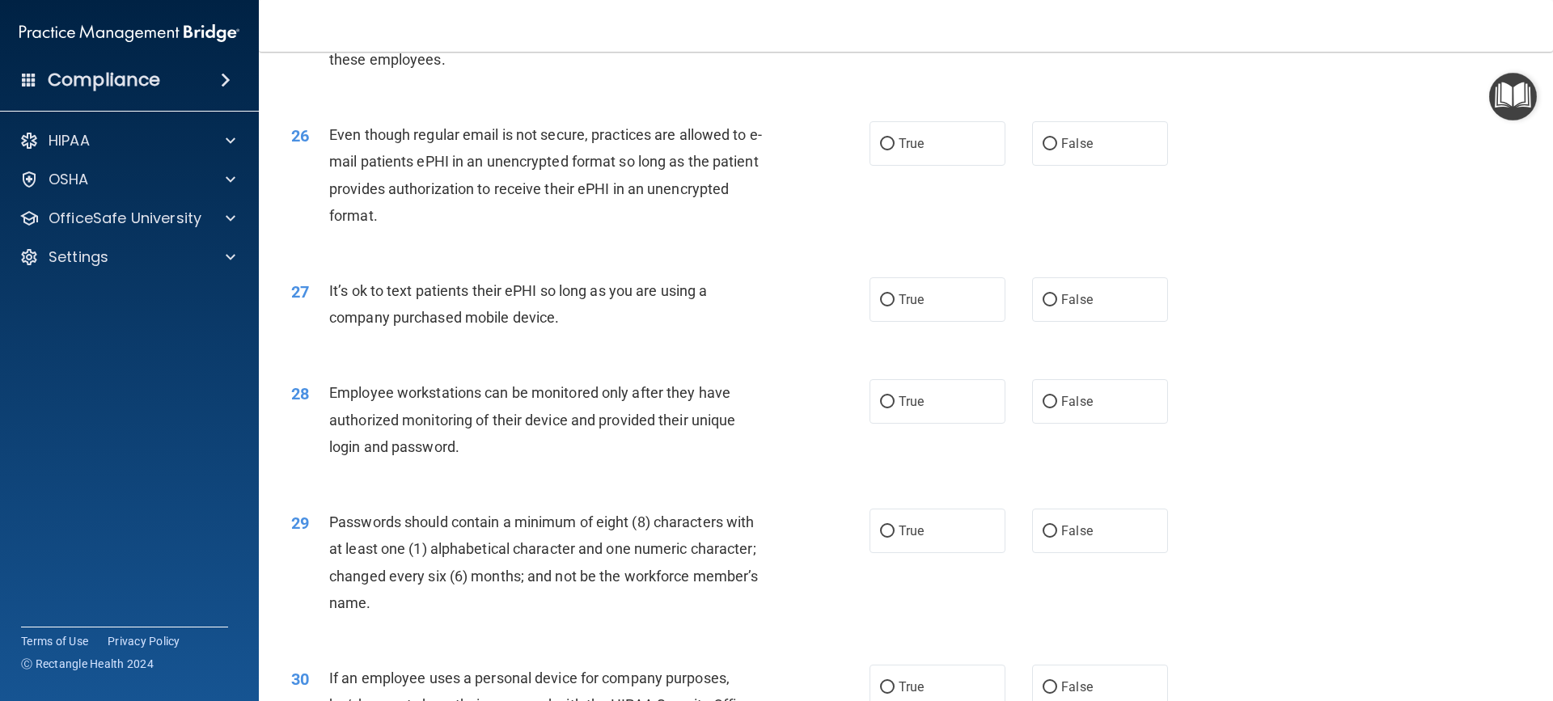
click at [513, 229] on div "Even though regular email is not secure, practices are allowed to e-mail patien…" at bounding box center [555, 175] width 452 height 108
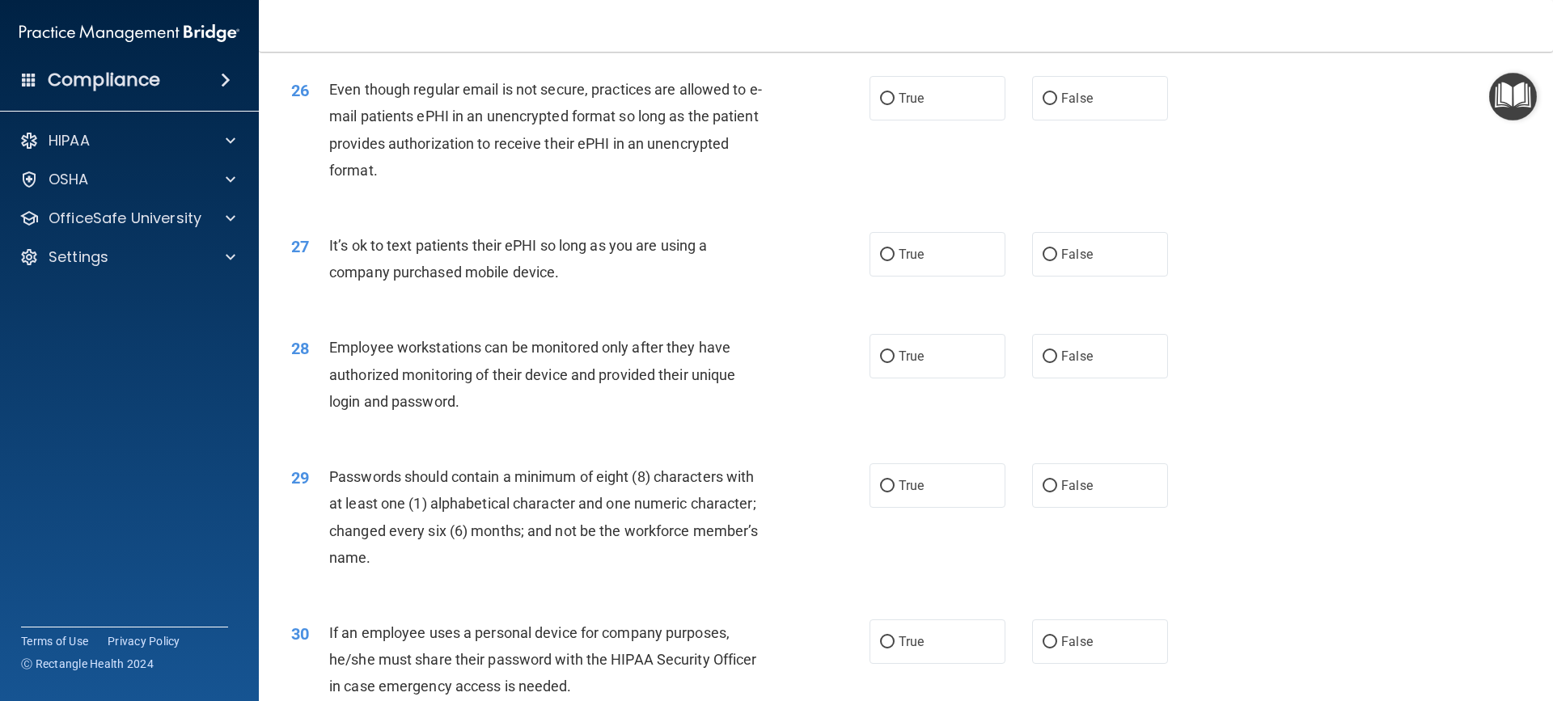
scroll to position [3235, 0]
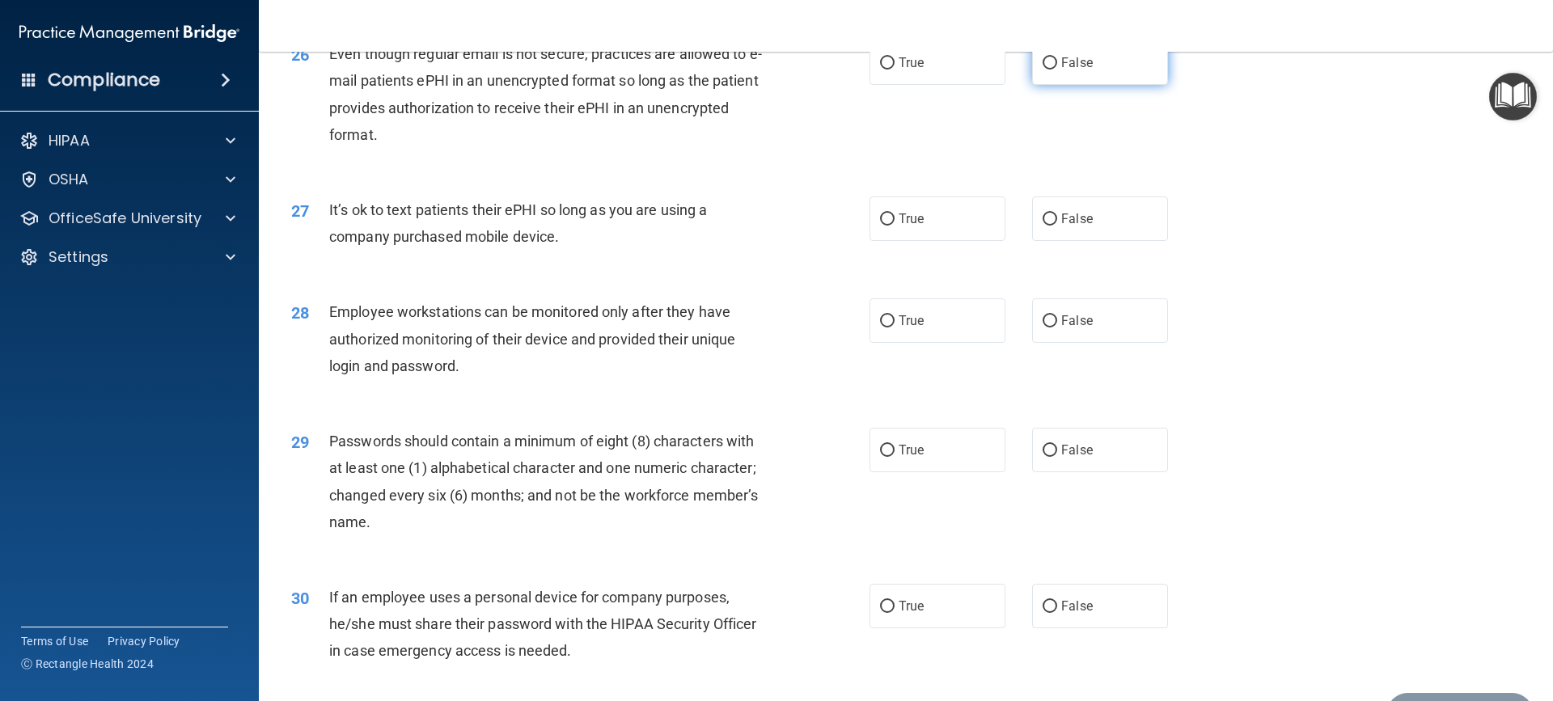
click at [1042, 70] on input "False" at bounding box center [1049, 63] width 15 height 12
radio input "true"
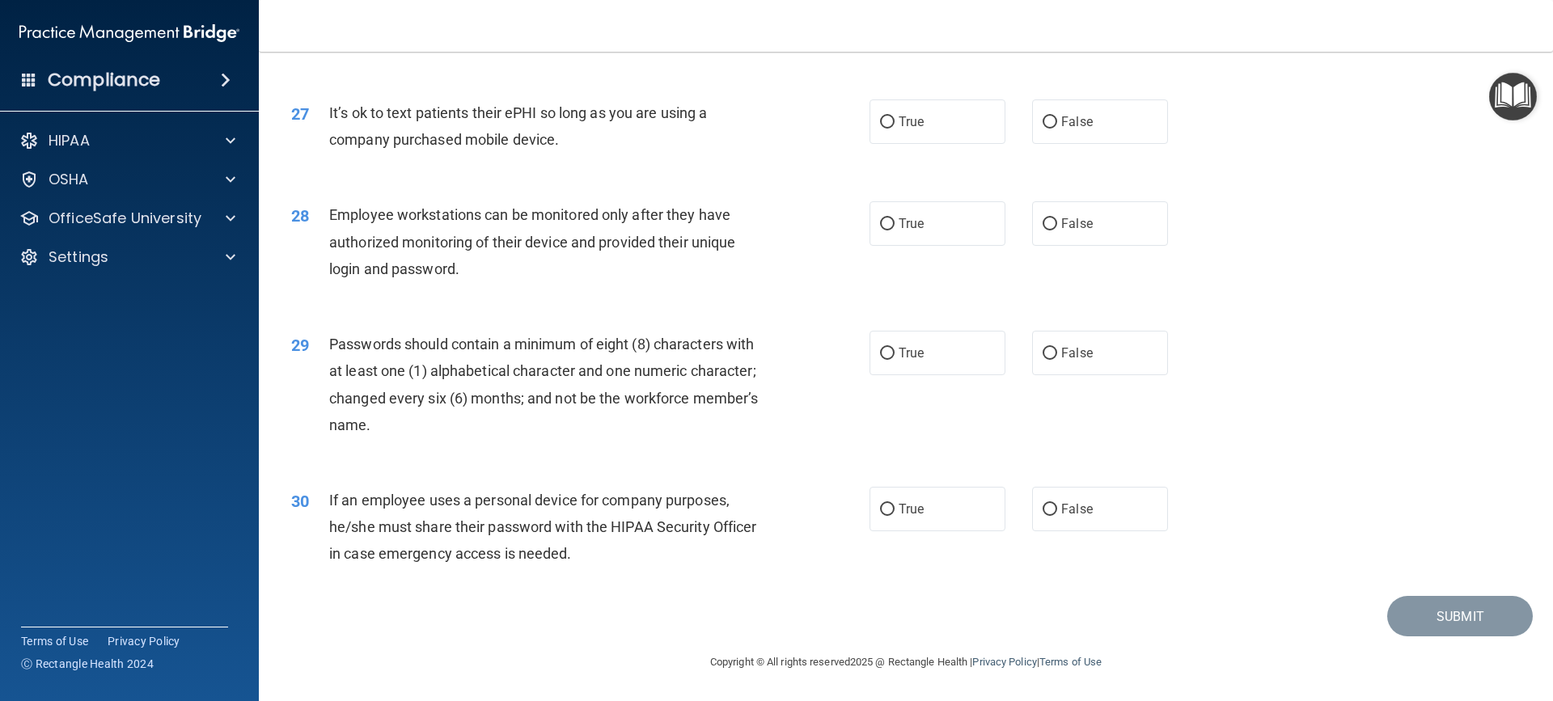
scroll to position [3358, 0]
click at [1050, 124] on label "False" at bounding box center [1100, 121] width 136 height 44
click at [1050, 124] on input "False" at bounding box center [1049, 122] width 15 height 12
radio input "true"
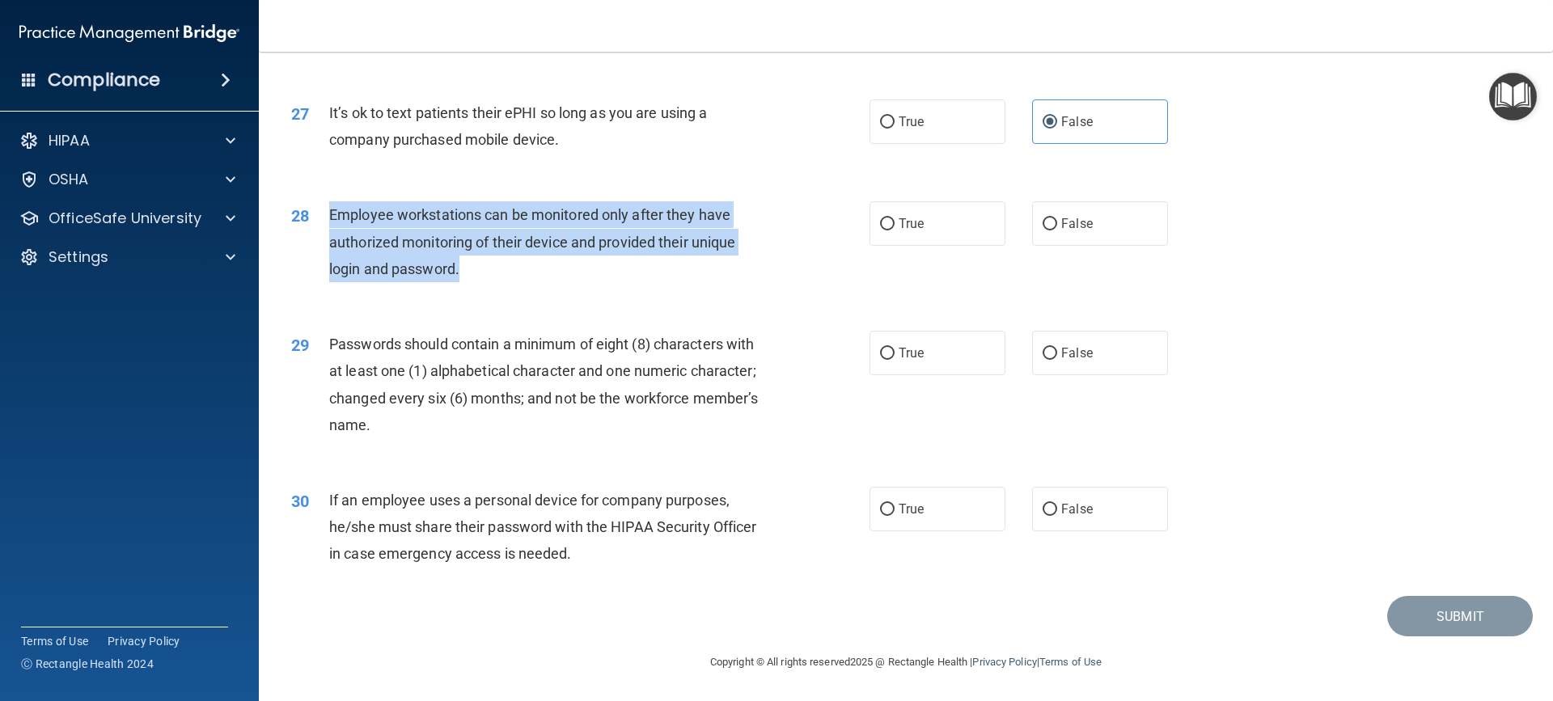
drag, startPoint x: 329, startPoint y: 218, endPoint x: 539, endPoint y: 277, distance: 218.4
click at [539, 277] on div "Employee workstations can be monitored only after they have authorized monitori…" at bounding box center [555, 241] width 452 height 81
copy span "Employee workstations can be monitored only after they have authorized monitori…"
click at [691, 287] on div "28 Employee workstations can be monitored only after they have authorized monit…" at bounding box center [580, 245] width 627 height 89
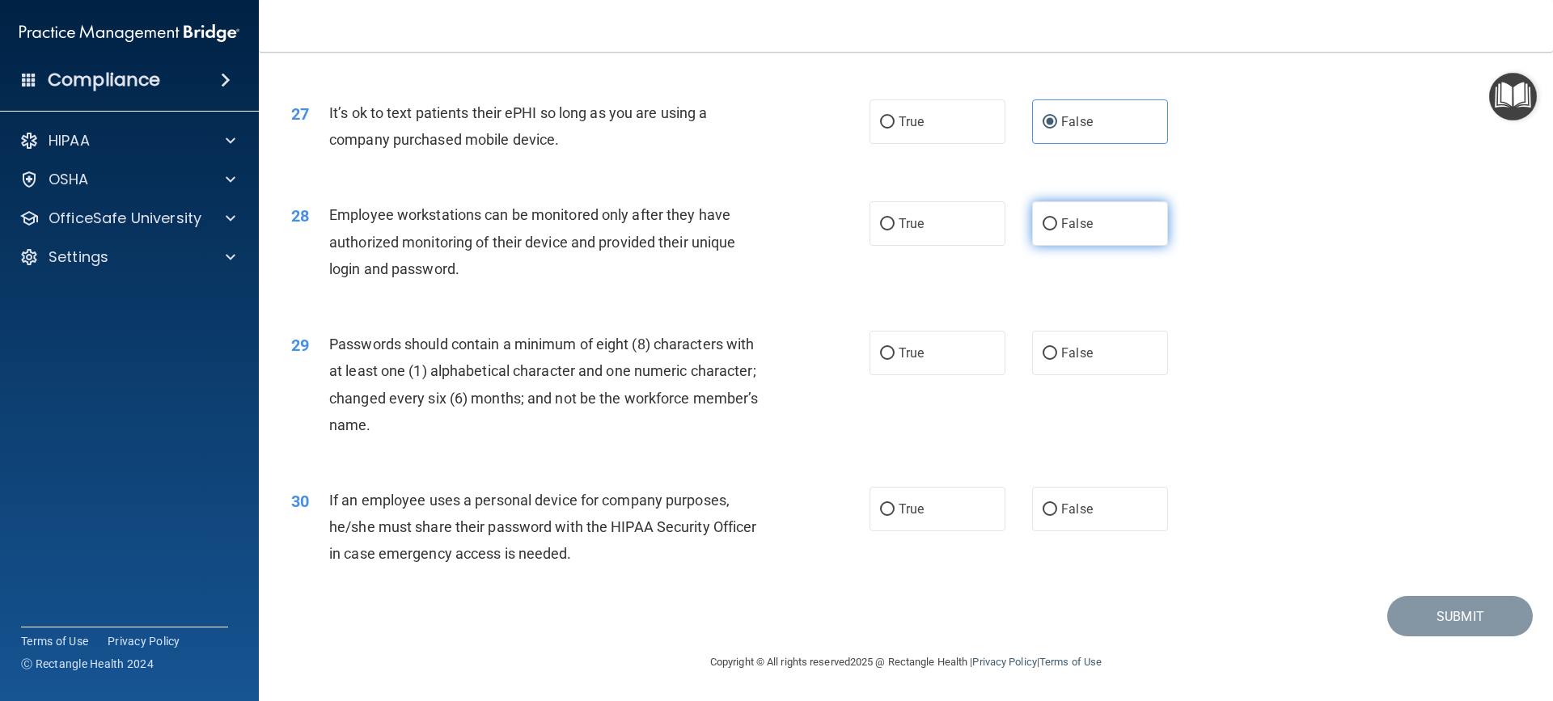
click at [1049, 227] on input "False" at bounding box center [1049, 224] width 15 height 12
radio input "true"
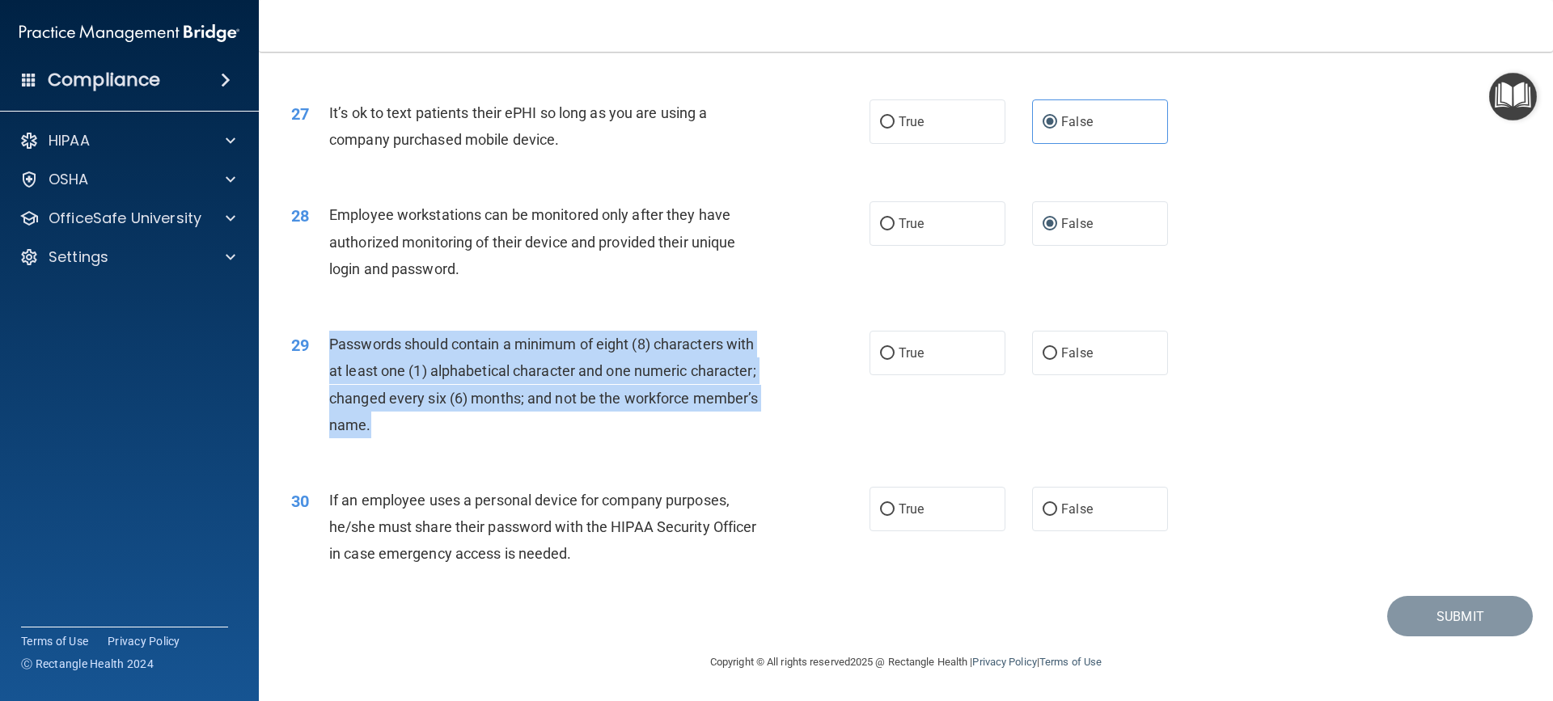
drag, startPoint x: 329, startPoint y: 344, endPoint x: 665, endPoint y: 431, distance: 346.8
click at [665, 431] on div "Passwords should contain a minimum of eight (8) characters with at least one (1…" at bounding box center [555, 385] width 452 height 108
copy span "Passwords should contain a minimum of eight (8) characters with at least one (1…"
click at [1042, 353] on input "False" at bounding box center [1049, 354] width 15 height 12
radio input "true"
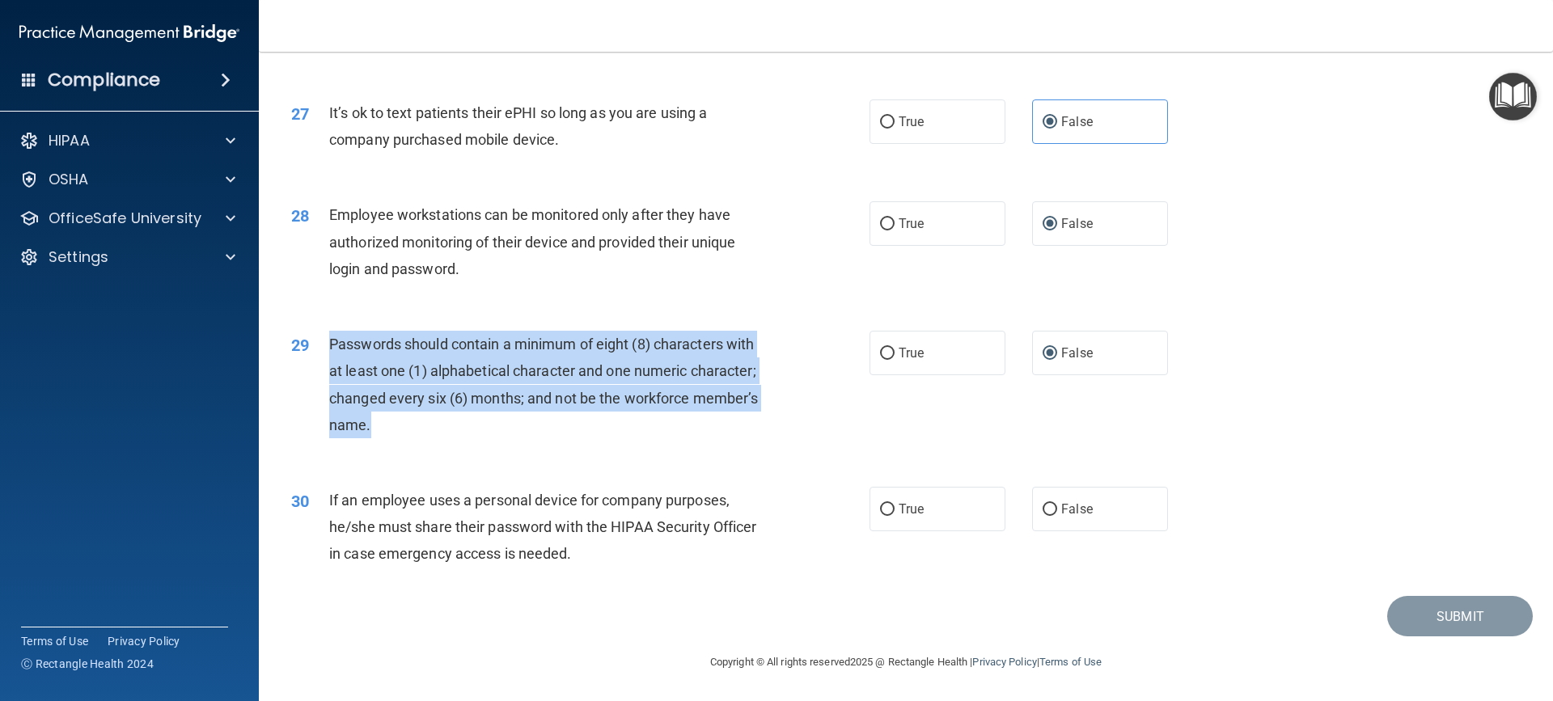
click at [596, 443] on div "29 Passwords should contain a minimum of eight (8) characters with at least one…" at bounding box center [580, 389] width 627 height 116
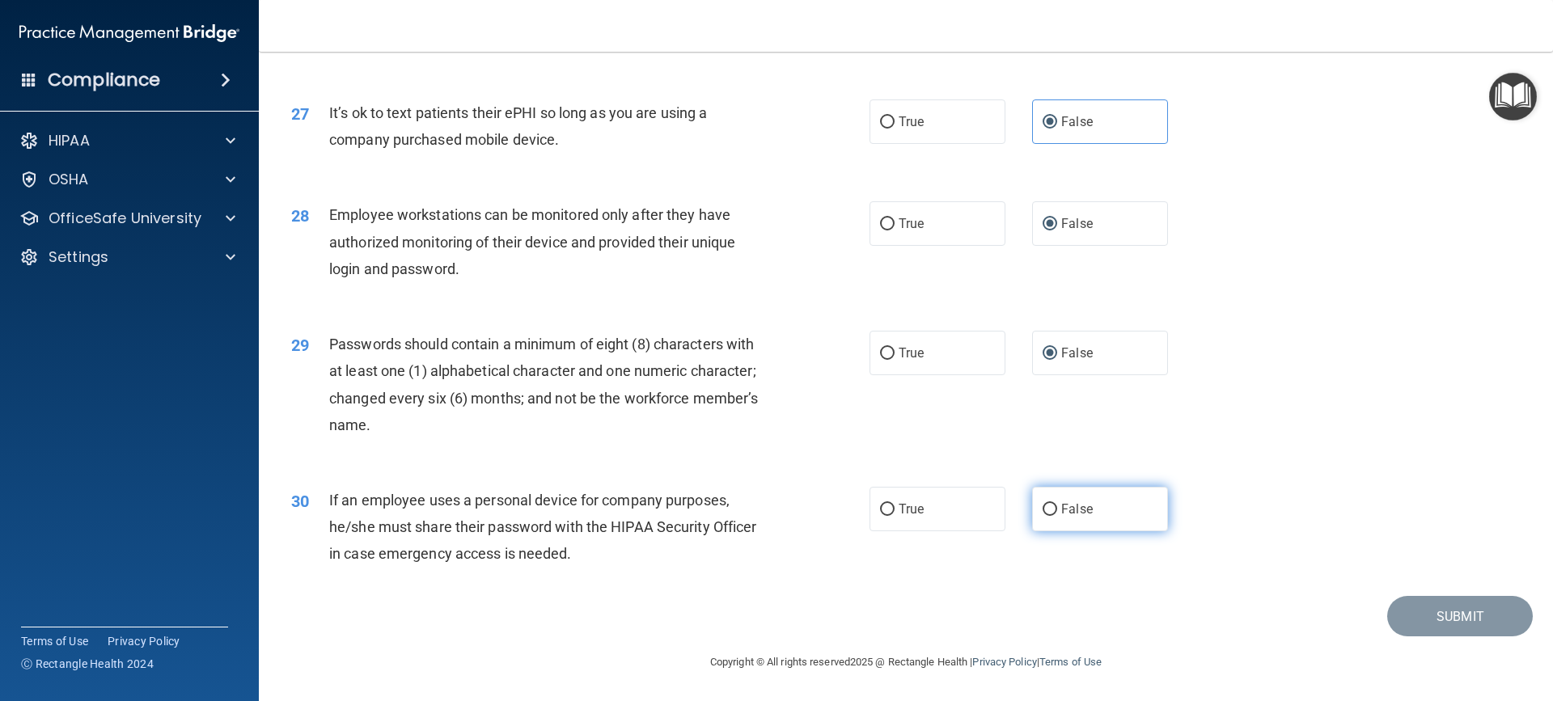
click at [1042, 506] on input "False" at bounding box center [1049, 510] width 15 height 12
radio input "true"
click at [1417, 610] on button "Submit" at bounding box center [1460, 616] width 146 height 41
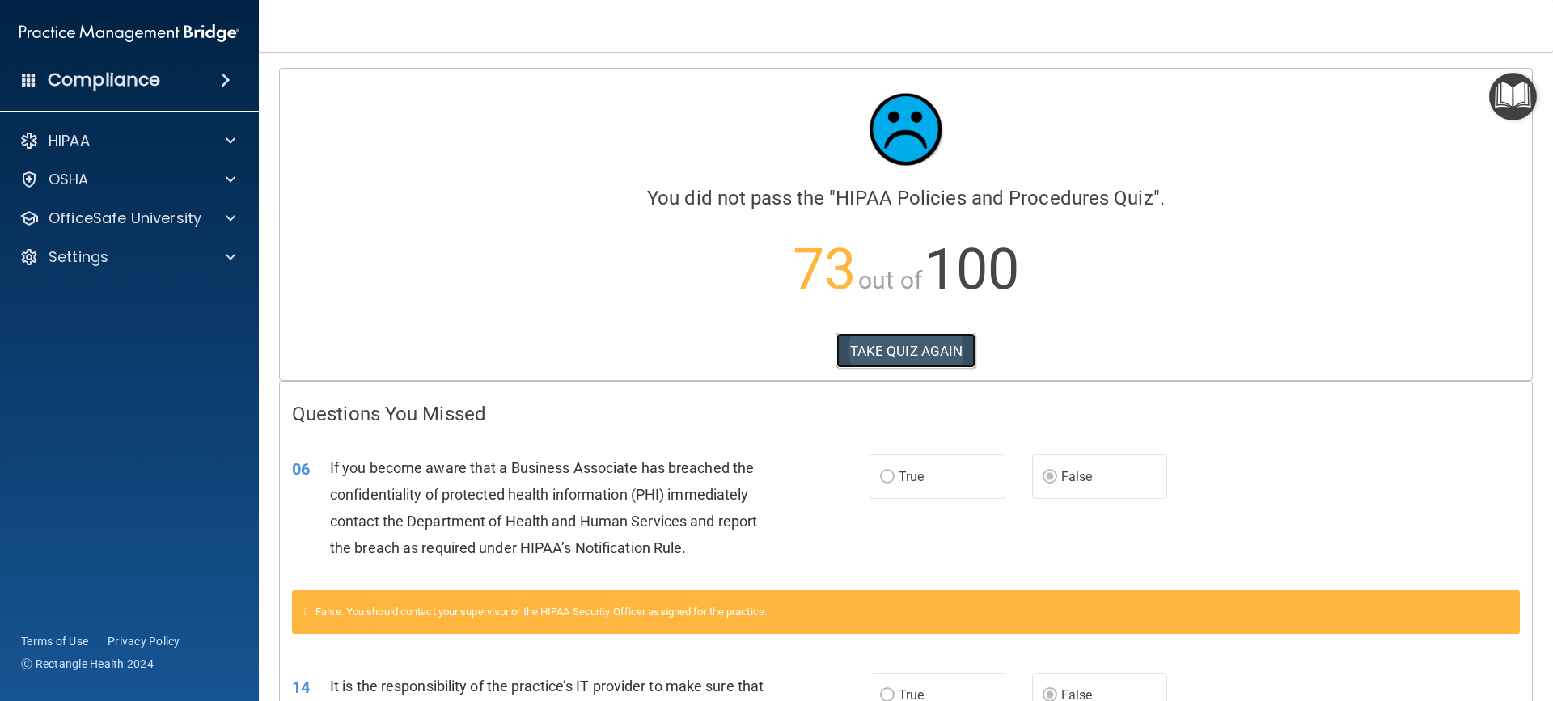
click at [902, 351] on button "TAKE QUIZ AGAIN" at bounding box center [906, 351] width 140 height 36
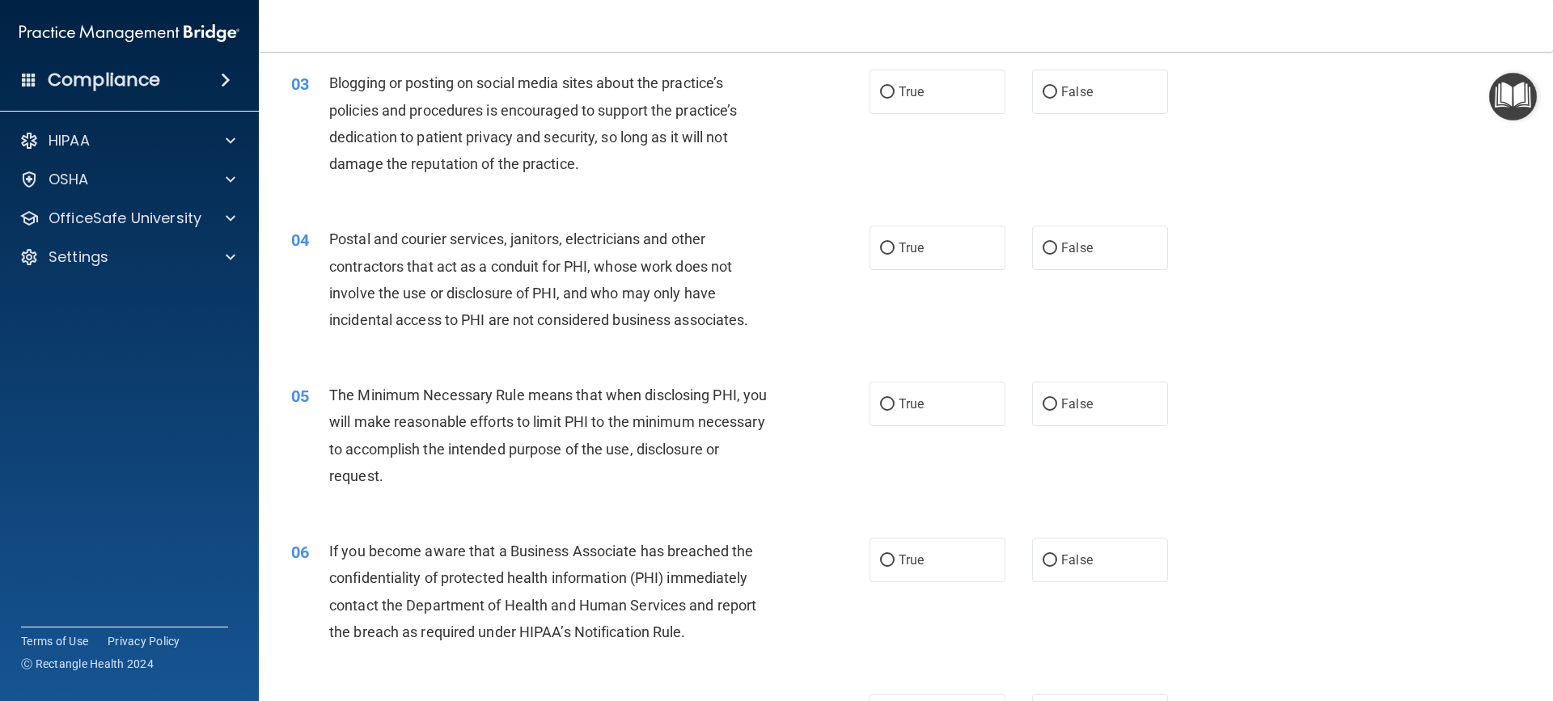
scroll to position [323, 0]
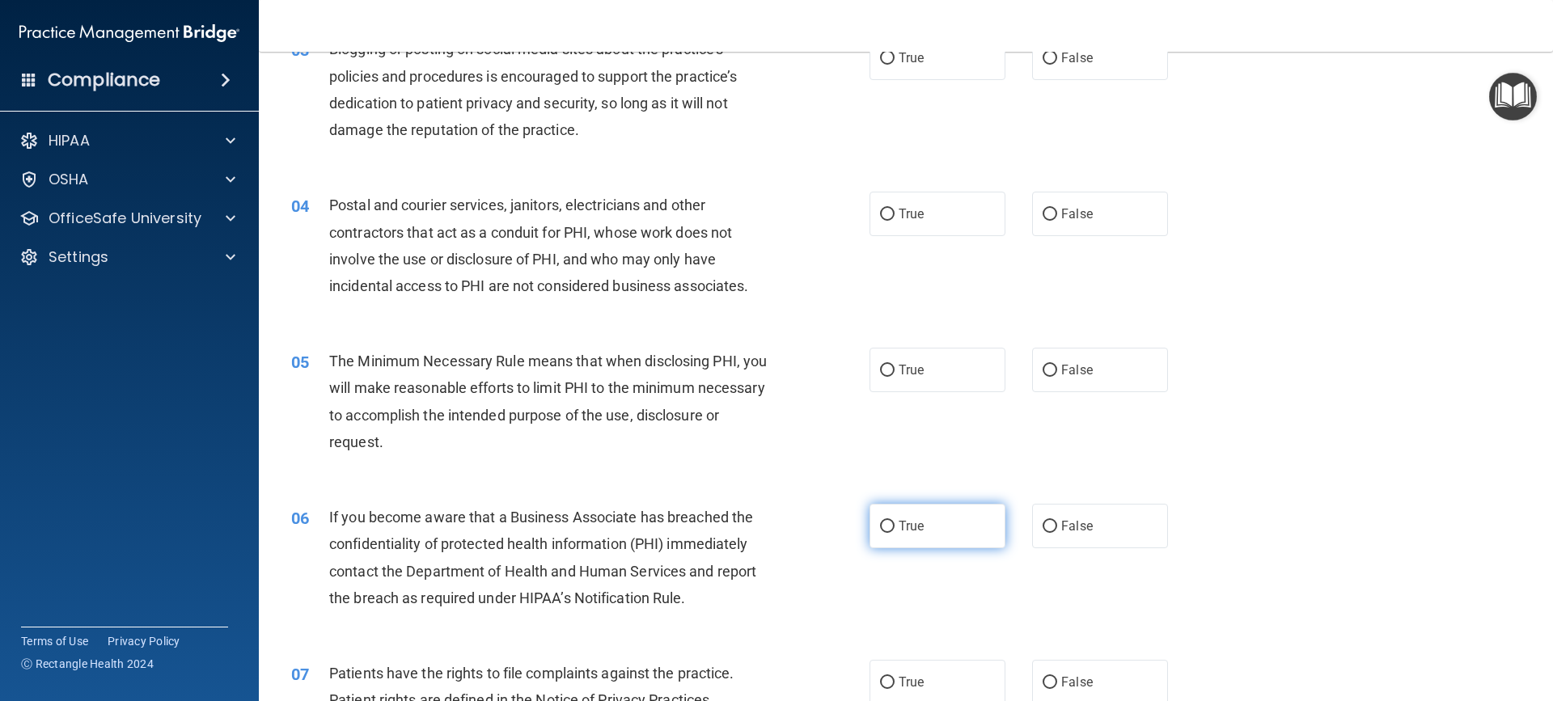
click at [881, 526] on input "True" at bounding box center [887, 527] width 15 height 12
radio input "true"
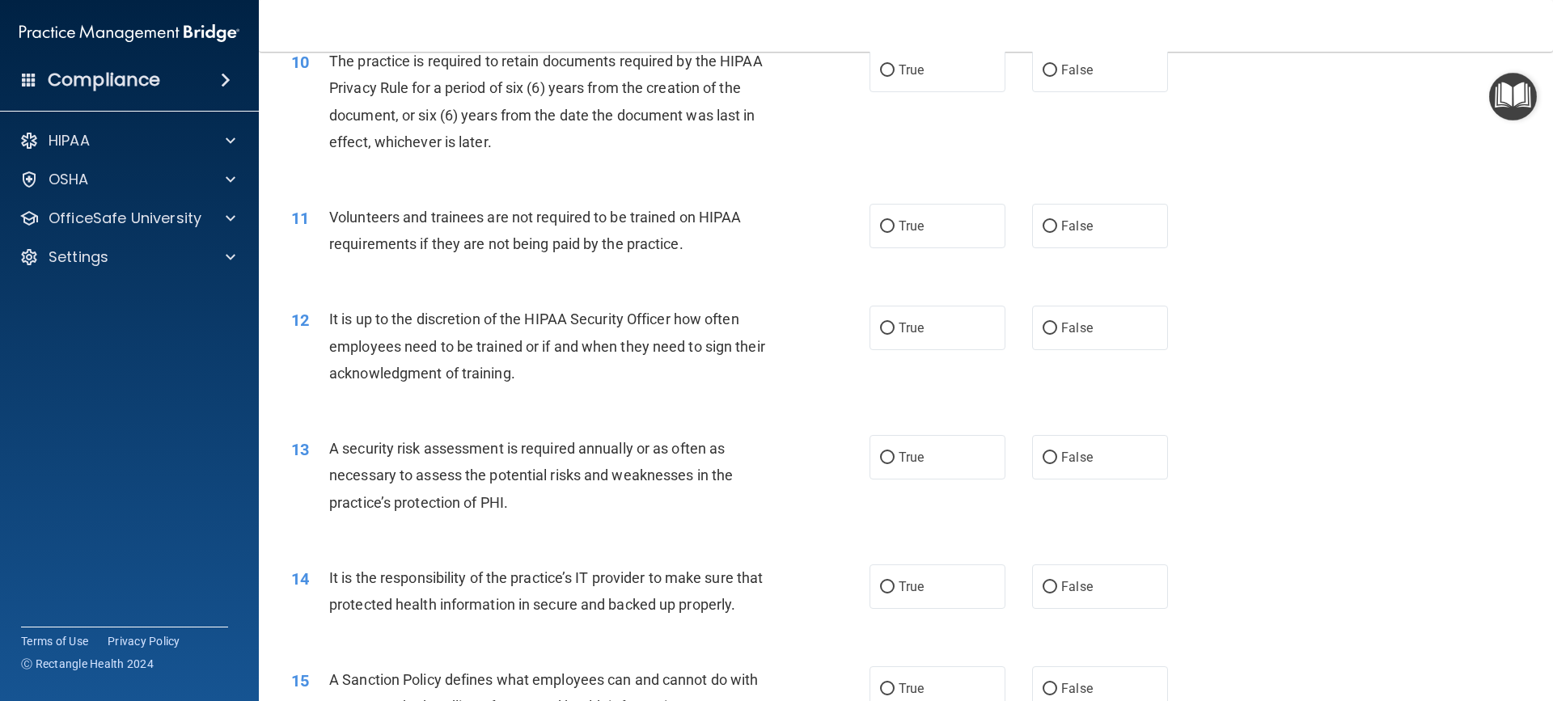
scroll to position [1375, 0]
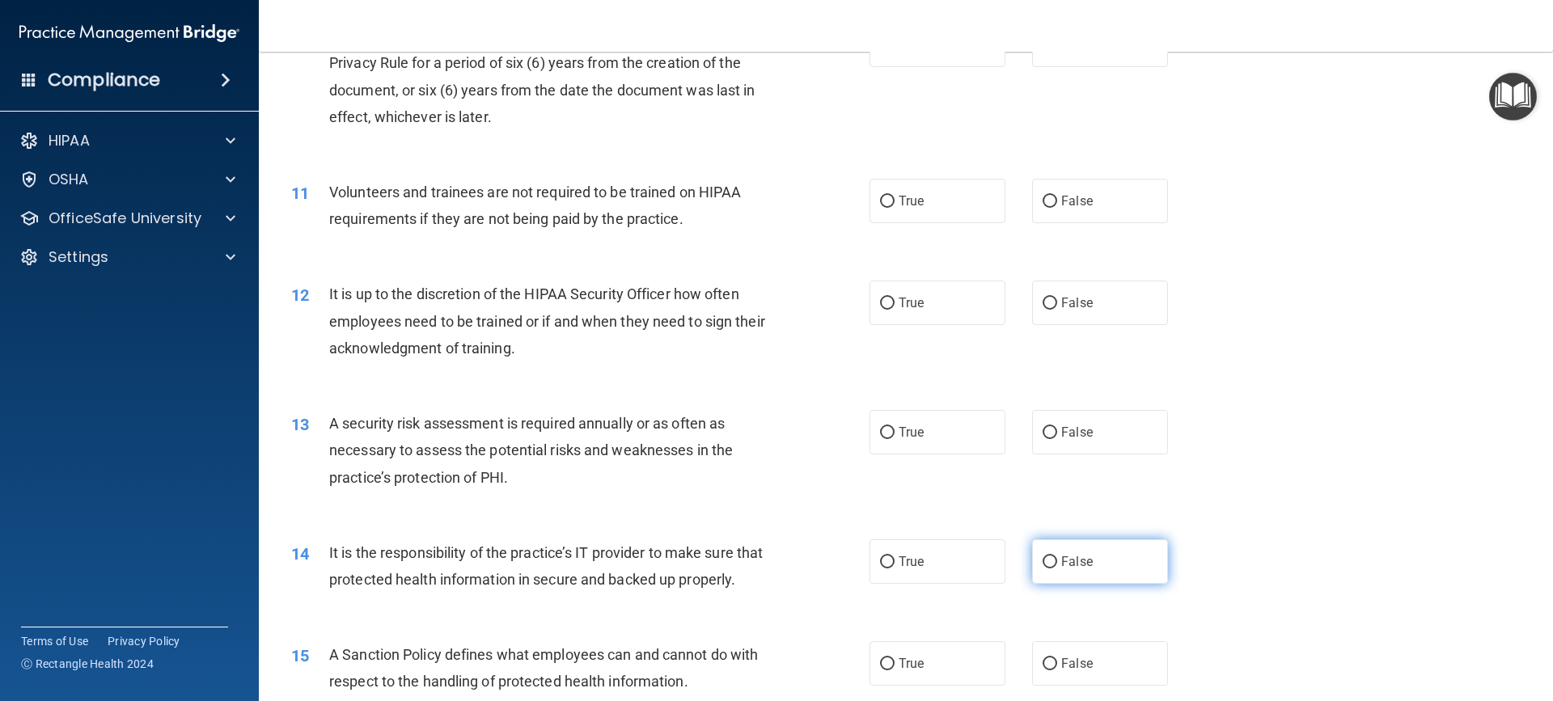
click at [1046, 562] on input "False" at bounding box center [1049, 562] width 15 height 12
radio input "true"
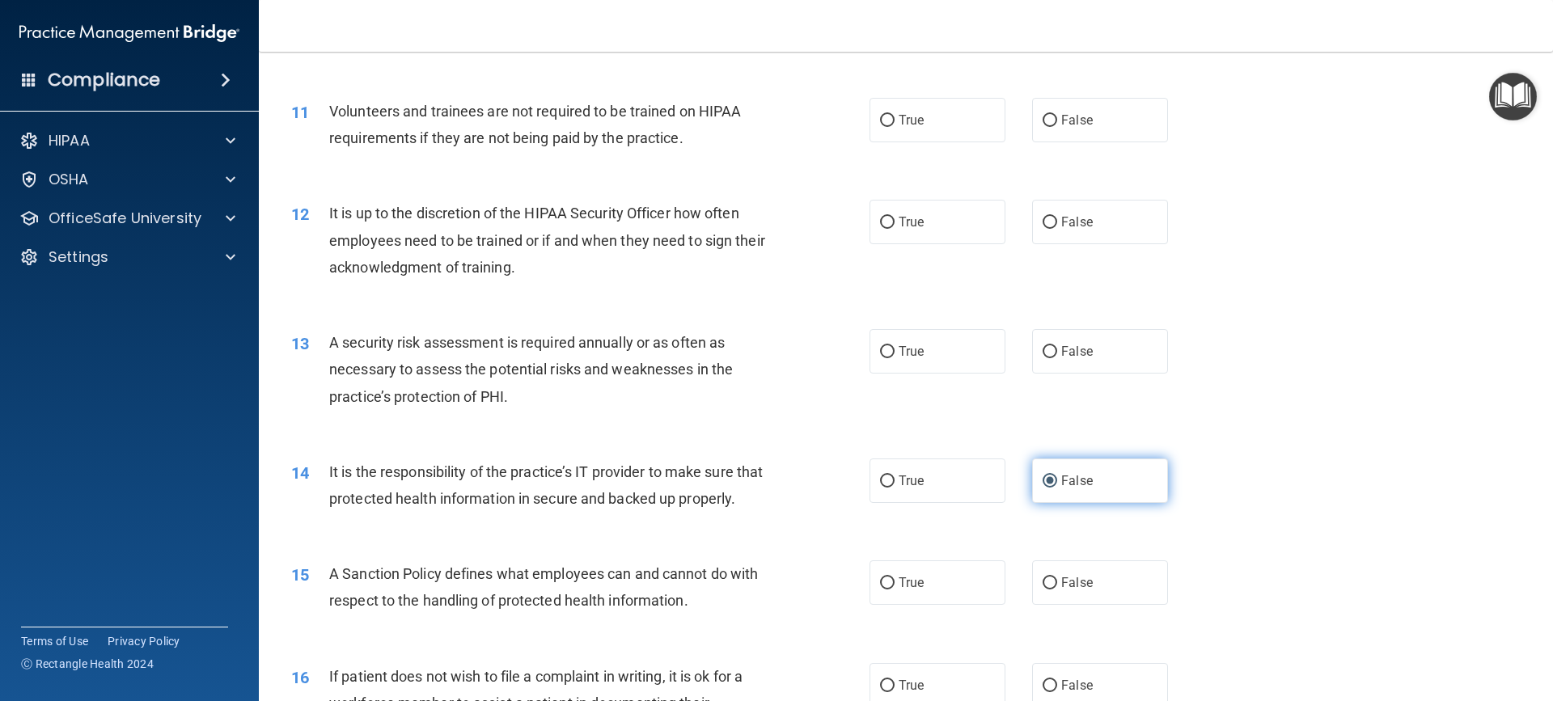
scroll to position [1536, 0]
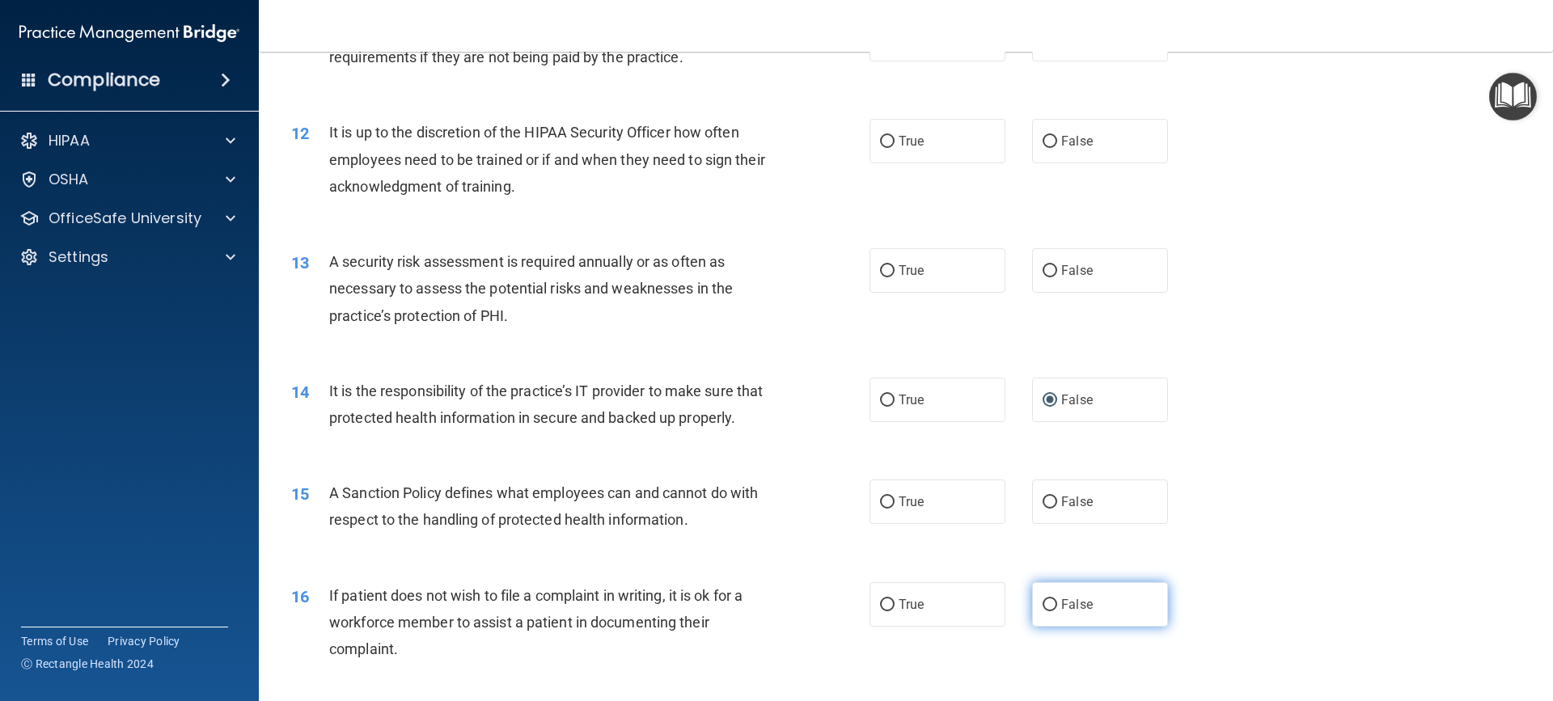
click at [1042, 611] on input "False" at bounding box center [1049, 605] width 15 height 12
radio input "true"
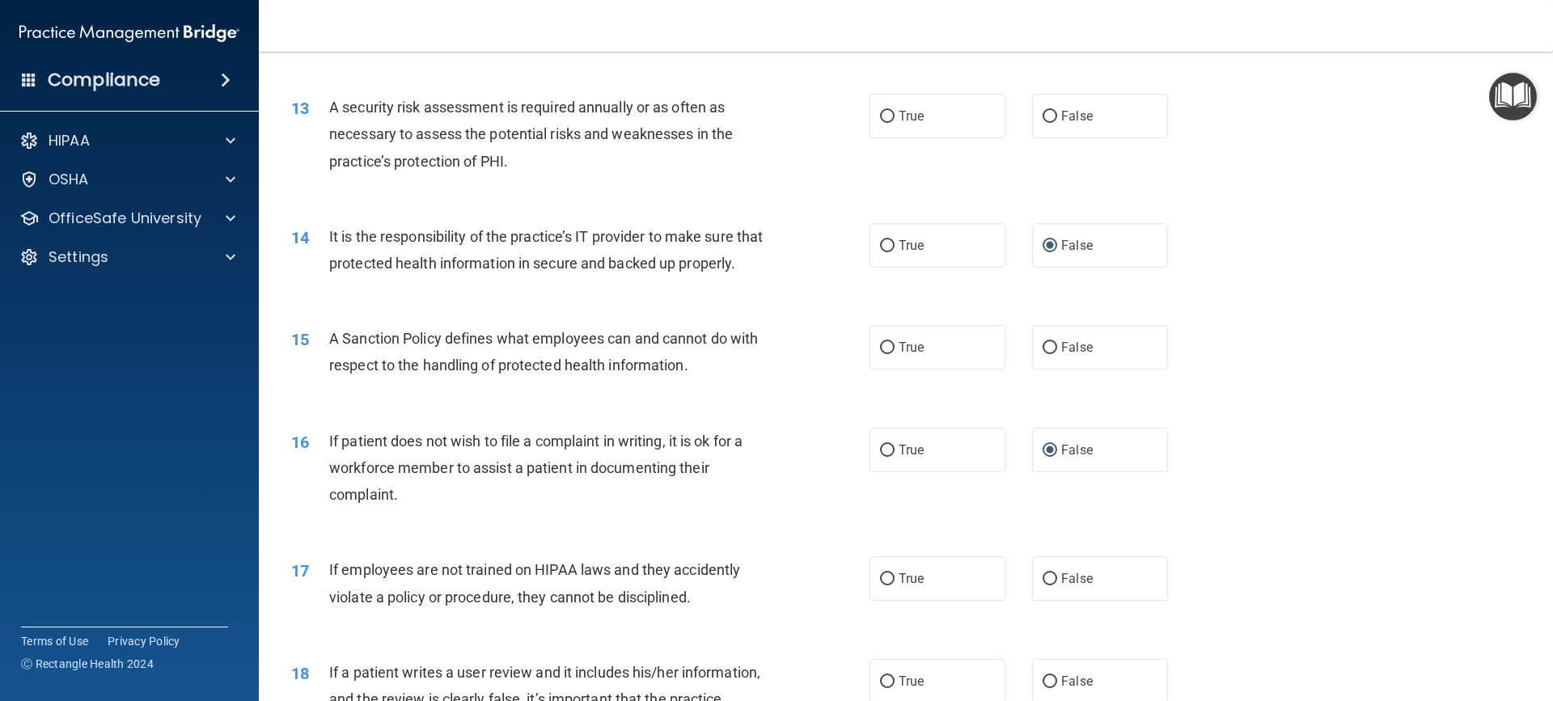
scroll to position [1698, 0]
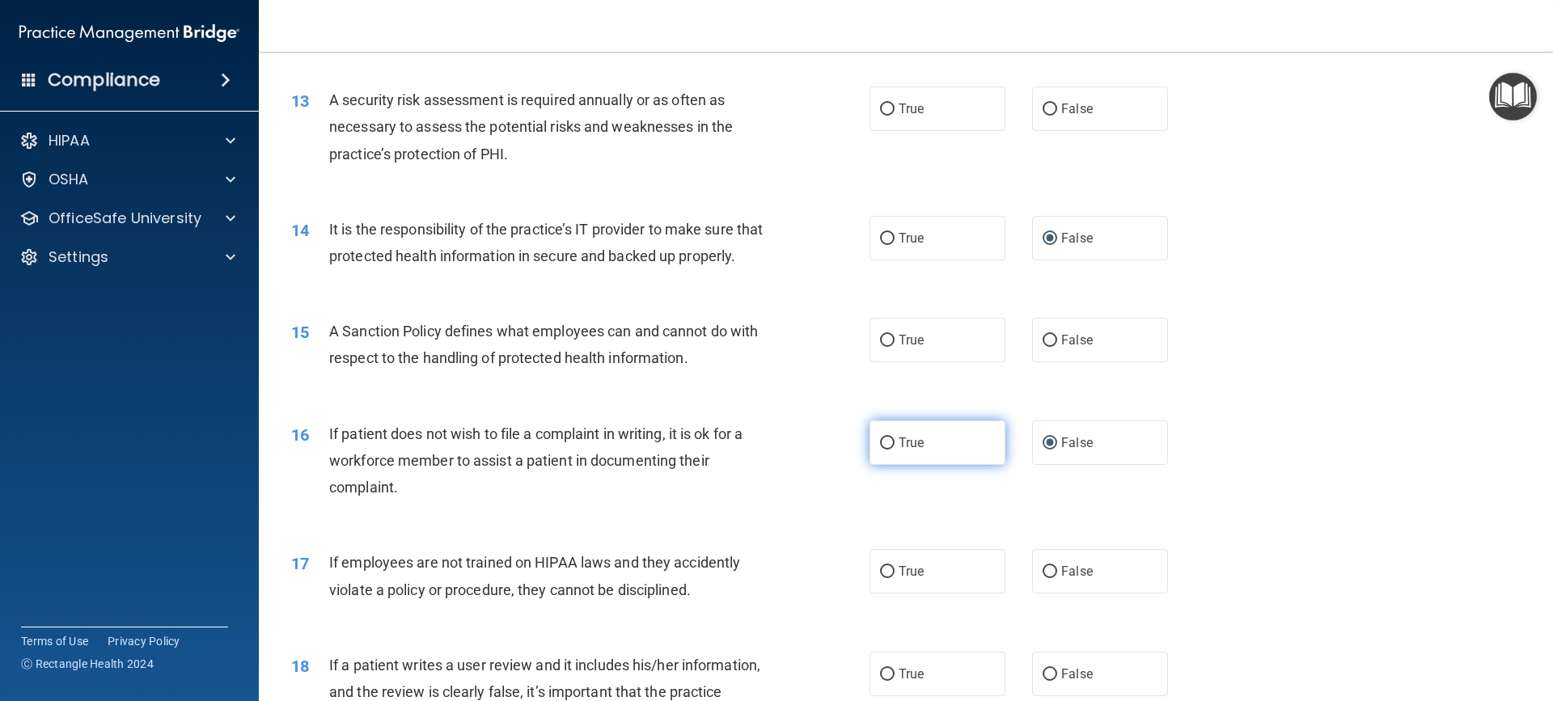
click at [880, 450] on input "True" at bounding box center [887, 443] width 15 height 12
radio input "true"
radio input "false"
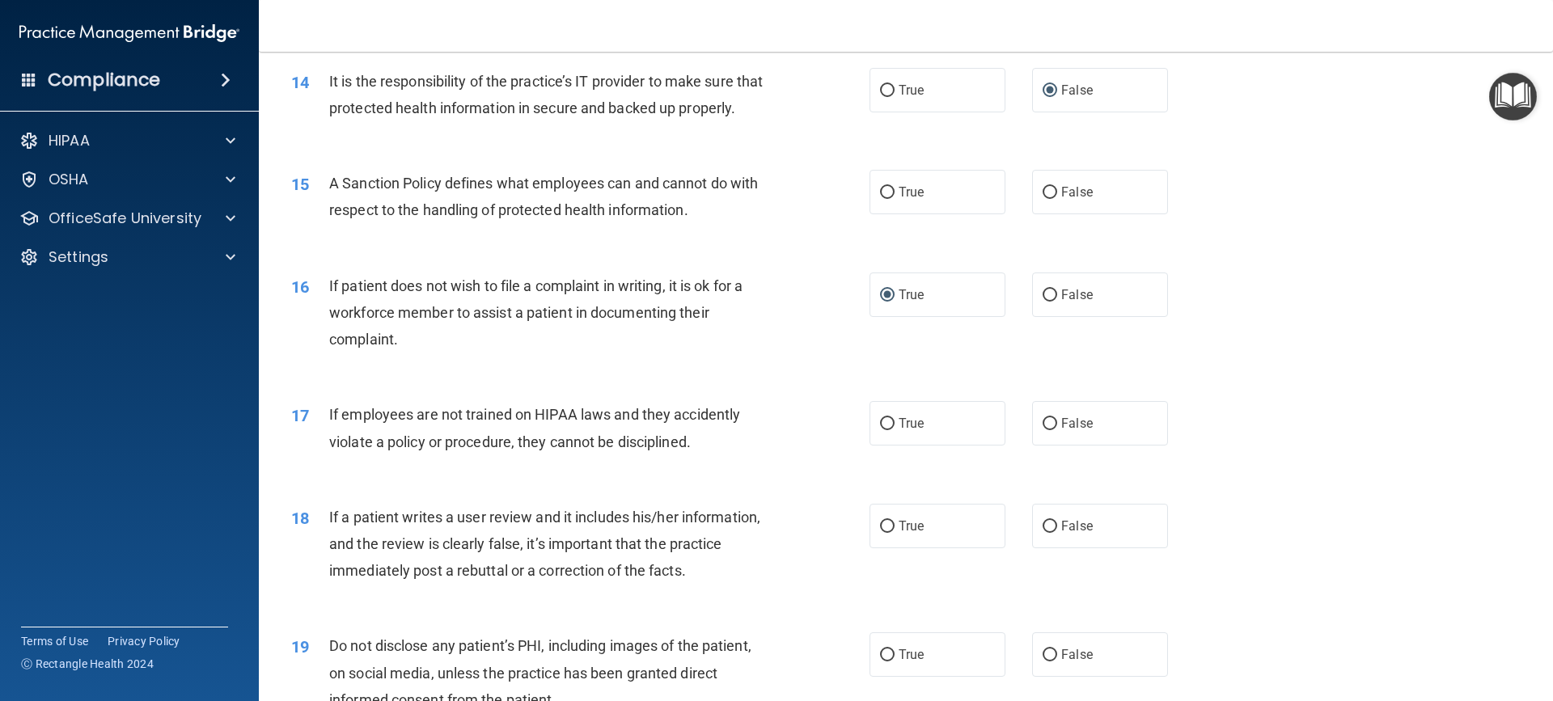
scroll to position [1860, 0]
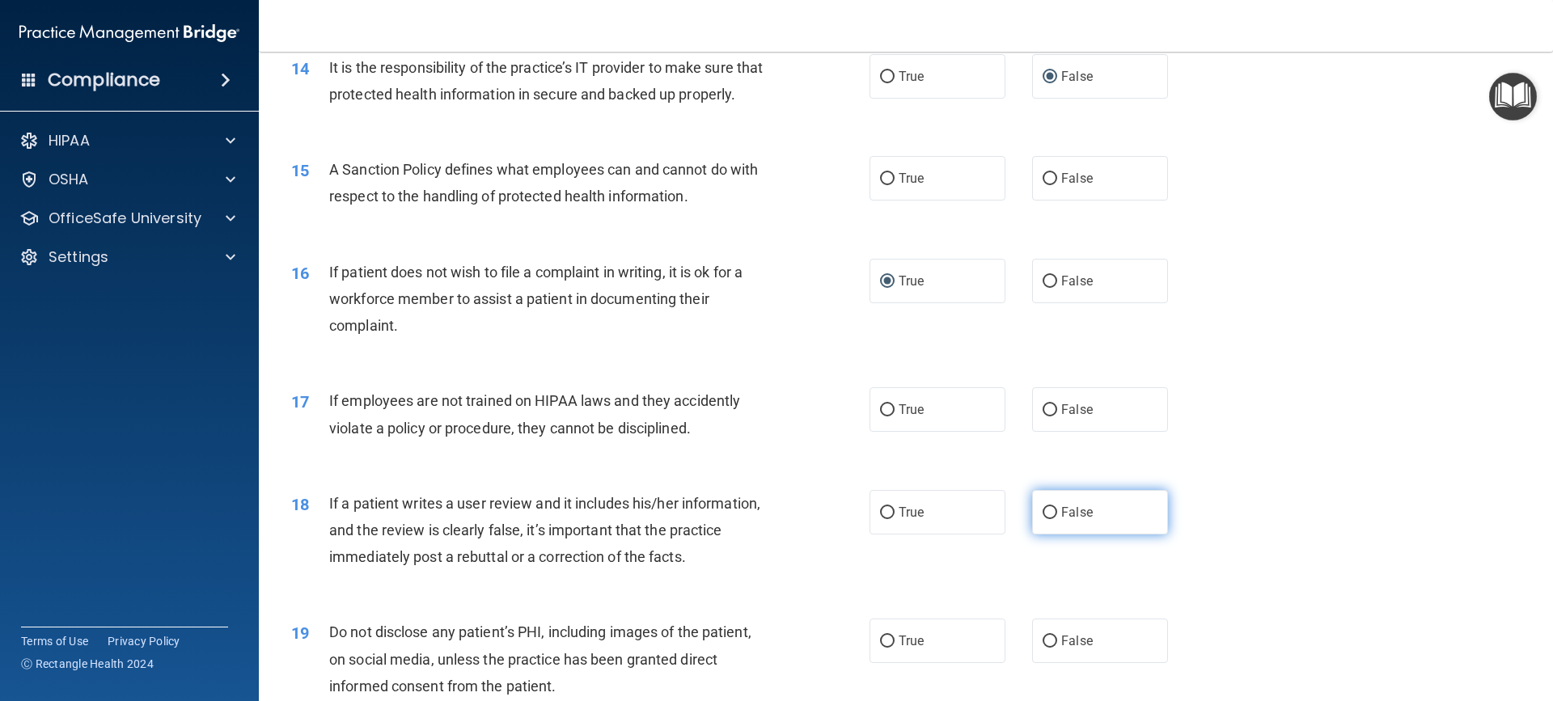
click at [1046, 519] on input "False" at bounding box center [1049, 513] width 15 height 12
radio input "true"
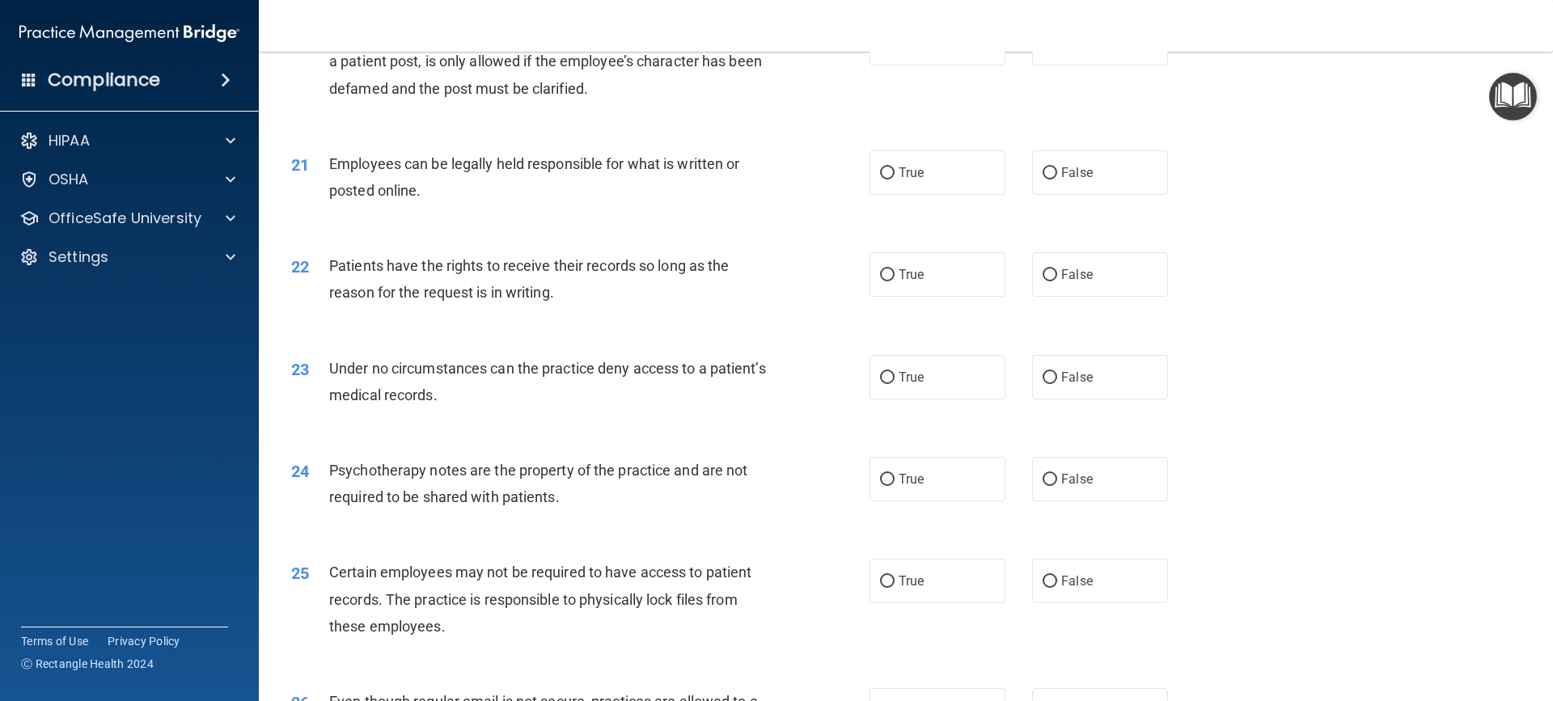
scroll to position [2588, 0]
click at [1044, 383] on input "False" at bounding box center [1049, 377] width 15 height 12
radio input "true"
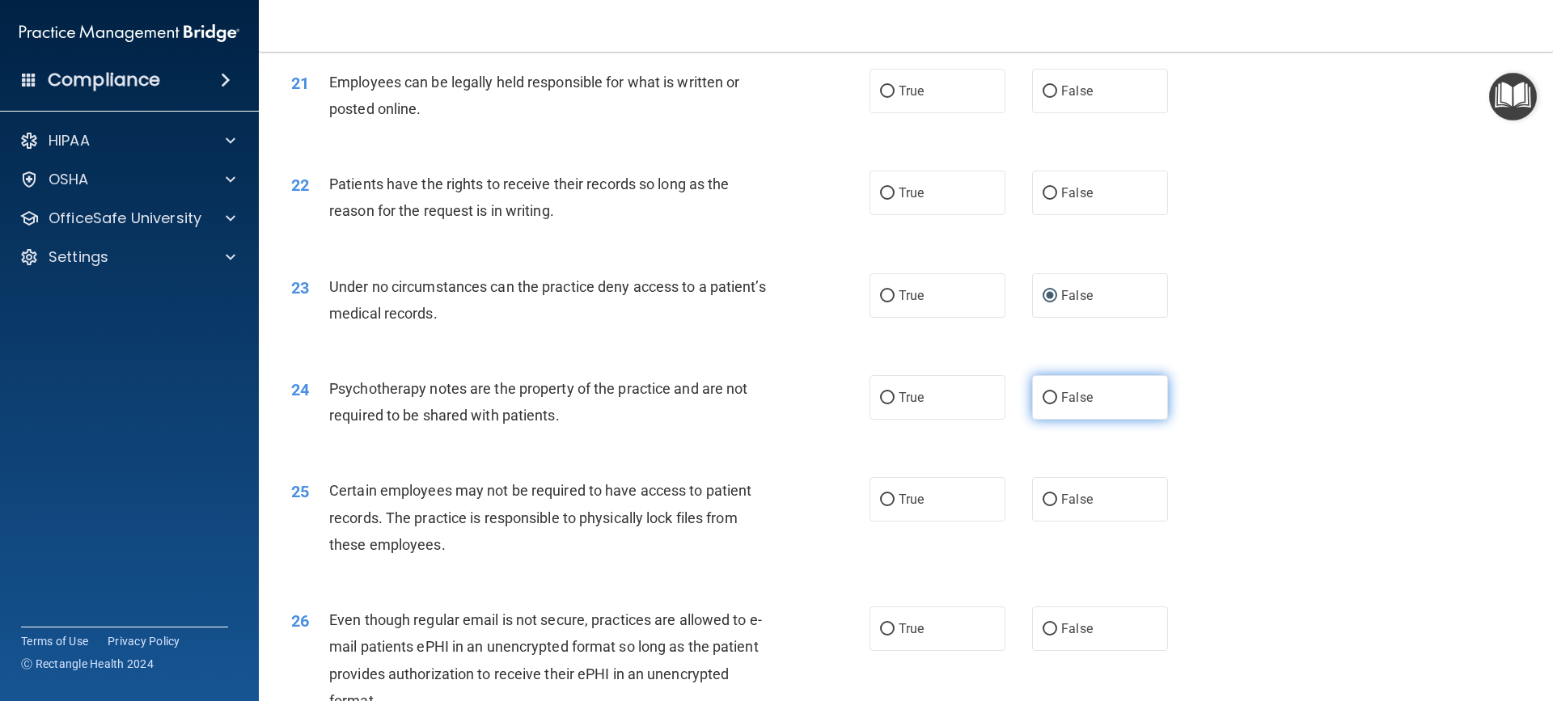
click at [1042, 404] on input "False" at bounding box center [1049, 398] width 15 height 12
radio input "true"
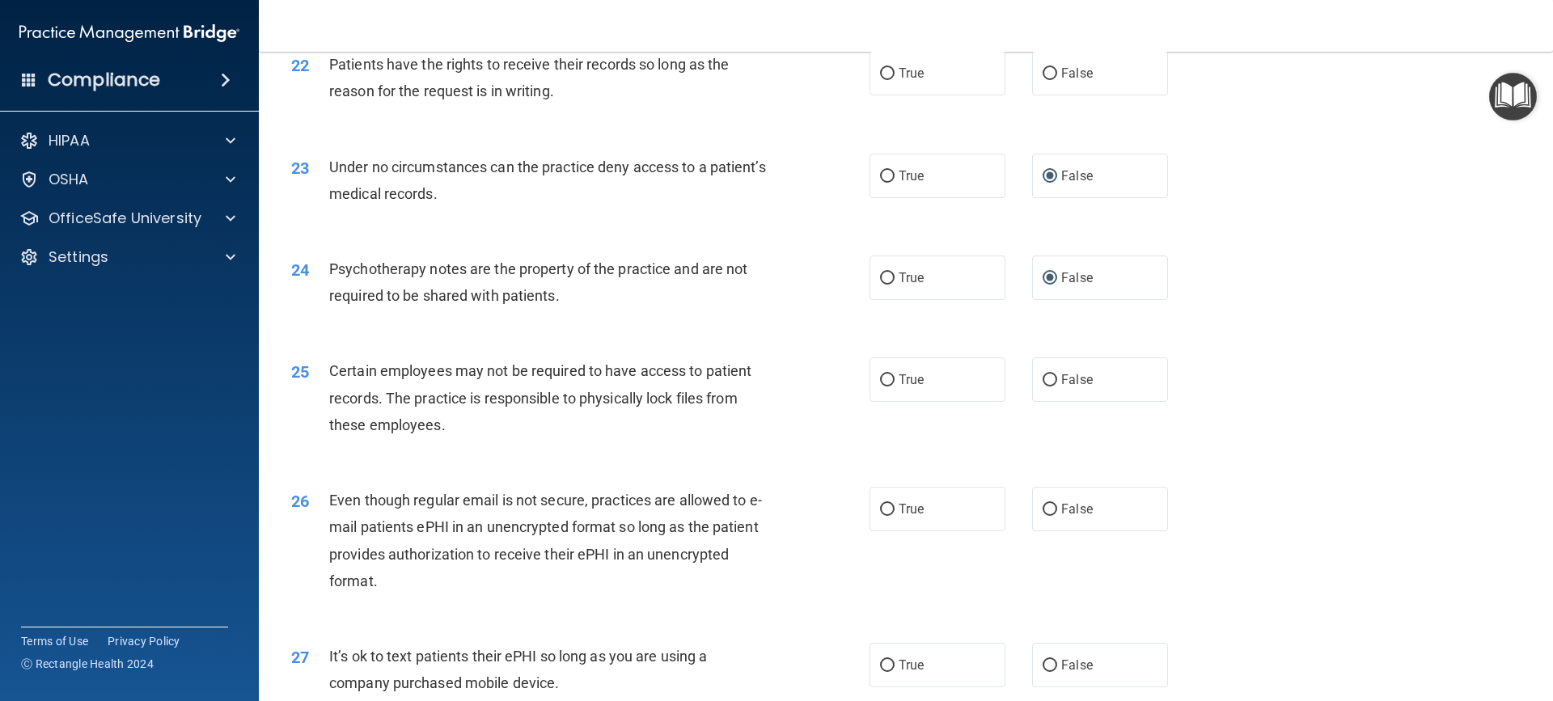
scroll to position [2830, 0]
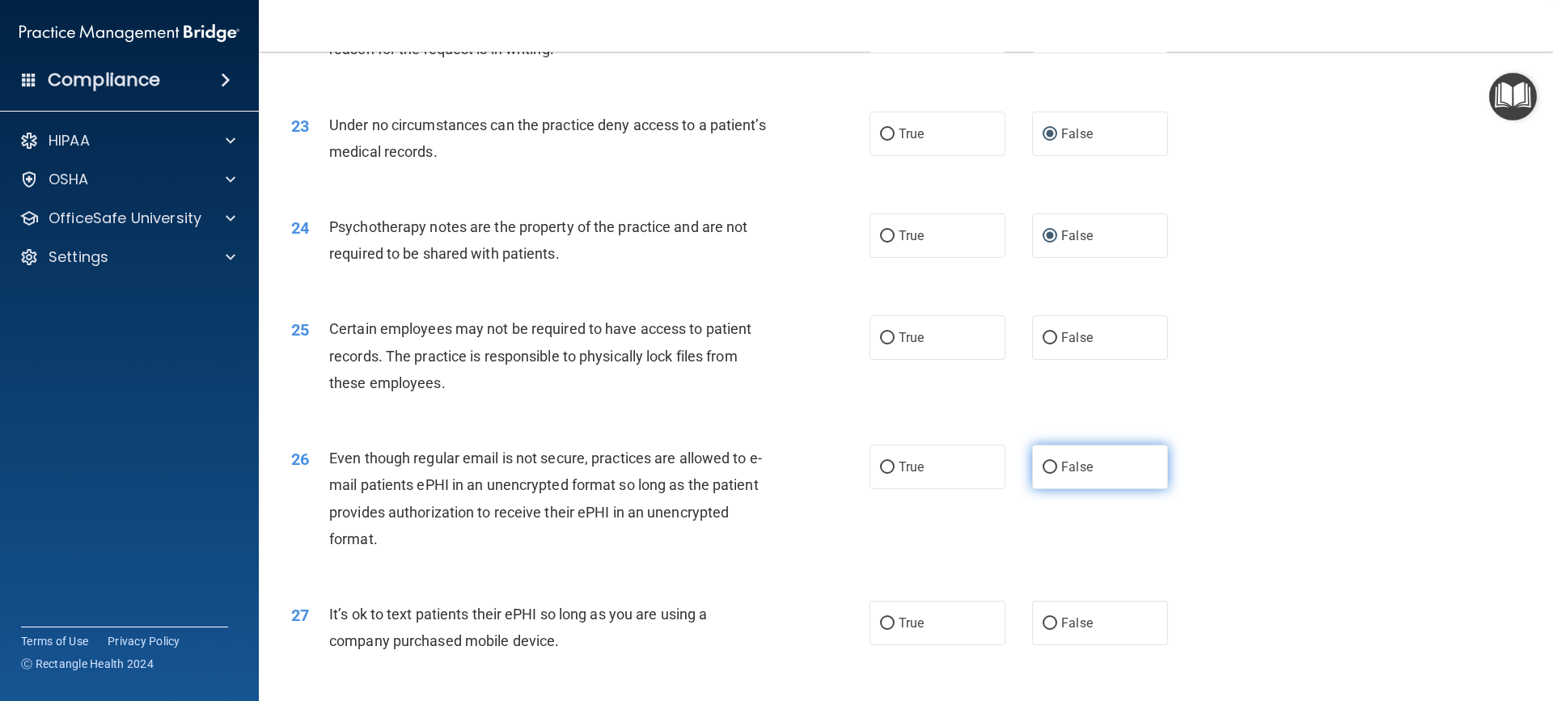
click at [1042, 474] on input "False" at bounding box center [1049, 468] width 15 height 12
radio input "true"
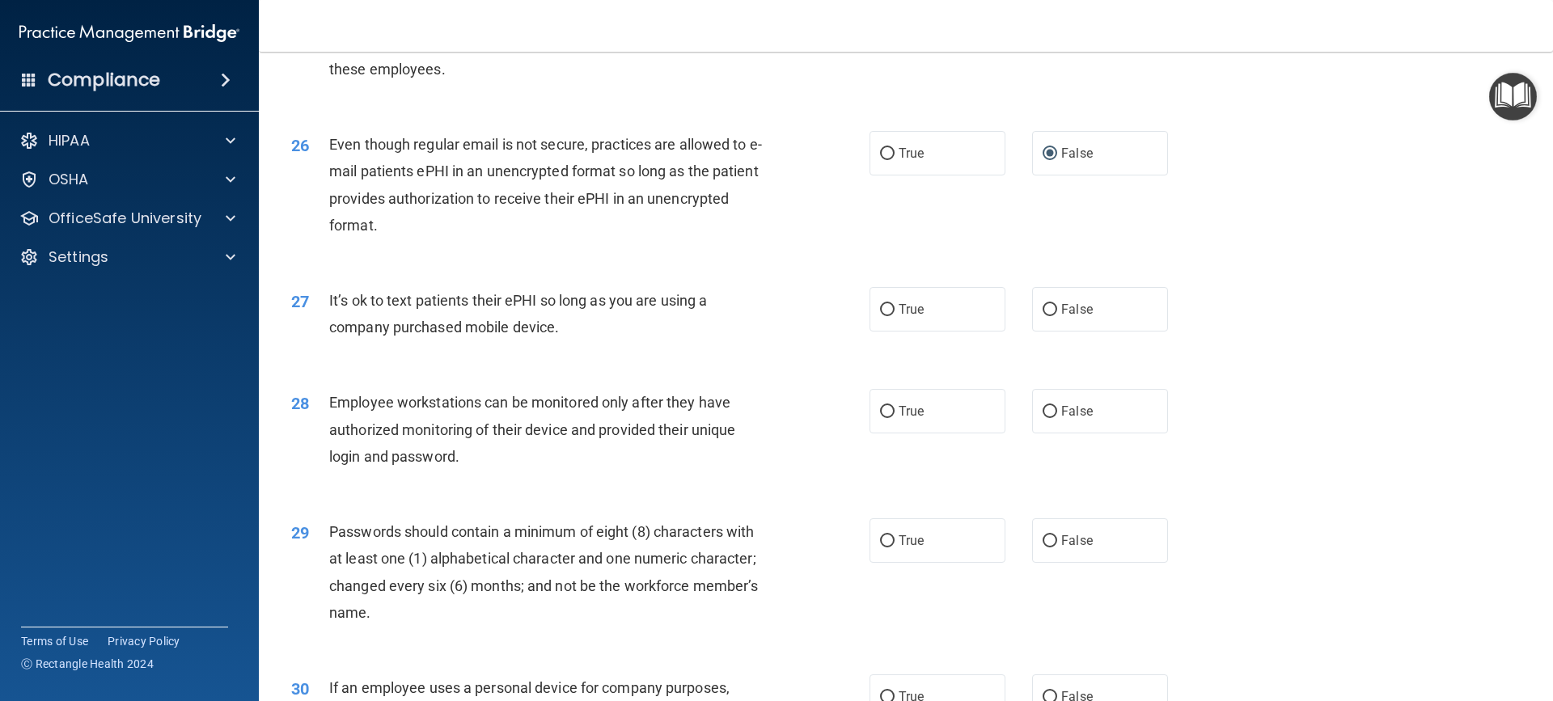
scroll to position [3154, 0]
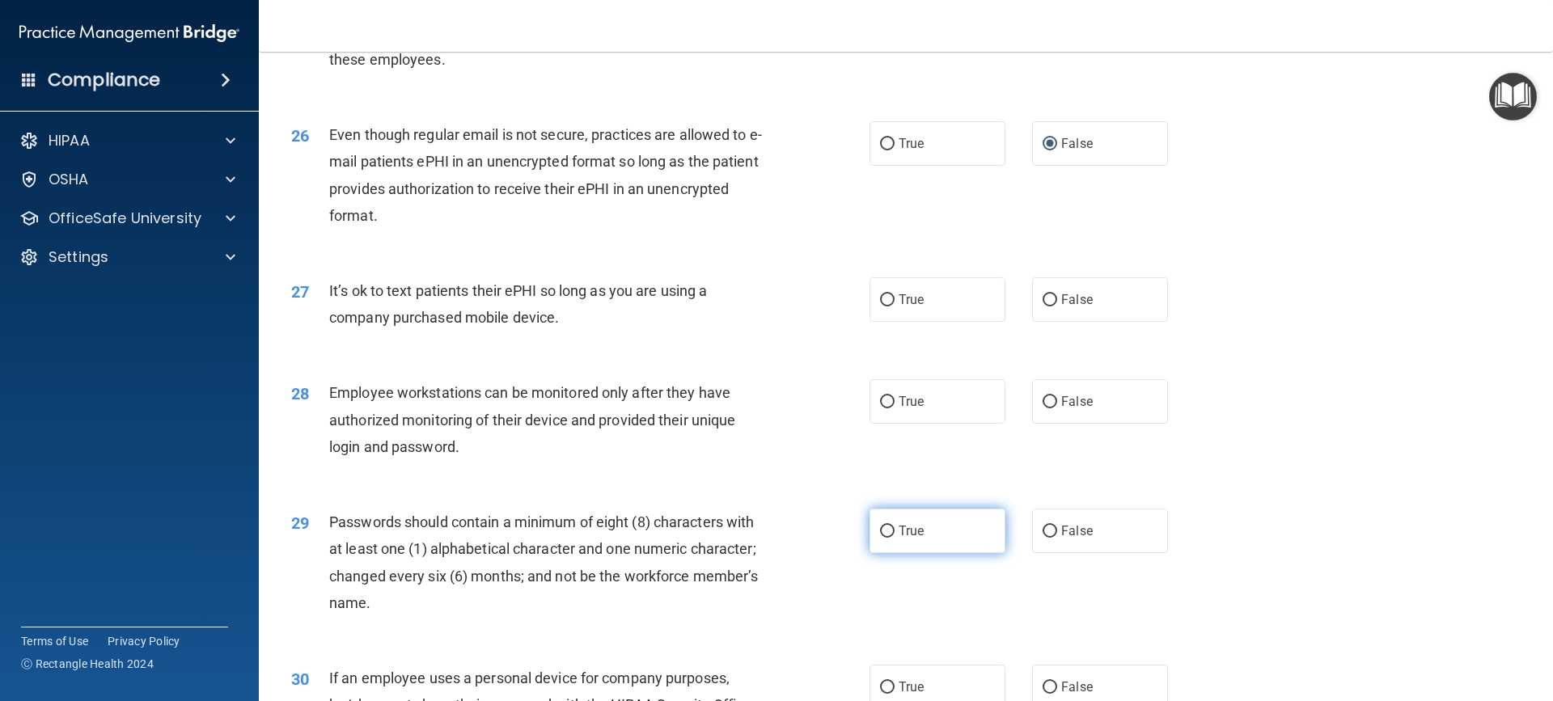
click at [882, 538] on input "True" at bounding box center [887, 532] width 15 height 12
radio input "true"
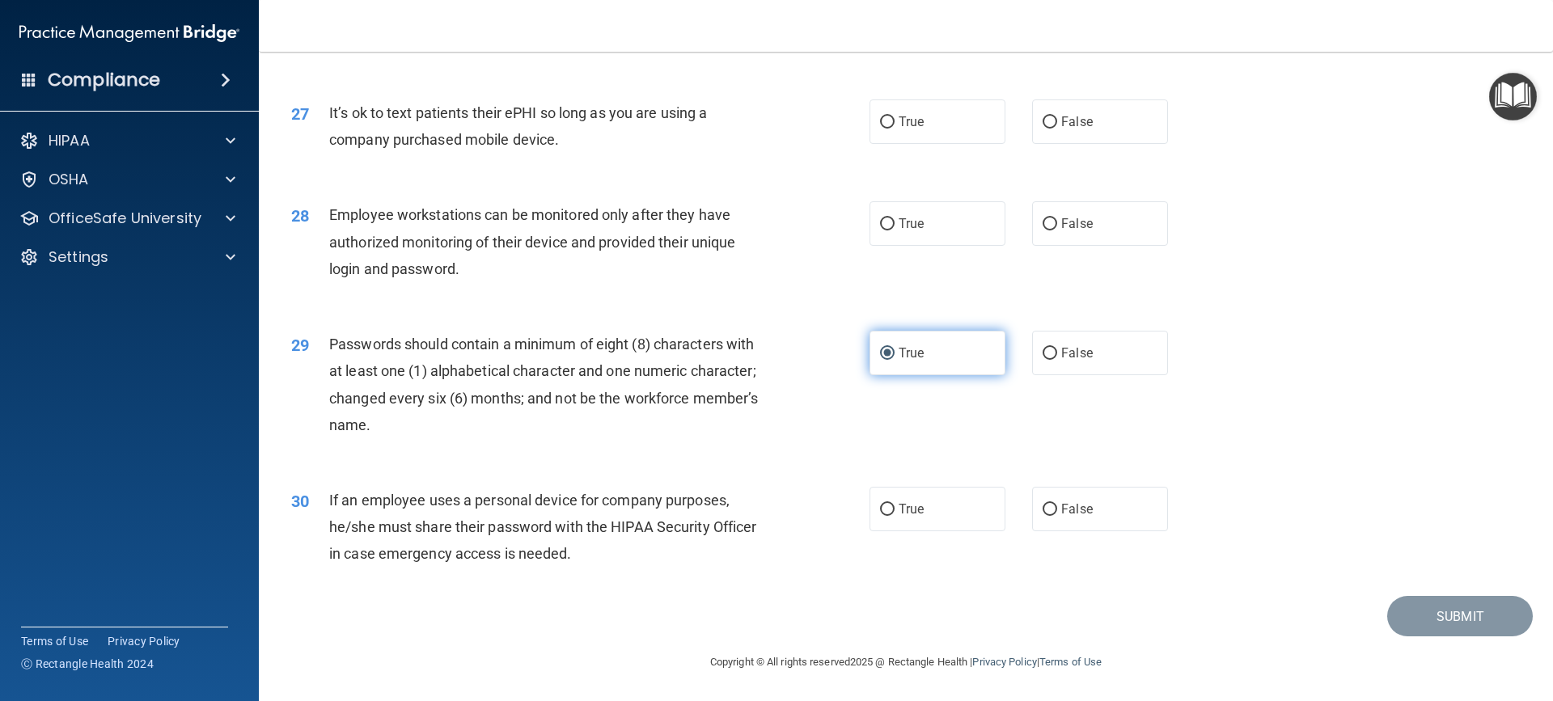
scroll to position [3358, 0]
click at [1046, 510] on input "False" at bounding box center [1049, 510] width 15 height 12
radio input "true"
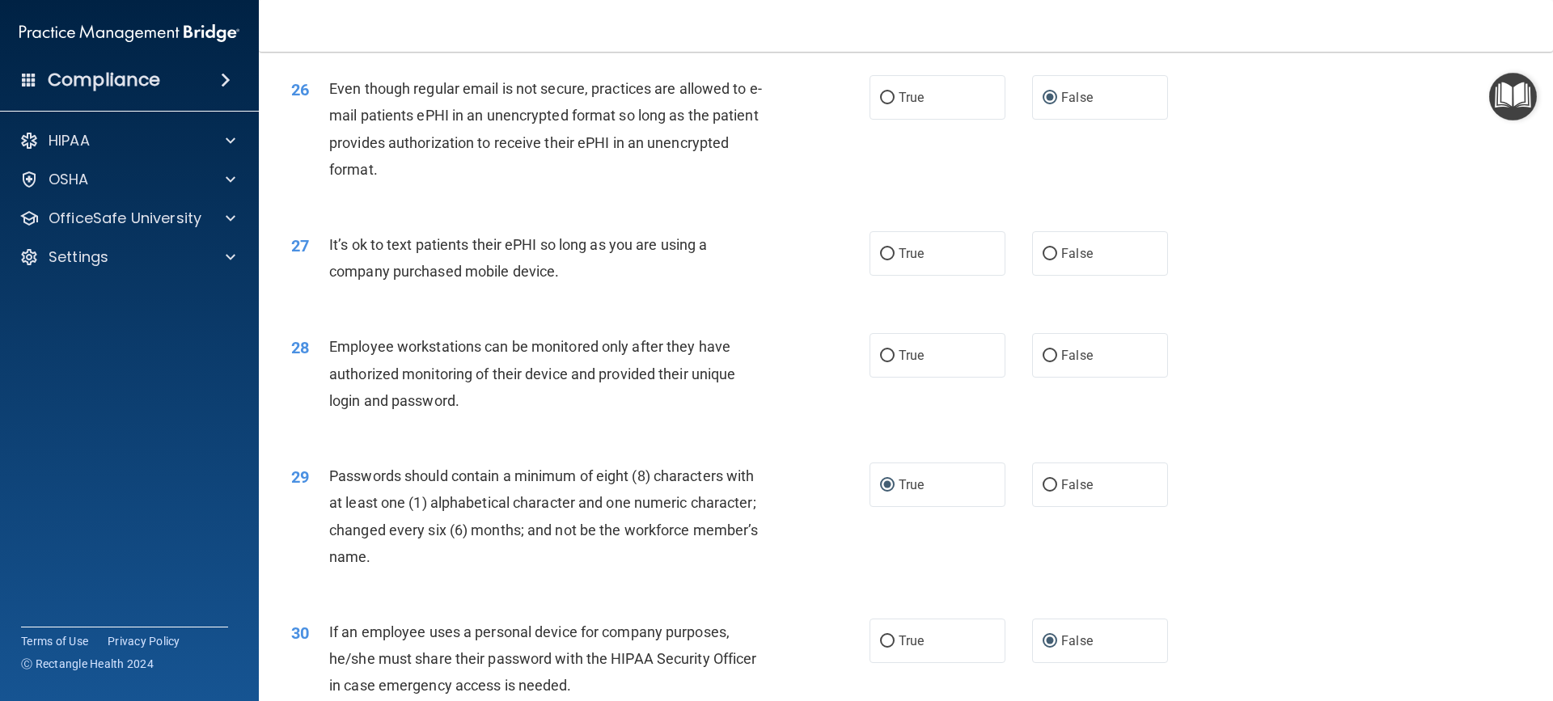
scroll to position [3197, 0]
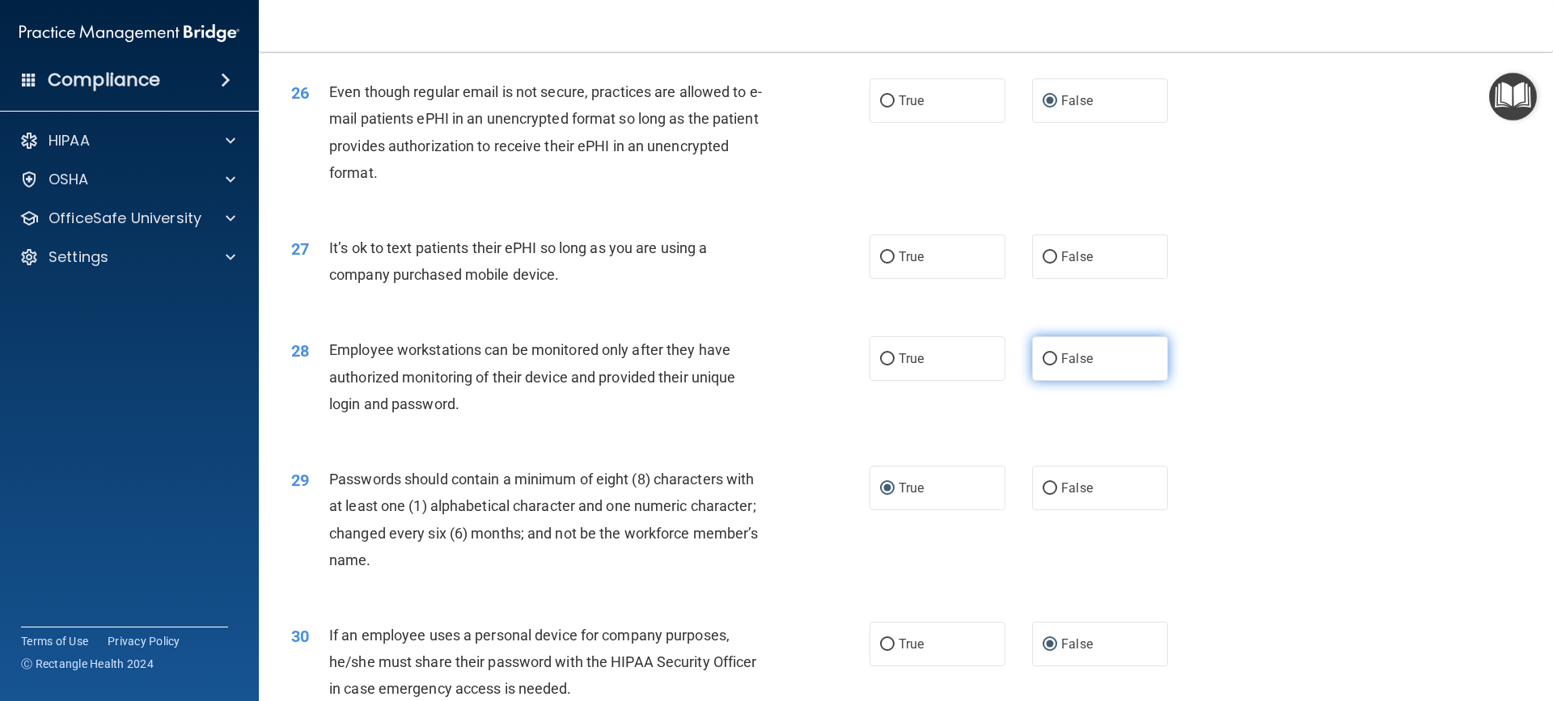
click at [1033, 381] on label "False" at bounding box center [1100, 358] width 136 height 44
click at [1042, 366] on input "False" at bounding box center [1049, 359] width 15 height 12
radio input "true"
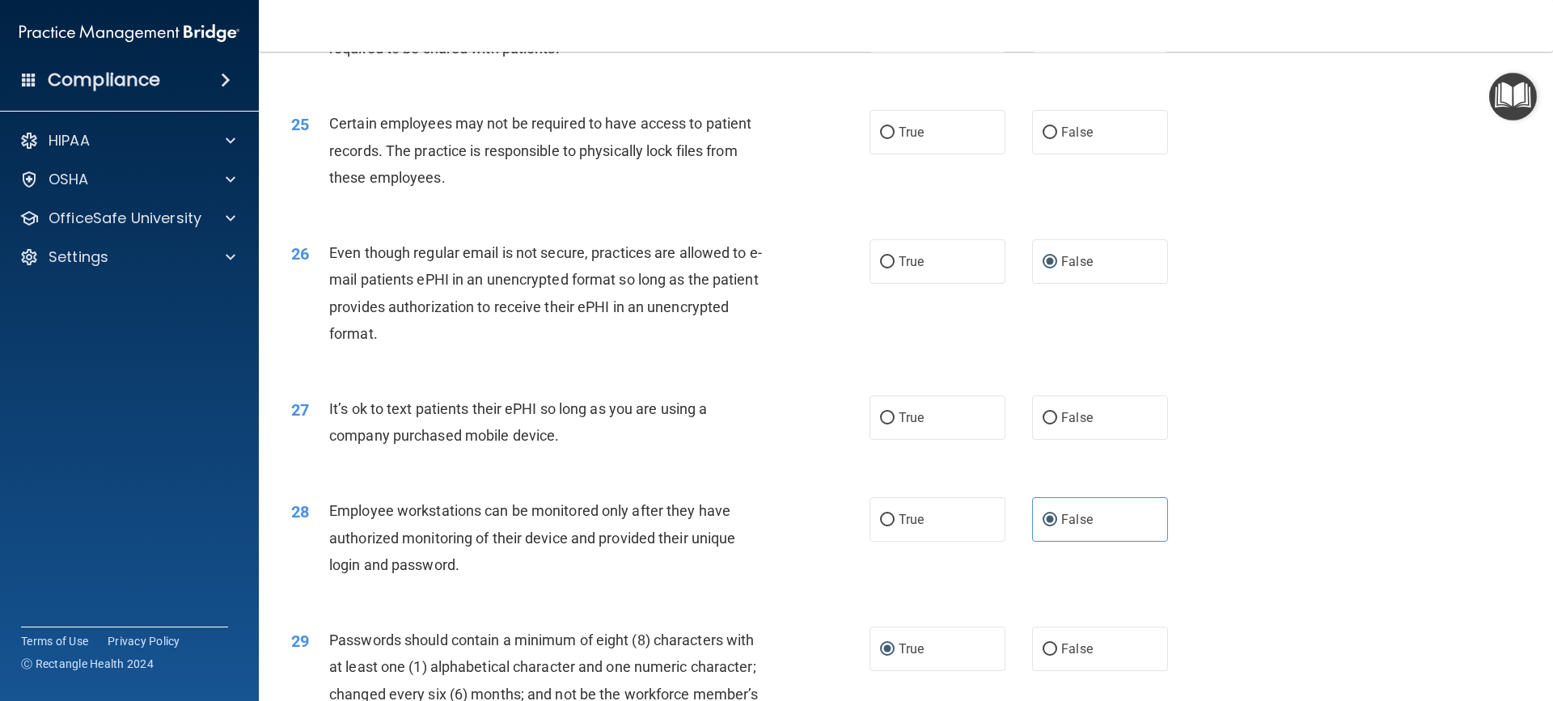
scroll to position [3035, 0]
click at [1049, 425] on input "False" at bounding box center [1049, 419] width 15 height 12
radio input "true"
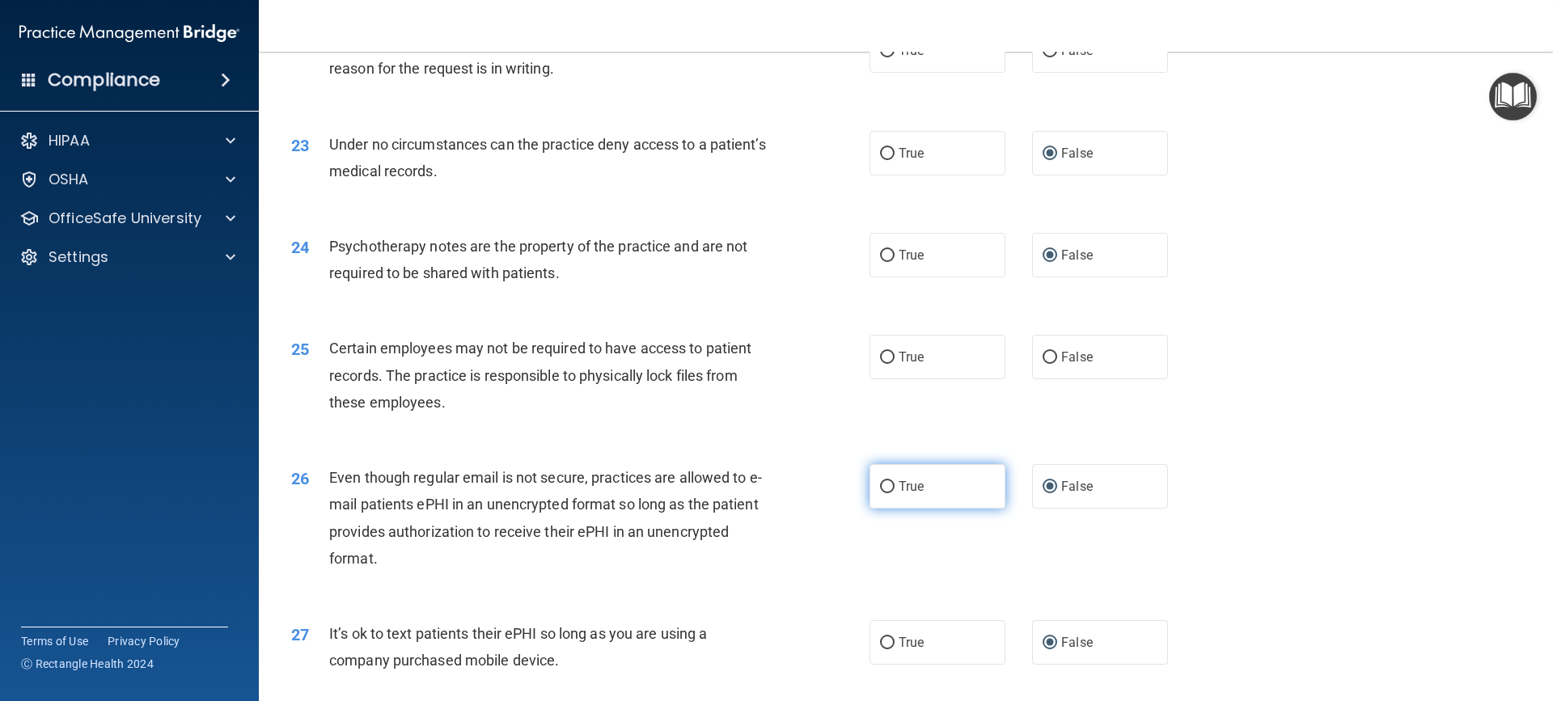
scroll to position [2792, 0]
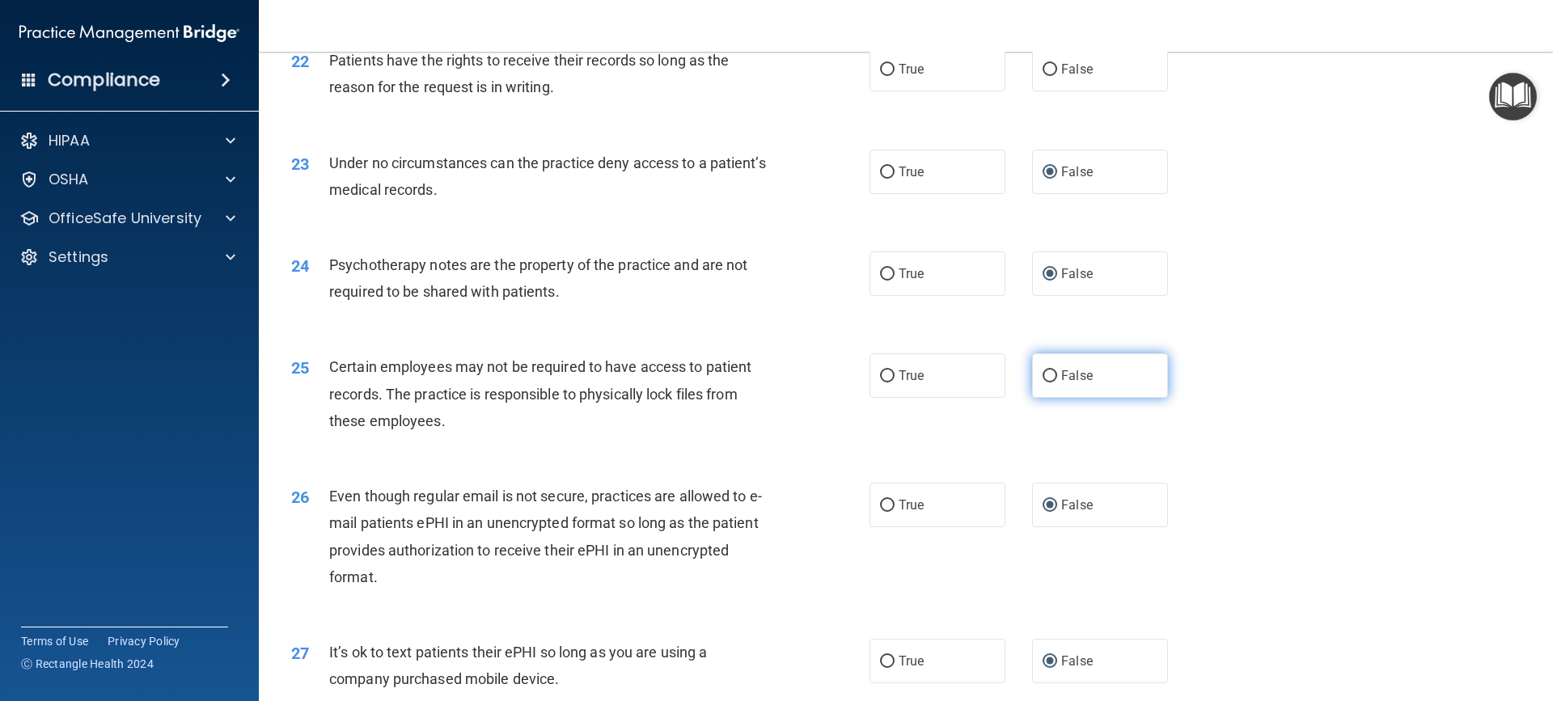
click at [1042, 383] on input "False" at bounding box center [1049, 376] width 15 height 12
radio input "true"
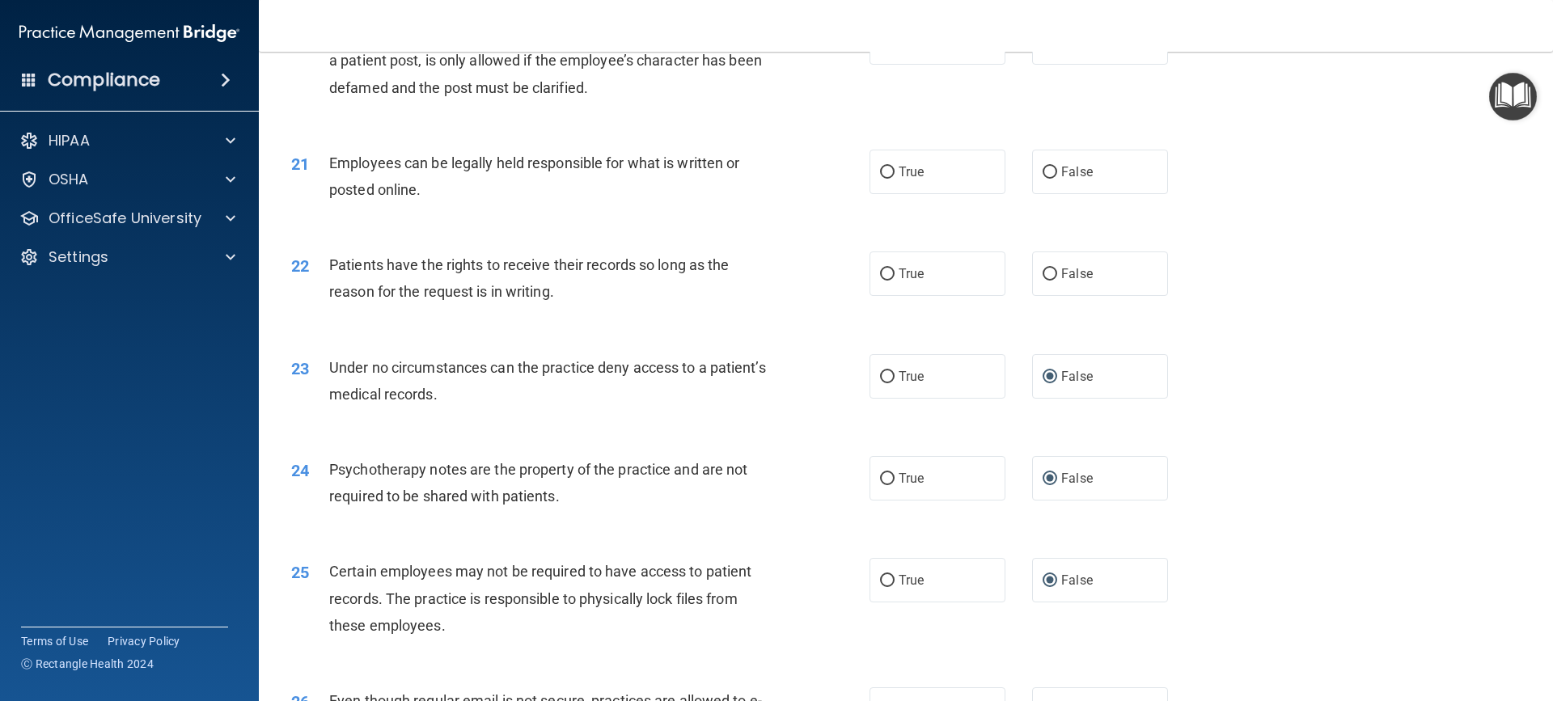
scroll to position [2550, 0]
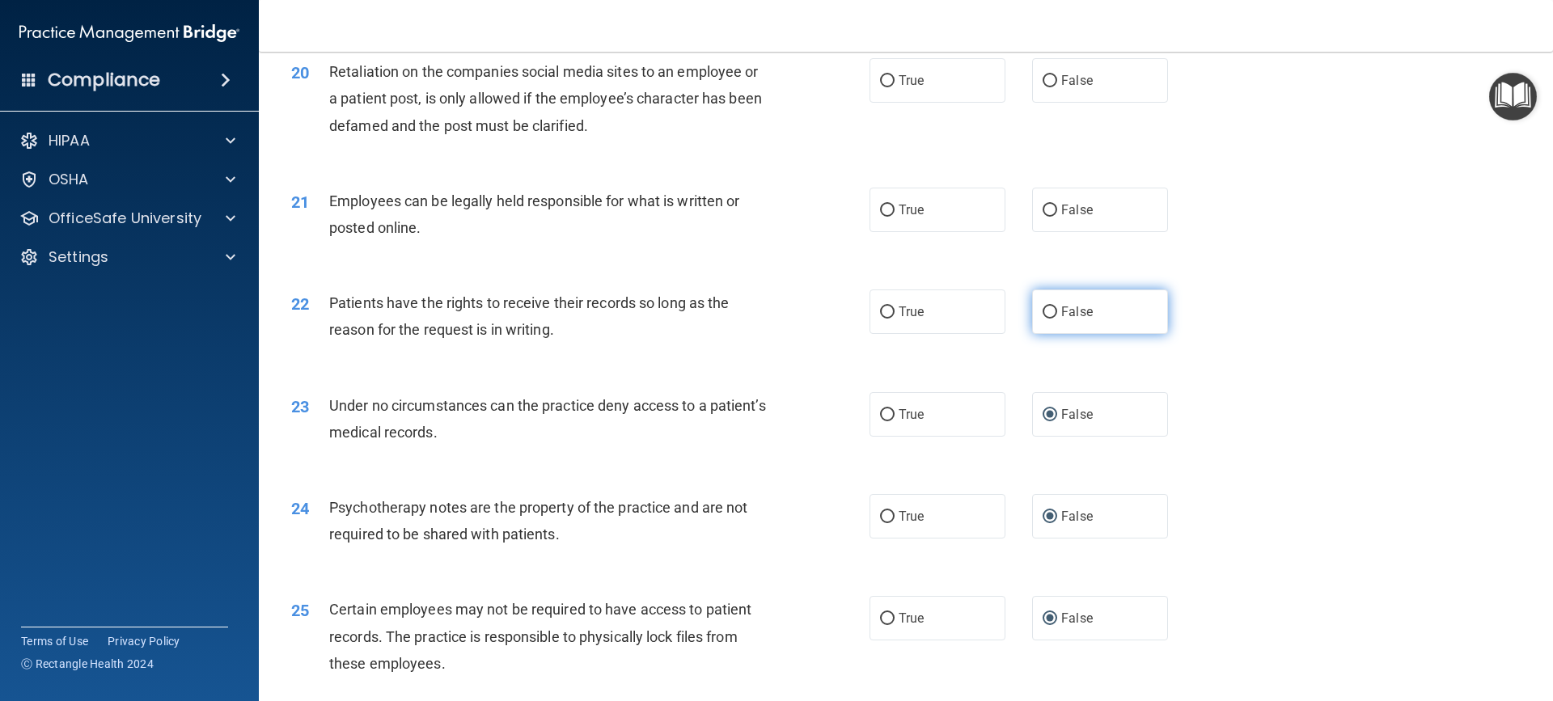
click at [1046, 319] on input "False" at bounding box center [1049, 312] width 15 height 12
radio input "true"
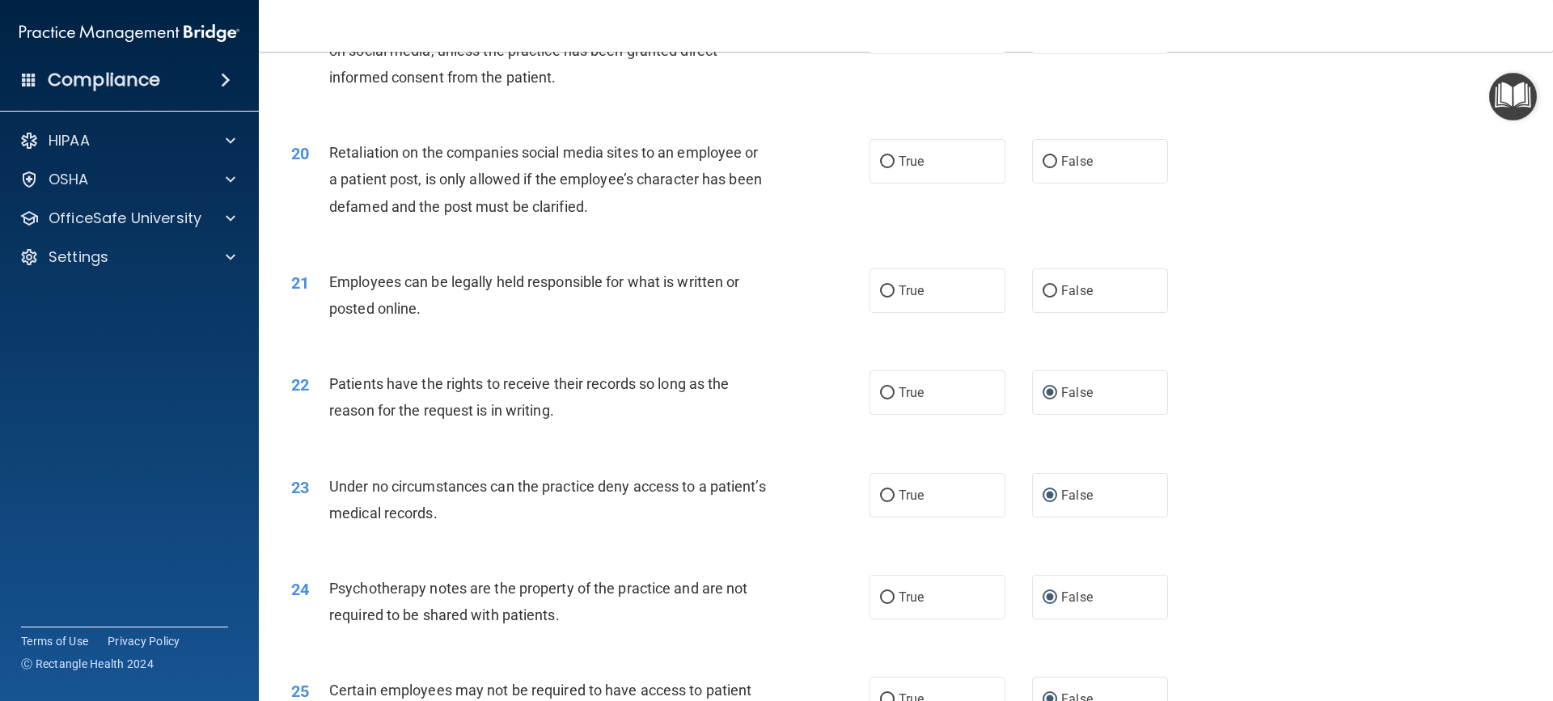
scroll to position [2388, 0]
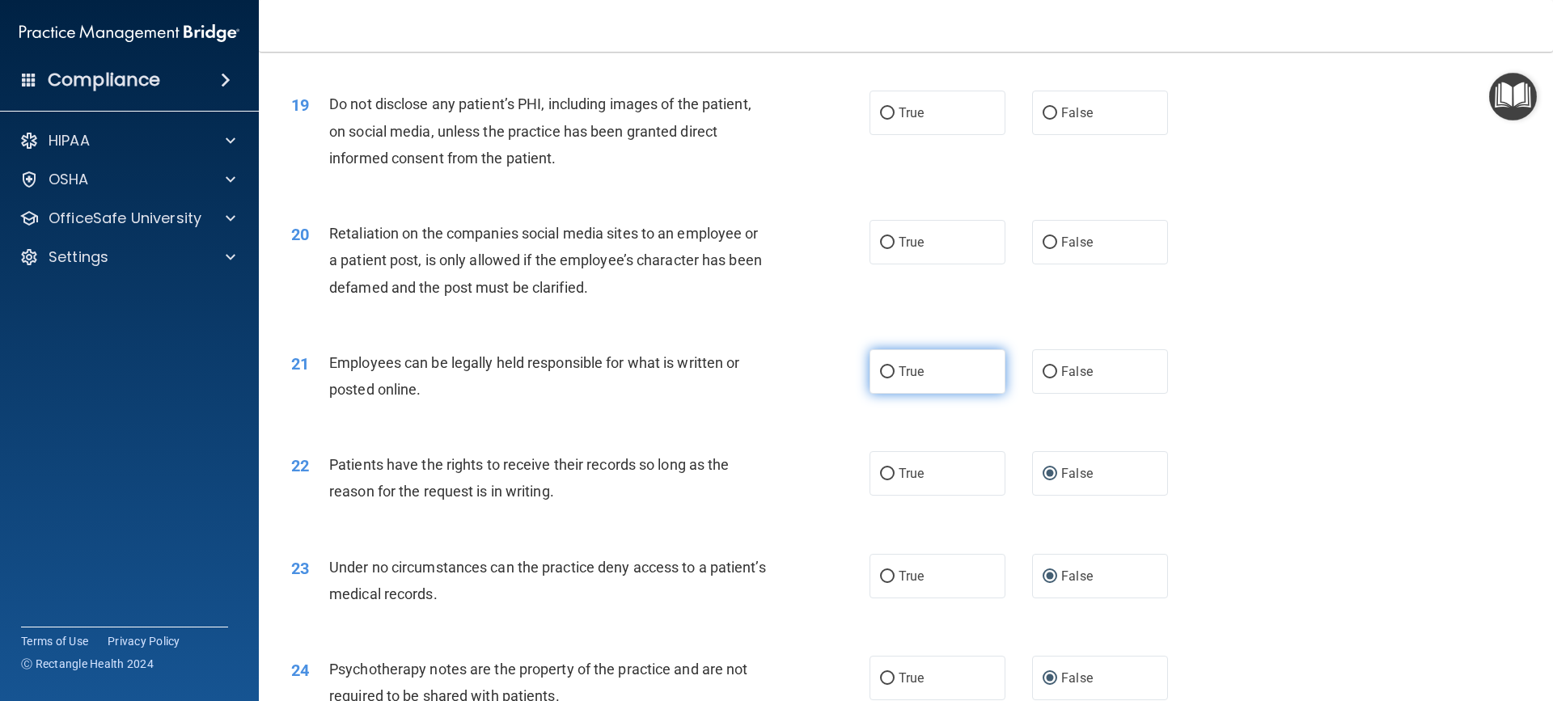
click at [917, 379] on span "True" at bounding box center [910, 371] width 25 height 15
click at [894, 378] on input "True" at bounding box center [887, 372] width 15 height 12
radio input "true"
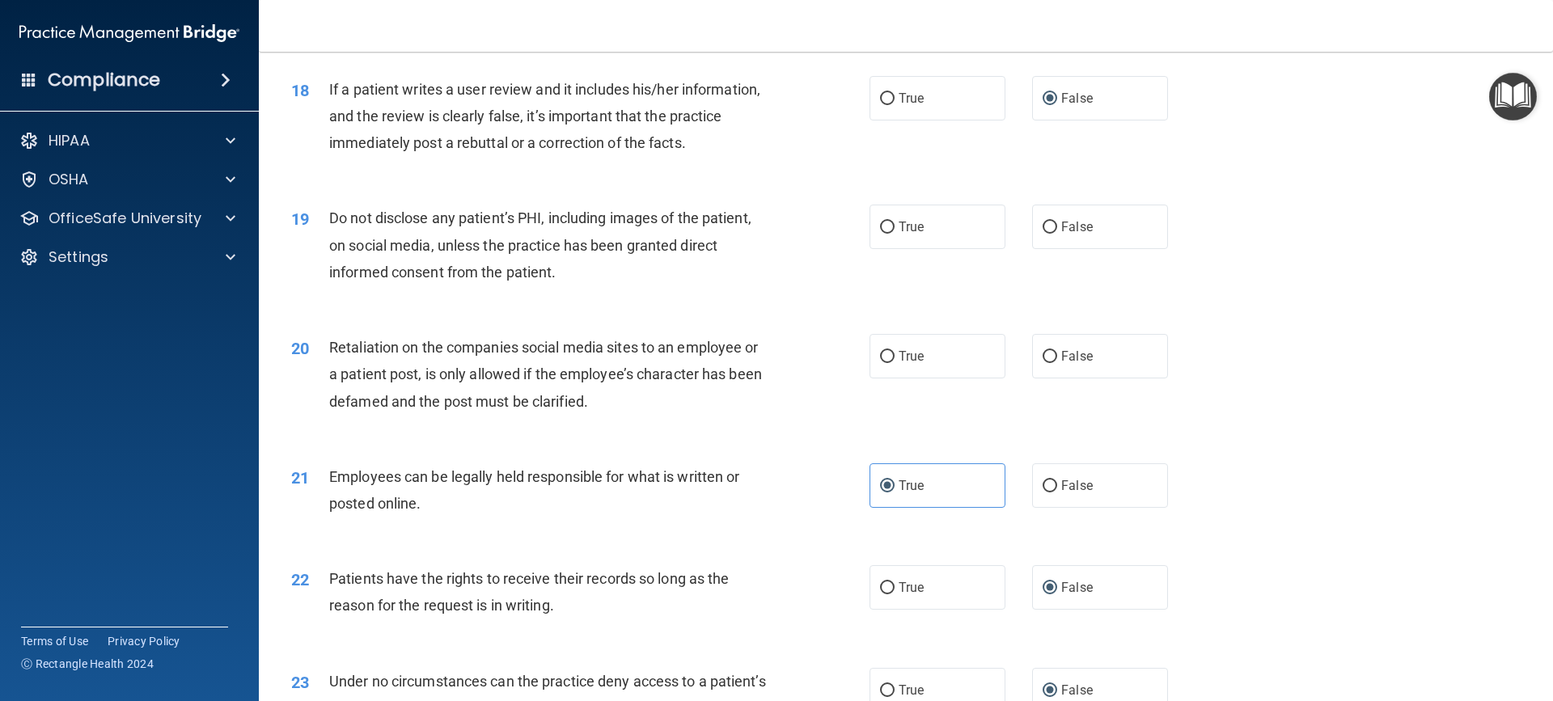
scroll to position [2226, 0]
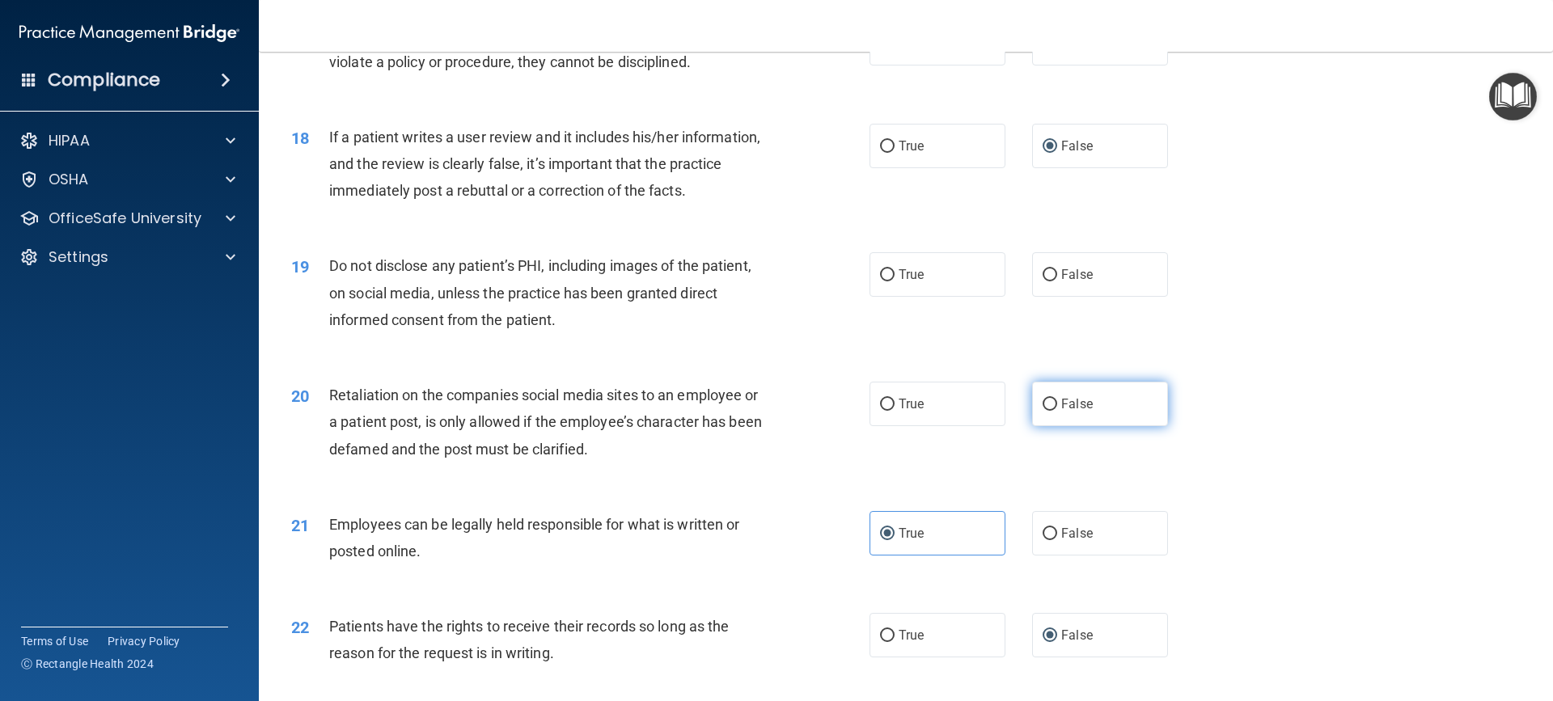
click at [1042, 411] on input "False" at bounding box center [1049, 405] width 15 height 12
radio input "true"
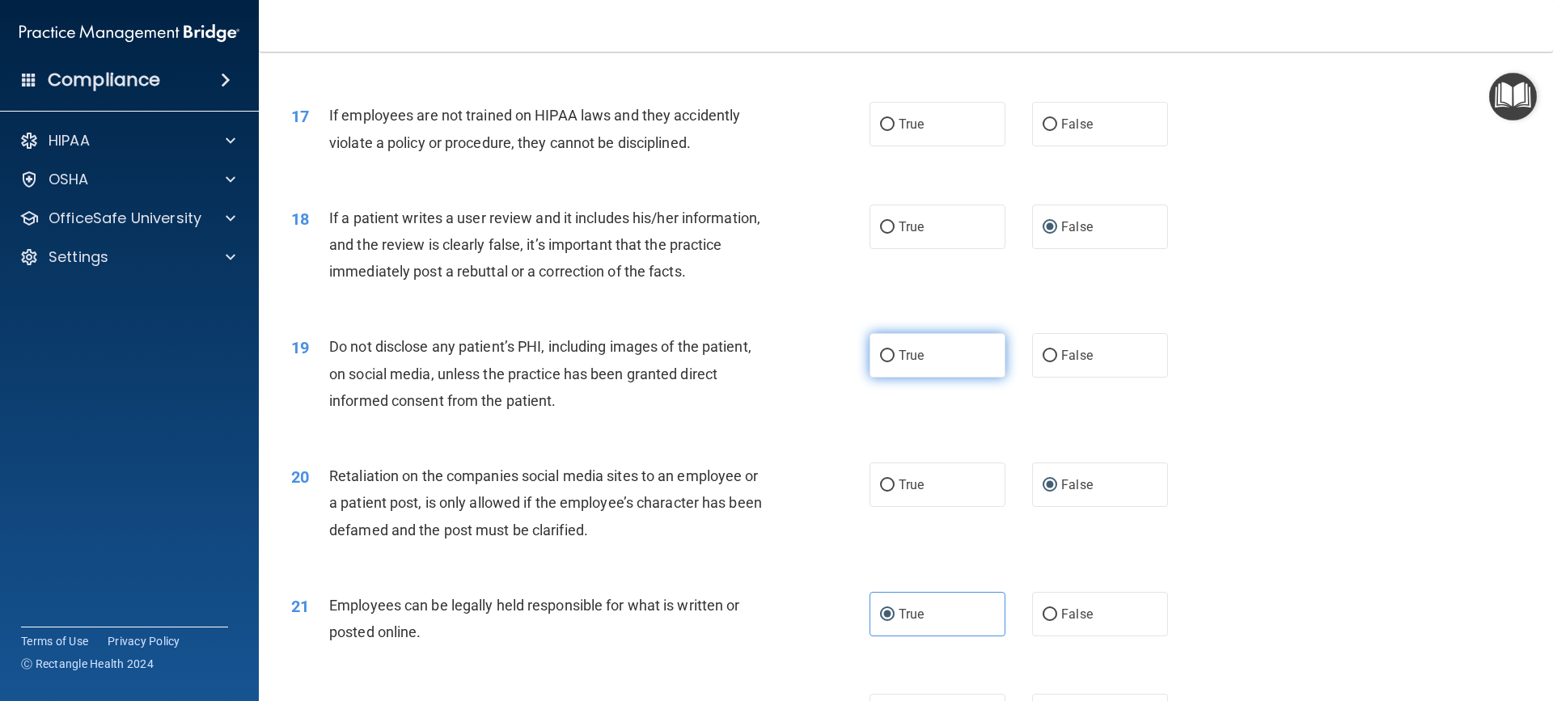
click at [898, 363] on span "True" at bounding box center [910, 355] width 25 height 15
click at [893, 362] on input "True" at bounding box center [887, 356] width 15 height 12
radio input "true"
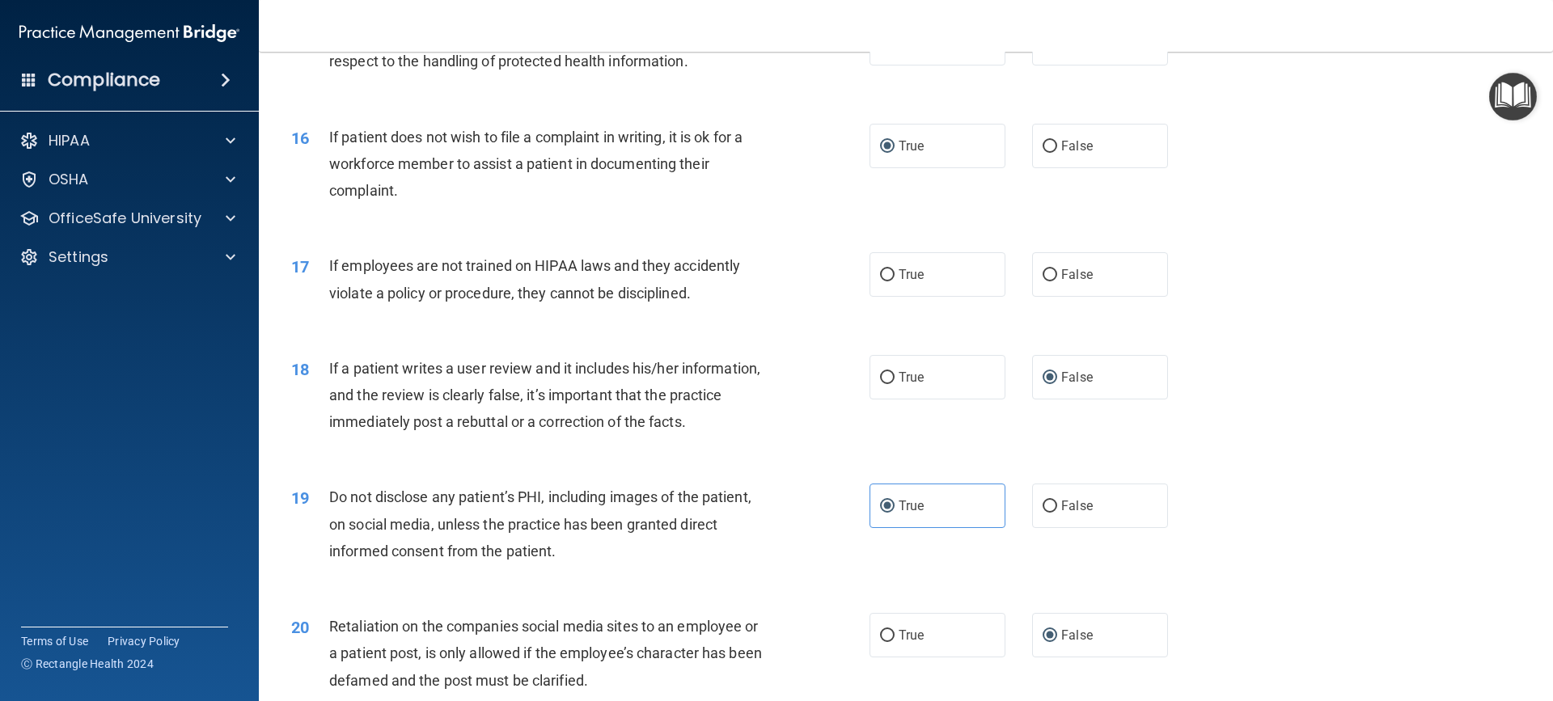
scroll to position [1903, 0]
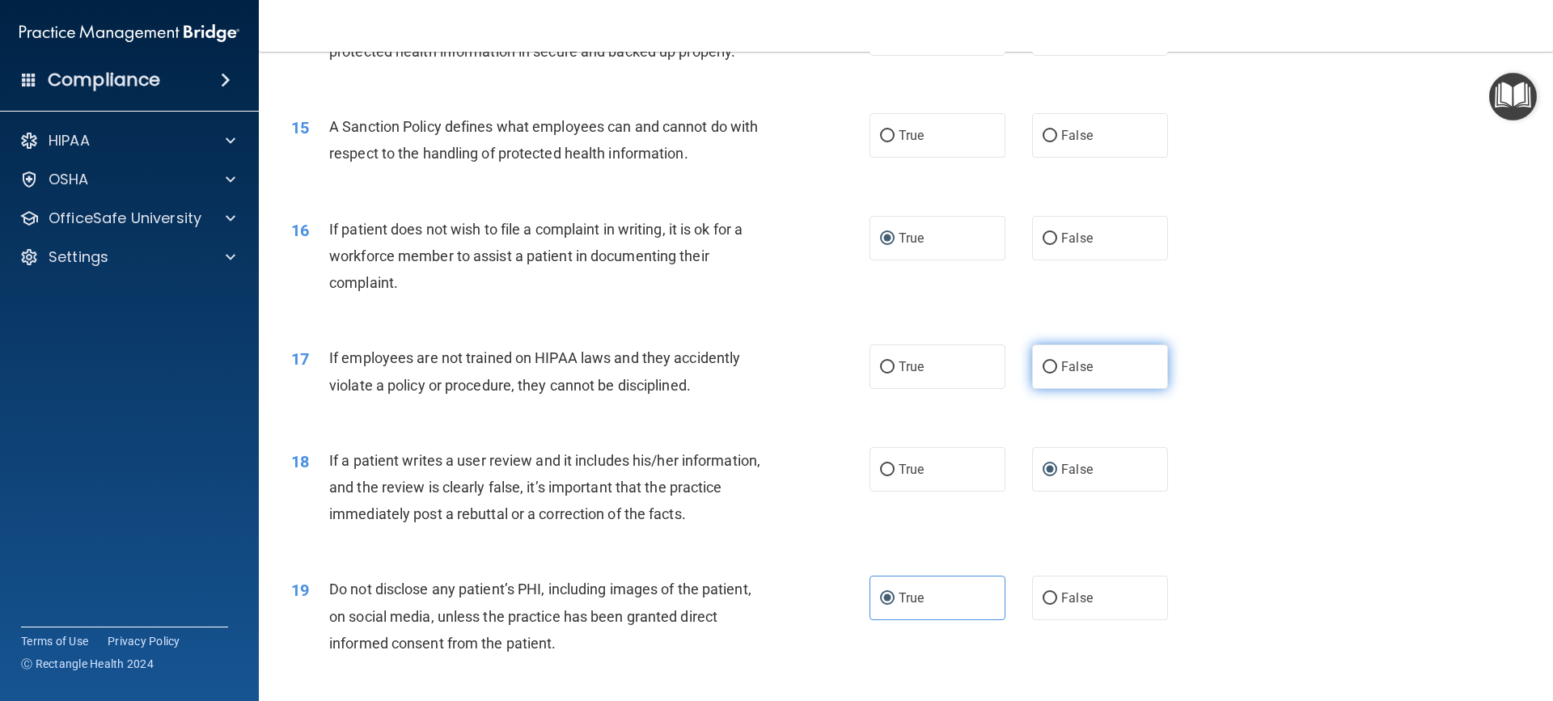
click at [1043, 374] on input "False" at bounding box center [1049, 367] width 15 height 12
radio input "true"
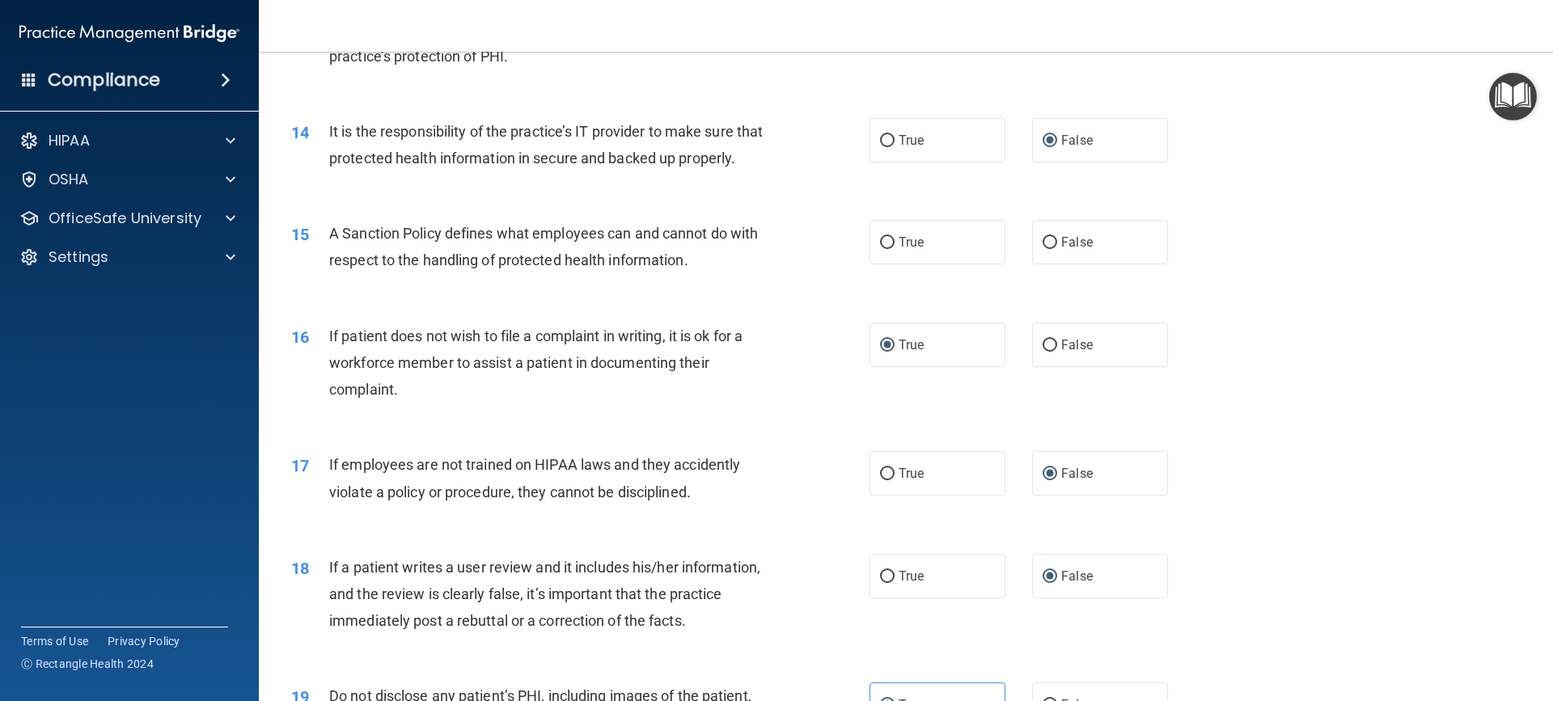
scroll to position [1741, 0]
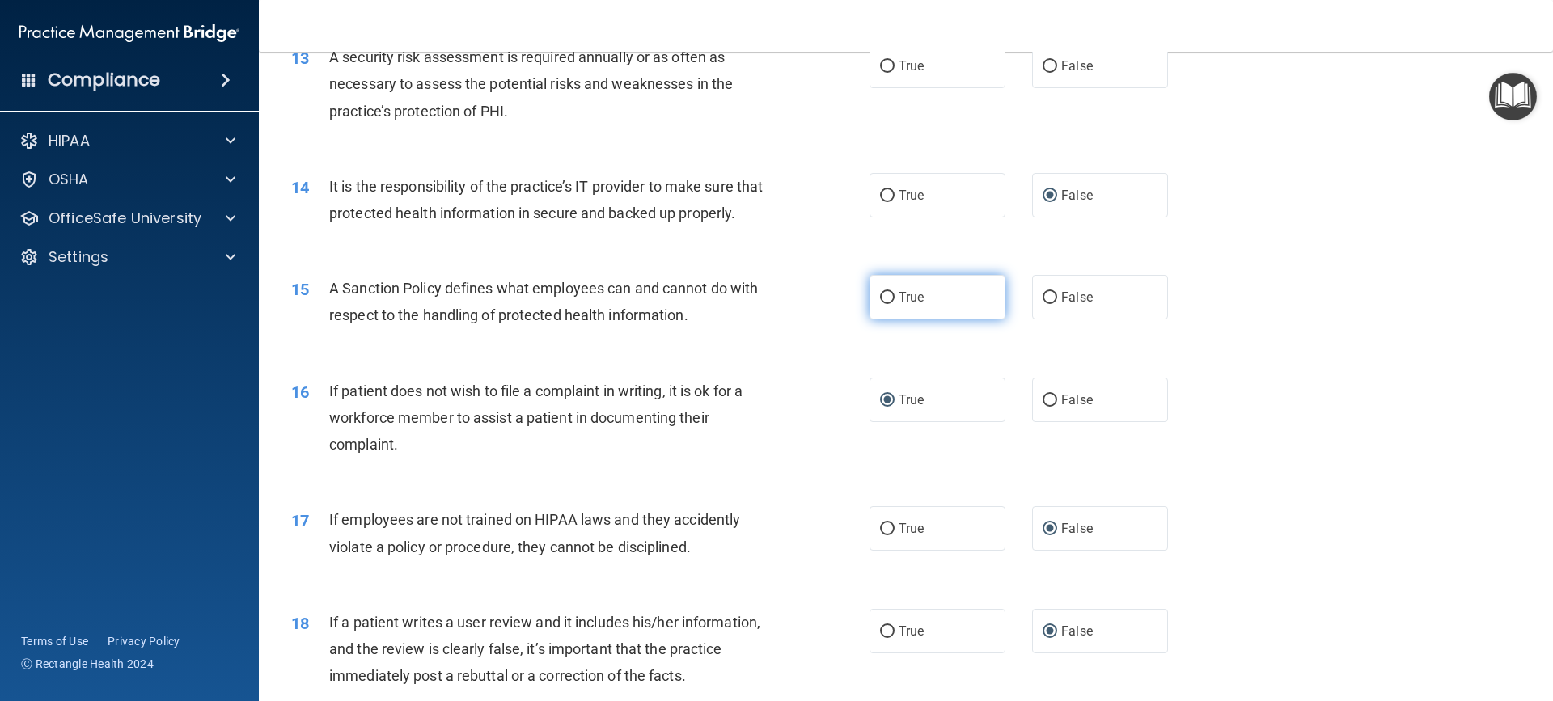
click at [881, 304] on input "True" at bounding box center [887, 298] width 15 height 12
radio input "true"
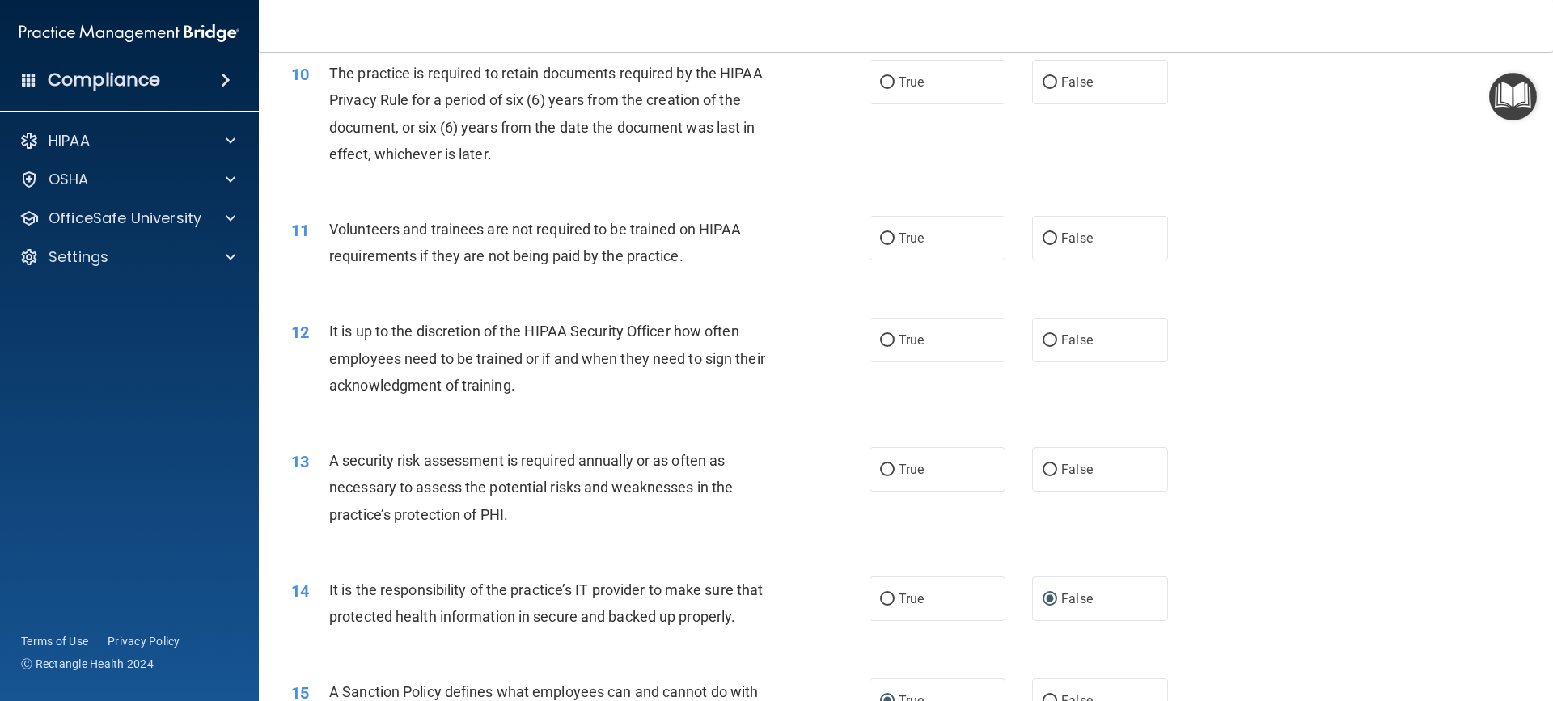
scroll to position [1337, 0]
drag, startPoint x: 880, startPoint y: 471, endPoint x: 845, endPoint y: 482, distance: 36.6
click at [881, 471] on input "True" at bounding box center [887, 471] width 15 height 12
radio input "true"
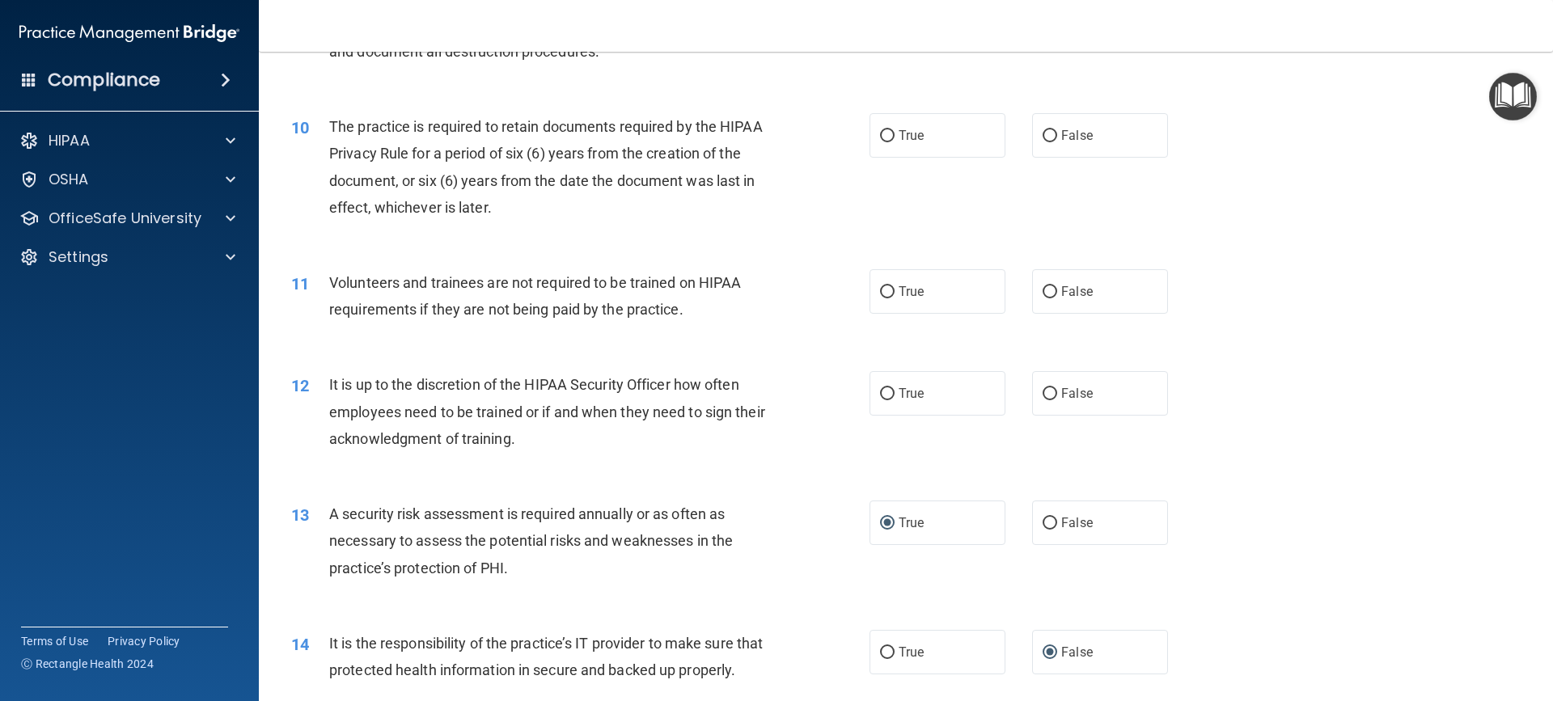
scroll to position [1175, 0]
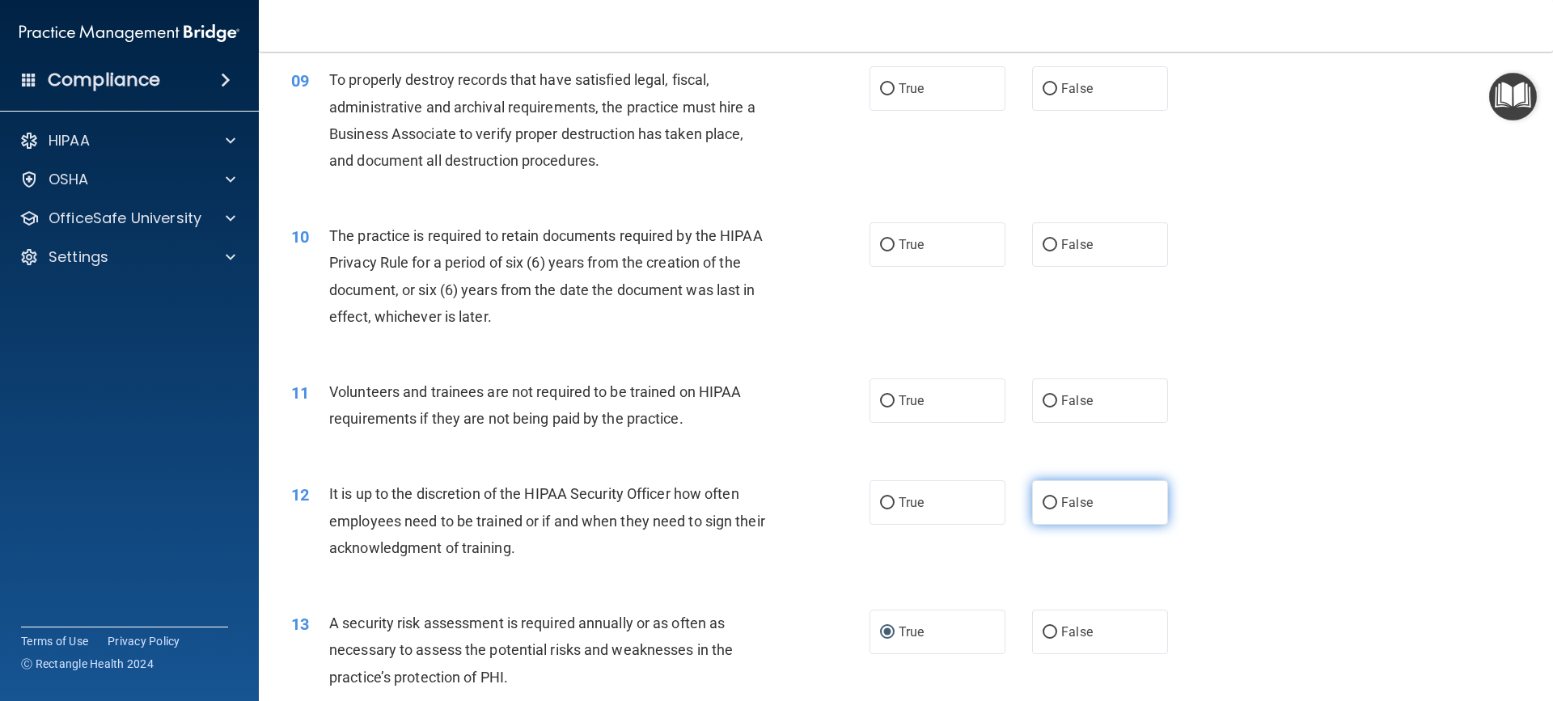
click at [1046, 502] on input "False" at bounding box center [1049, 503] width 15 height 12
radio input "true"
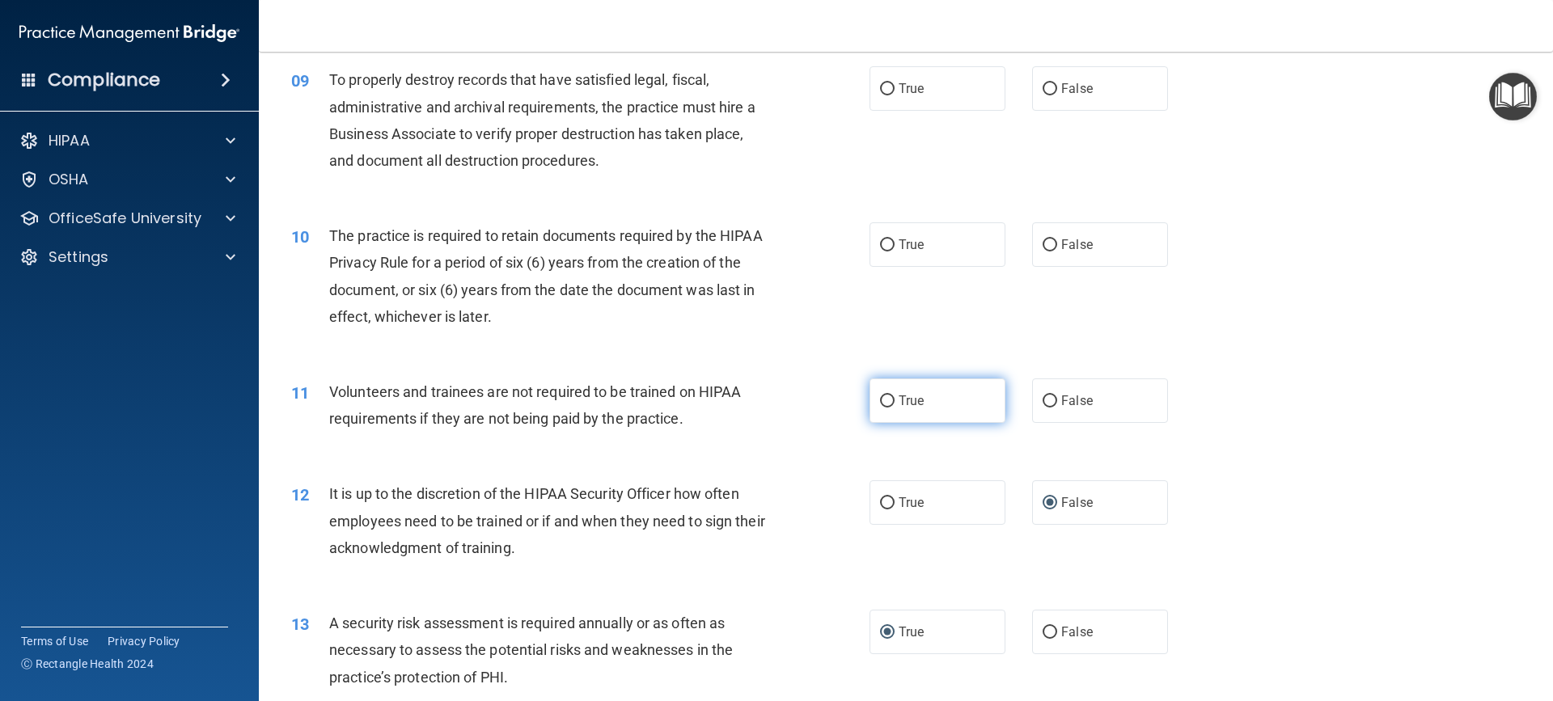
click at [891, 404] on label "True" at bounding box center [937, 400] width 136 height 44
click at [891, 404] on input "True" at bounding box center [887, 401] width 15 height 12
radio input "true"
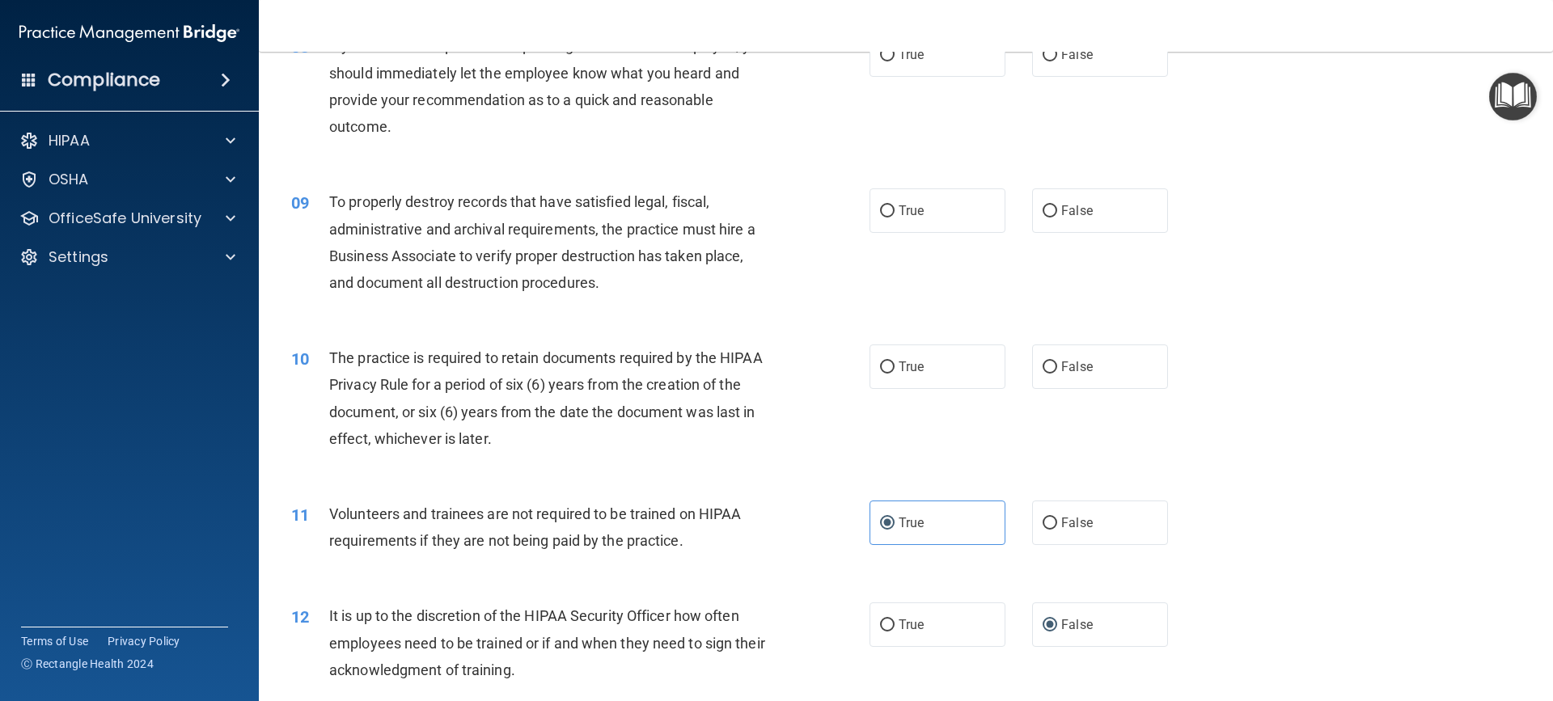
scroll to position [1013, 0]
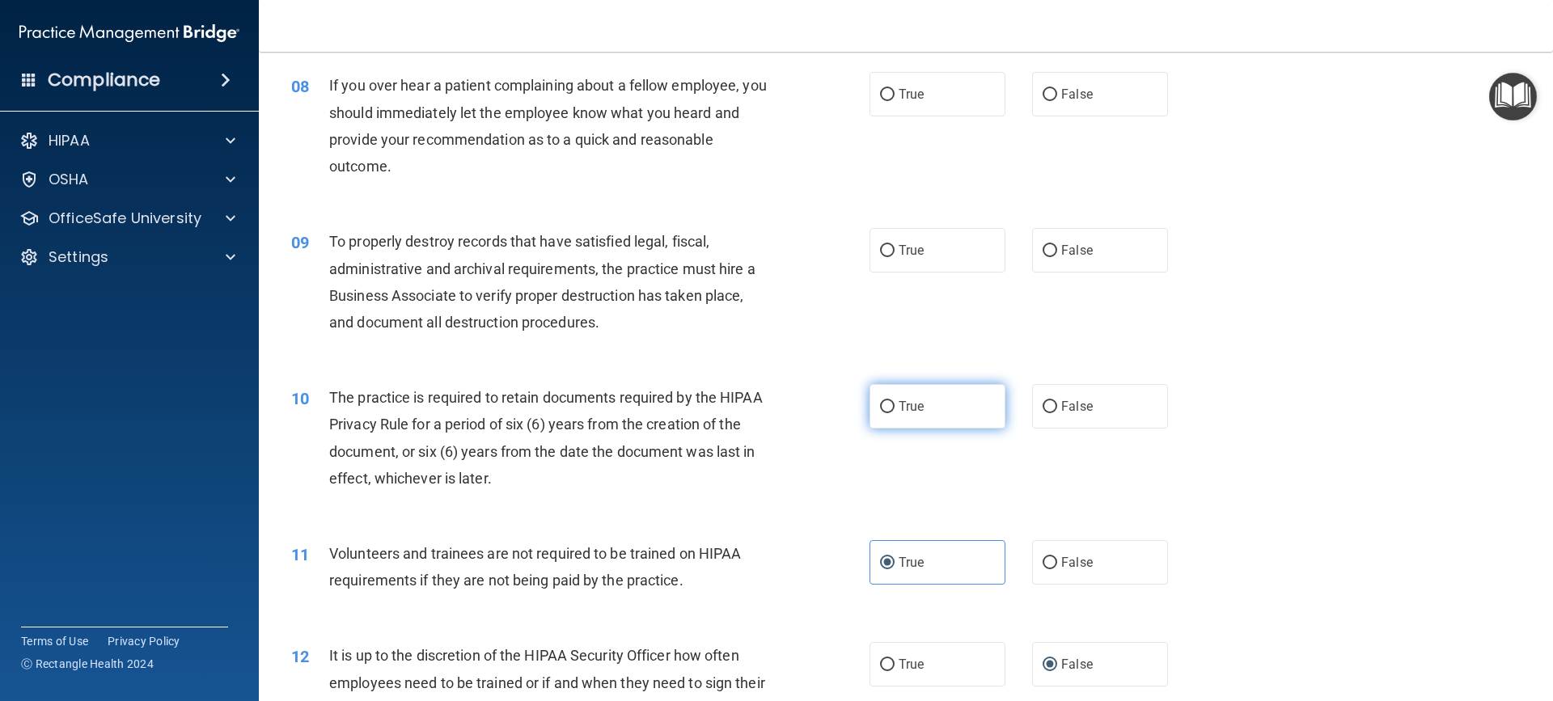
click at [880, 401] on input "True" at bounding box center [887, 407] width 15 height 12
radio input "true"
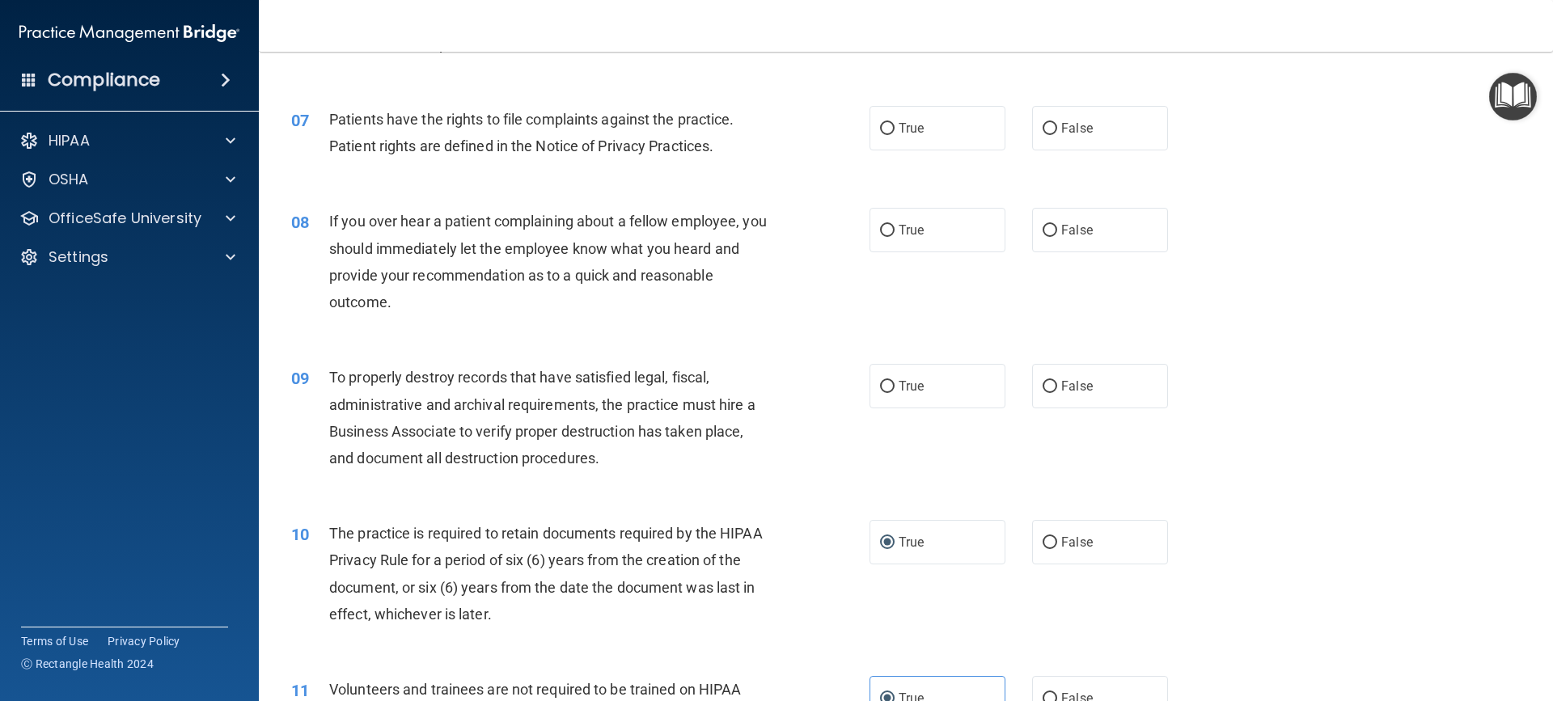
scroll to position [852, 0]
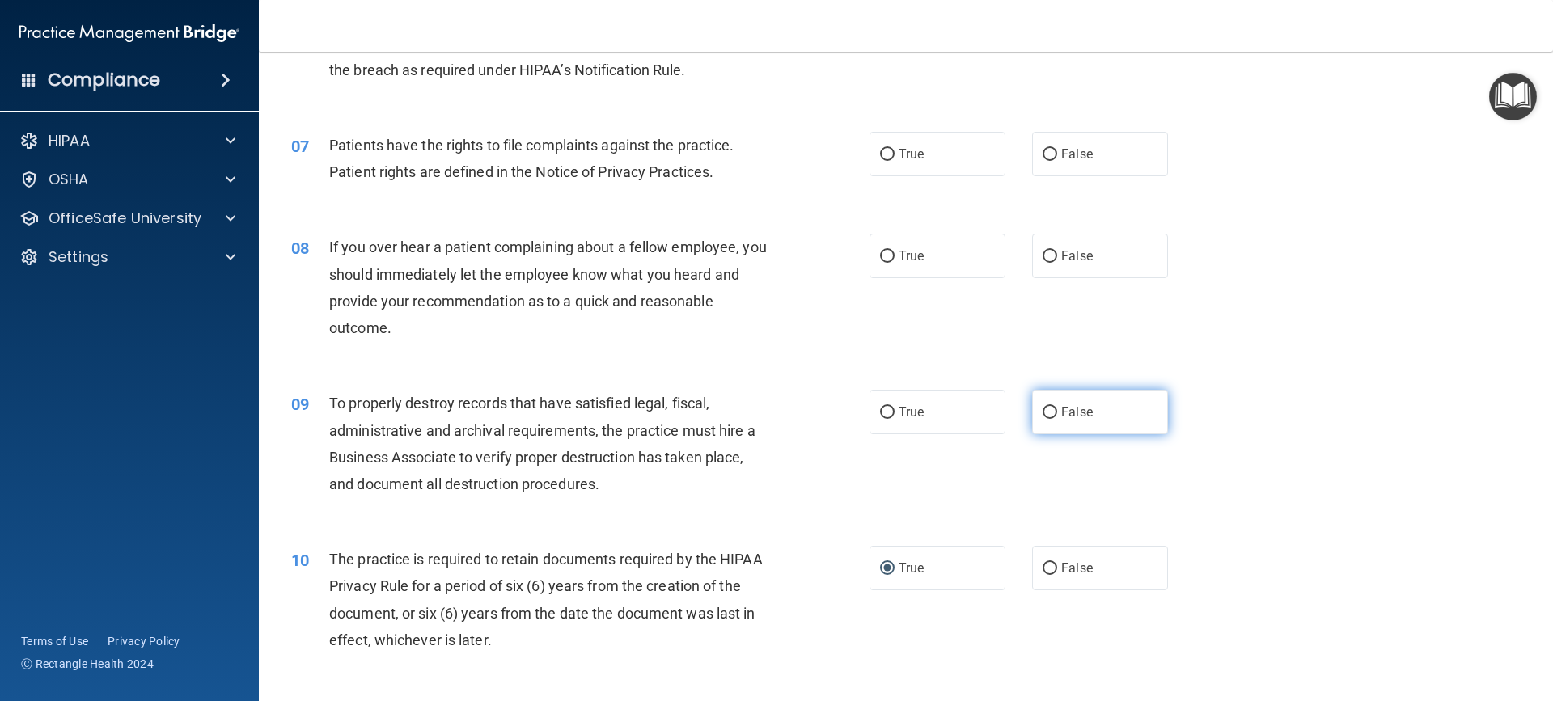
click at [1042, 410] on input "False" at bounding box center [1049, 413] width 15 height 12
radio input "true"
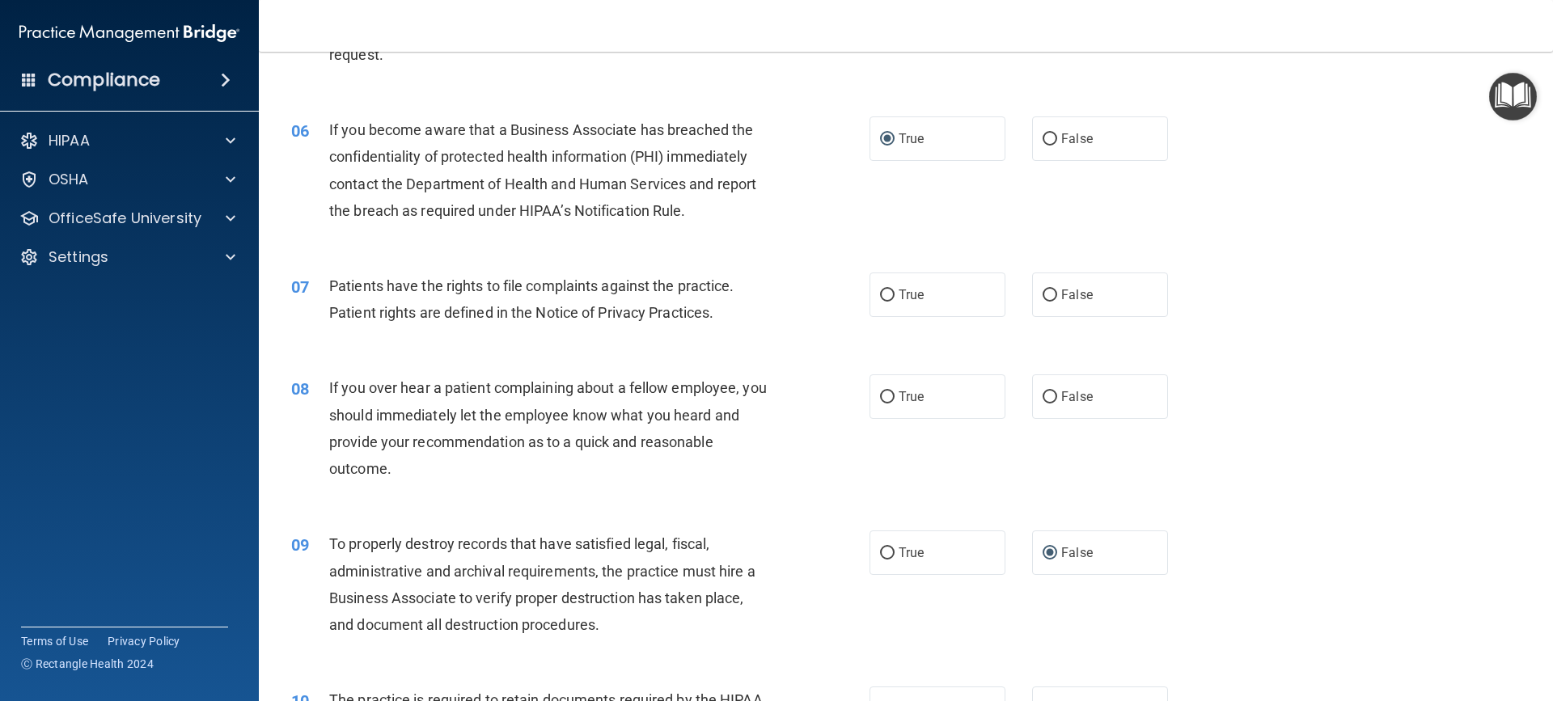
scroll to position [690, 0]
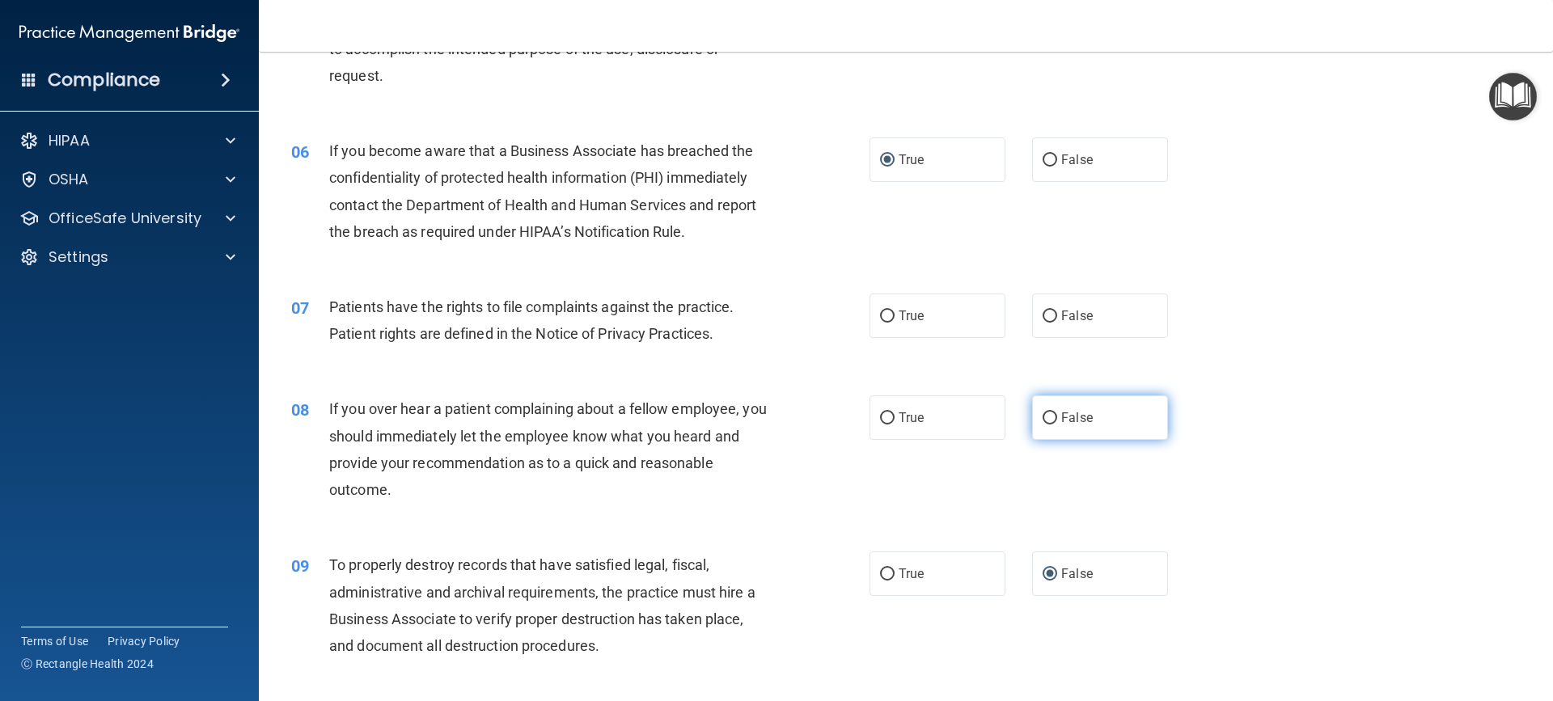
click at [1050, 408] on label "False" at bounding box center [1100, 417] width 136 height 44
click at [1050, 412] on input "False" at bounding box center [1049, 418] width 15 height 12
radio input "true"
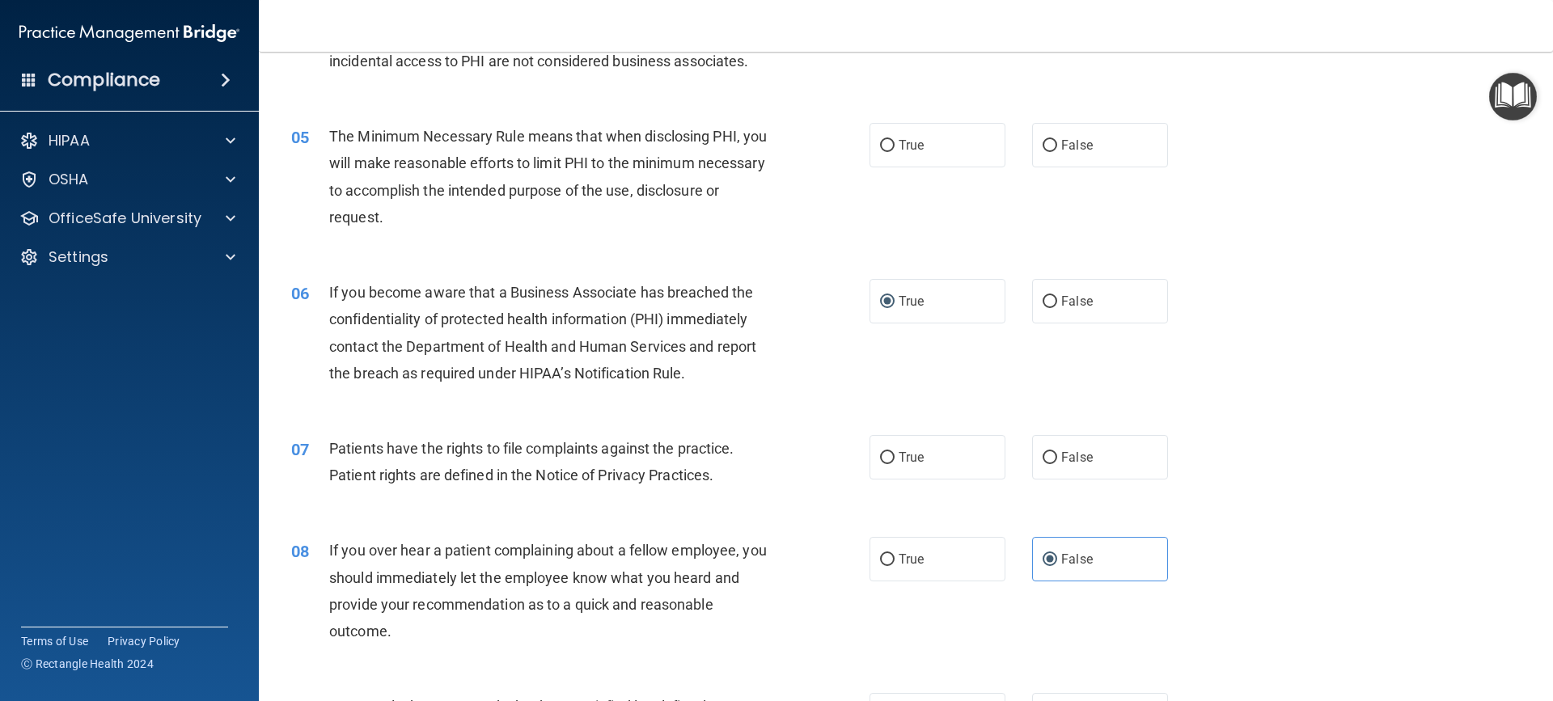
scroll to position [528, 0]
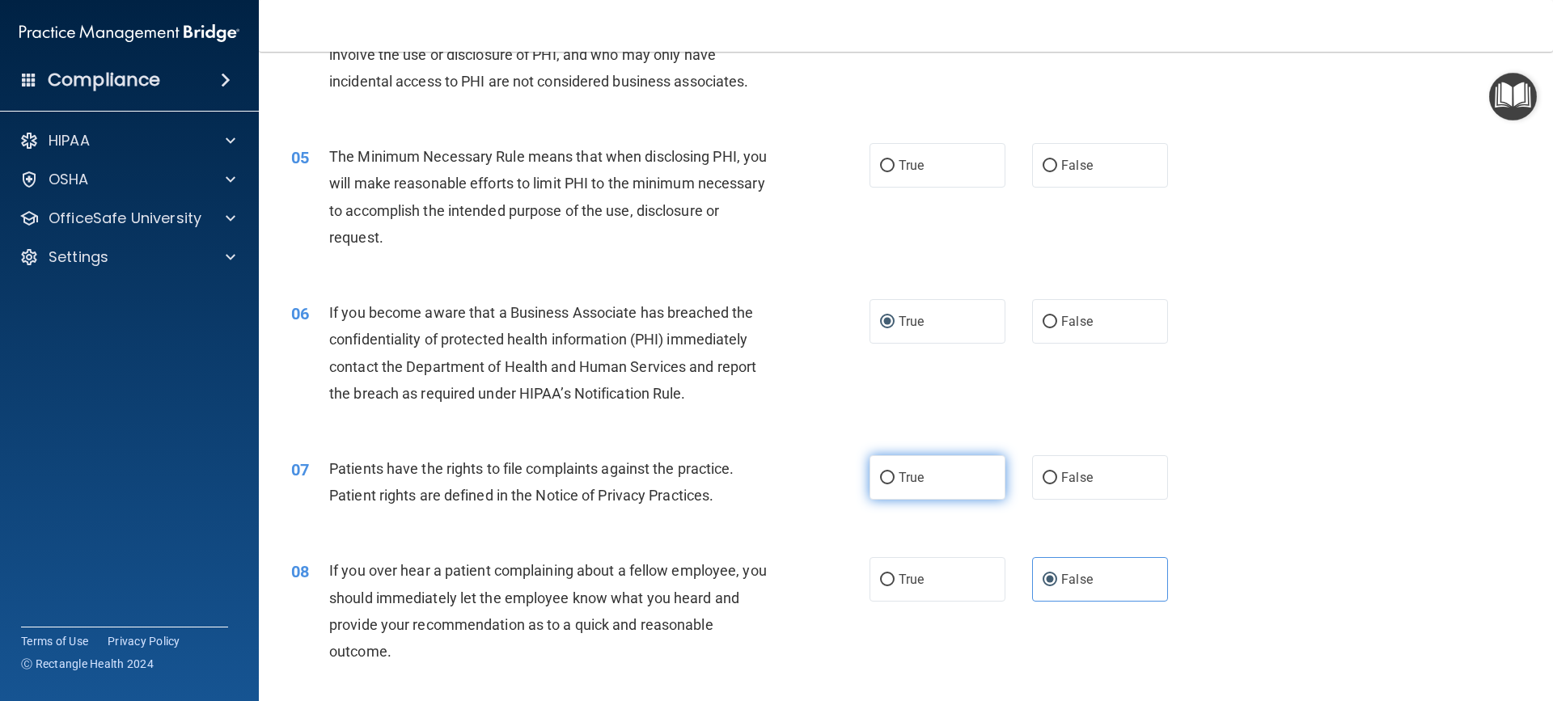
click at [890, 480] on label "True" at bounding box center [937, 477] width 136 height 44
click at [890, 480] on input "True" at bounding box center [887, 478] width 15 height 12
radio input "true"
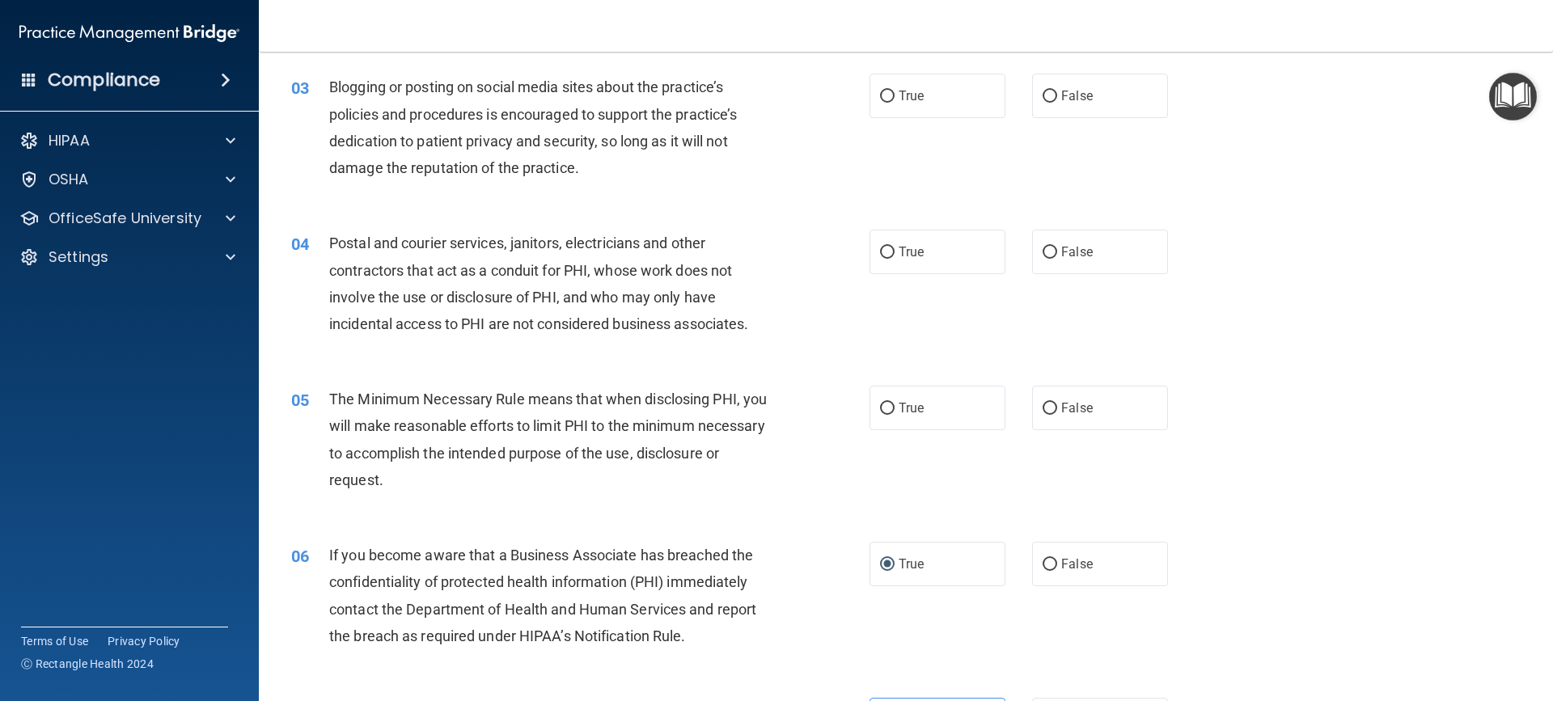
scroll to position [205, 0]
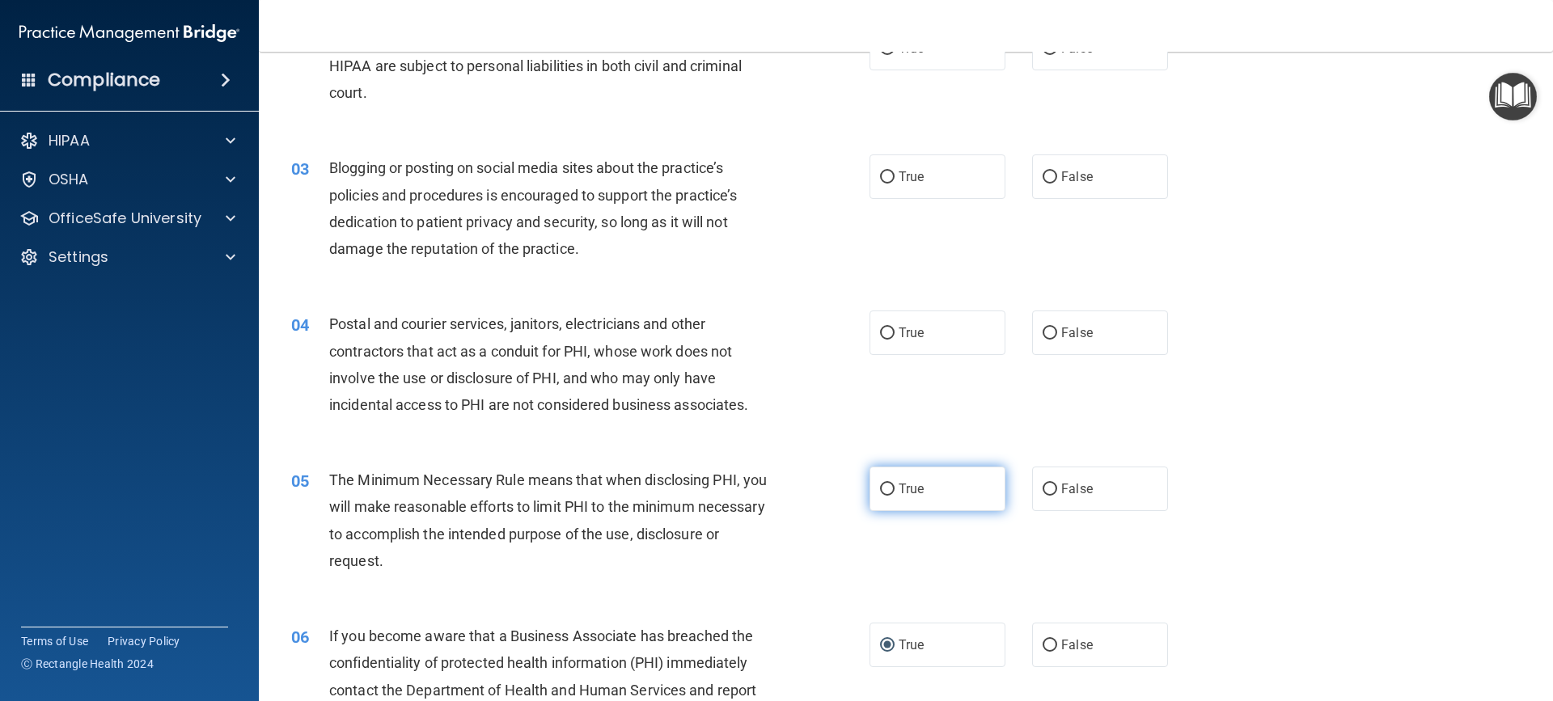
click at [881, 488] on input "True" at bounding box center [887, 490] width 15 height 12
radio input "true"
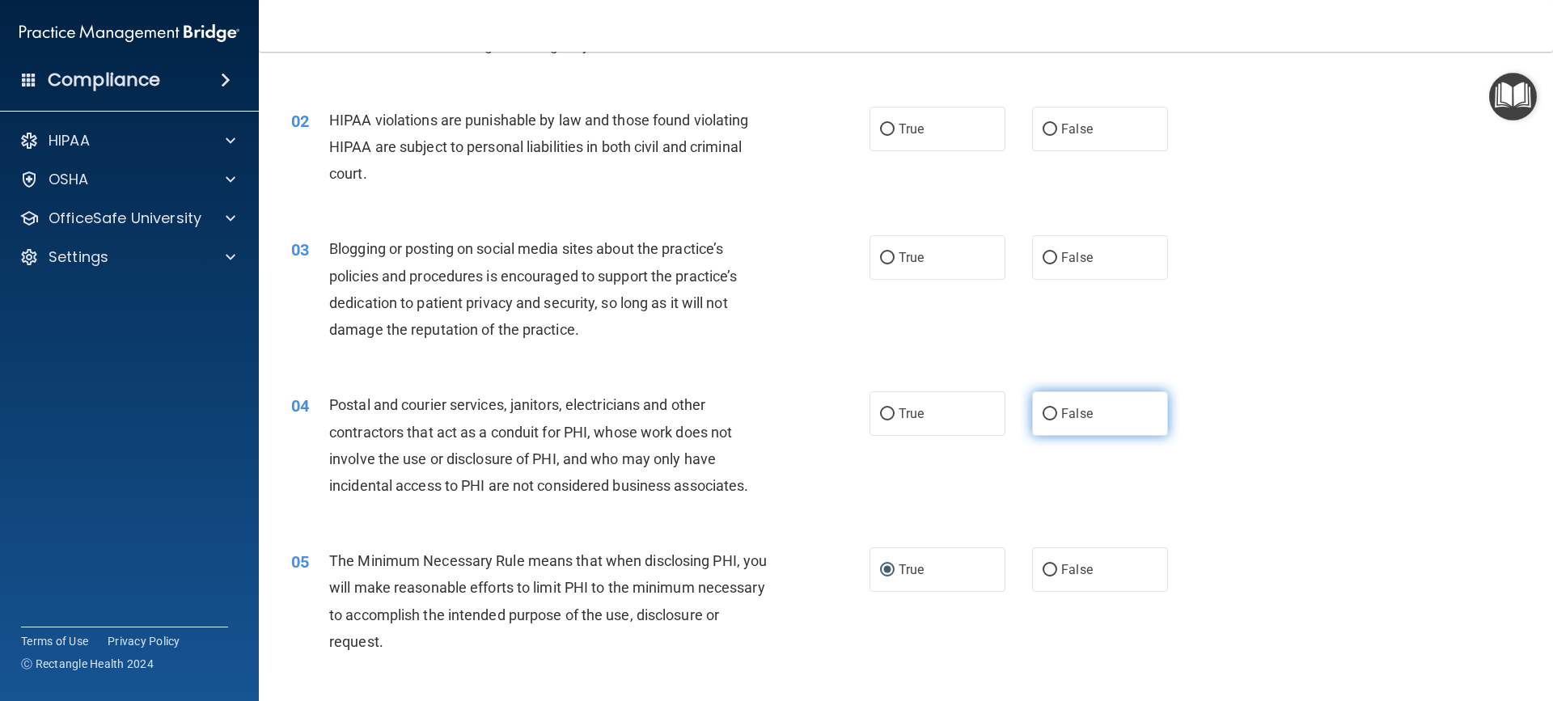
click at [1042, 416] on input "False" at bounding box center [1049, 414] width 15 height 12
radio input "true"
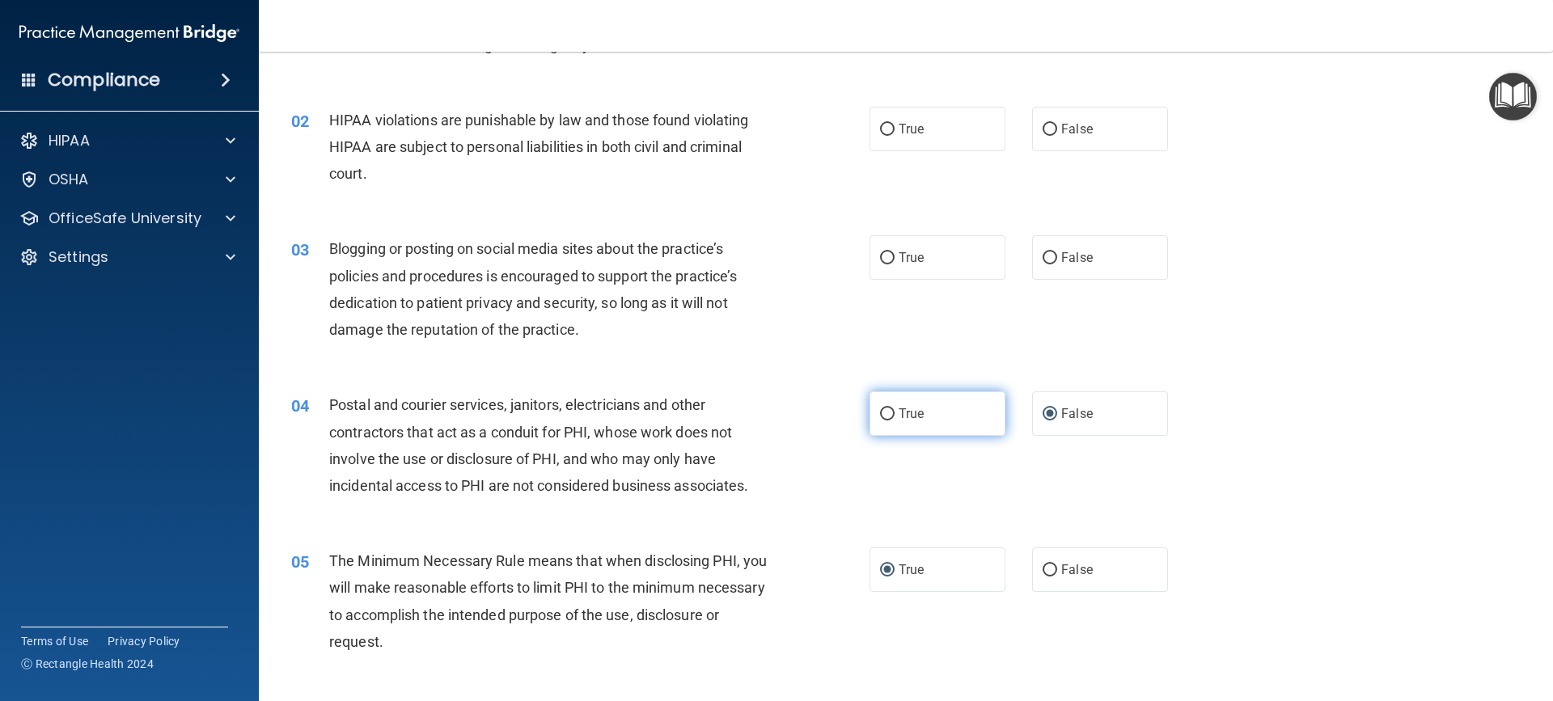
click at [880, 412] on input "True" at bounding box center [887, 414] width 15 height 12
radio input "true"
radio input "false"
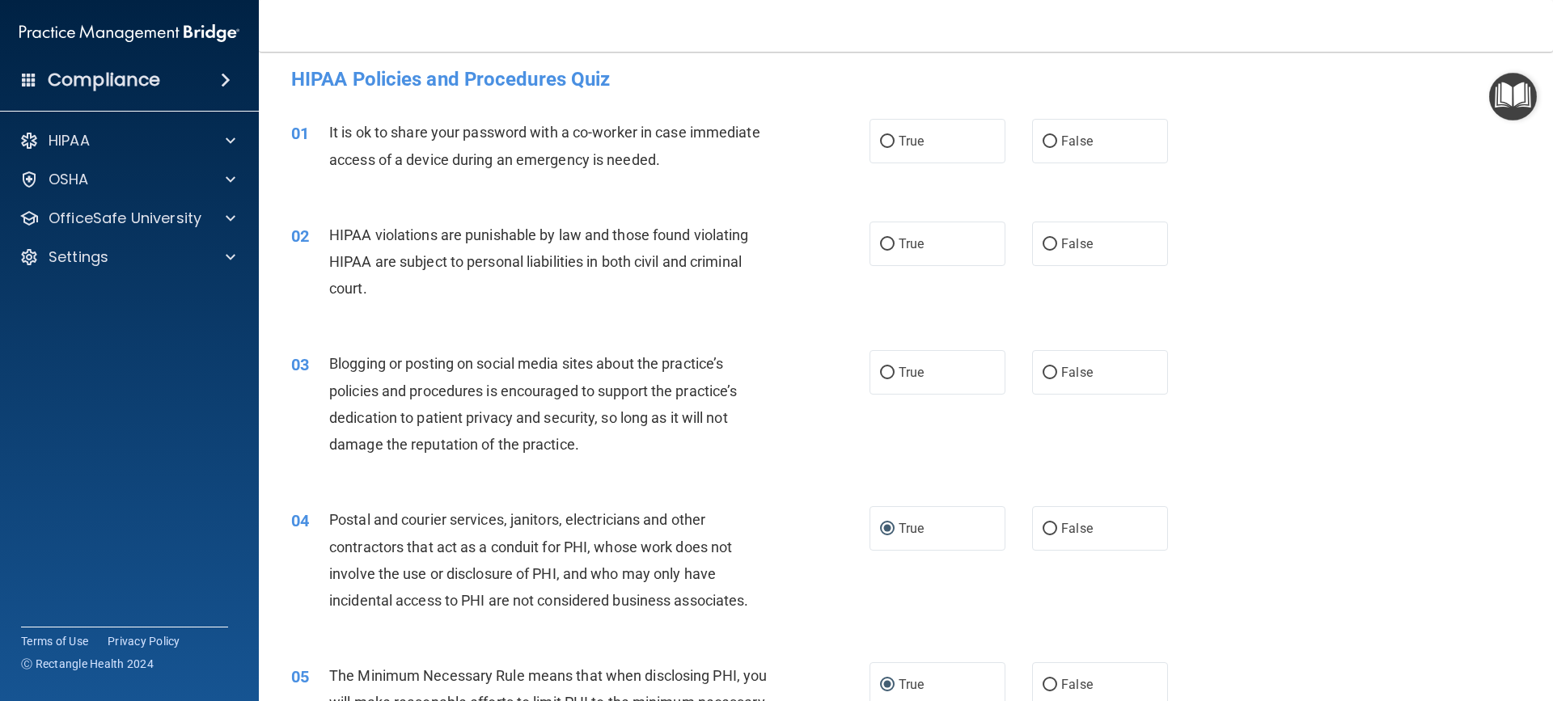
scroll to position [0, 0]
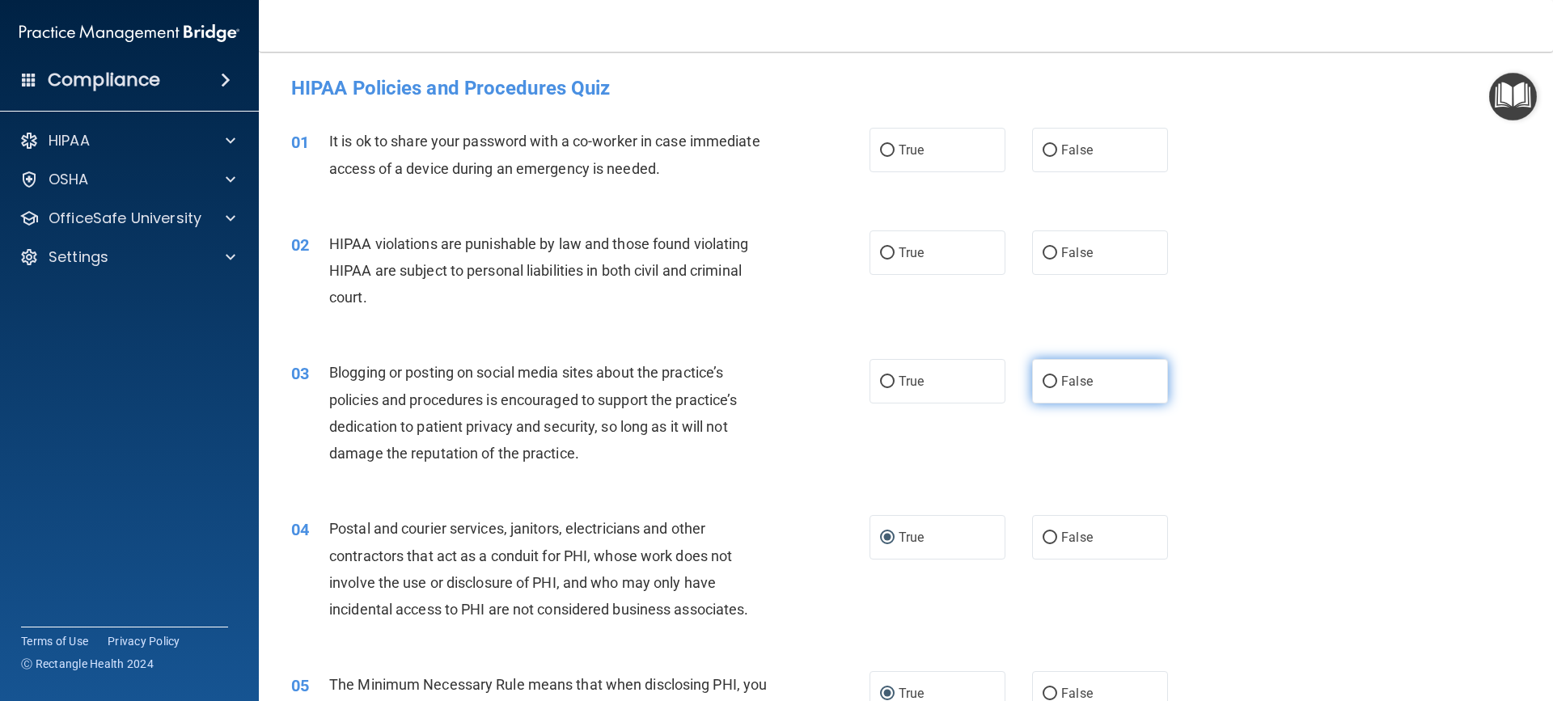
click at [1047, 381] on input "False" at bounding box center [1049, 382] width 15 height 12
radio input "true"
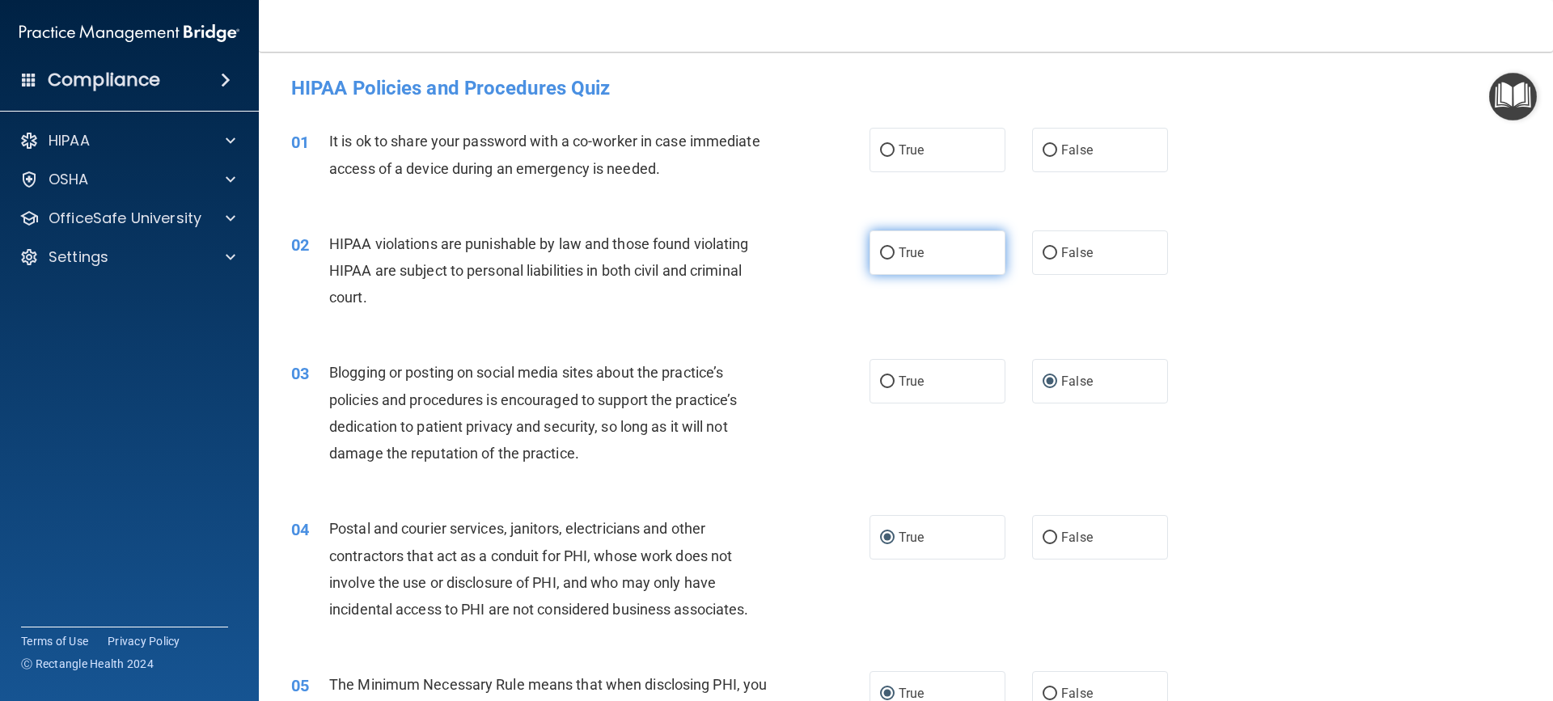
click at [880, 249] on input "True" at bounding box center [887, 253] width 15 height 12
radio input "true"
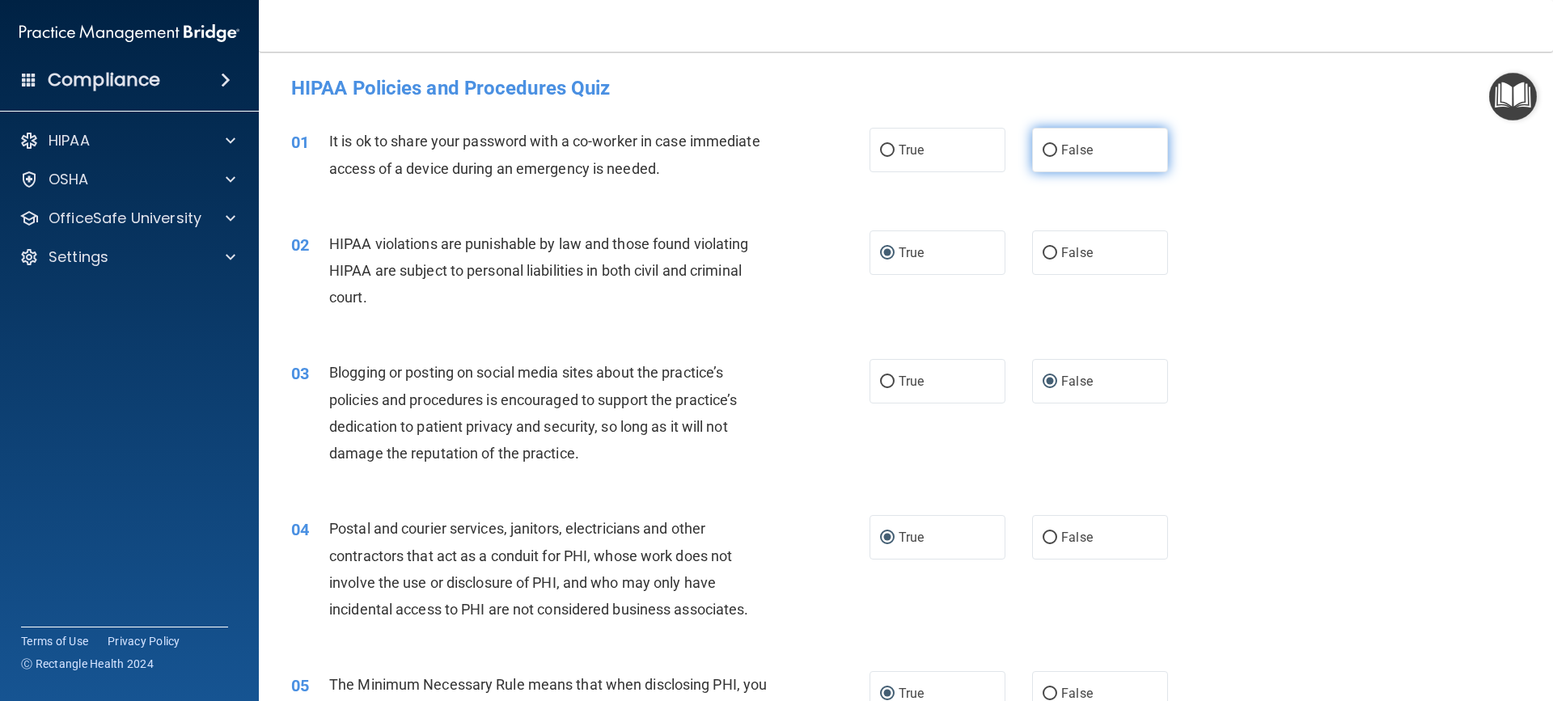
click at [1051, 145] on label "False" at bounding box center [1100, 150] width 136 height 44
click at [1051, 145] on input "False" at bounding box center [1049, 151] width 15 height 12
radio input "true"
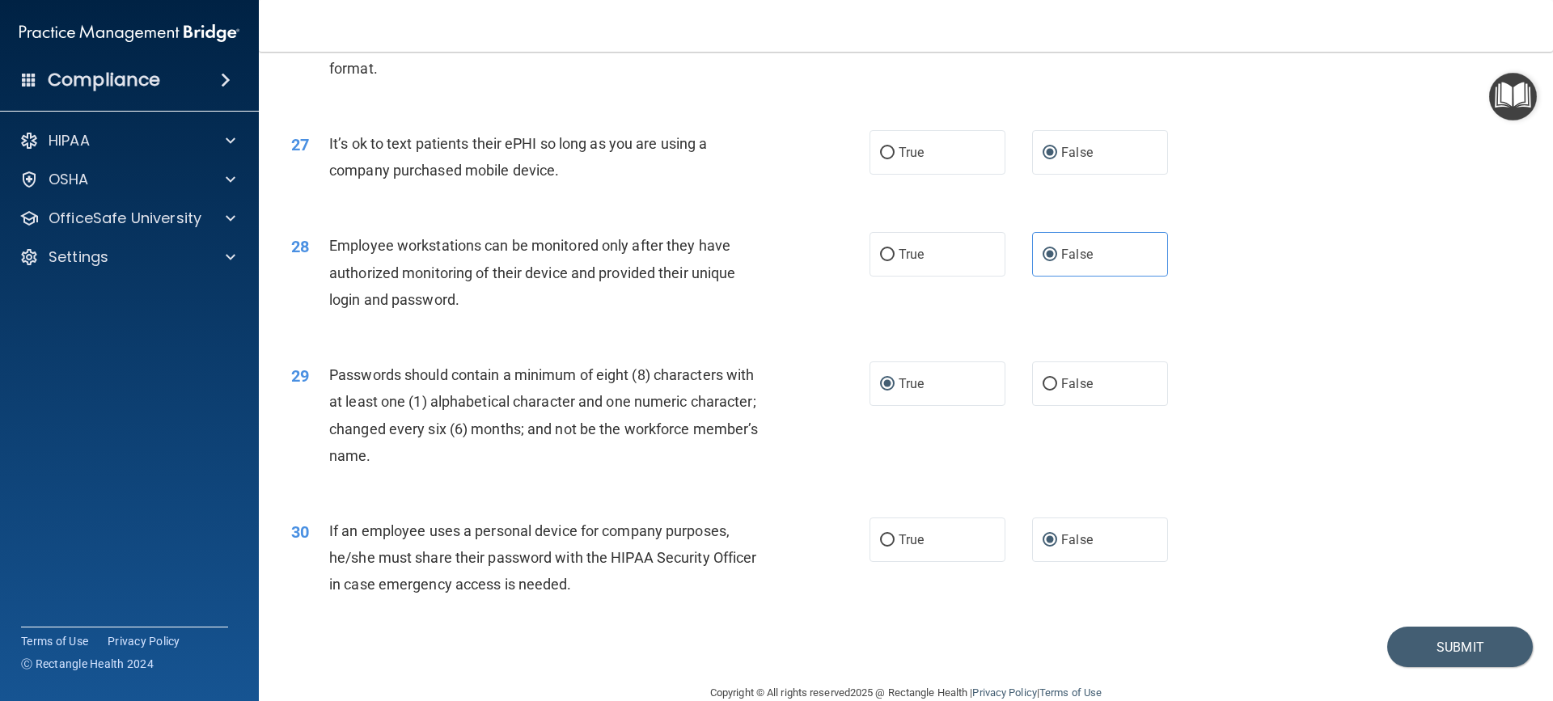
scroll to position [3358, 0]
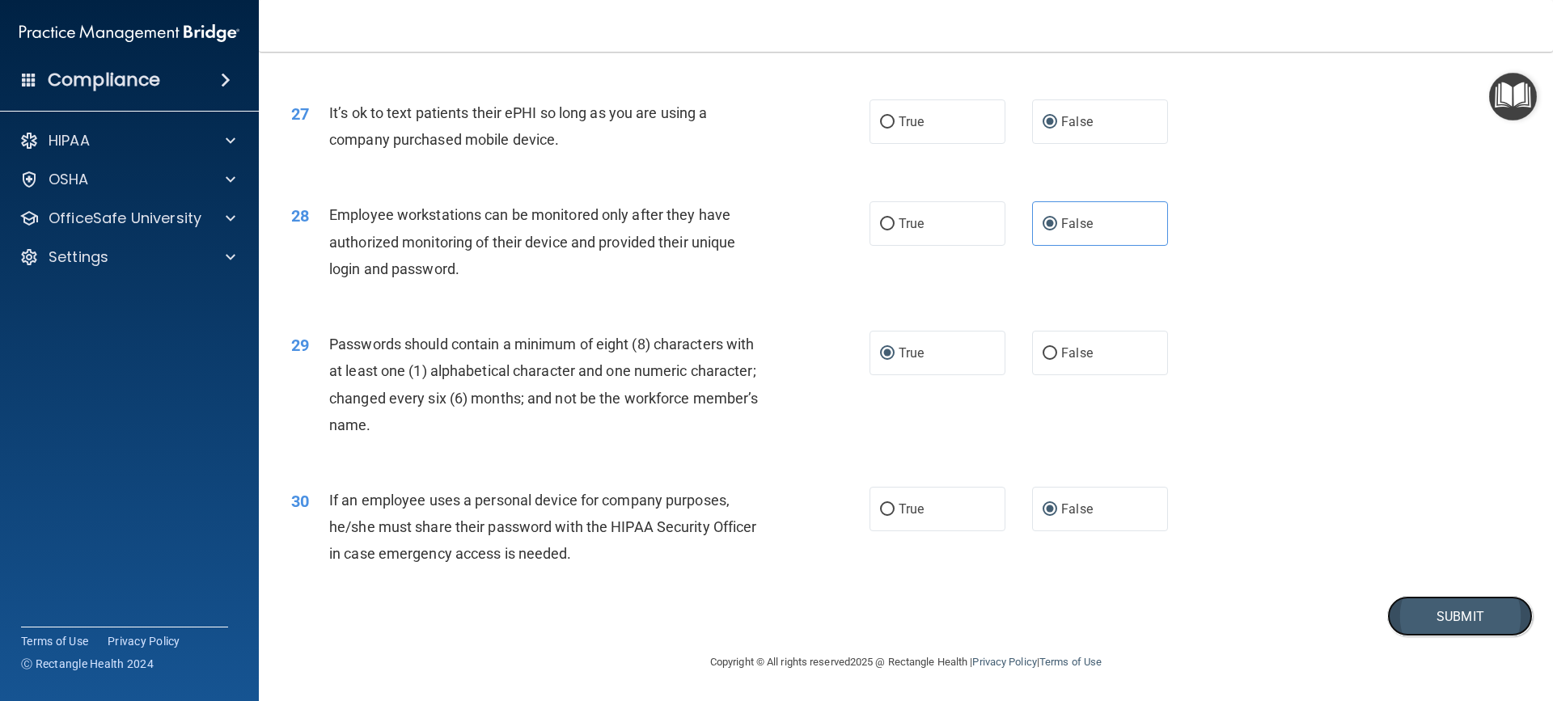
click at [1425, 608] on button "Submit" at bounding box center [1460, 616] width 146 height 41
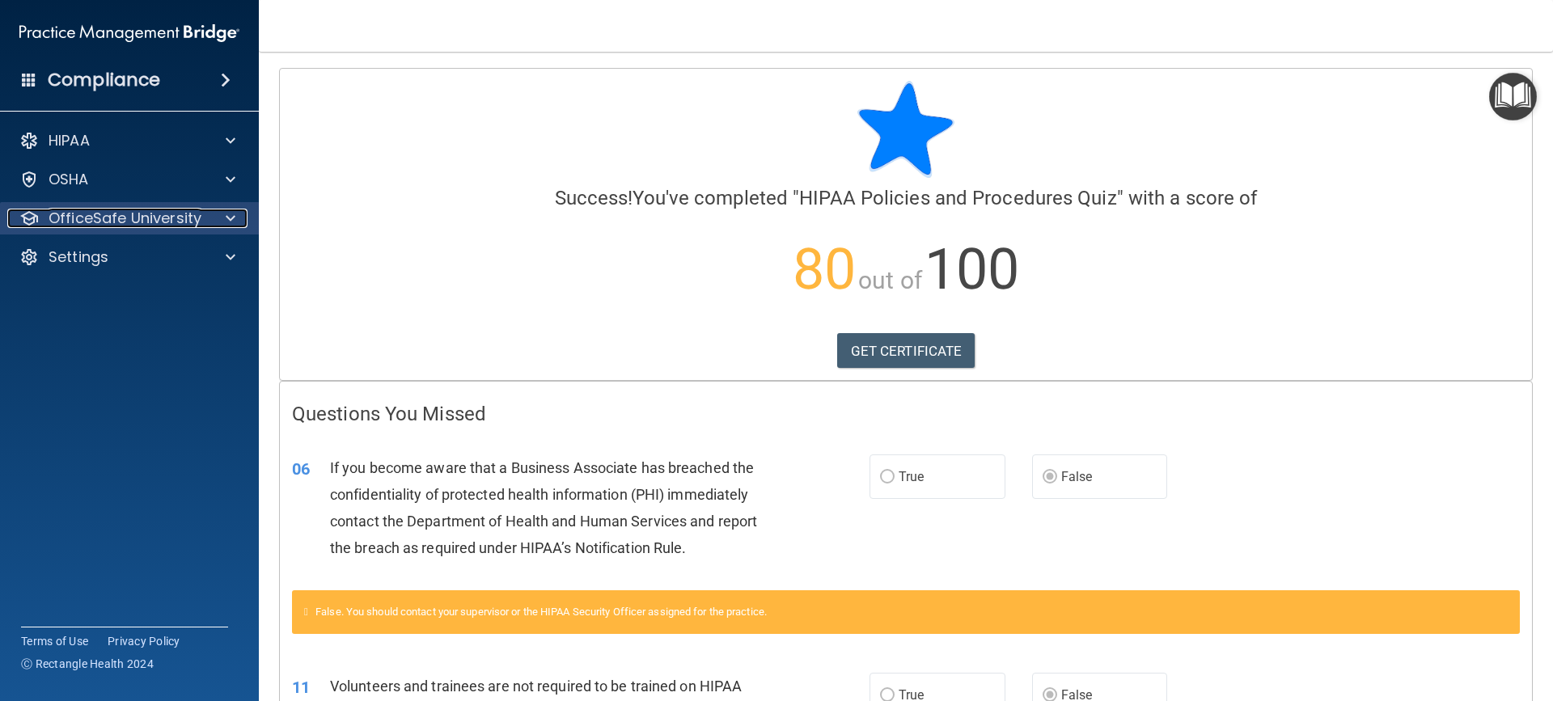
click at [70, 212] on p "OfficeSafe University" at bounding box center [125, 218] width 153 height 19
